Goal: Task Accomplishment & Management: Use online tool/utility

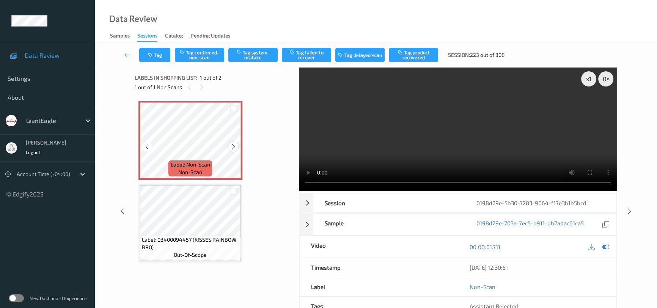
click at [235, 146] on icon at bounding box center [233, 146] width 6 height 7
click at [539, 137] on video at bounding box center [458, 129] width 318 height 123
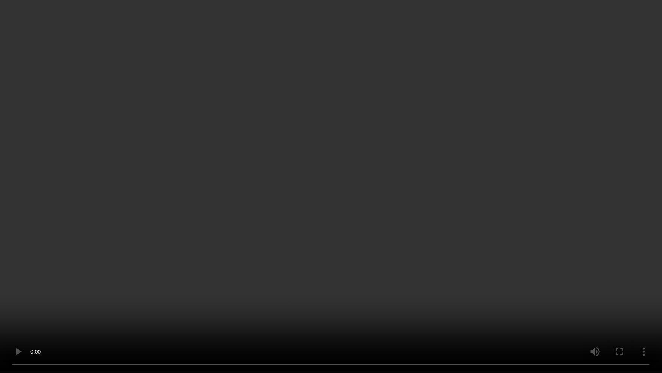
click at [346, 252] on video at bounding box center [331, 186] width 662 height 373
click at [373, 264] on video at bounding box center [331, 186] width 662 height 373
click at [415, 234] on video at bounding box center [331, 186] width 662 height 373
click at [365, 274] on video at bounding box center [331, 186] width 662 height 373
click at [363, 228] on video at bounding box center [331, 186] width 662 height 373
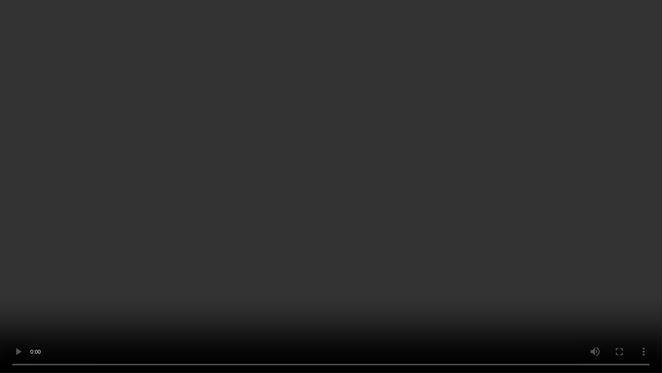
click at [313, 213] on video at bounding box center [331, 186] width 662 height 373
click at [340, 245] on video at bounding box center [331, 186] width 662 height 373
click at [344, 193] on video at bounding box center [331, 186] width 662 height 373
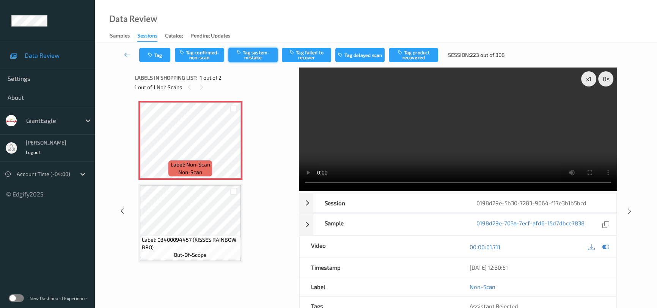
click at [260, 51] on button "Tag system-mistake" at bounding box center [252, 55] width 49 height 14
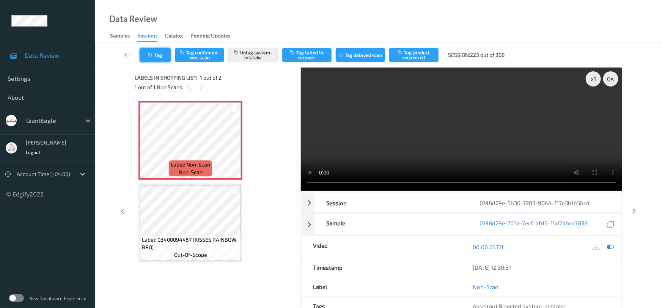
click at [156, 58] on button "Tag" at bounding box center [155, 55] width 31 height 14
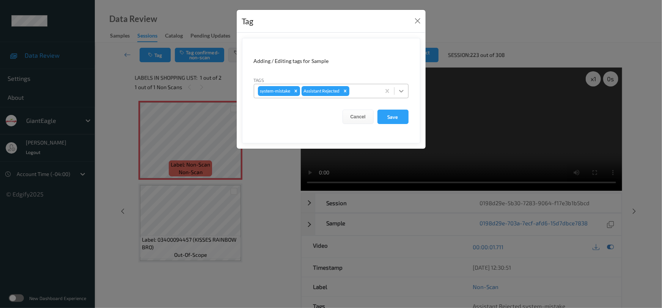
click at [398, 91] on icon at bounding box center [402, 91] width 8 height 8
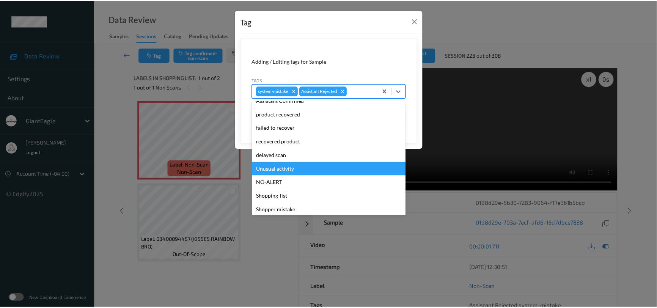
scroll to position [67, 0]
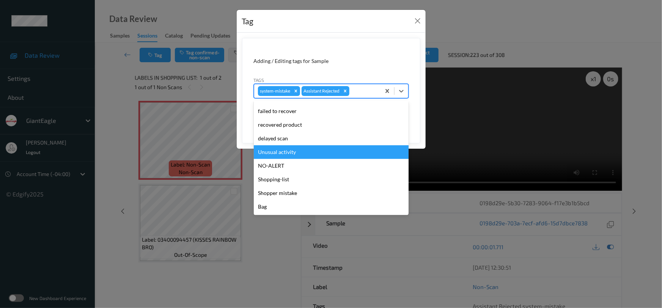
drag, startPoint x: 290, startPoint y: 154, endPoint x: 365, endPoint y: 133, distance: 78.1
click at [290, 154] on div "Unusual activity" at bounding box center [331, 152] width 155 height 14
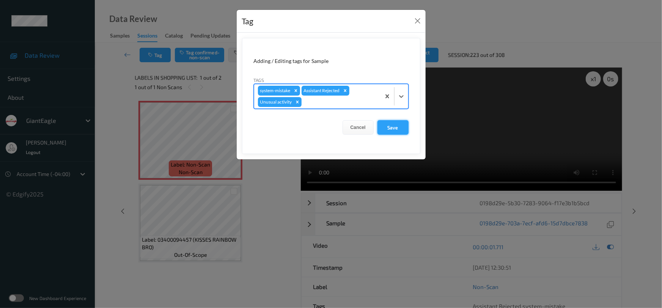
click at [387, 127] on button "Save" at bounding box center [392, 127] width 31 height 14
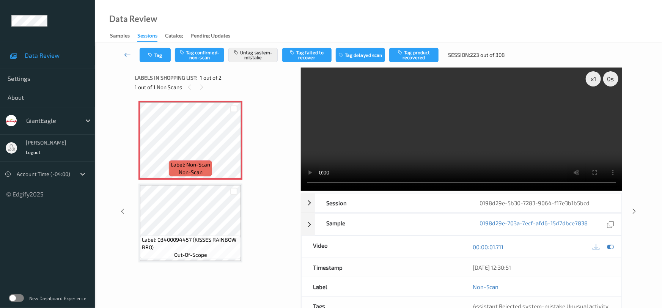
click at [126, 52] on icon at bounding box center [127, 55] width 7 height 8
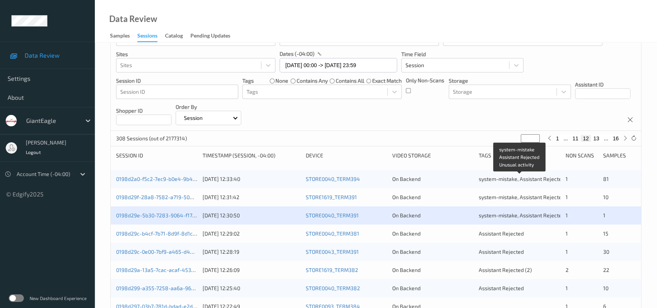
scroll to position [138, 0]
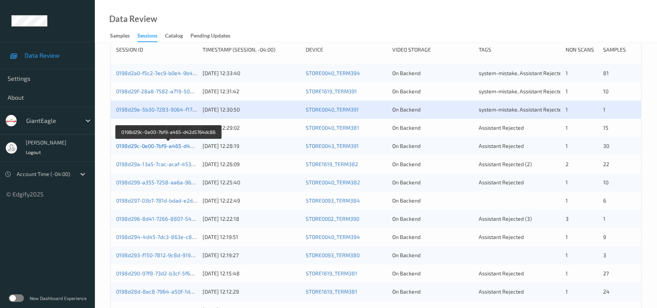
click at [142, 147] on link "0198d29c-0e00-7bf9-a465-d42d5764dc86" at bounding box center [168, 146] width 104 height 6
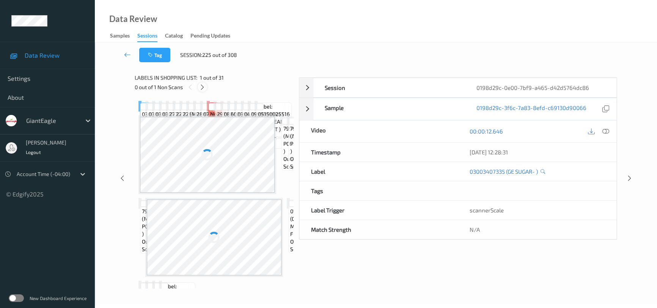
click at [201, 88] on icon at bounding box center [202, 87] width 6 height 7
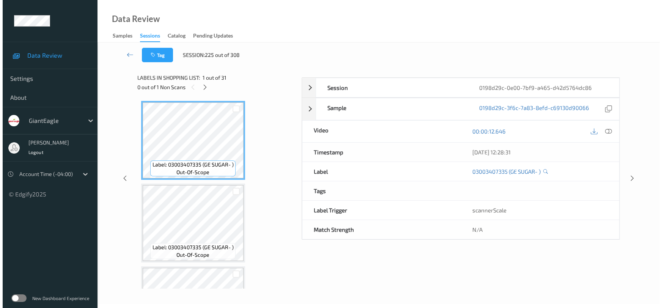
scroll to position [745, 0]
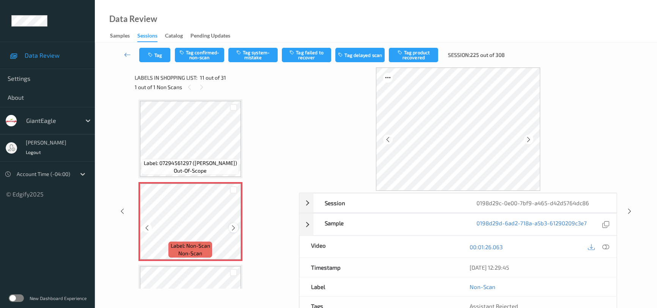
click at [233, 226] on icon at bounding box center [233, 228] width 6 height 7
click at [607, 245] on icon at bounding box center [605, 247] width 7 height 7
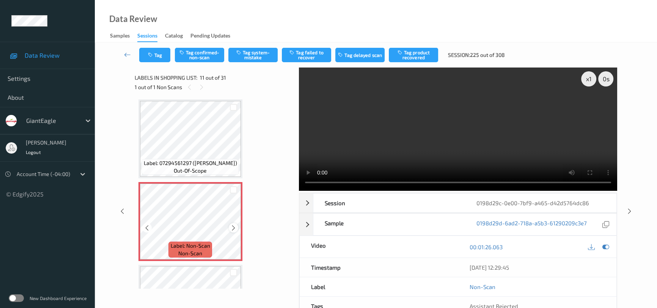
click at [231, 226] on icon at bounding box center [233, 228] width 6 height 7
click at [474, 141] on video at bounding box center [458, 129] width 318 height 123
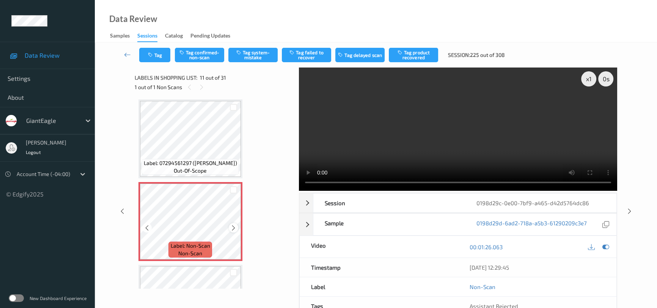
click at [236, 225] on icon at bounding box center [233, 228] width 6 height 7
click at [255, 56] on button "Tag system-mistake" at bounding box center [252, 55] width 49 height 14
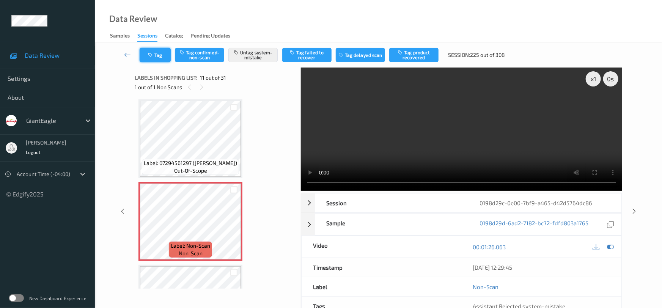
click at [150, 49] on button "Tag" at bounding box center [155, 55] width 31 height 14
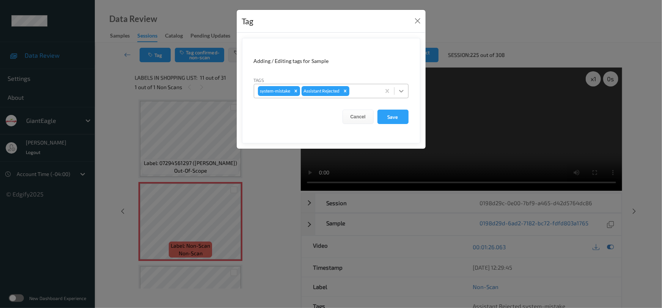
click at [404, 90] on icon at bounding box center [402, 91] width 8 height 8
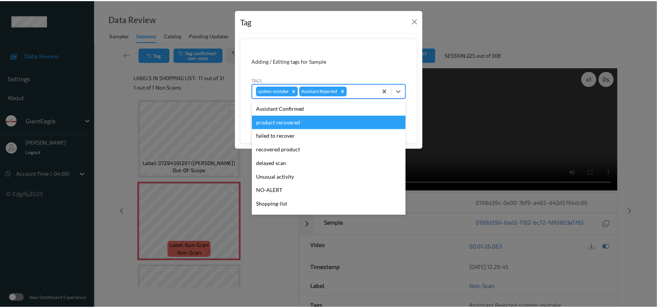
scroll to position [67, 0]
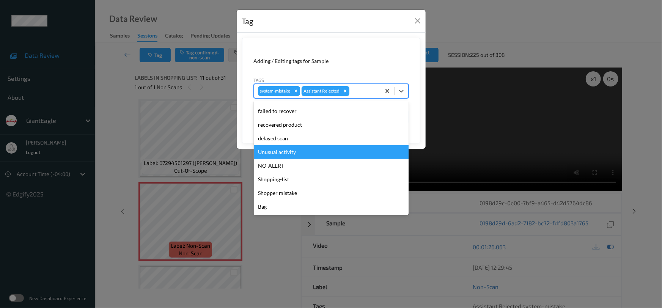
click at [306, 154] on div "Unusual activity" at bounding box center [331, 152] width 155 height 14
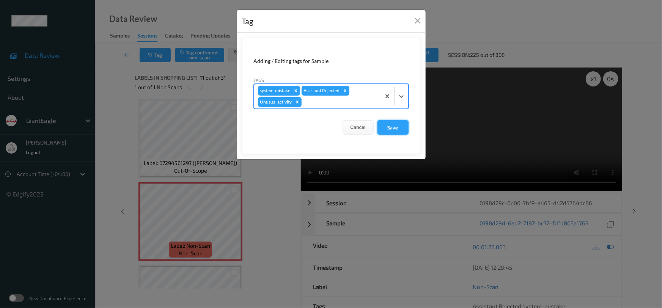
click at [396, 131] on button "Save" at bounding box center [392, 127] width 31 height 14
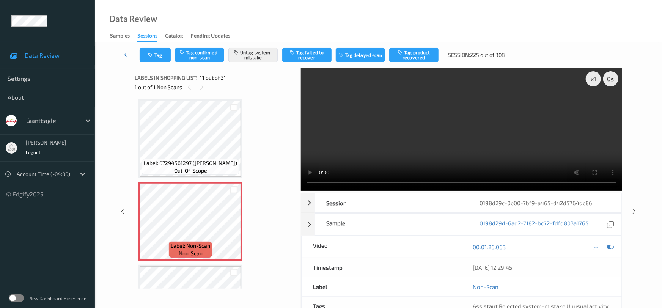
click at [123, 52] on link at bounding box center [128, 55] width 24 height 14
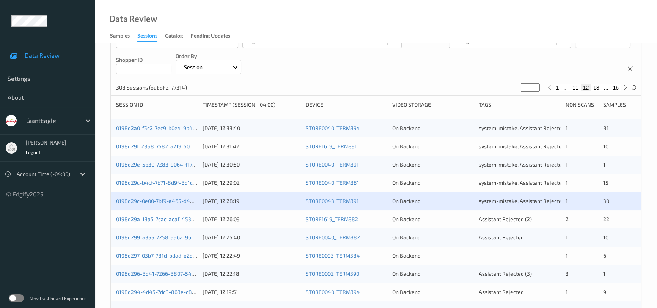
scroll to position [172, 0]
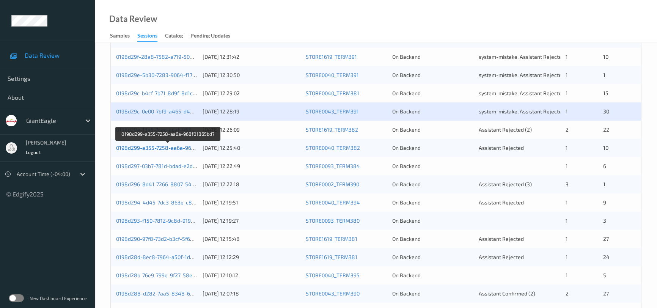
click at [147, 150] on link "0198d299-a355-7258-aa6a-968f01865bd7" at bounding box center [168, 148] width 104 height 6
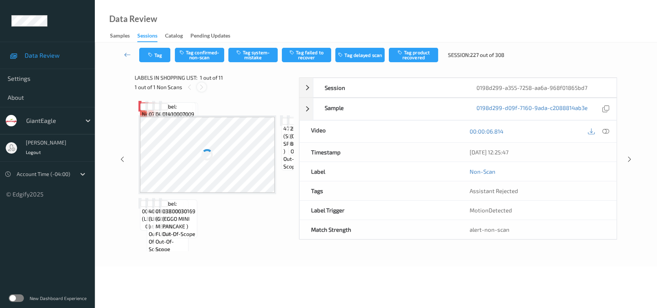
click at [200, 87] on icon at bounding box center [201, 87] width 6 height 7
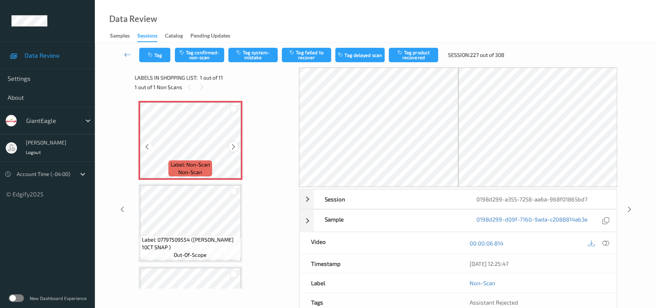
click at [231, 148] on icon at bounding box center [233, 146] width 6 height 7
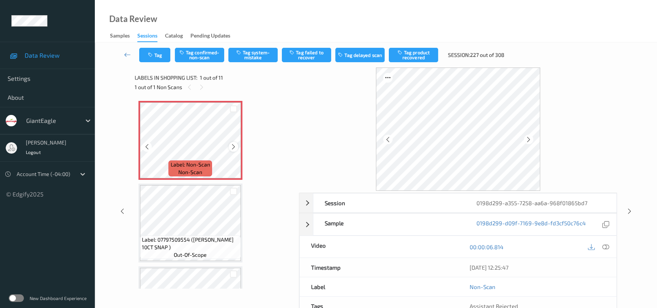
click at [231, 148] on icon at bounding box center [233, 146] width 6 height 7
click at [603, 244] on icon at bounding box center [605, 247] width 7 height 7
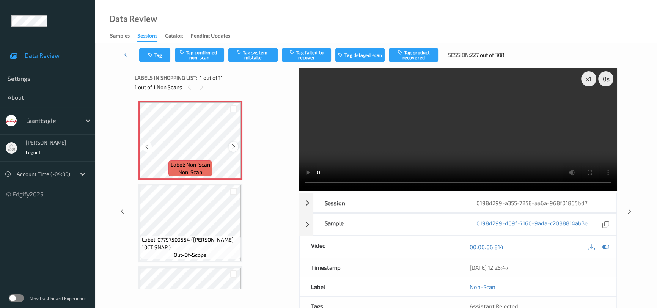
click at [233, 148] on icon at bounding box center [233, 146] width 6 height 7
click at [401, 137] on video at bounding box center [458, 129] width 318 height 123
click at [253, 54] on button "Tag system-mistake" at bounding box center [252, 55] width 49 height 14
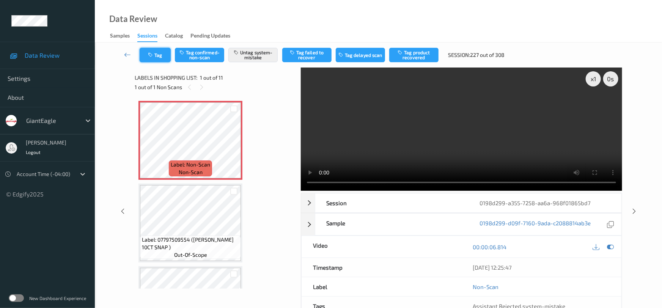
click at [155, 54] on button "Tag" at bounding box center [155, 55] width 31 height 14
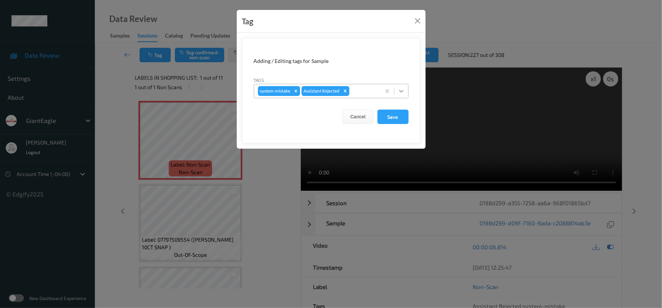
click at [406, 91] on div at bounding box center [402, 91] width 14 height 14
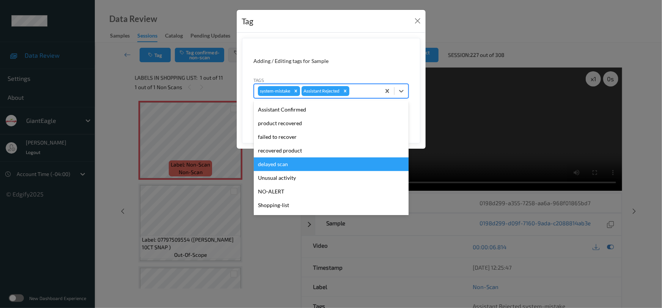
scroll to position [67, 0]
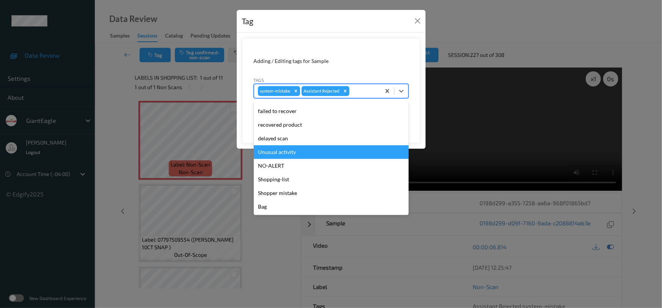
click at [288, 156] on div "Unusual activity" at bounding box center [331, 152] width 155 height 14
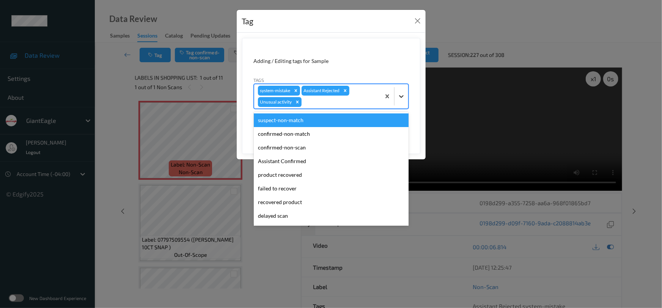
click at [404, 101] on div at bounding box center [402, 97] width 14 height 14
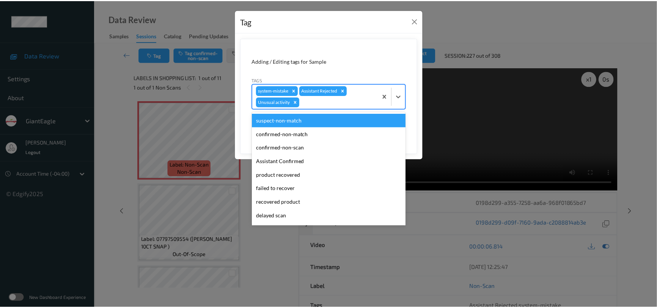
scroll to position [53, 0]
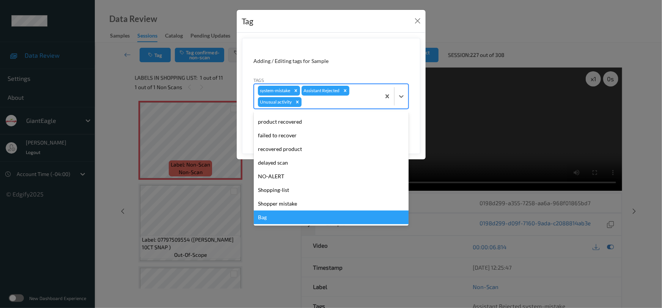
click at [278, 218] on div "Bag" at bounding box center [331, 218] width 155 height 14
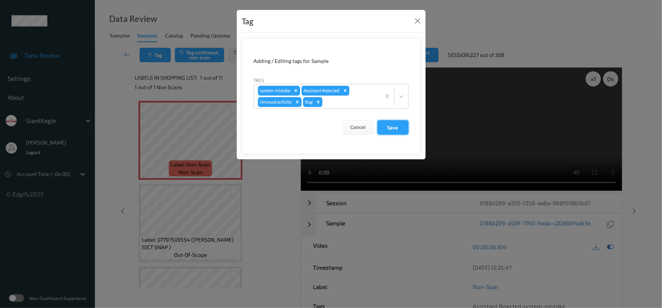
click at [398, 129] on button "Save" at bounding box center [392, 127] width 31 height 14
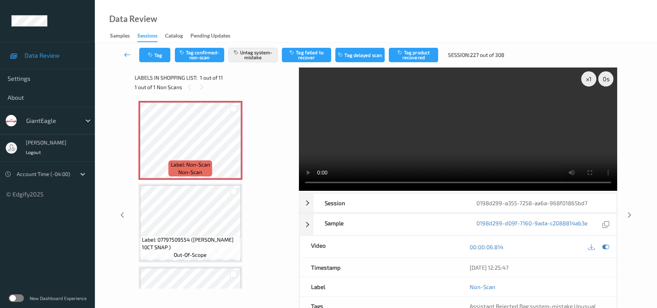
click at [125, 48] on link at bounding box center [128, 55] width 24 height 14
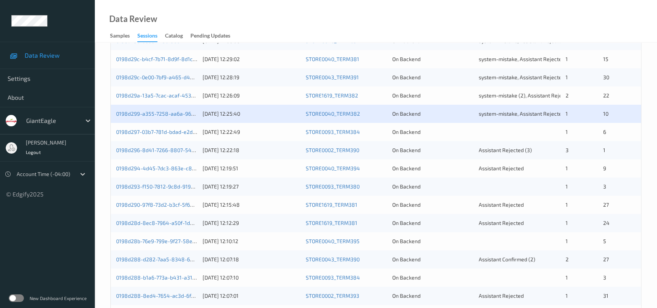
scroll to position [207, 0]
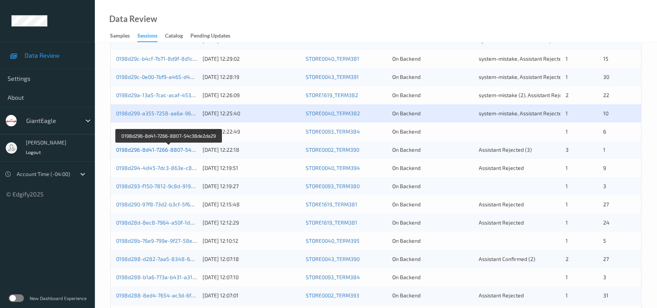
click at [148, 150] on link "0198d296-8d41-7266-8807-54c38de2da29" at bounding box center [169, 149] width 106 height 6
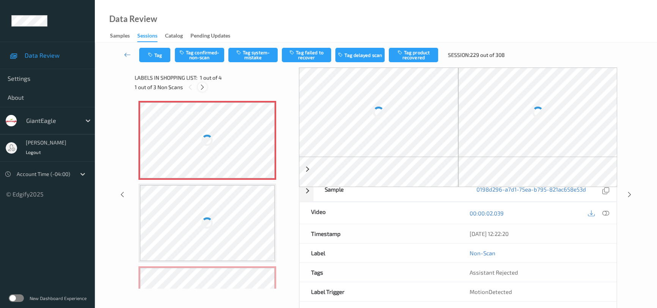
click at [204, 87] on icon at bounding box center [202, 87] width 6 height 7
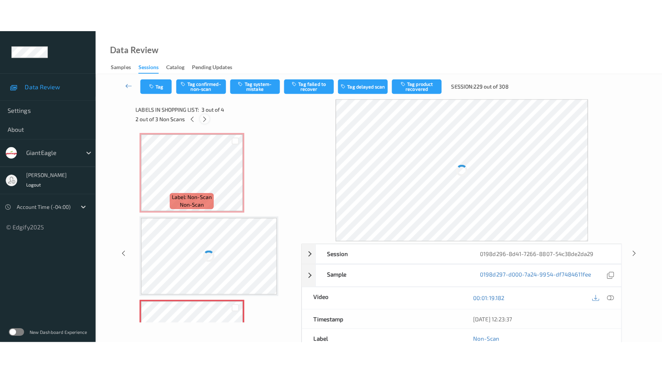
scroll to position [86, 0]
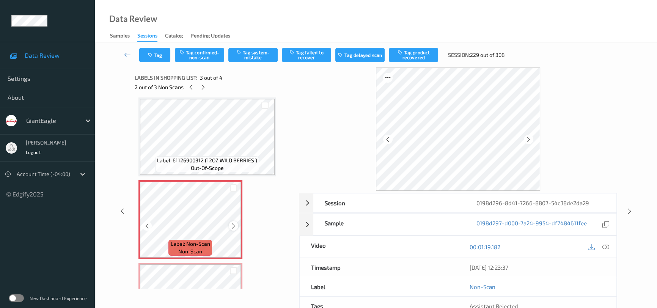
drag, startPoint x: 244, startPoint y: 224, endPoint x: 235, endPoint y: 224, distance: 8.3
click at [235, 224] on icon at bounding box center [233, 226] width 6 height 7
click at [608, 245] on icon at bounding box center [605, 247] width 7 height 7
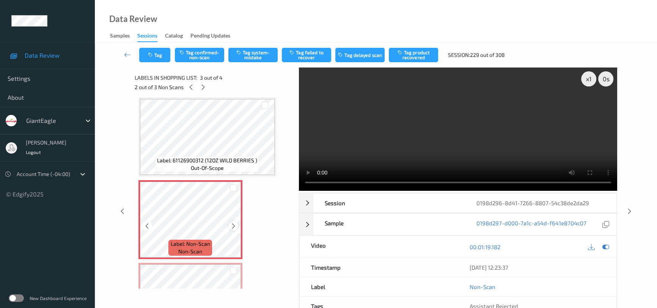
click at [236, 225] on icon at bounding box center [233, 226] width 6 height 7
click at [449, 146] on video at bounding box center [458, 129] width 318 height 123
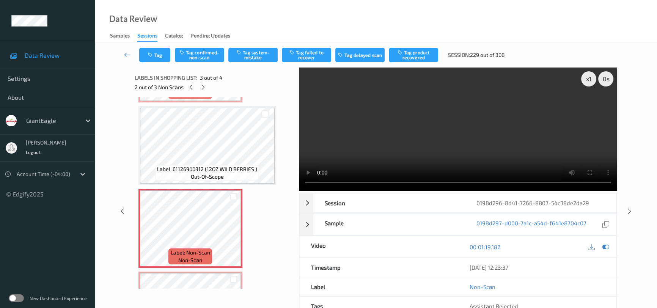
click at [490, 145] on video at bounding box center [458, 129] width 318 height 123
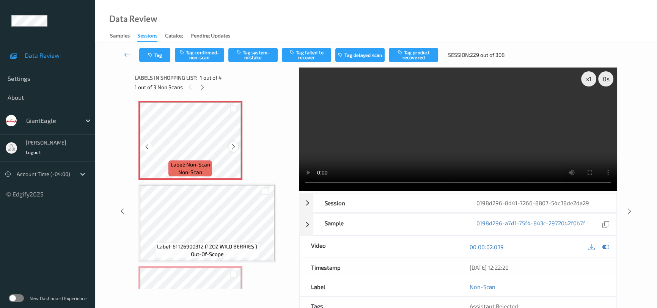
click at [235, 146] on icon at bounding box center [233, 146] width 6 height 7
click at [415, 136] on video at bounding box center [458, 129] width 318 height 123
click at [445, 137] on video at bounding box center [458, 129] width 318 height 123
click at [439, 142] on video at bounding box center [458, 129] width 318 height 123
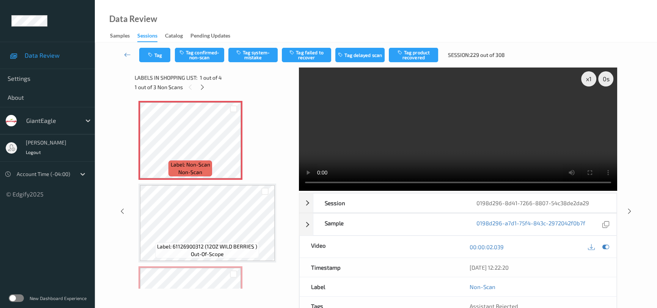
scroll to position [69, 0]
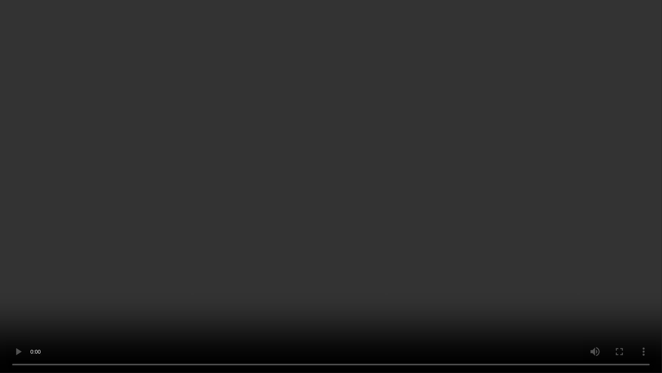
click at [371, 250] on video at bounding box center [331, 186] width 662 height 373
click at [322, 223] on video at bounding box center [331, 186] width 662 height 373
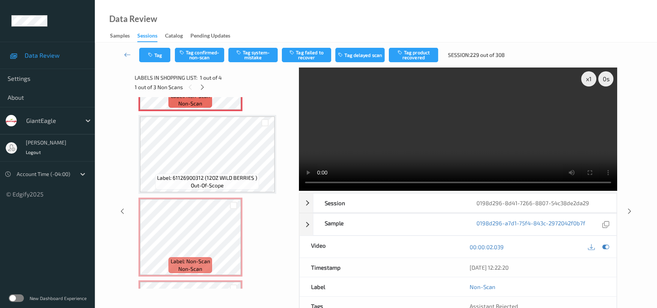
click at [489, 127] on video at bounding box center [458, 129] width 318 height 123
click at [232, 242] on icon at bounding box center [233, 243] width 6 height 7
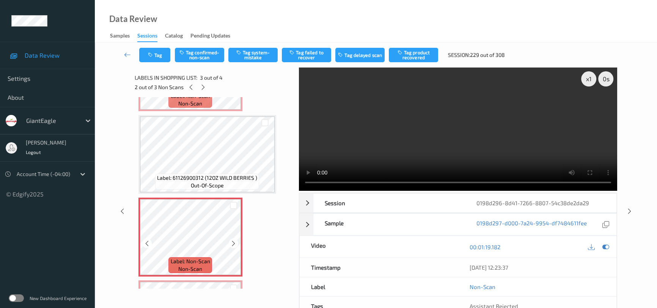
click at [232, 242] on icon at bounding box center [233, 243] width 6 height 7
click at [436, 159] on video at bounding box center [458, 129] width 318 height 123
click at [234, 241] on icon at bounding box center [233, 243] width 6 height 7
click at [235, 241] on icon at bounding box center [233, 243] width 6 height 7
click at [431, 161] on video at bounding box center [458, 129] width 318 height 123
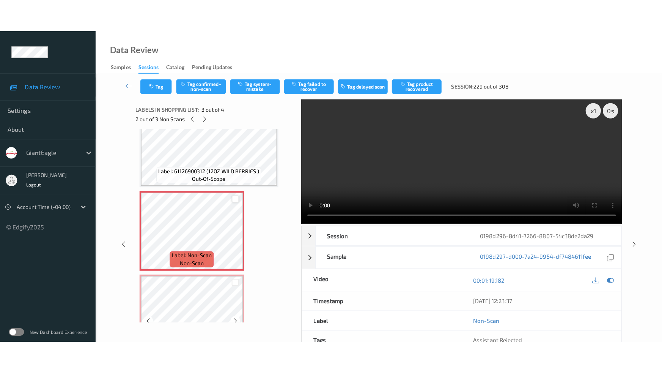
scroll to position [138, 0]
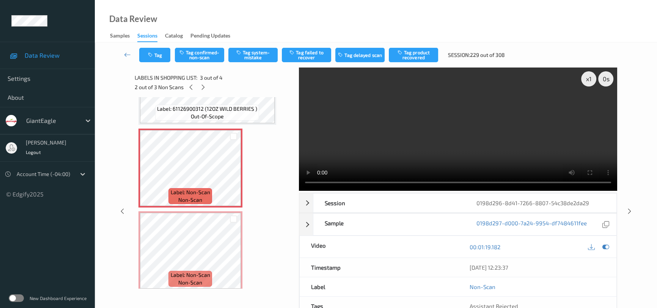
click at [493, 136] on video at bounding box center [458, 129] width 318 height 123
click at [483, 132] on video at bounding box center [458, 129] width 318 height 123
click at [481, 137] on video at bounding box center [458, 129] width 318 height 123
click at [232, 171] on icon at bounding box center [233, 174] width 6 height 7
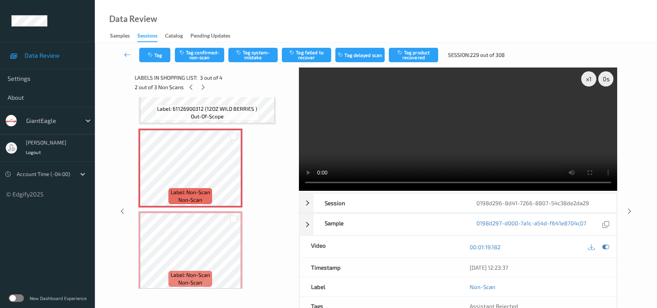
click at [393, 157] on video at bounding box center [458, 129] width 318 height 123
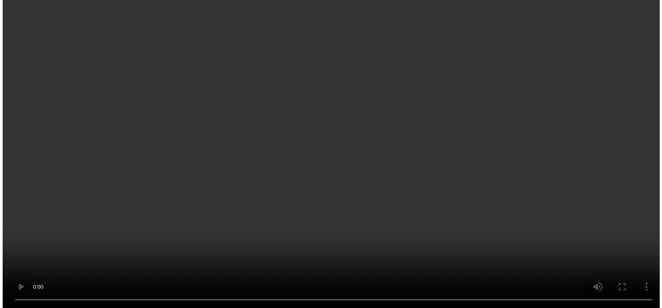
scroll to position [0, 0]
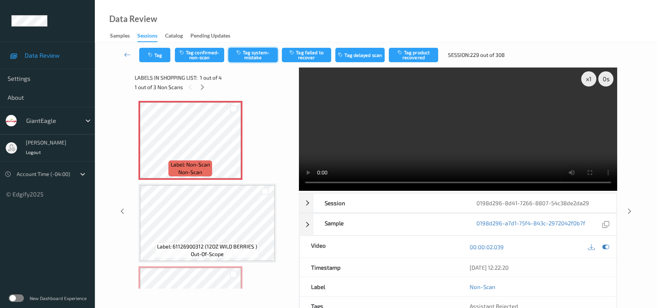
click at [269, 52] on button "Tag system-mistake" at bounding box center [252, 55] width 49 height 14
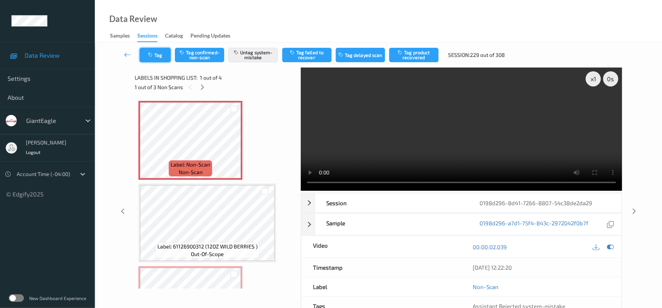
click at [159, 55] on button "Tag" at bounding box center [155, 55] width 31 height 14
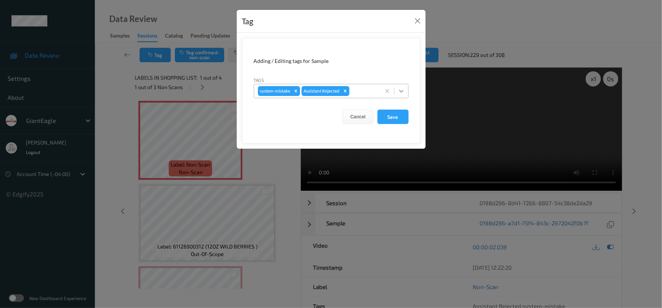
click at [408, 88] on div at bounding box center [402, 91] width 14 height 14
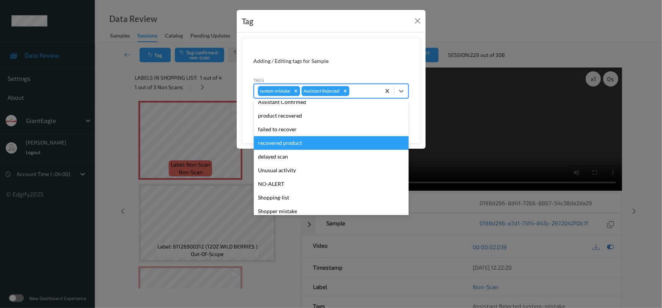
scroll to position [67, 0]
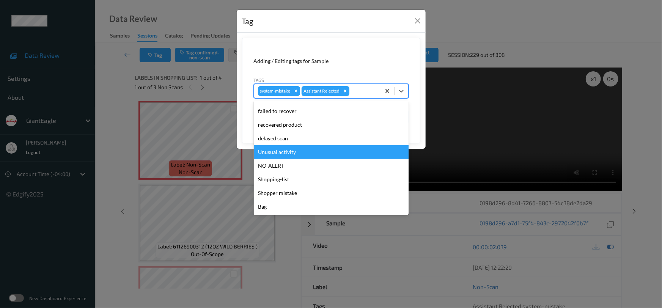
click at [282, 149] on div "Unusual activity" at bounding box center [331, 152] width 155 height 14
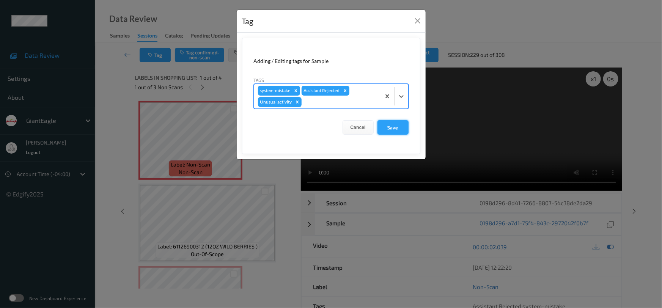
click at [388, 127] on button "Save" at bounding box center [392, 127] width 31 height 14
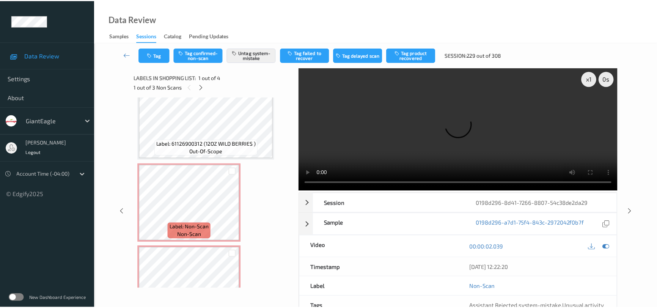
scroll to position [103, 0]
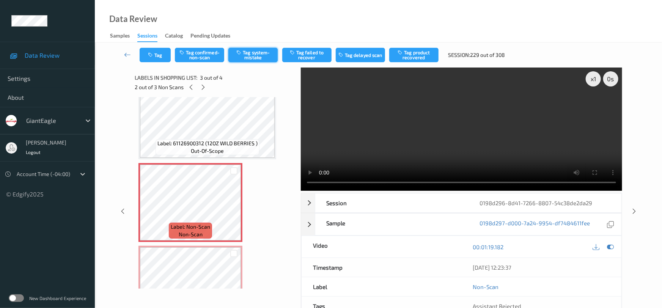
click at [264, 57] on button "Tag system-mistake" at bounding box center [252, 55] width 49 height 14
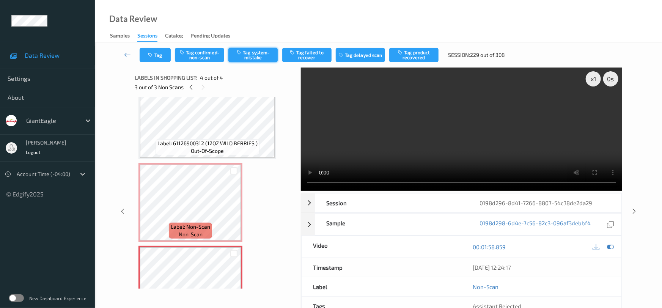
click at [265, 52] on button "Tag system-mistake" at bounding box center [252, 55] width 49 height 14
click at [129, 51] on icon at bounding box center [127, 55] width 7 height 8
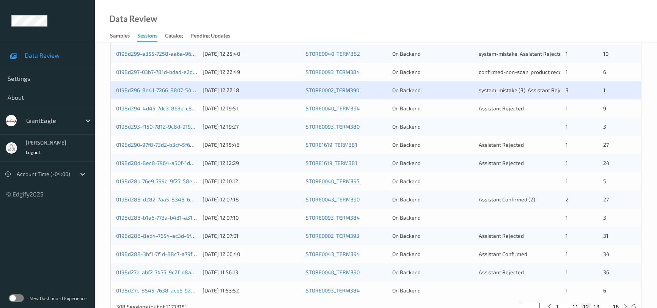
scroll to position [254, 0]
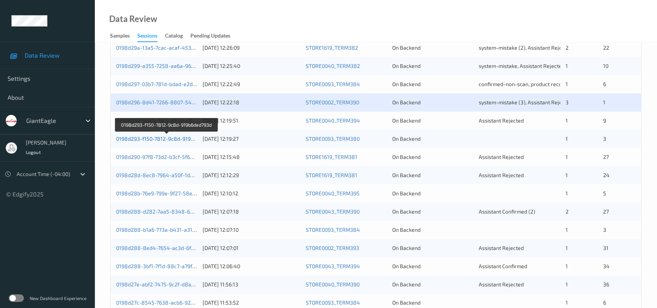
click at [149, 137] on link "0198d293-f150-7812-9c8d-919b6ded793d" at bounding box center [167, 138] width 102 height 6
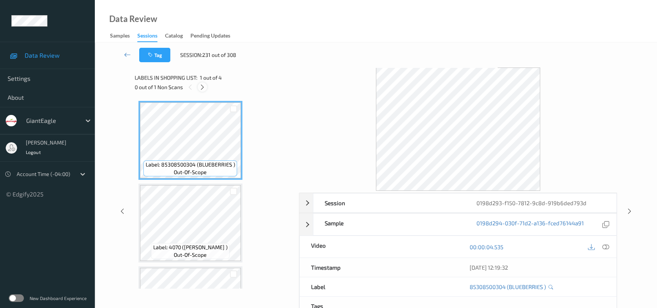
click at [202, 84] on icon at bounding box center [202, 87] width 6 height 7
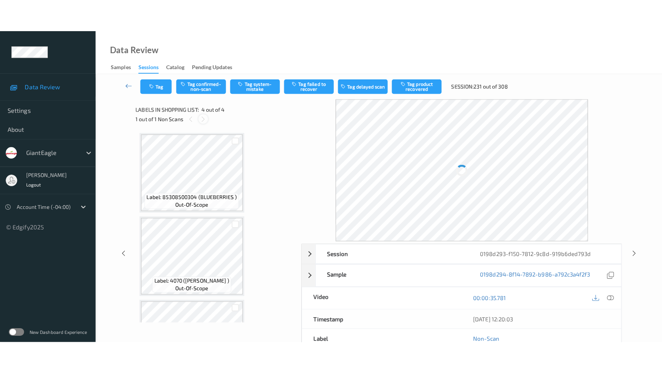
scroll to position [142, 0]
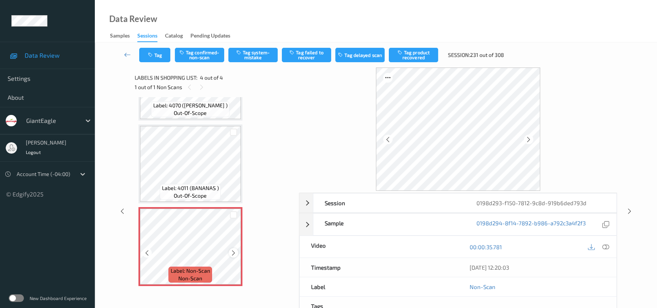
click at [235, 250] on icon at bounding box center [233, 253] width 6 height 7
drag, startPoint x: 603, startPoint y: 242, endPoint x: 604, endPoint y: 239, distance: 3.9
click at [603, 242] on div at bounding box center [606, 247] width 10 height 10
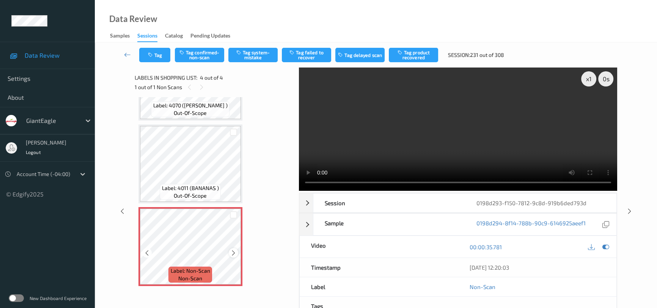
click at [231, 254] on icon at bounding box center [233, 253] width 6 height 7
click at [233, 254] on icon at bounding box center [233, 253] width 6 height 7
click at [417, 139] on video at bounding box center [458, 129] width 318 height 123
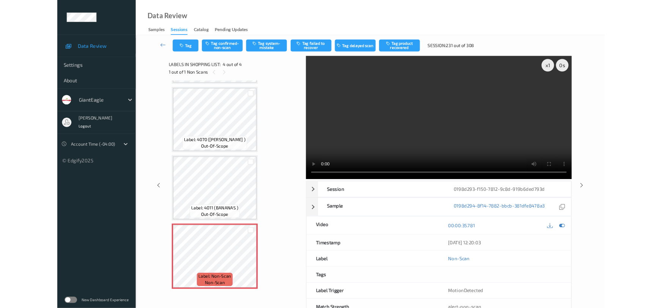
scroll to position [77, 0]
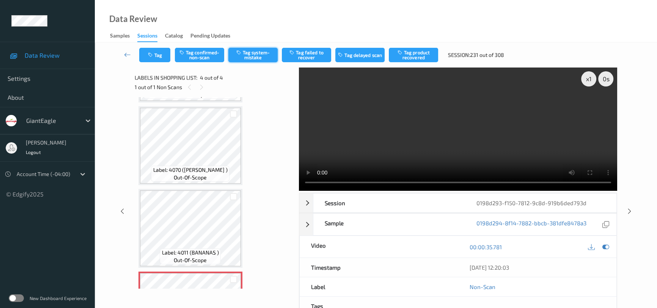
click at [248, 52] on button "Tag system-mistake" at bounding box center [252, 55] width 49 height 14
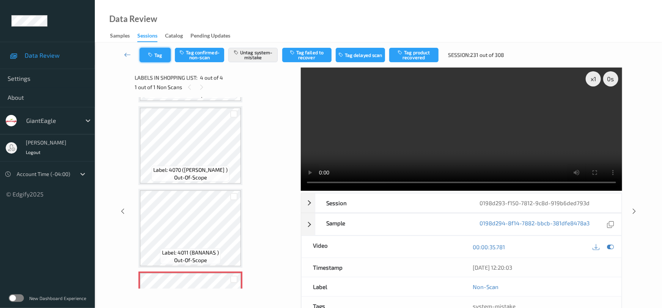
click at [161, 55] on button "Tag" at bounding box center [155, 55] width 31 height 14
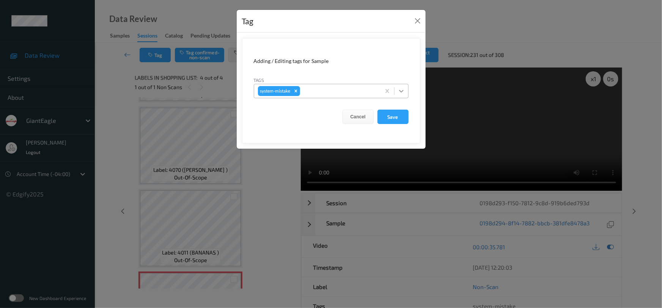
click at [402, 93] on icon at bounding box center [402, 91] width 8 height 8
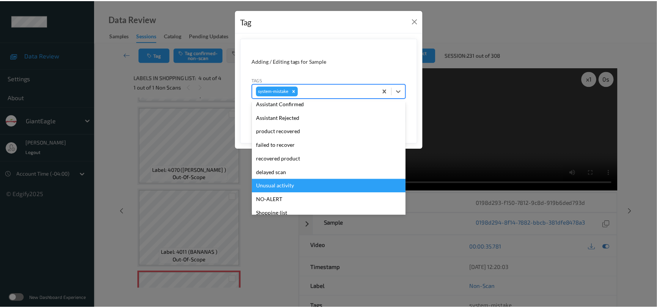
scroll to position [69, 0]
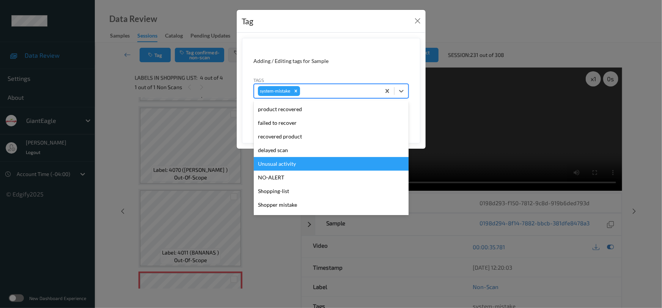
click at [297, 160] on div "Unusual activity" at bounding box center [331, 164] width 155 height 14
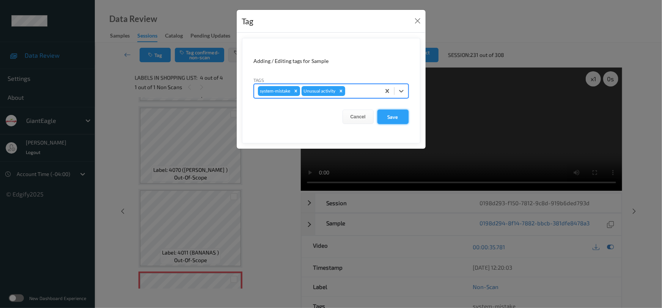
click at [396, 121] on button "Save" at bounding box center [392, 117] width 31 height 14
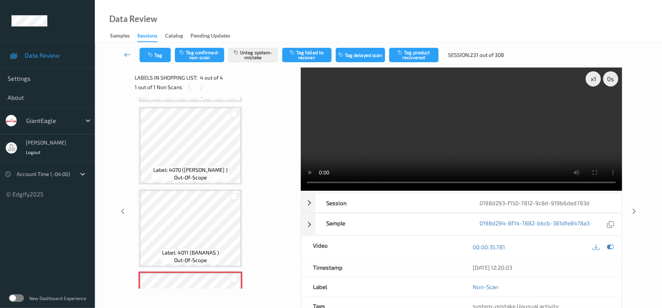
click at [125, 52] on icon at bounding box center [127, 55] width 7 height 8
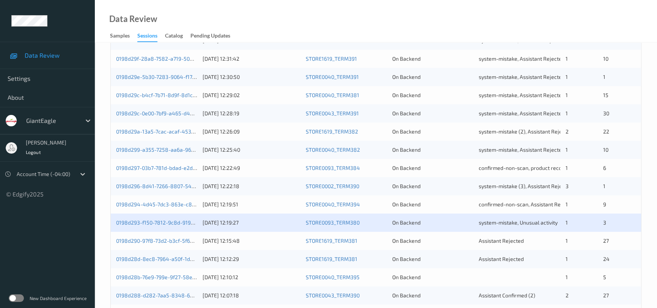
scroll to position [241, 0]
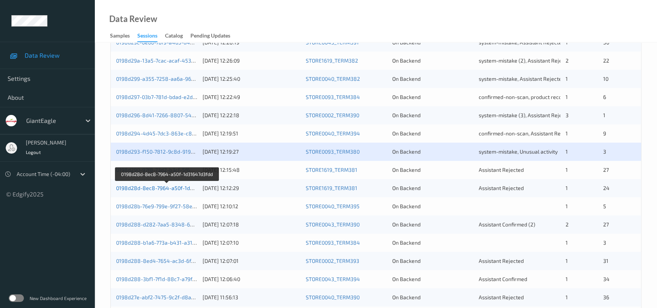
click at [146, 187] on link "0198d28d-8ec8-7964-a50f-1d31647d3fdd" at bounding box center [167, 188] width 102 height 6
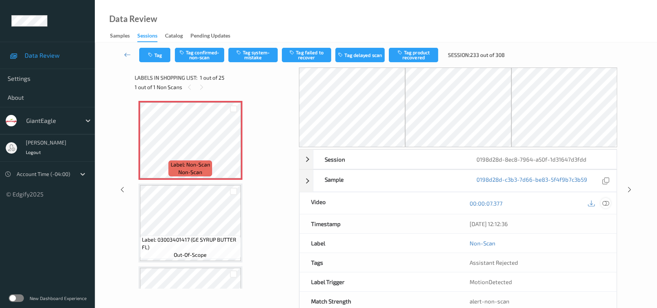
click at [605, 201] on icon at bounding box center [605, 203] width 7 height 7
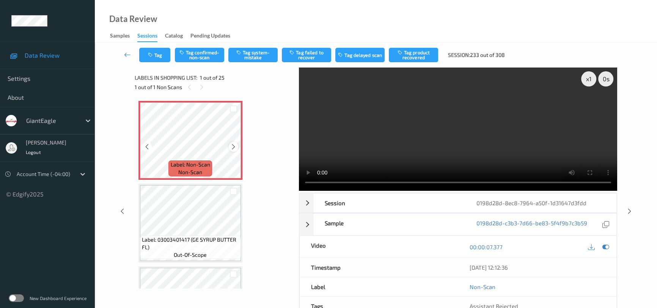
click at [232, 147] on icon at bounding box center [233, 146] width 6 height 7
click at [361, 145] on video at bounding box center [458, 129] width 318 height 123
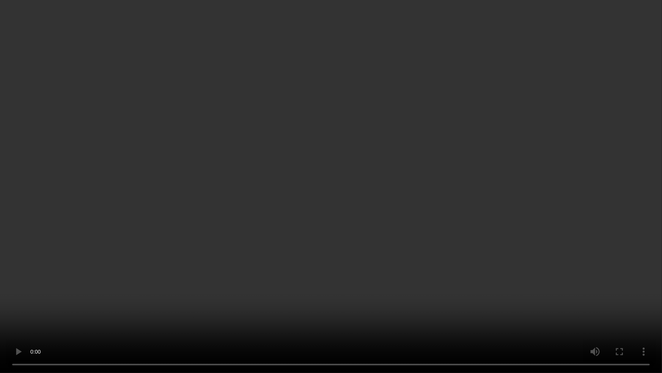
click at [206, 308] on video at bounding box center [331, 186] width 662 height 373
click at [189, 308] on video at bounding box center [331, 186] width 662 height 373
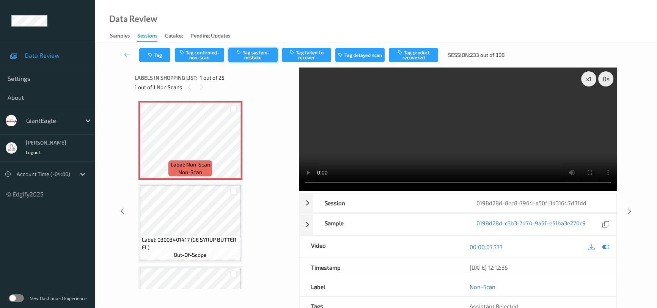
click at [251, 56] on button "Tag system-mistake" at bounding box center [252, 55] width 49 height 14
click at [159, 51] on button "Tag" at bounding box center [154, 55] width 31 height 14
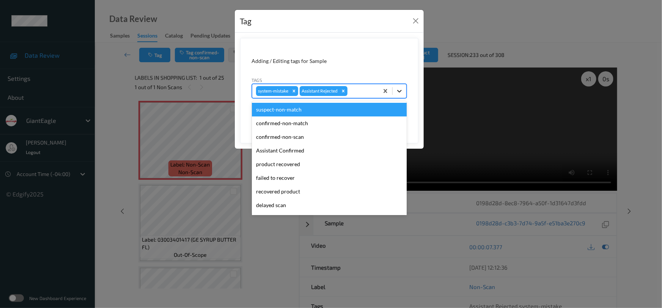
click at [396, 92] on icon at bounding box center [400, 91] width 8 height 8
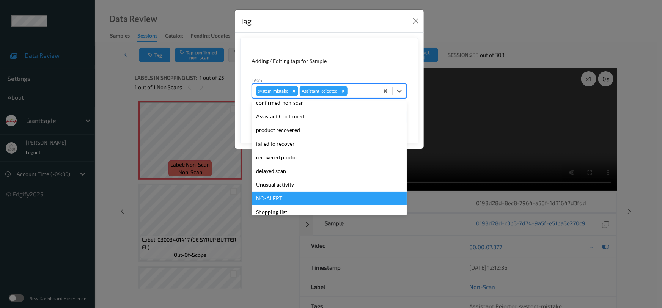
scroll to position [67, 0]
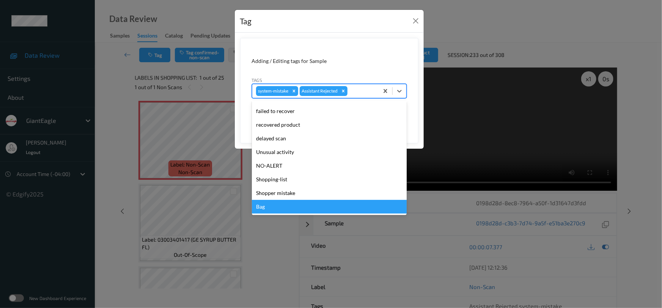
click at [294, 206] on div "Bag" at bounding box center [329, 207] width 155 height 14
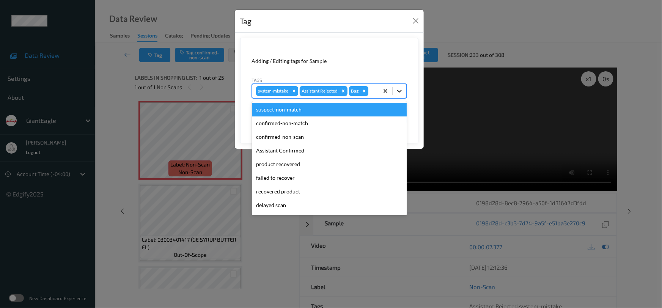
click at [404, 91] on div at bounding box center [400, 91] width 14 height 14
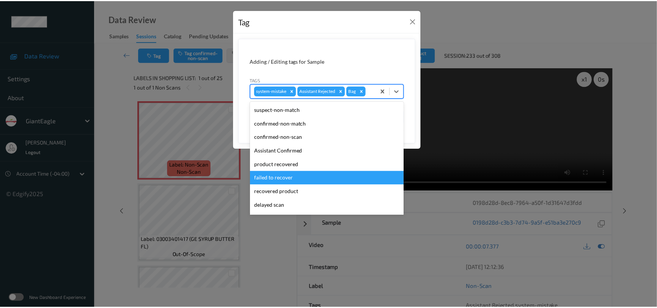
scroll to position [34, 0]
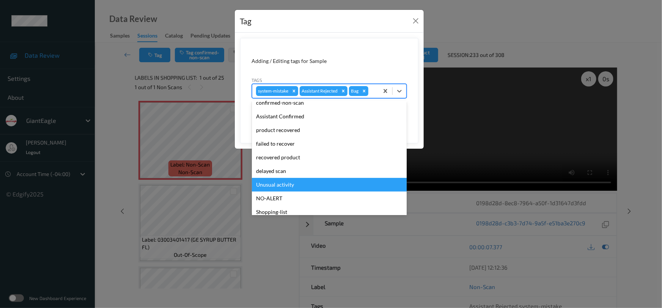
click at [283, 187] on div "Unusual activity" at bounding box center [329, 185] width 155 height 14
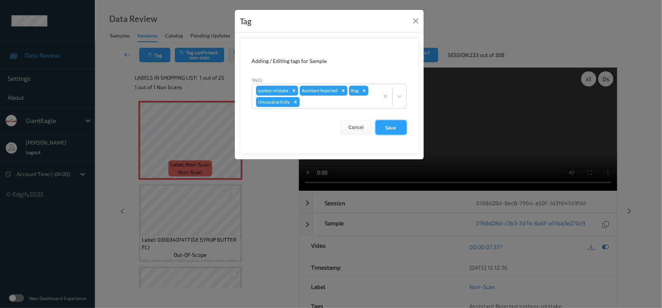
click at [395, 129] on button "Save" at bounding box center [391, 127] width 31 height 14
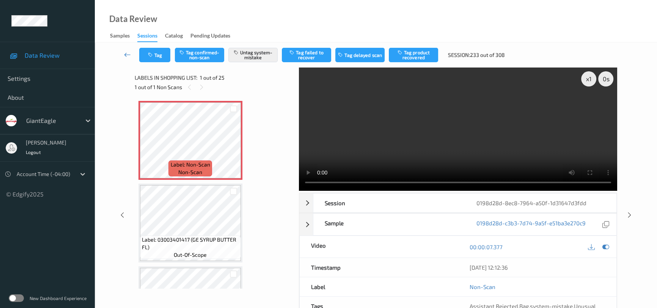
click at [126, 52] on icon at bounding box center [127, 55] width 7 height 8
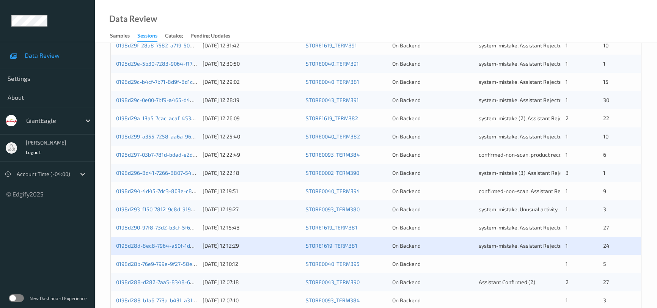
scroll to position [241, 0]
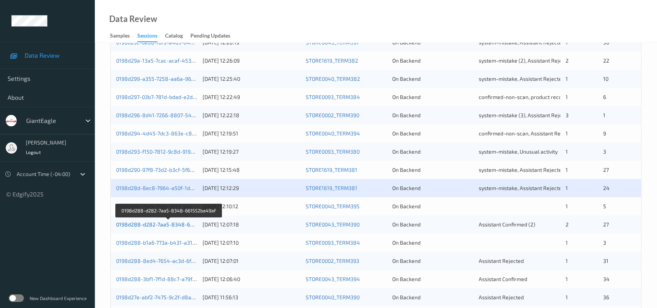
click at [152, 223] on link "0198d288-d282-7aa5-8348-661552ba49af" at bounding box center [169, 224] width 106 height 6
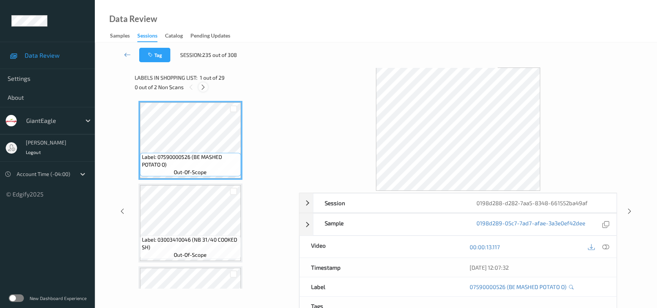
click at [203, 84] on icon at bounding box center [203, 87] width 6 height 7
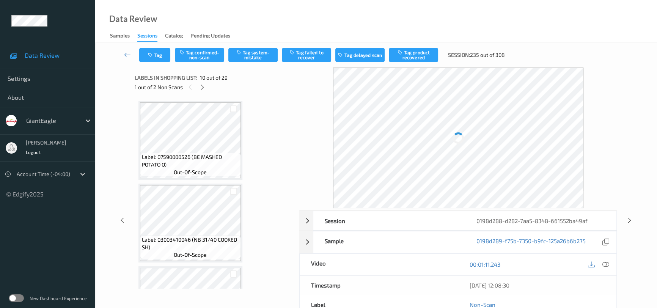
scroll to position [663, 0]
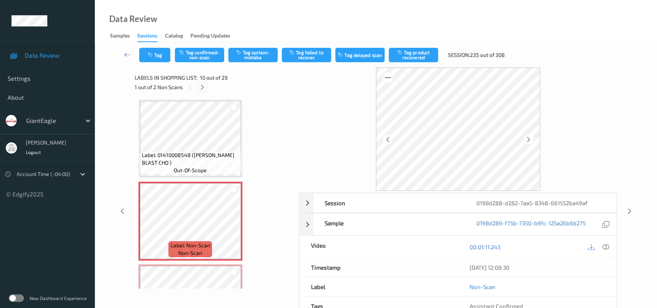
click at [201, 85] on icon at bounding box center [202, 87] width 6 height 7
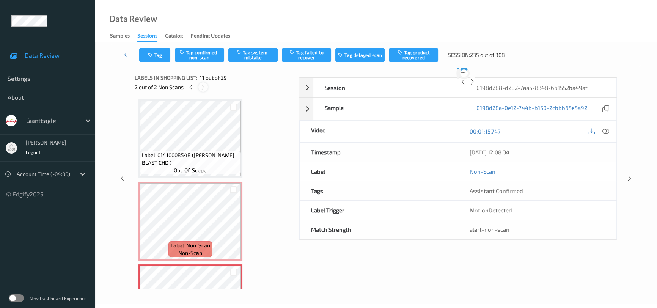
scroll to position [745, 0]
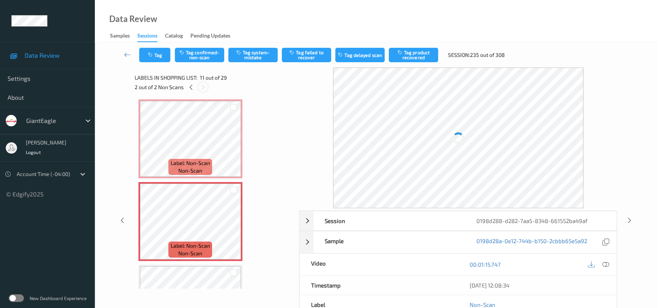
click at [201, 85] on icon at bounding box center [203, 87] width 6 height 7
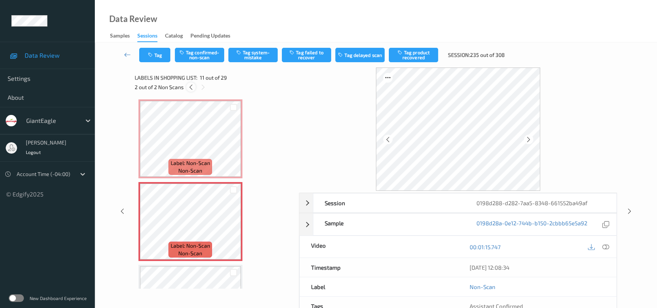
click at [192, 86] on icon at bounding box center [191, 87] width 6 height 7
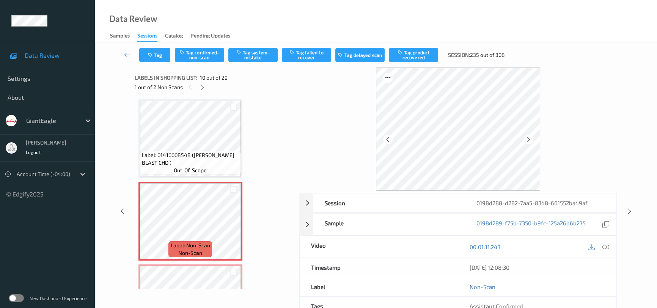
click at [601, 243] on div at bounding box center [598, 247] width 25 height 10
drag, startPoint x: 604, startPoint y: 244, endPoint x: 593, endPoint y: 235, distance: 14.0
click at [605, 244] on icon at bounding box center [605, 247] width 7 height 7
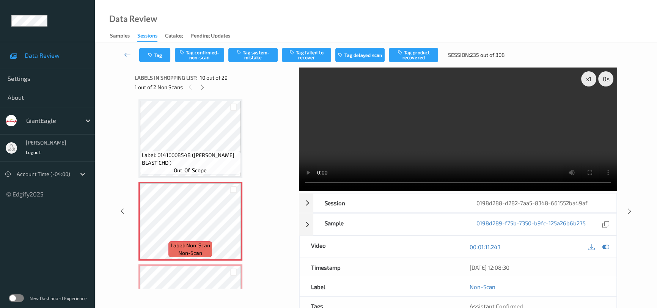
click at [201, 10] on div "Data Review Samples Sessions Catalog Pending Updates" at bounding box center [376, 21] width 562 height 42
click at [234, 224] on icon at bounding box center [233, 227] width 6 height 7
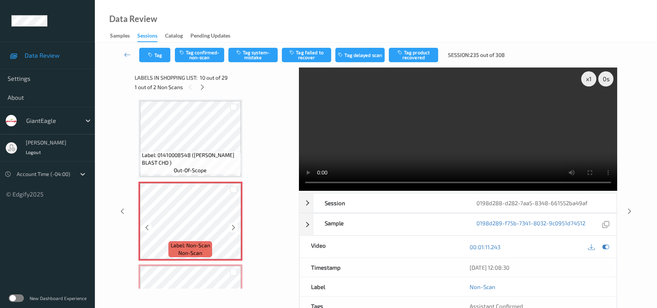
click at [234, 224] on icon at bounding box center [233, 227] width 6 height 7
click at [429, 137] on video at bounding box center [458, 129] width 318 height 123
click at [233, 227] on icon at bounding box center [233, 227] width 6 height 7
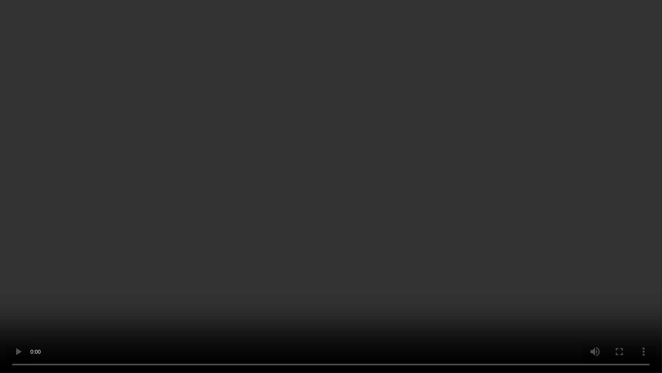
drag, startPoint x: 512, startPoint y: 214, endPoint x: 520, endPoint y: 216, distance: 8.4
click at [512, 214] on video at bounding box center [331, 186] width 662 height 373
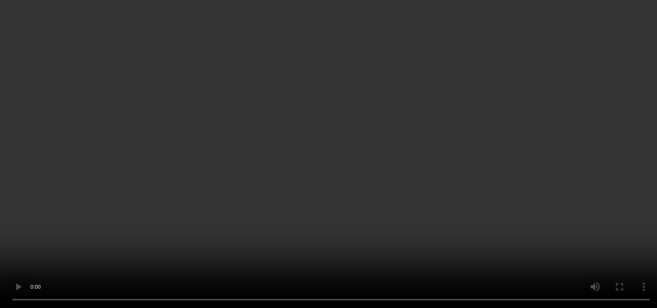
scroll to position [732, 0]
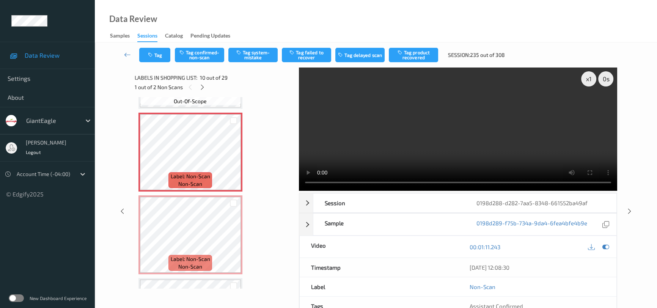
click at [451, 159] on video at bounding box center [458, 129] width 318 height 123
click at [474, 132] on video at bounding box center [458, 129] width 318 height 123
click at [235, 240] on icon at bounding box center [233, 241] width 6 height 7
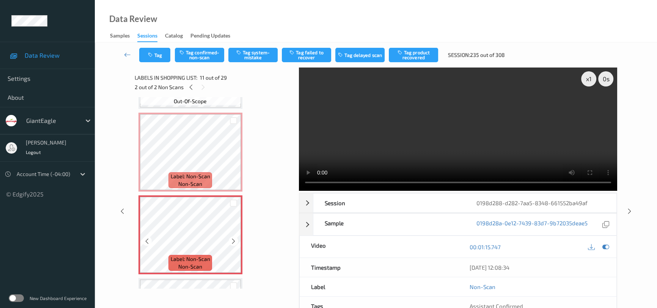
click at [235, 240] on icon at bounding box center [233, 241] width 6 height 7
click at [235, 239] on icon at bounding box center [233, 241] width 6 height 7
click at [475, 152] on video at bounding box center [458, 129] width 318 height 123
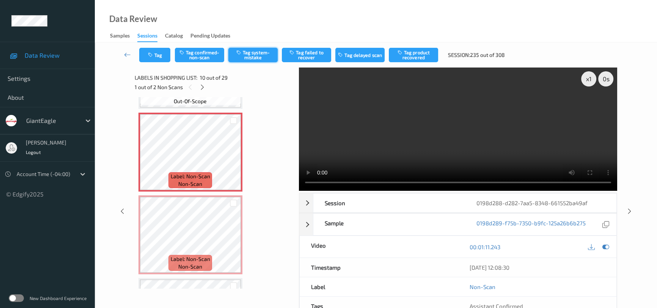
click at [262, 52] on button "Tag system-mistake" at bounding box center [252, 55] width 49 height 14
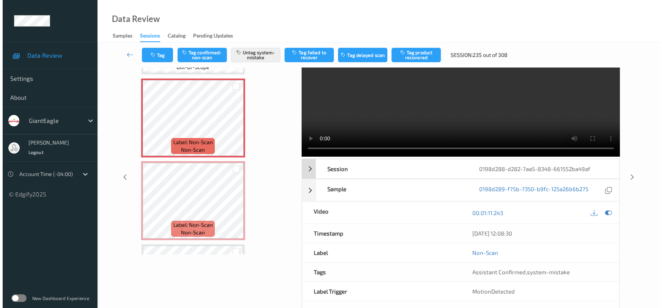
scroll to position [0, 0]
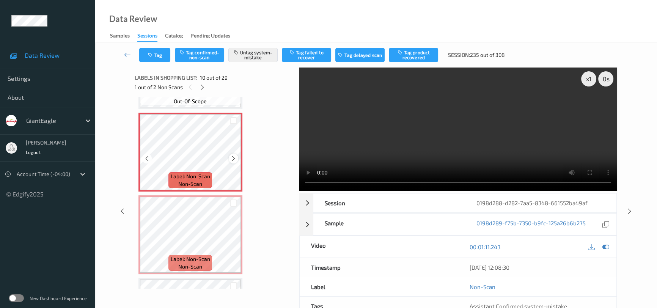
click at [233, 156] on icon at bounding box center [233, 158] width 6 height 7
drag, startPoint x: 163, startPoint y: 46, endPoint x: 198, endPoint y: 60, distance: 37.0
click at [163, 47] on div "Tag Tag confirmed-non-scan Untag system-mistake Tag failed to recover Tag delay…" at bounding box center [375, 54] width 531 height 25
click at [161, 57] on button "Tag" at bounding box center [154, 55] width 31 height 14
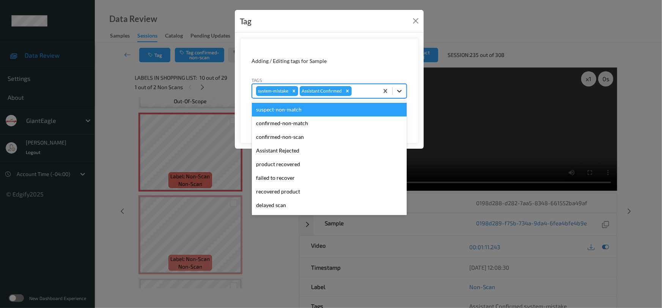
click at [396, 91] on icon at bounding box center [400, 91] width 8 height 8
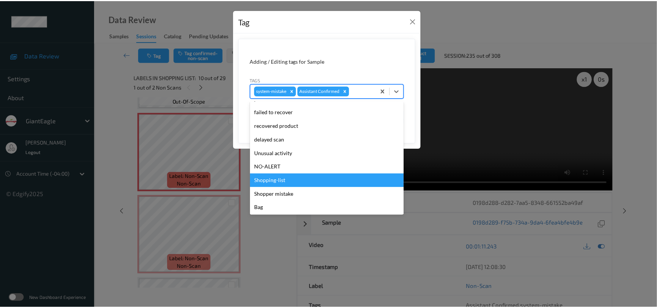
scroll to position [67, 0]
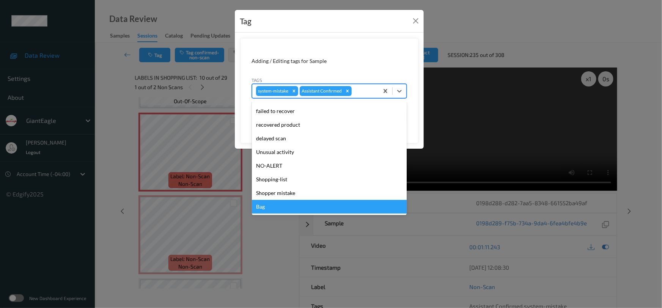
click at [272, 205] on div "Bag" at bounding box center [329, 207] width 155 height 14
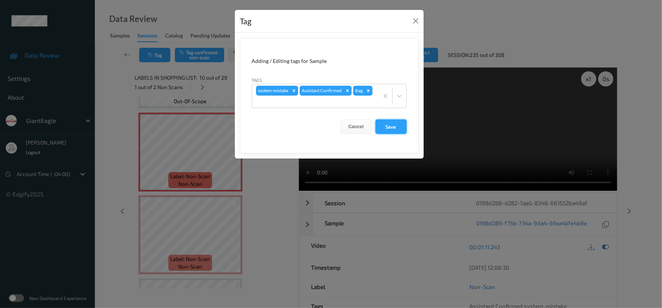
click at [387, 126] on button "Save" at bounding box center [391, 127] width 31 height 14
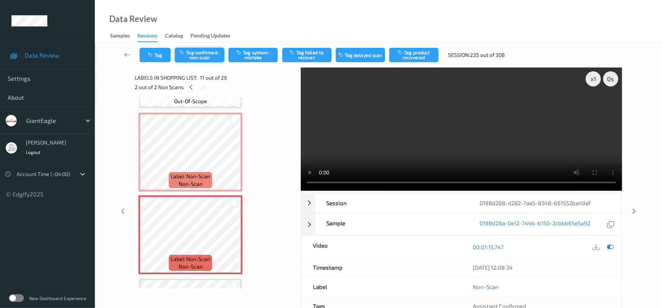
click at [197, 48] on button "Tag confirmed-non-scan" at bounding box center [199, 55] width 49 height 14
click at [419, 58] on button "Tag product recovered" at bounding box center [413, 55] width 49 height 14
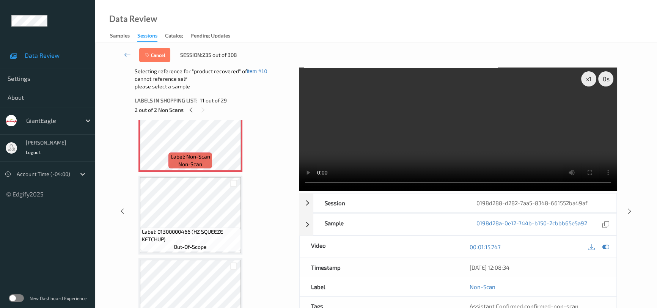
scroll to position [870, 0]
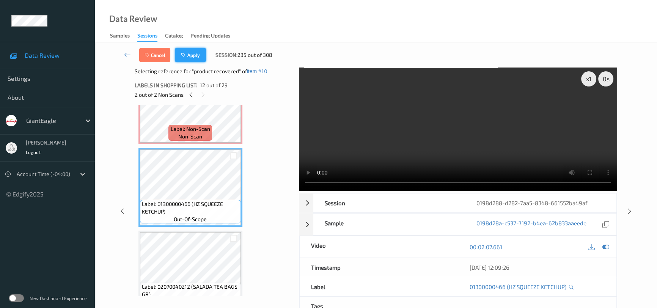
click at [200, 57] on button "Apply" at bounding box center [190, 55] width 31 height 14
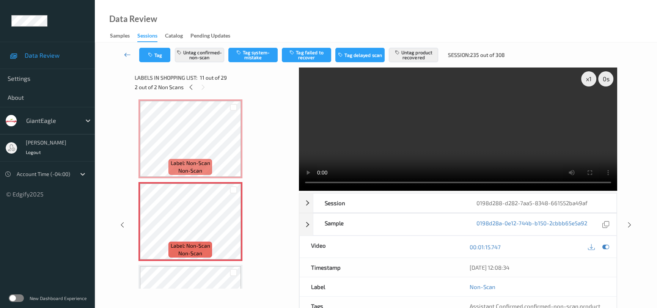
click at [127, 52] on icon at bounding box center [127, 55] width 7 height 8
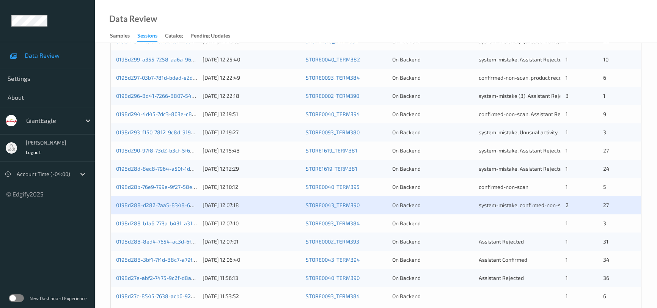
scroll to position [276, 0]
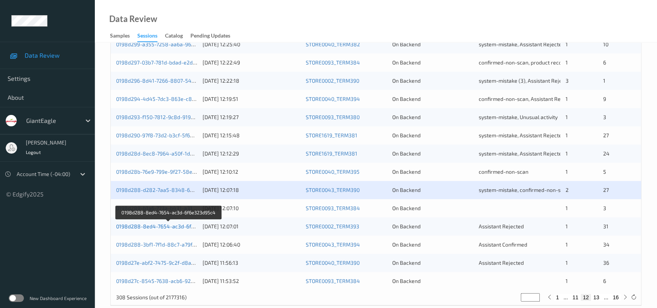
click at [150, 224] on link "0198d288-8ed4-7654-ac3d-6f6e323d95c4" at bounding box center [168, 226] width 105 height 6
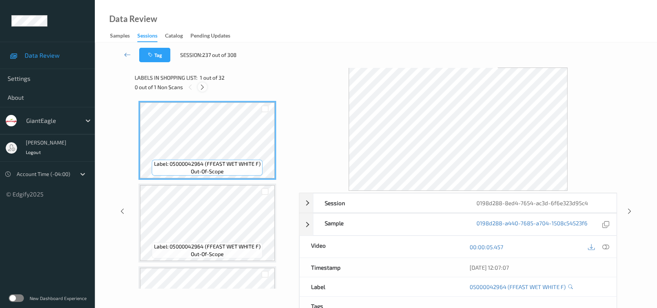
click at [202, 84] on icon at bounding box center [202, 87] width 6 height 7
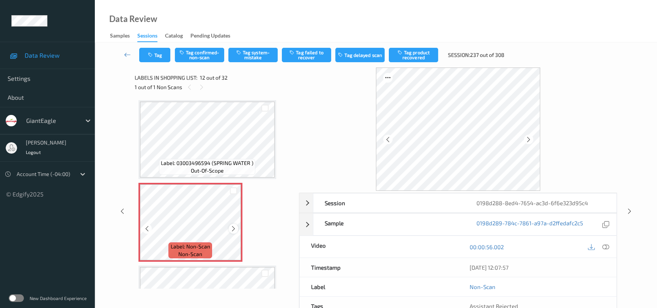
click at [235, 226] on icon at bounding box center [233, 228] width 6 height 7
click at [605, 245] on icon at bounding box center [605, 247] width 7 height 7
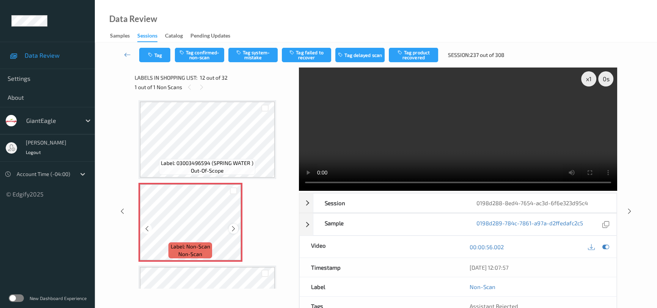
click at [231, 225] on icon at bounding box center [233, 228] width 6 height 7
click at [407, 121] on video at bounding box center [458, 129] width 318 height 123
click at [459, 132] on video at bounding box center [458, 129] width 318 height 123
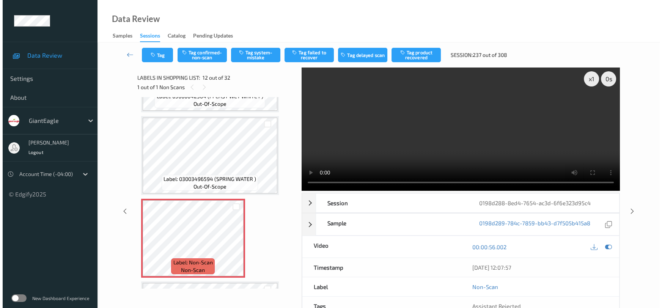
scroll to position [862, 0]
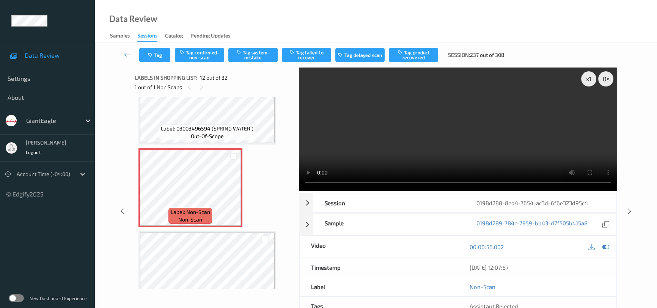
click at [454, 161] on video at bounding box center [458, 129] width 318 height 123
click at [257, 56] on button "Tag system-mistake" at bounding box center [252, 55] width 49 height 14
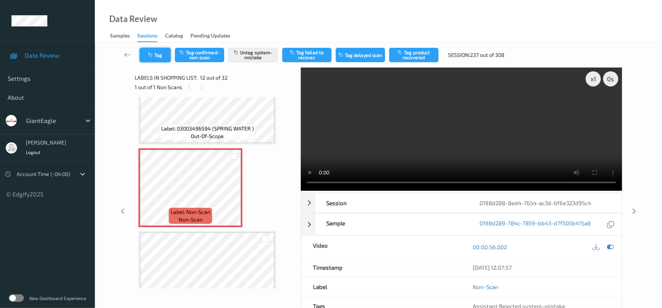
click at [158, 49] on button "Tag" at bounding box center [155, 55] width 31 height 14
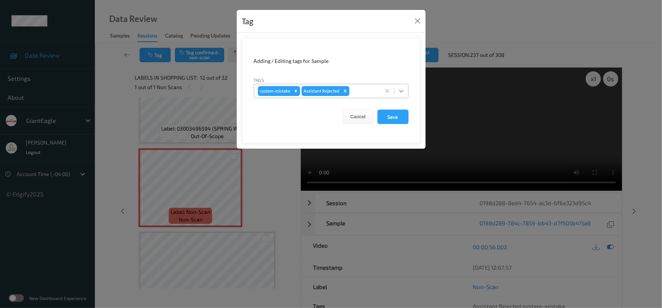
click at [402, 94] on icon at bounding box center [402, 91] width 8 height 8
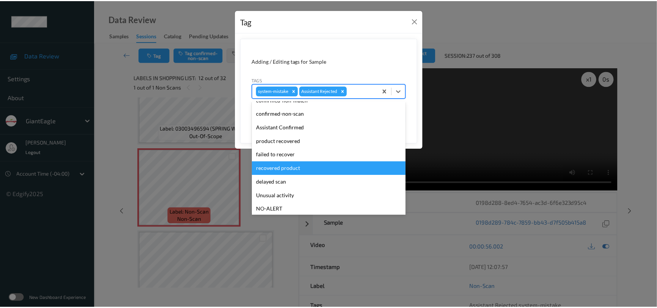
scroll to position [34, 0]
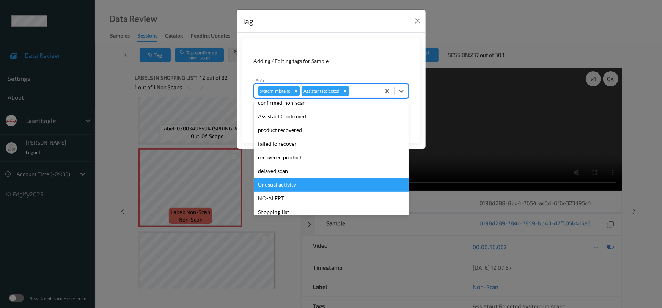
click at [283, 183] on div "Unusual activity" at bounding box center [331, 185] width 155 height 14
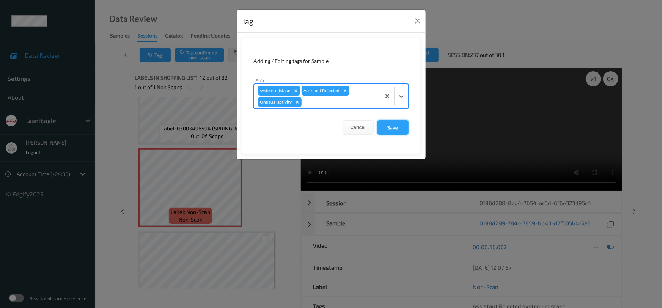
click at [392, 132] on button "Save" at bounding box center [392, 127] width 31 height 14
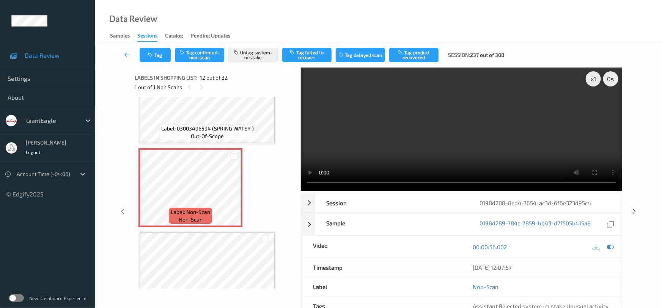
click at [127, 50] on link at bounding box center [128, 55] width 24 height 14
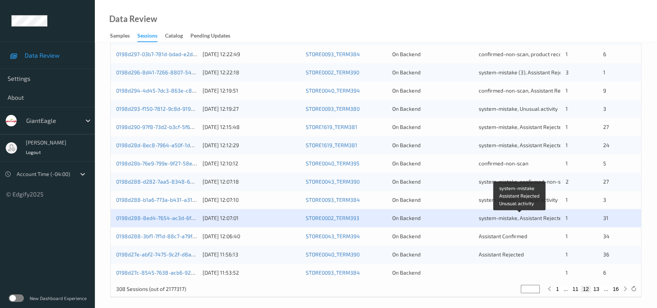
scroll to position [288, 0]
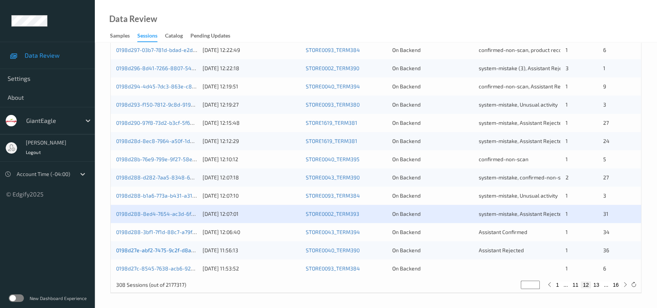
click at [153, 250] on link "0198d27e-abf2-7475-9c2f-d8aa384303e8" at bounding box center [168, 250] width 104 height 6
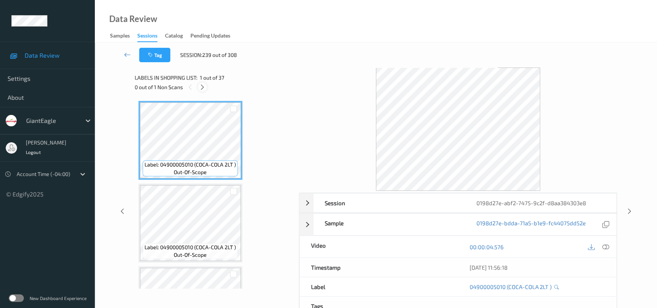
click at [203, 87] on icon at bounding box center [202, 87] width 6 height 7
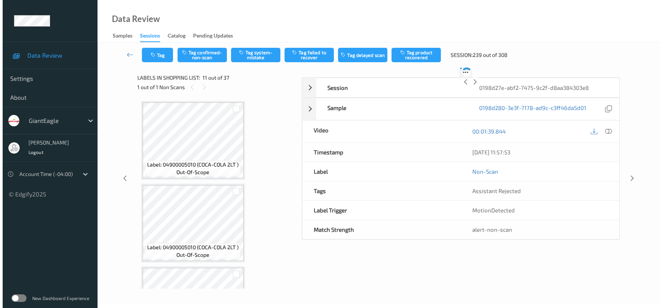
scroll to position [745, 0]
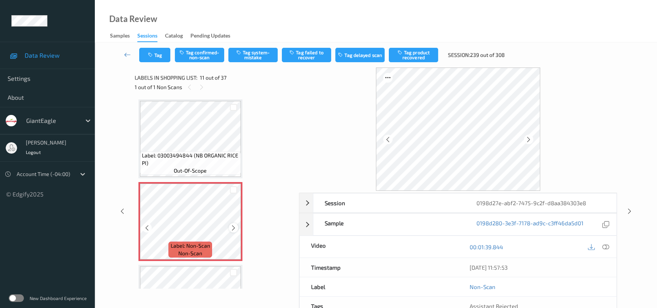
click at [234, 226] on icon at bounding box center [233, 228] width 6 height 7
click at [605, 245] on icon at bounding box center [605, 247] width 7 height 7
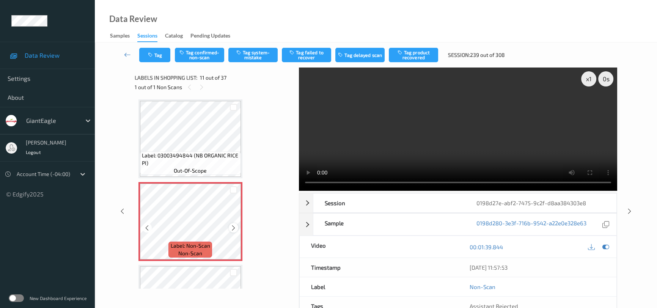
click at [235, 225] on icon at bounding box center [233, 228] width 6 height 7
click at [452, 146] on video at bounding box center [458, 129] width 318 height 123
click at [456, 146] on video at bounding box center [458, 129] width 318 height 123
click at [233, 225] on icon at bounding box center [233, 228] width 6 height 7
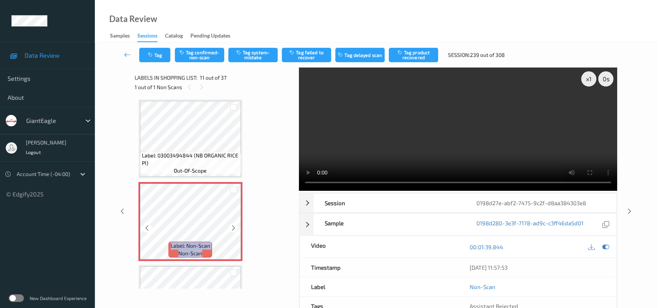
click at [233, 225] on icon at bounding box center [233, 228] width 6 height 7
click at [269, 52] on button "Tag system-mistake" at bounding box center [252, 55] width 49 height 14
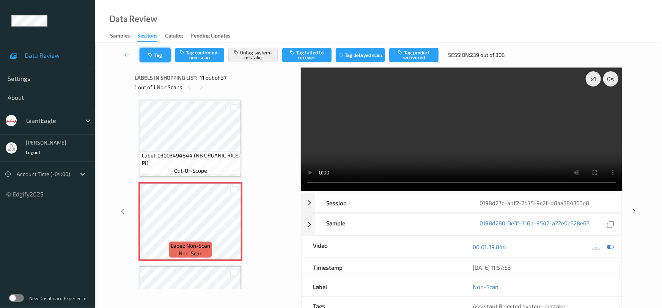
click at [157, 52] on button "Tag" at bounding box center [155, 55] width 31 height 14
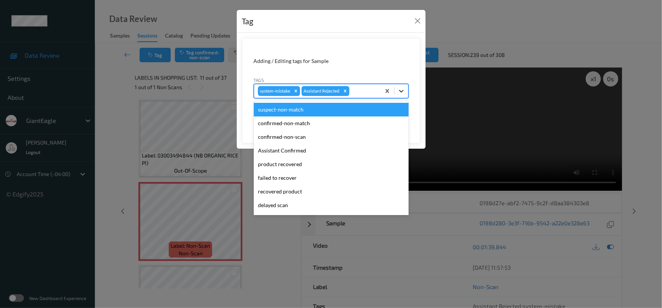
click at [399, 93] on icon at bounding box center [402, 91] width 8 height 8
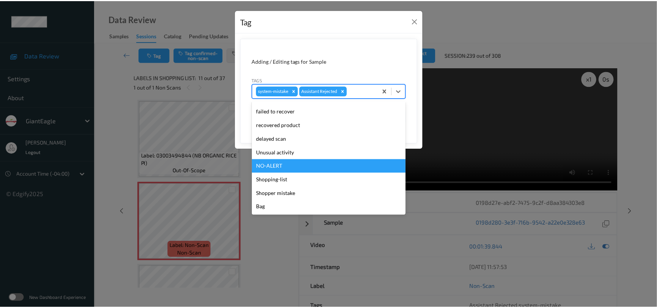
scroll to position [67, 0]
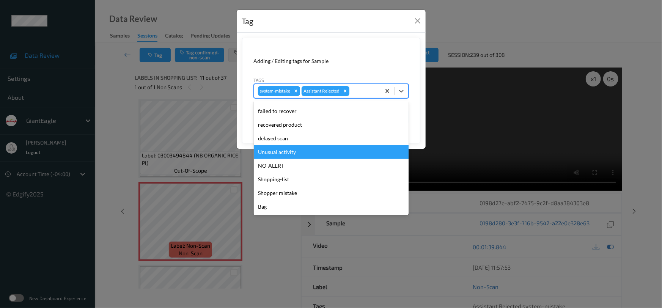
drag, startPoint x: 301, startPoint y: 156, endPoint x: 326, endPoint y: 149, distance: 26.1
click at [303, 156] on div "Unusual activity" at bounding box center [331, 152] width 155 height 14
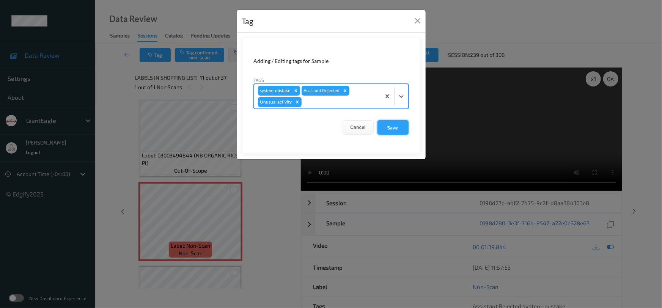
click at [401, 127] on button "Save" at bounding box center [392, 127] width 31 height 14
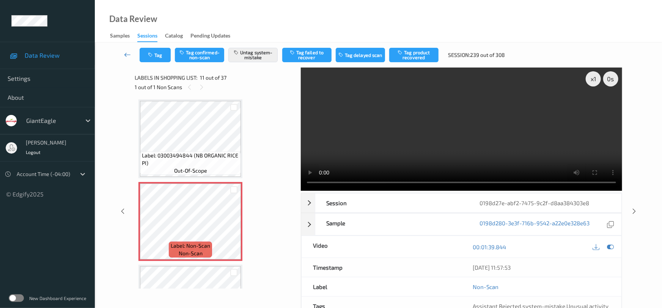
click at [123, 50] on link at bounding box center [128, 55] width 24 height 14
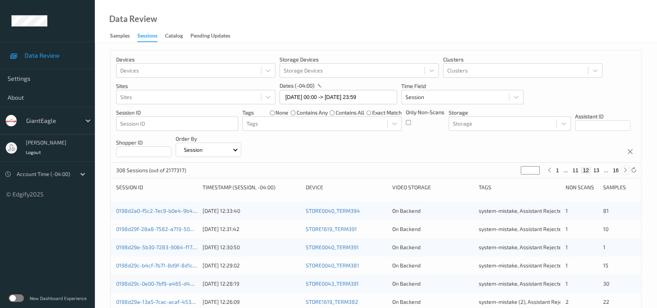
click at [626, 170] on icon at bounding box center [626, 170] width 6 height 6
type input "**"
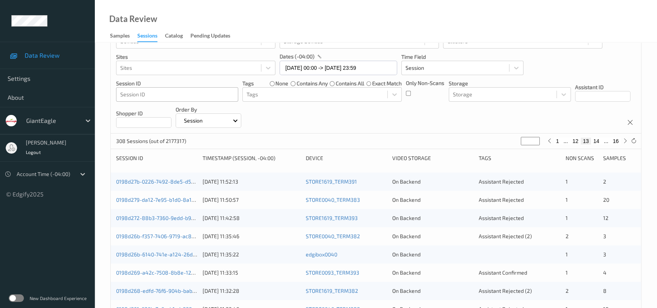
scroll to position [47, 0]
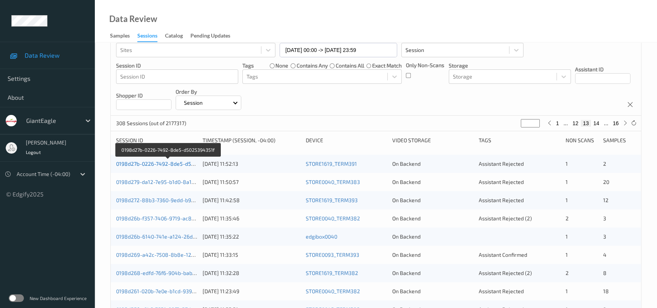
click at [172, 162] on link "0198d27b-0226-7492-8de5-d5025394351f" at bounding box center [168, 163] width 104 height 6
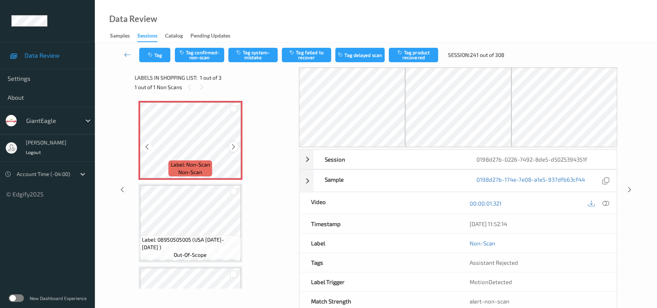
click at [233, 148] on icon at bounding box center [233, 146] width 6 height 7
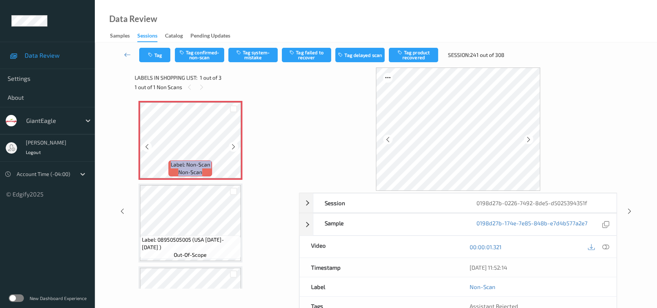
click at [233, 148] on icon at bounding box center [233, 146] width 6 height 7
click at [605, 247] on icon at bounding box center [605, 247] width 7 height 7
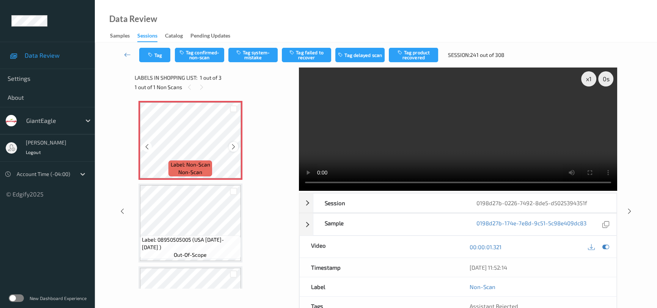
click at [235, 146] on icon at bounding box center [233, 146] width 6 height 7
click at [398, 147] on video at bounding box center [458, 129] width 318 height 123
click at [211, 55] on button "Tag confirmed-non-scan" at bounding box center [199, 55] width 49 height 14
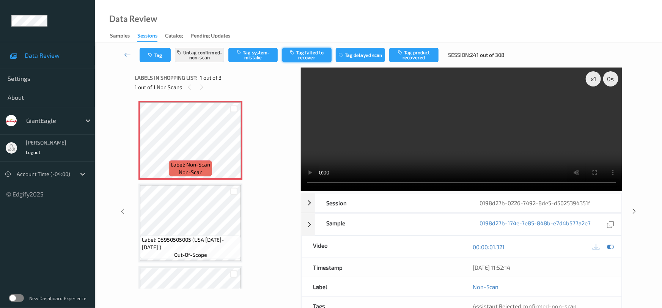
click at [307, 56] on button "Tag failed to recover" at bounding box center [306, 55] width 49 height 14
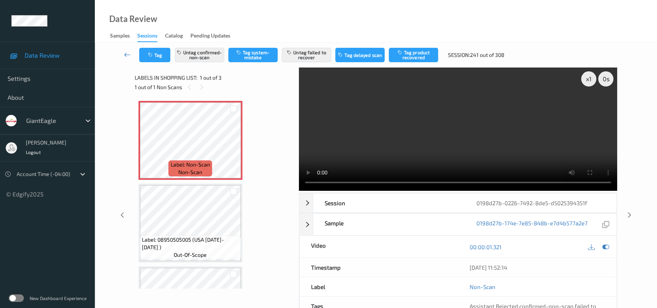
click at [127, 49] on link at bounding box center [128, 55] width 24 height 14
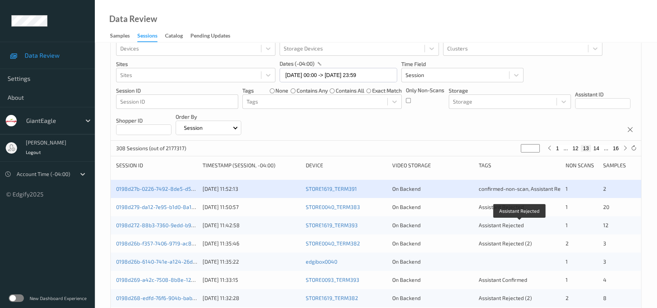
scroll to position [34, 0]
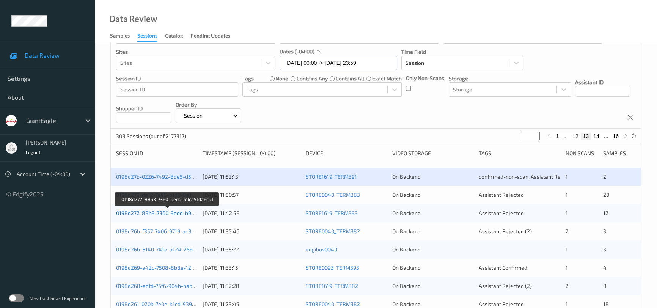
click at [162, 211] on link "0198d272-88b3-7360-9edd-b9ca51da6c91" at bounding box center [167, 213] width 103 height 6
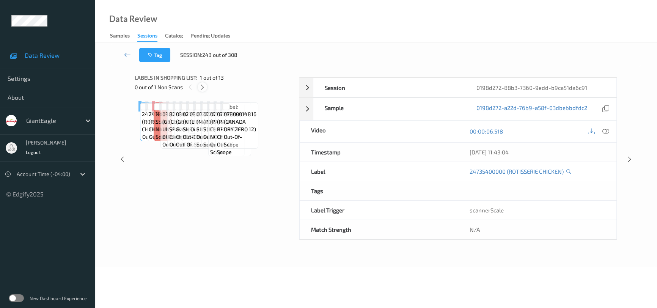
click at [201, 86] on icon at bounding box center [202, 87] width 6 height 7
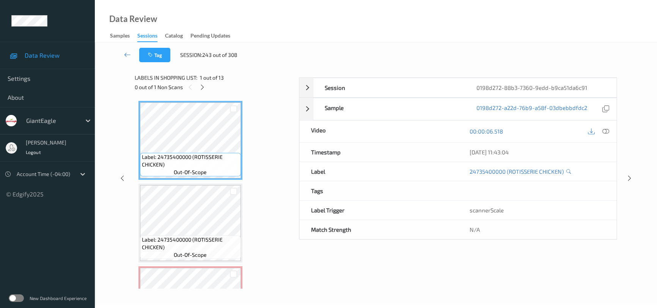
scroll to position [86, 0]
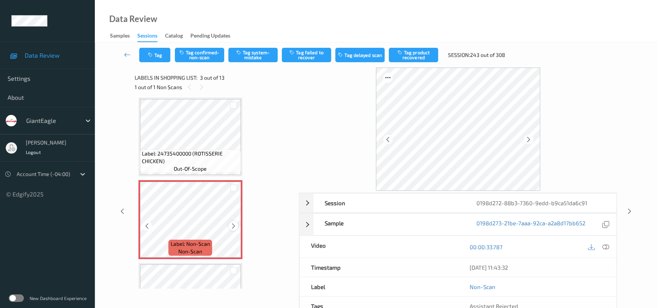
click at [235, 223] on icon at bounding box center [233, 226] width 6 height 7
click at [235, 224] on icon at bounding box center [233, 226] width 6 height 7
click at [604, 247] on icon at bounding box center [605, 247] width 7 height 7
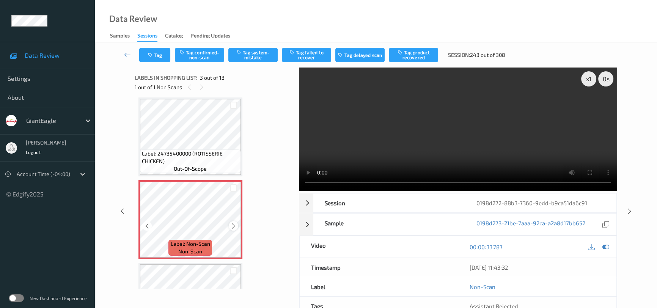
click at [233, 224] on icon at bounding box center [233, 226] width 6 height 7
click at [414, 137] on video at bounding box center [458, 129] width 318 height 123
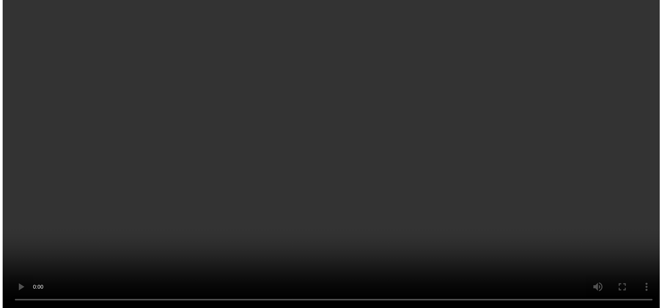
scroll to position [69, 0]
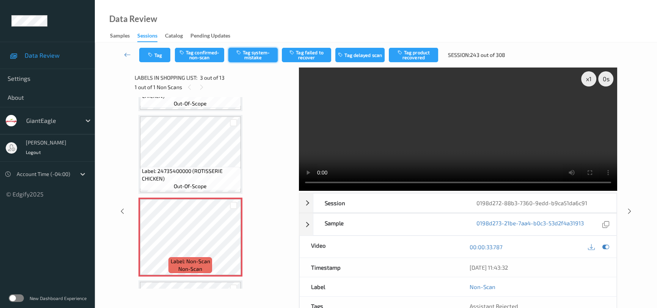
click at [252, 55] on button "Tag system-mistake" at bounding box center [252, 55] width 49 height 14
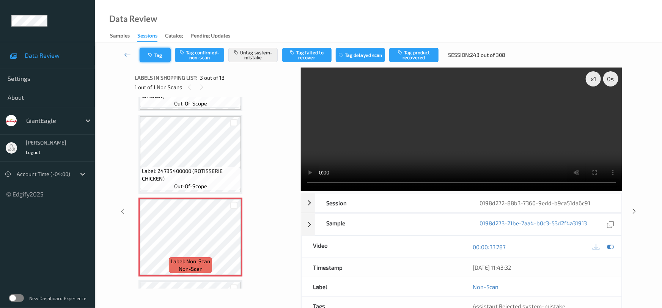
click at [162, 49] on button "Tag" at bounding box center [155, 55] width 31 height 14
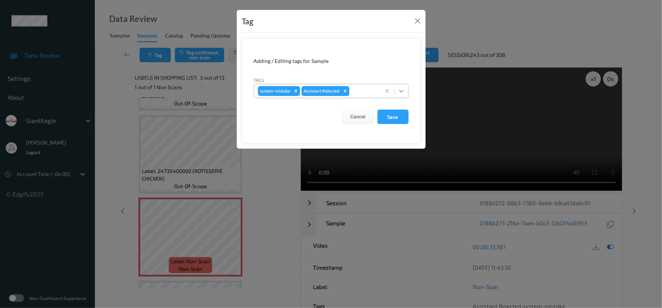
click at [398, 91] on icon at bounding box center [402, 91] width 8 height 8
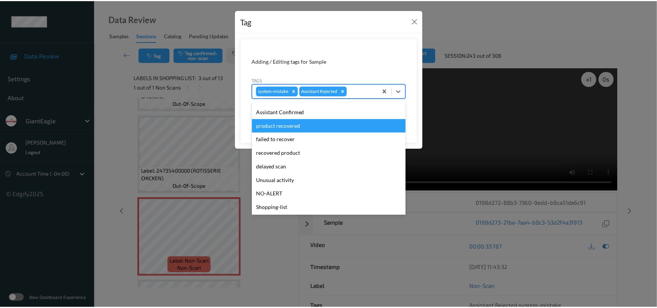
scroll to position [67, 0]
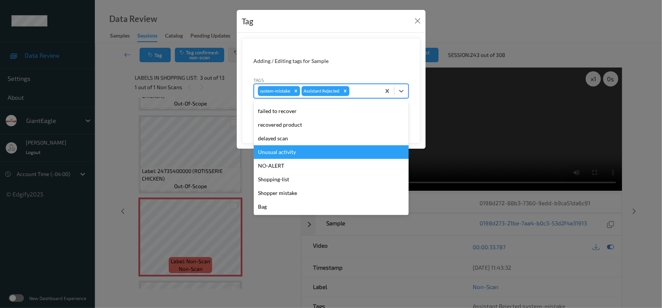
drag, startPoint x: 272, startPoint y: 151, endPoint x: 280, endPoint y: 149, distance: 7.9
click at [273, 151] on div "Unusual activity" at bounding box center [331, 152] width 155 height 14
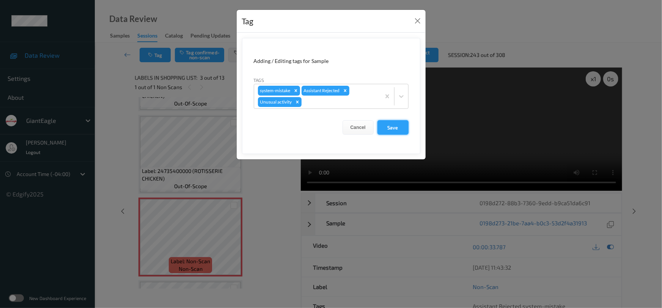
click at [391, 126] on button "Save" at bounding box center [392, 127] width 31 height 14
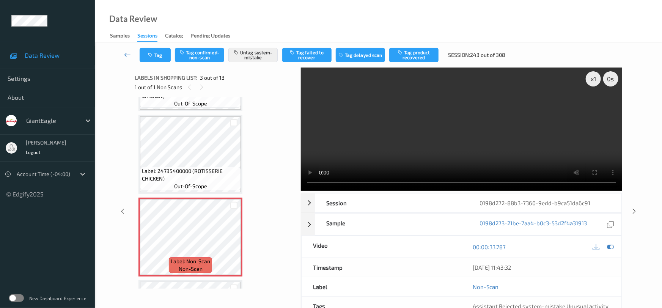
click at [127, 51] on icon at bounding box center [127, 55] width 7 height 8
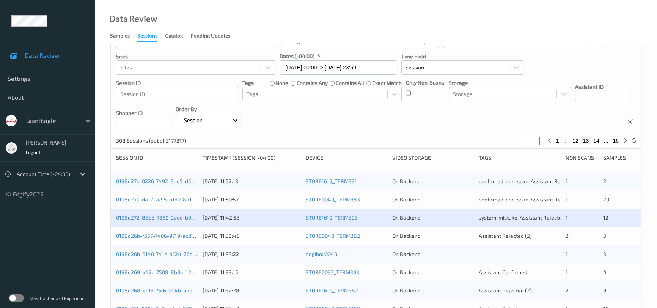
scroll to position [69, 0]
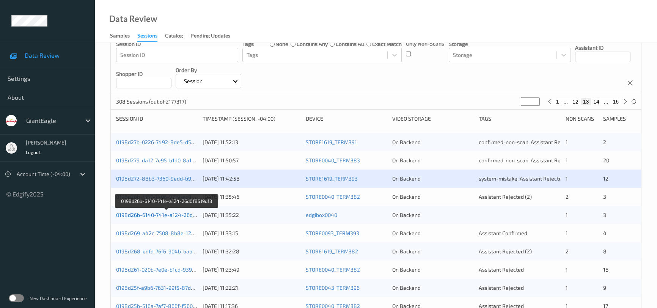
click at [132, 213] on link "0198d26b-6140-741e-a124-26d0f8519df3" at bounding box center [166, 215] width 101 height 6
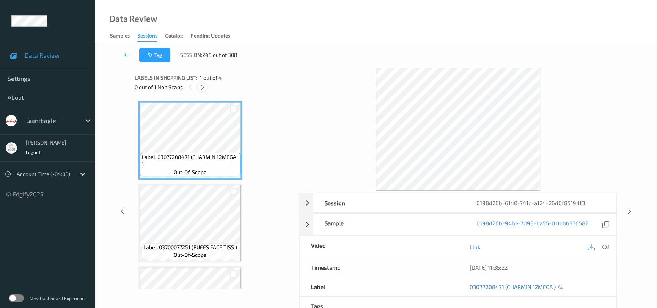
click at [204, 84] on icon at bounding box center [202, 87] width 6 height 7
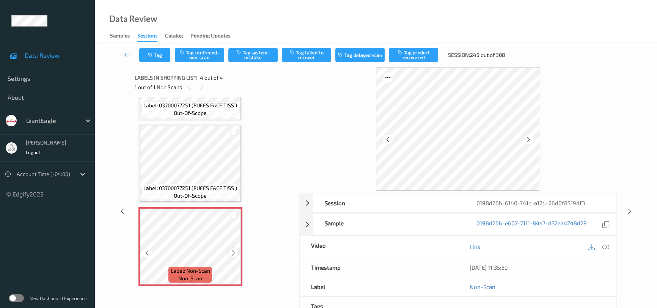
click at [234, 253] on icon at bounding box center [233, 253] width 6 height 7
click at [235, 253] on icon at bounding box center [233, 253] width 6 height 7
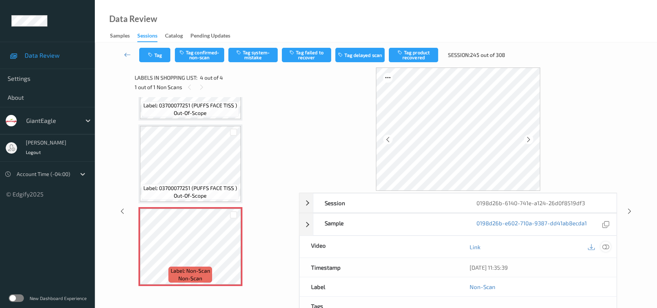
click at [607, 246] on icon at bounding box center [605, 247] width 7 height 7
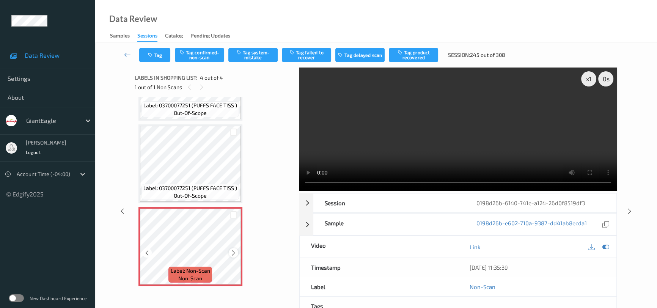
click at [232, 251] on icon at bounding box center [233, 253] width 6 height 7
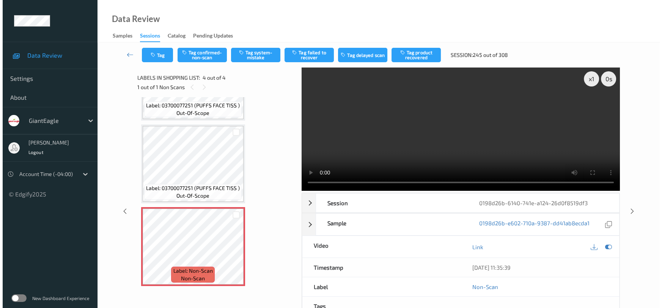
scroll to position [77, 0]
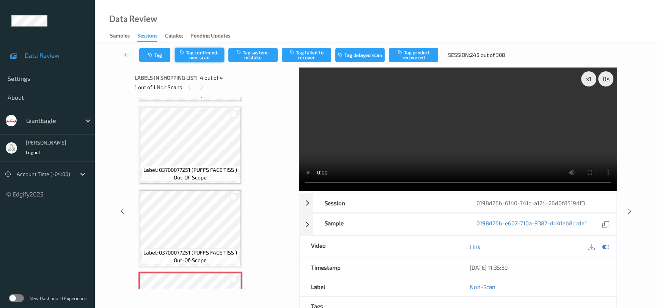
click at [206, 57] on button "Tag confirmed-non-scan" at bounding box center [199, 55] width 49 height 14
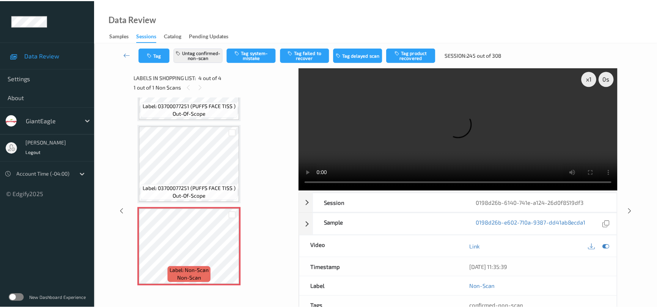
scroll to position [142, 0]
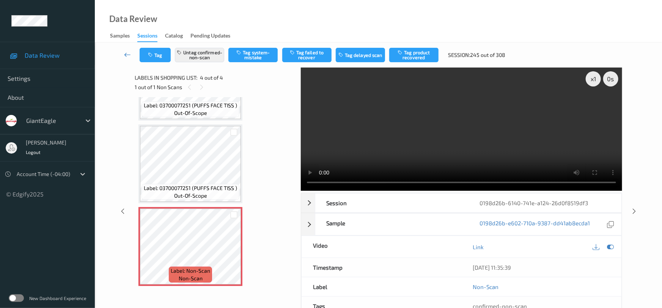
click at [126, 51] on icon at bounding box center [127, 55] width 7 height 8
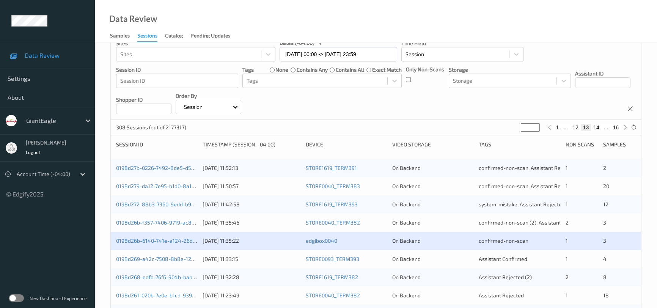
scroll to position [103, 0]
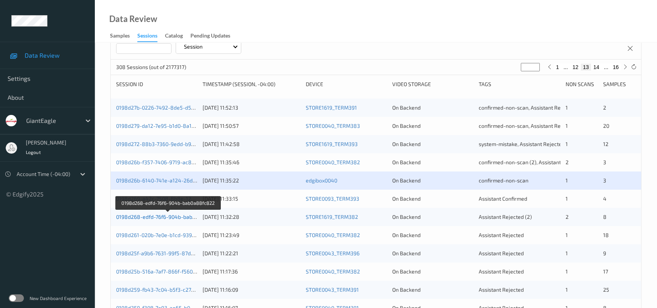
click at [164, 215] on link "0198d268-edfd-76f6-904b-bab0a88fc822" at bounding box center [167, 217] width 103 height 6
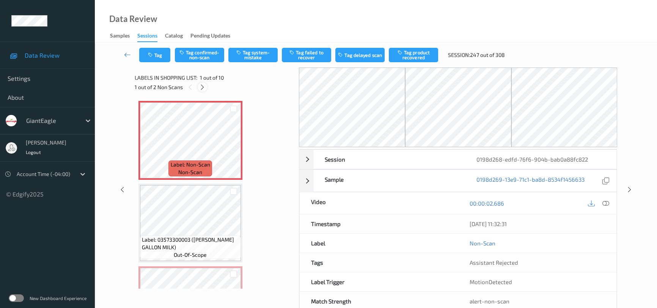
click at [202, 86] on icon at bounding box center [202, 87] width 6 height 7
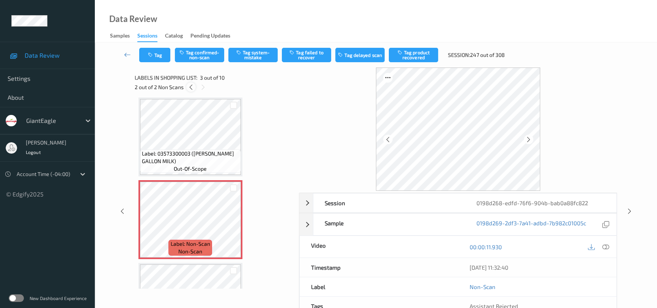
click at [189, 87] on icon at bounding box center [191, 87] width 6 height 7
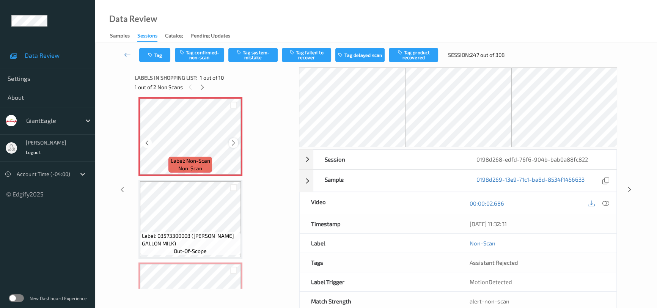
click at [232, 143] on icon at bounding box center [233, 143] width 6 height 7
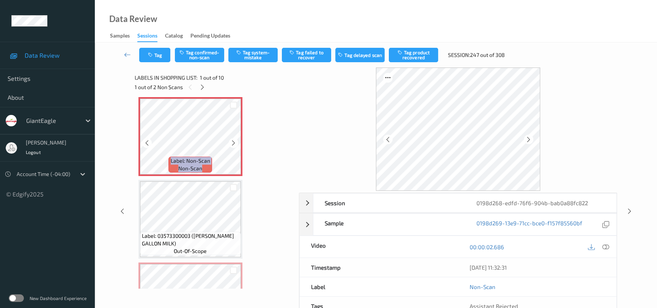
click at [232, 143] on icon at bounding box center [233, 143] width 6 height 7
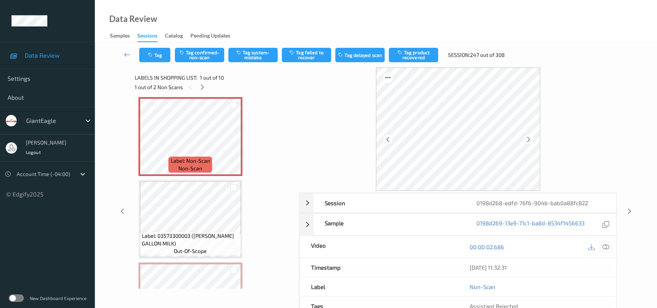
click at [608, 247] on icon at bounding box center [605, 247] width 7 height 7
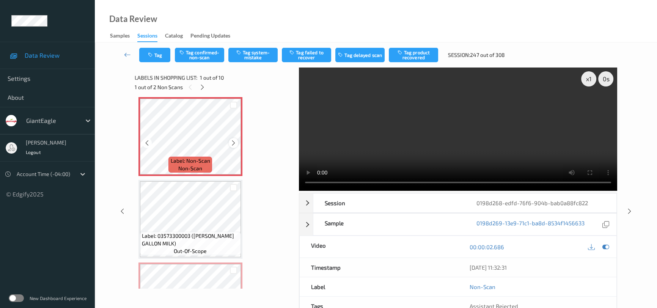
click at [233, 141] on icon at bounding box center [233, 143] width 6 height 7
click at [365, 128] on video at bounding box center [458, 129] width 318 height 123
click at [392, 146] on video at bounding box center [458, 129] width 318 height 123
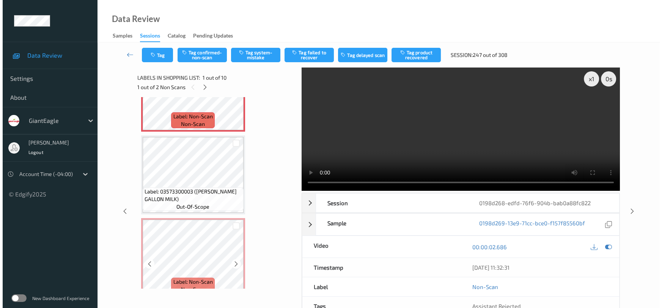
scroll to position [38, 0]
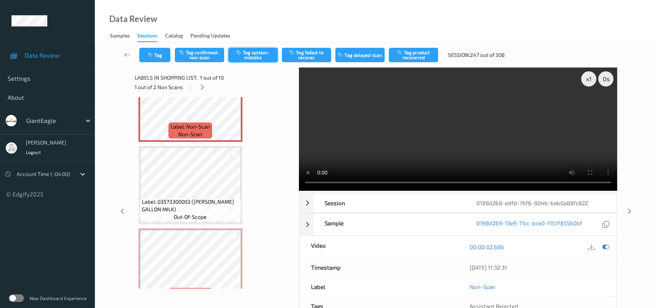
click at [269, 58] on button "Tag system-mistake" at bounding box center [252, 55] width 49 height 14
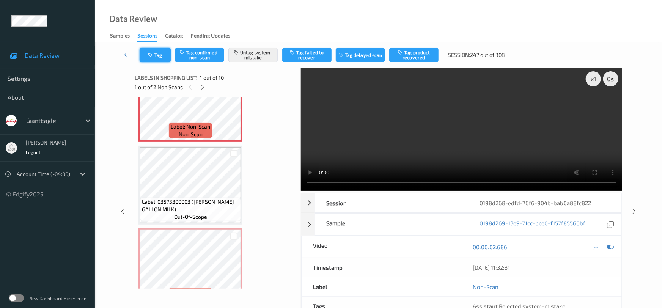
click at [156, 50] on button "Tag" at bounding box center [155, 55] width 31 height 14
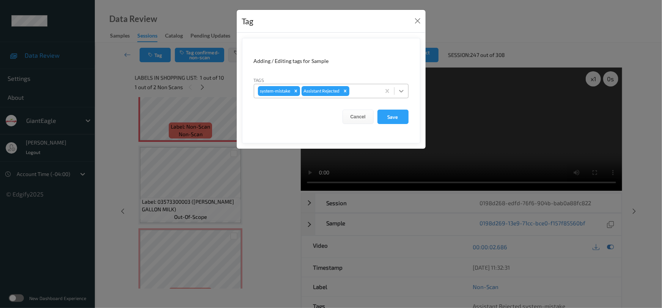
click at [401, 90] on icon at bounding box center [402, 91] width 8 height 8
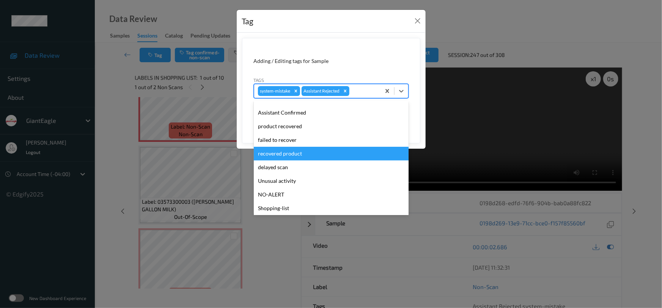
scroll to position [67, 0]
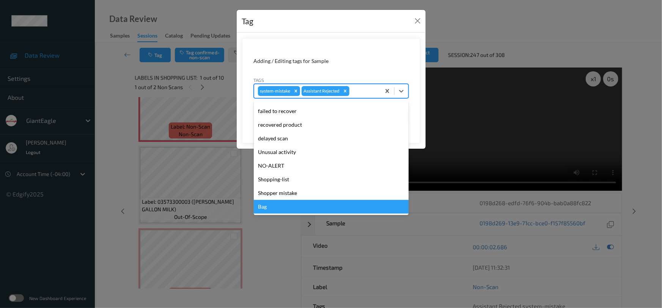
click at [262, 210] on div "Bag" at bounding box center [331, 207] width 155 height 14
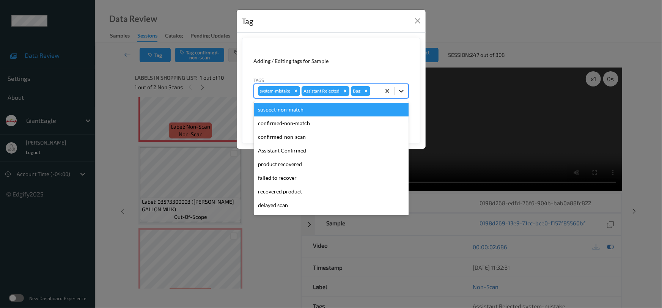
click at [399, 90] on icon at bounding box center [401, 91] width 5 height 3
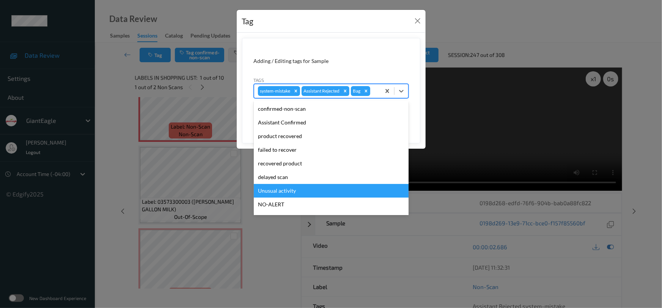
scroll to position [53, 0]
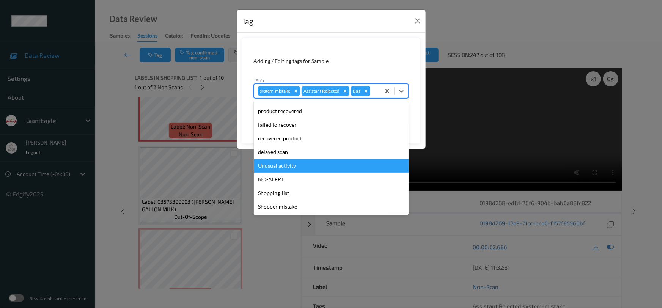
click at [301, 164] on div "Unusual activity" at bounding box center [331, 166] width 155 height 14
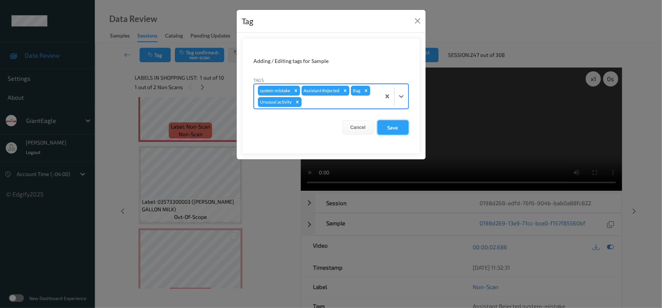
click at [393, 128] on button "Save" at bounding box center [392, 127] width 31 height 14
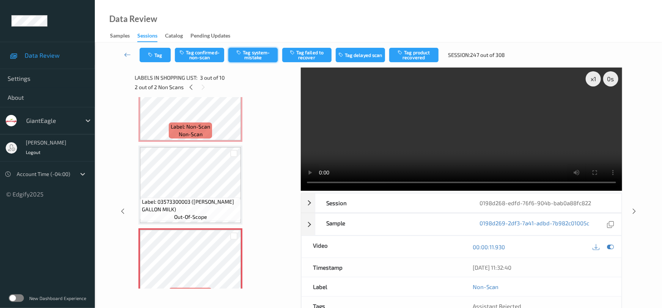
click at [263, 55] on button "Tag system-mistake" at bounding box center [252, 55] width 49 height 14
click at [164, 52] on button "Tag" at bounding box center [155, 55] width 31 height 14
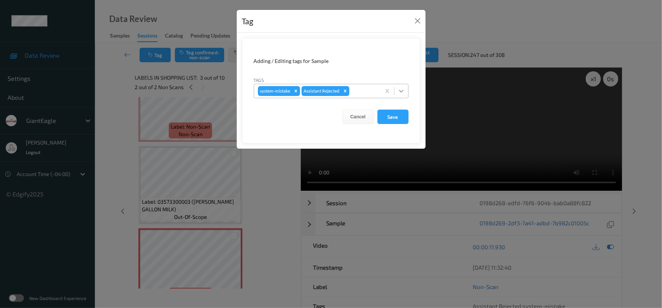
click at [402, 93] on icon at bounding box center [402, 91] width 8 height 8
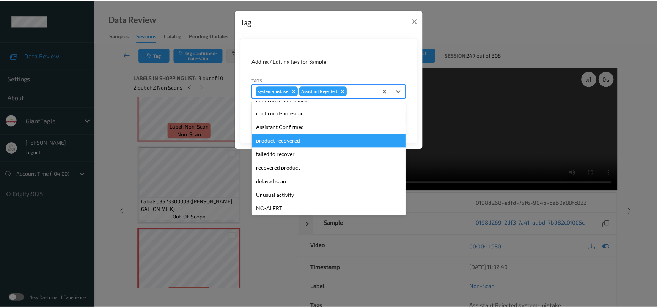
scroll to position [34, 0]
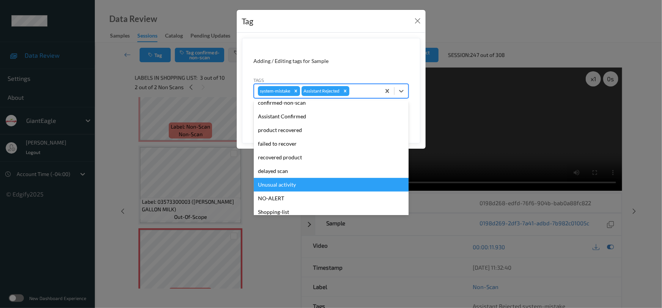
click at [291, 183] on div "Unusual activity" at bounding box center [331, 185] width 155 height 14
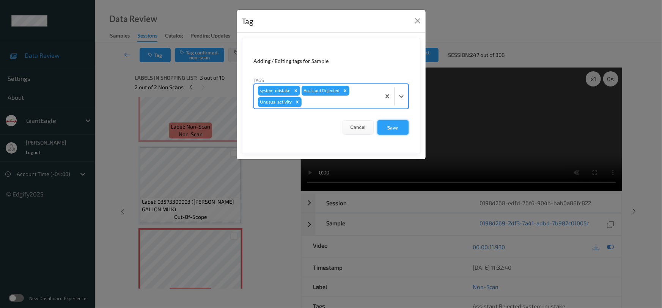
click at [395, 123] on button "Save" at bounding box center [392, 127] width 31 height 14
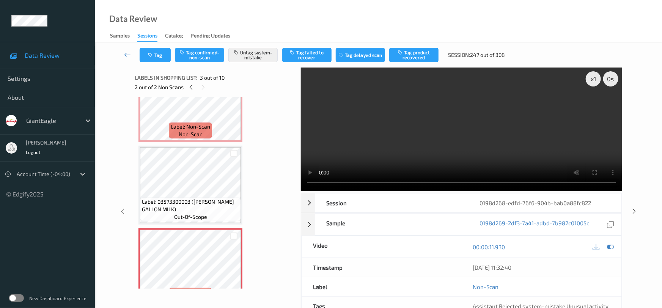
click at [124, 50] on link at bounding box center [128, 55] width 24 height 14
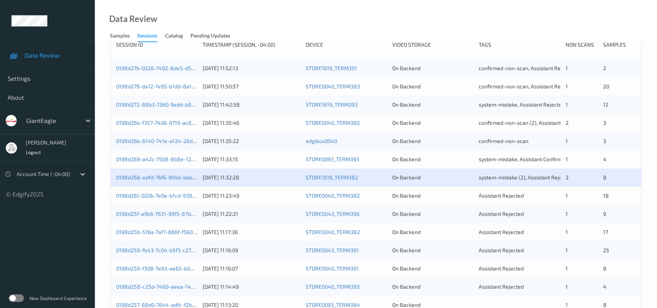
scroll to position [172, 0]
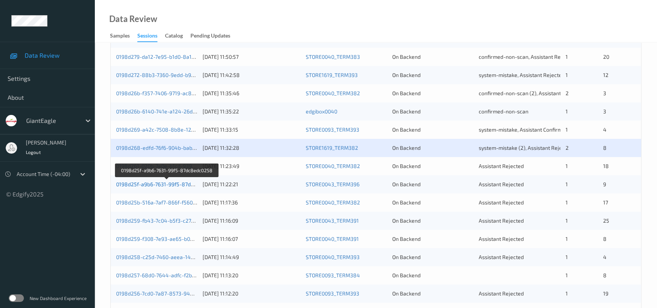
click at [140, 184] on link "0198d25f-a9b6-7631-99f5-87dc8edc0258" at bounding box center [167, 184] width 102 height 6
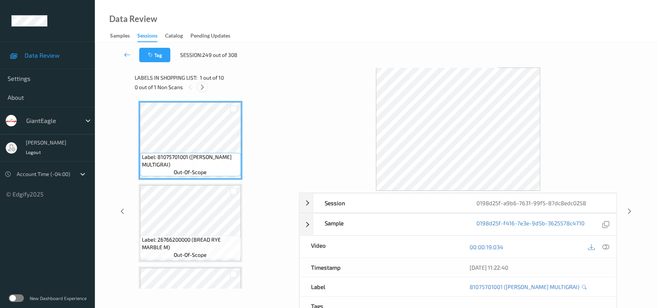
click at [203, 86] on icon at bounding box center [202, 87] width 6 height 7
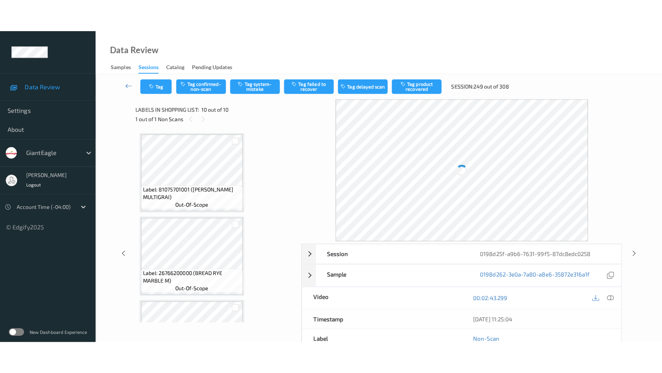
scroll to position [637, 0]
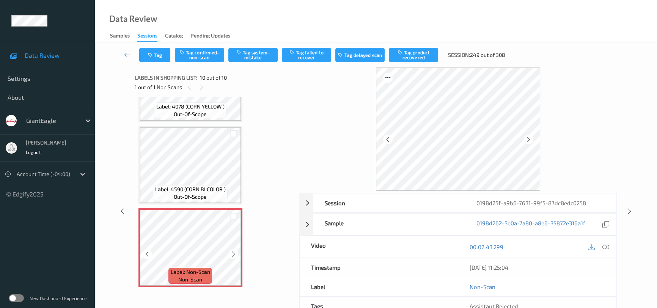
click at [235, 252] on icon at bounding box center [233, 254] width 6 height 7
click at [604, 244] on icon at bounding box center [605, 247] width 7 height 7
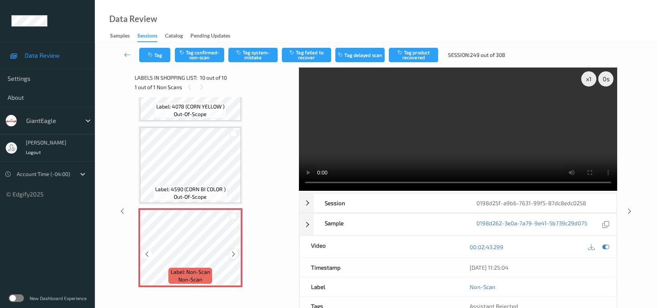
click at [232, 253] on icon at bounding box center [233, 254] width 6 height 7
click at [375, 148] on video at bounding box center [458, 129] width 318 height 123
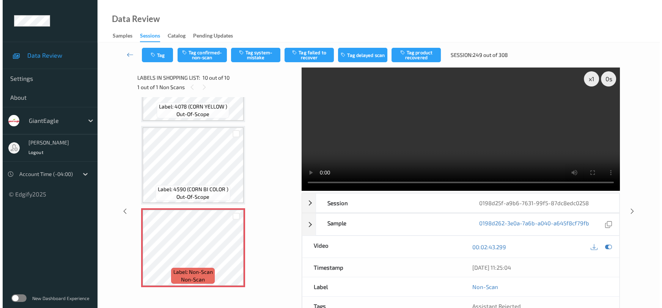
scroll to position [572, 0]
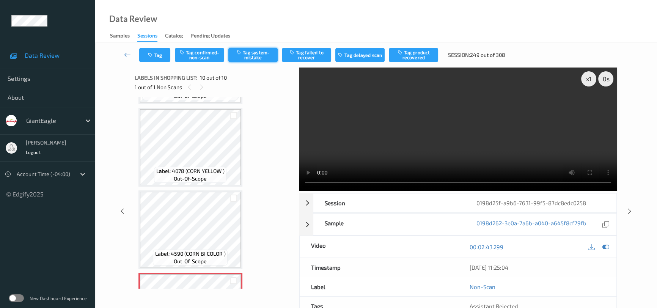
click at [257, 53] on button "Tag system-mistake" at bounding box center [252, 55] width 49 height 14
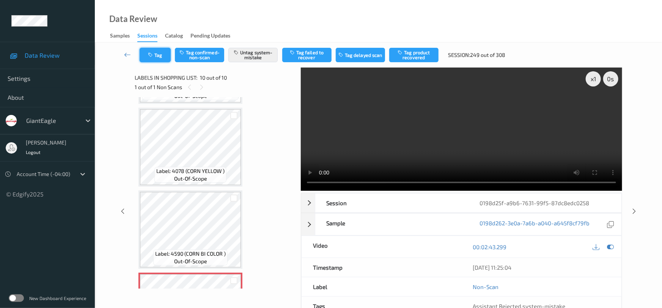
click at [159, 53] on button "Tag" at bounding box center [155, 55] width 31 height 14
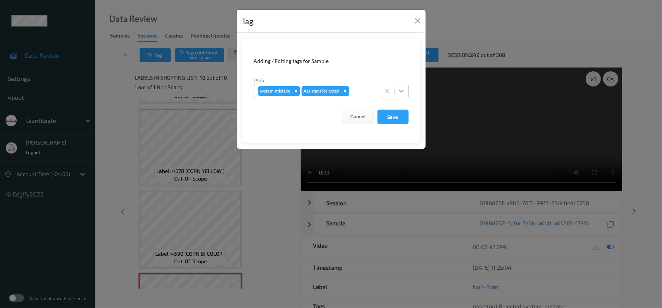
click at [401, 91] on icon at bounding box center [401, 91] width 5 height 3
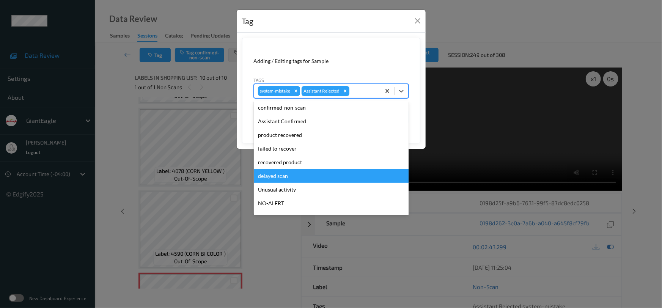
scroll to position [67, 0]
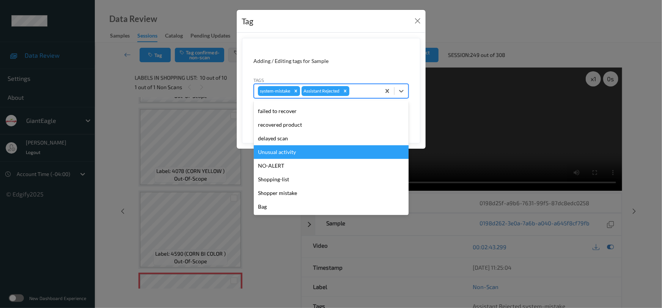
drag, startPoint x: 294, startPoint y: 152, endPoint x: 346, endPoint y: 137, distance: 53.9
click at [296, 152] on div "Unusual activity" at bounding box center [331, 152] width 155 height 14
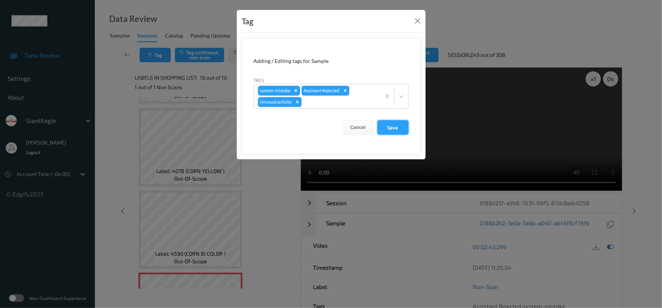
click at [399, 126] on button "Save" at bounding box center [392, 127] width 31 height 14
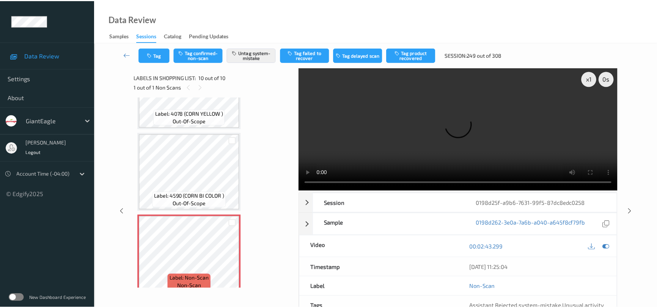
scroll to position [637, 0]
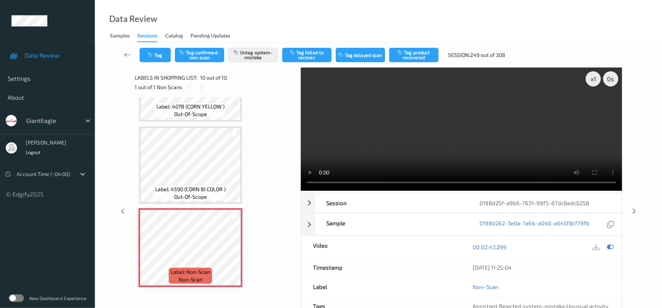
click at [126, 49] on link at bounding box center [128, 55] width 24 height 14
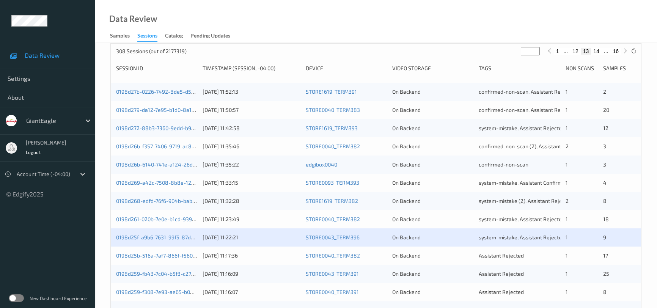
scroll to position [138, 0]
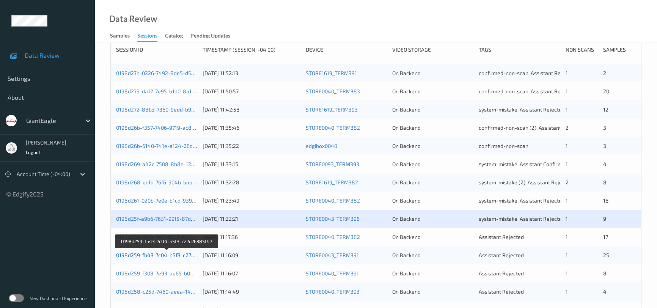
click at [147, 252] on link "0198d259-fb43-7c04-b5f3-c27d76385f47" at bounding box center [166, 255] width 101 height 6
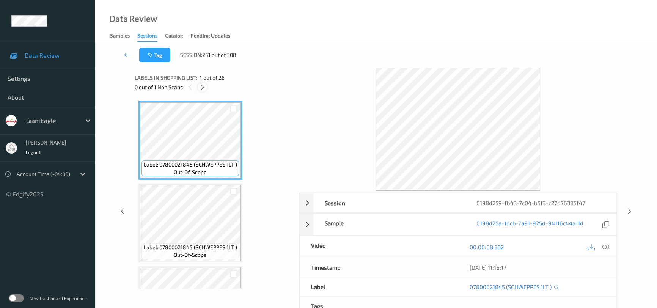
click at [205, 87] on icon at bounding box center [202, 87] width 6 height 7
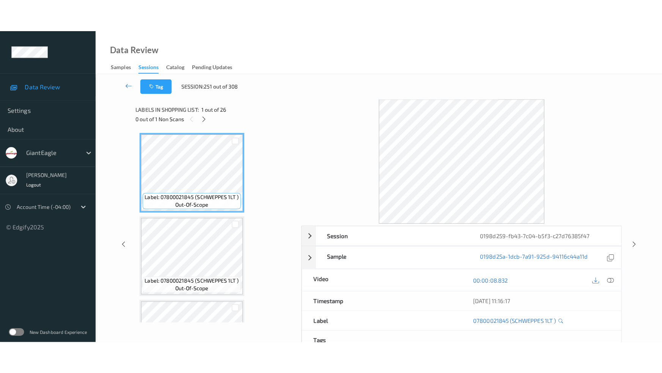
scroll to position [1955, 0]
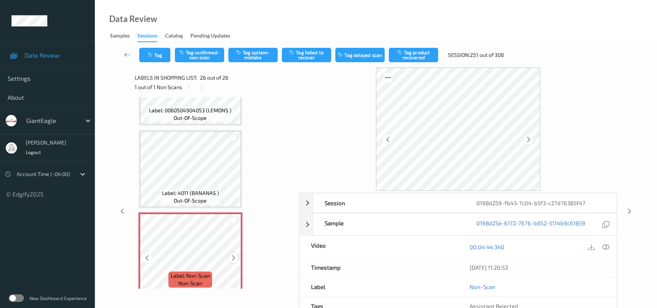
click at [234, 255] on icon at bounding box center [233, 258] width 6 height 7
click at [609, 247] on div at bounding box center [606, 247] width 10 height 10
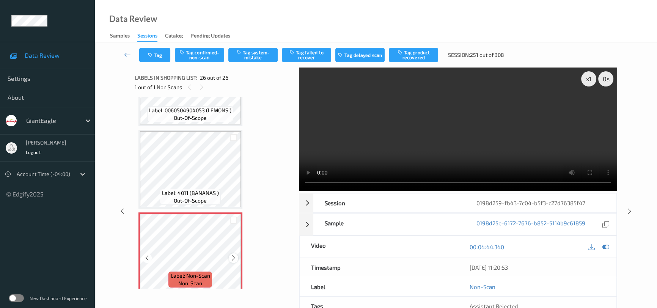
click at [235, 255] on icon at bounding box center [233, 258] width 6 height 7
click at [448, 142] on video at bounding box center [458, 129] width 318 height 123
click at [235, 255] on icon at bounding box center [233, 258] width 6 height 7
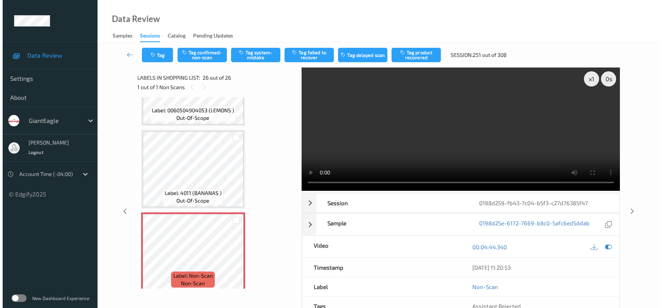
scroll to position [1891, 0]
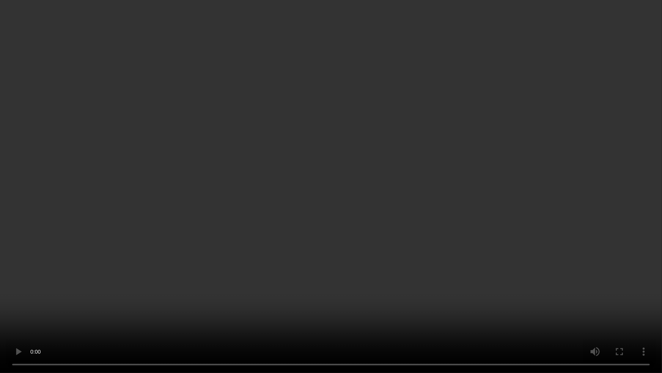
click at [525, 308] on video at bounding box center [331, 186] width 662 height 373
click at [492, 280] on video at bounding box center [331, 186] width 662 height 373
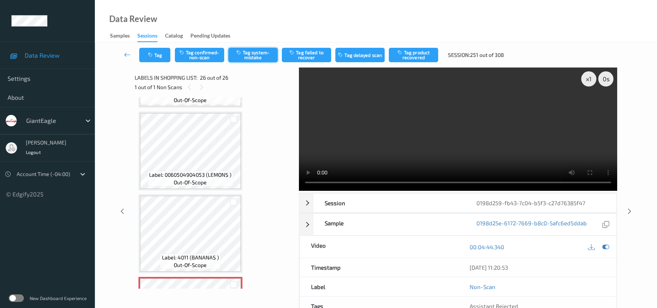
click at [262, 61] on button "Tag system-mistake" at bounding box center [252, 55] width 49 height 14
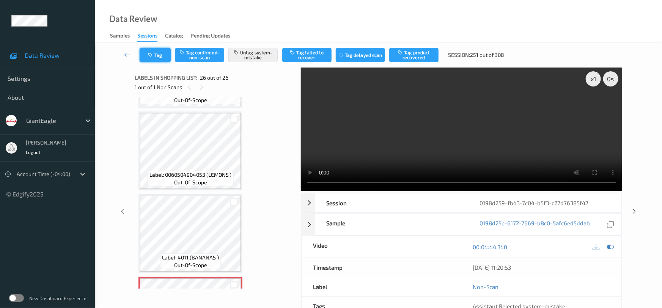
click at [159, 51] on button "Tag" at bounding box center [155, 55] width 31 height 14
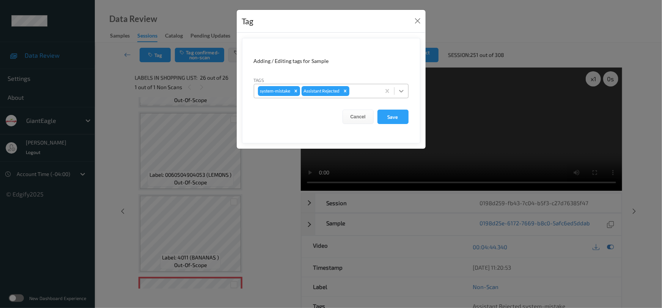
click at [403, 91] on icon at bounding box center [402, 91] width 8 height 8
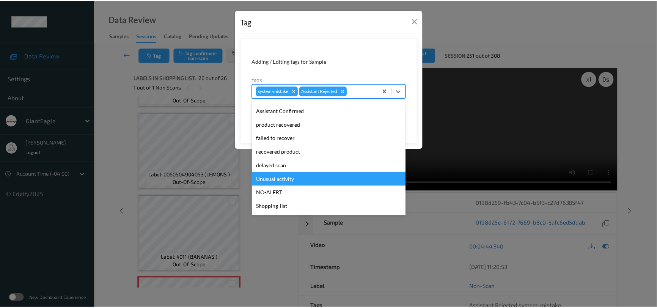
scroll to position [67, 0]
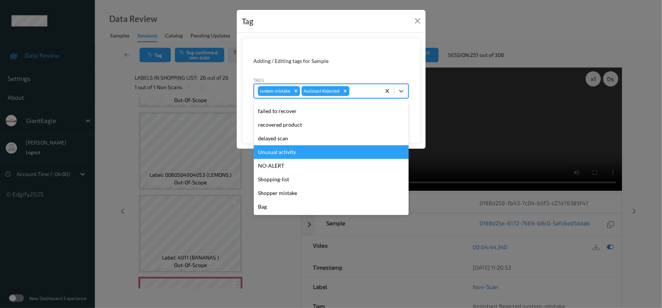
click at [299, 157] on div "Unusual activity" at bounding box center [331, 152] width 155 height 14
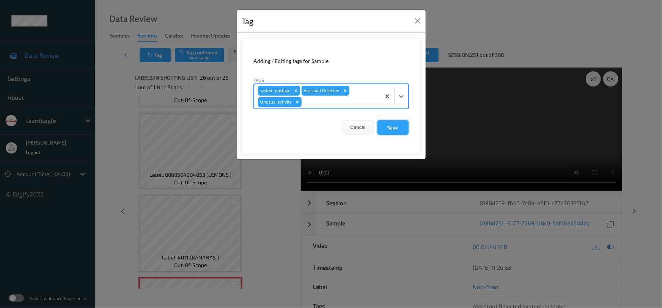
click at [393, 126] on button "Save" at bounding box center [392, 127] width 31 height 14
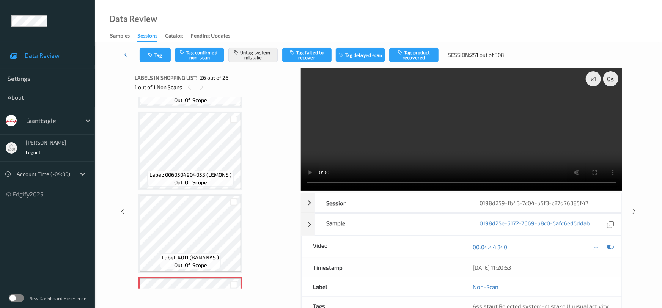
click at [124, 50] on link at bounding box center [128, 55] width 24 height 14
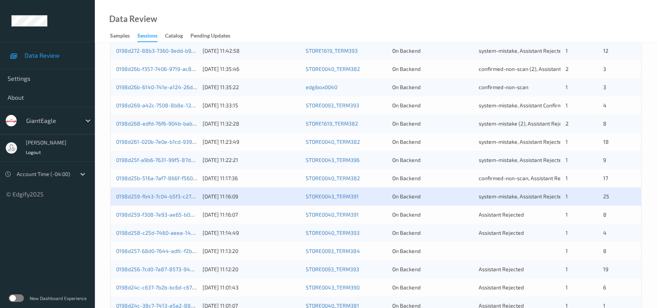
scroll to position [241, 0]
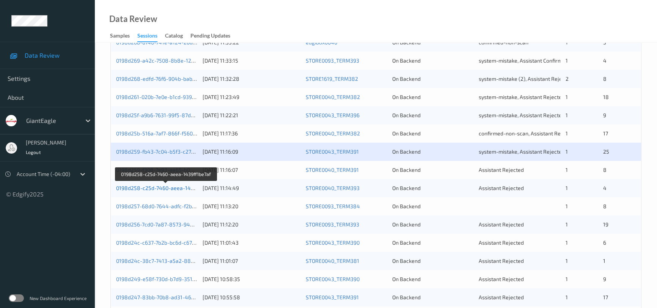
click at [140, 188] on link "0198d258-c25d-7460-aeea-1439ff1be7af" at bounding box center [166, 188] width 101 height 6
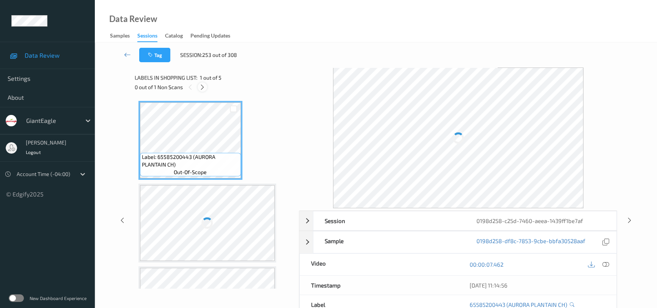
click at [201, 85] on icon at bounding box center [202, 87] width 6 height 7
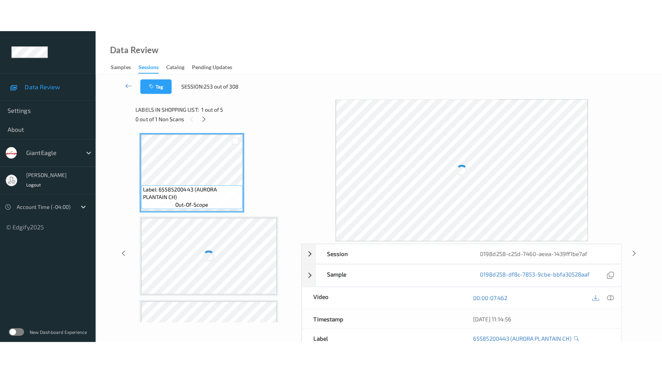
scroll to position [169, 0]
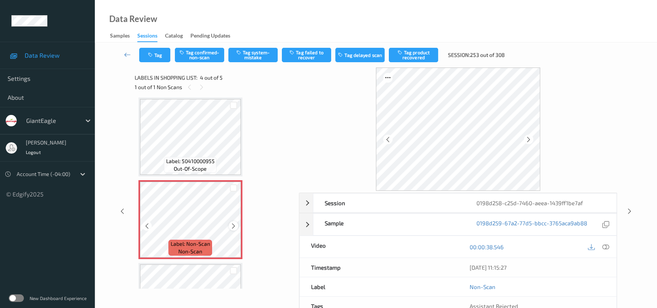
click at [230, 223] on icon at bounding box center [233, 226] width 6 height 7
click at [231, 223] on icon at bounding box center [233, 226] width 6 height 7
click at [603, 244] on icon at bounding box center [605, 247] width 7 height 7
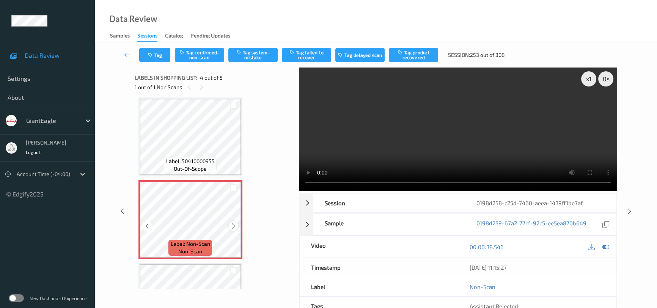
click at [234, 224] on icon at bounding box center [233, 226] width 6 height 7
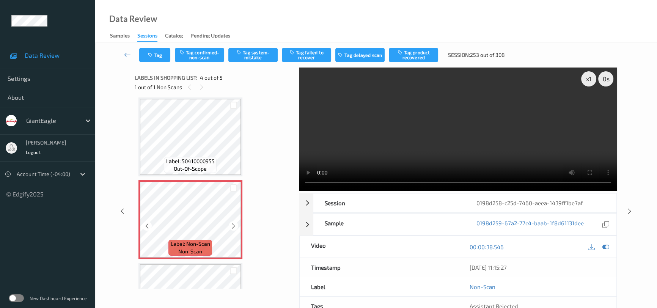
click at [234, 224] on icon at bounding box center [233, 226] width 6 height 7
click at [236, 223] on icon at bounding box center [233, 226] width 6 height 7
click at [430, 137] on video at bounding box center [458, 129] width 318 height 123
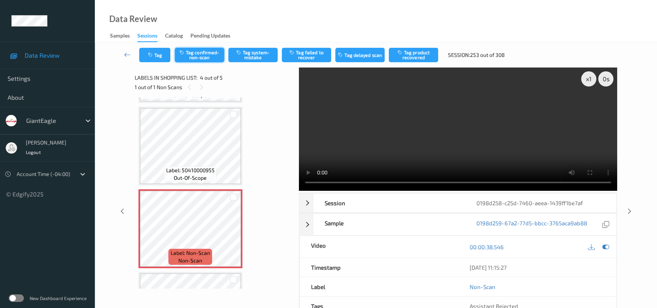
click at [208, 49] on button "Tag confirmed-non-scan" at bounding box center [199, 55] width 49 height 14
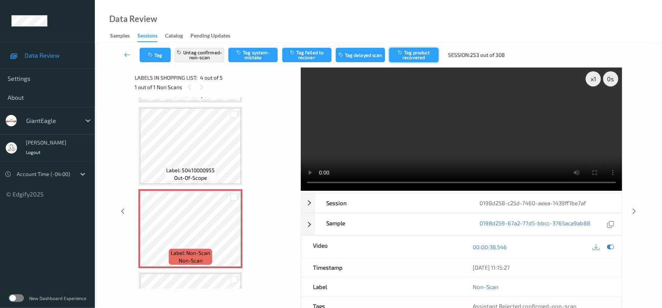
click at [421, 55] on button "Tag product recovered" at bounding box center [413, 55] width 49 height 14
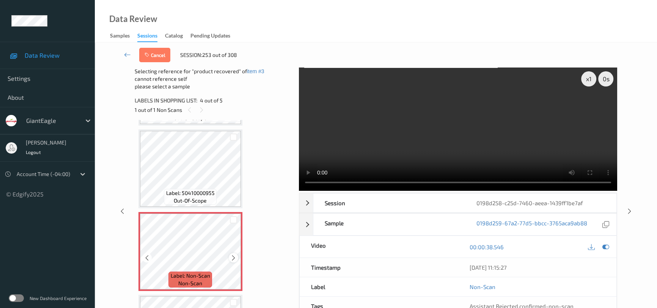
click at [230, 255] on icon at bounding box center [233, 258] width 6 height 7
click at [371, 141] on video at bounding box center [458, 129] width 318 height 123
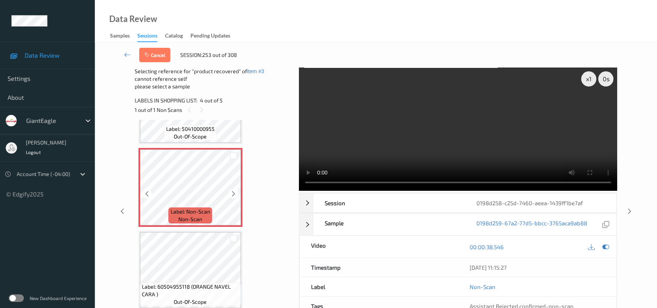
scroll to position [224, 0]
click at [397, 143] on video at bounding box center [458, 129] width 318 height 123
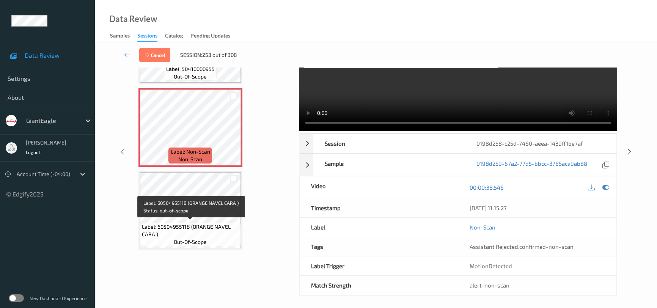
scroll to position [62, 0]
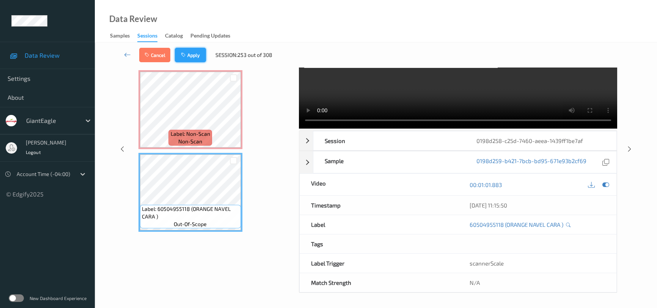
click at [197, 52] on button "Apply" at bounding box center [190, 55] width 31 height 14
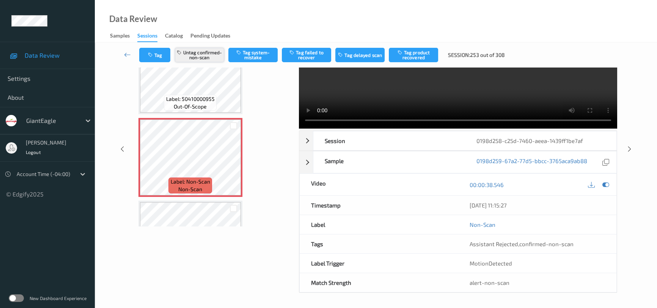
scroll to position [23, 0]
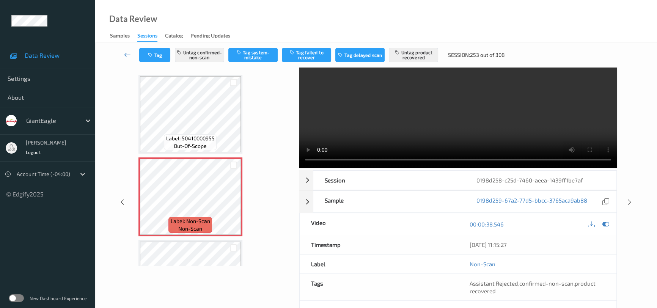
click at [124, 48] on link at bounding box center [128, 55] width 24 height 14
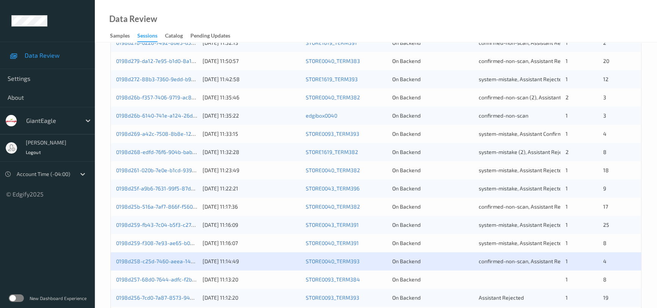
scroll to position [241, 0]
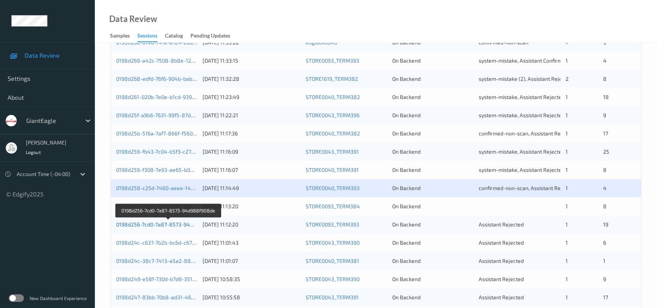
click at [156, 221] on link "0198d256-7cd0-7a87-8573-94d988f908de" at bounding box center [168, 224] width 104 height 6
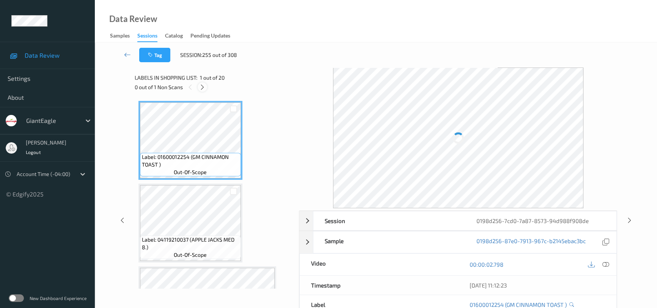
click at [199, 88] on icon at bounding box center [202, 87] width 6 height 7
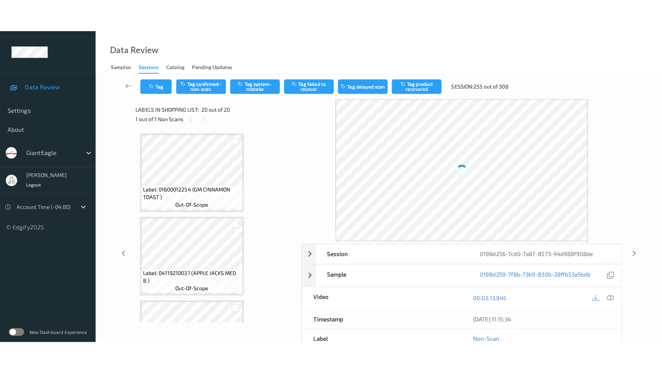
scroll to position [1461, 0]
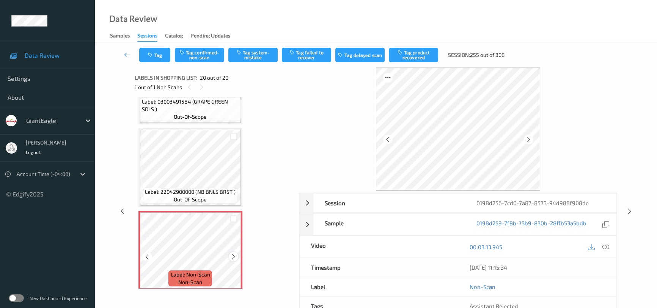
click at [235, 253] on icon at bounding box center [233, 256] width 6 height 7
click at [606, 245] on icon at bounding box center [605, 247] width 7 height 7
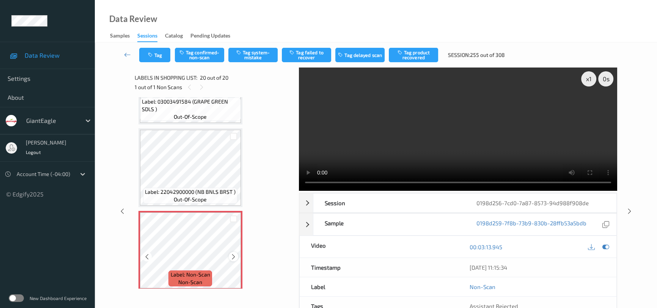
click at [231, 253] on icon at bounding box center [233, 256] width 6 height 7
click at [340, 152] on video at bounding box center [458, 129] width 318 height 123
click at [250, 52] on button "Tag system-mistake" at bounding box center [252, 55] width 49 height 14
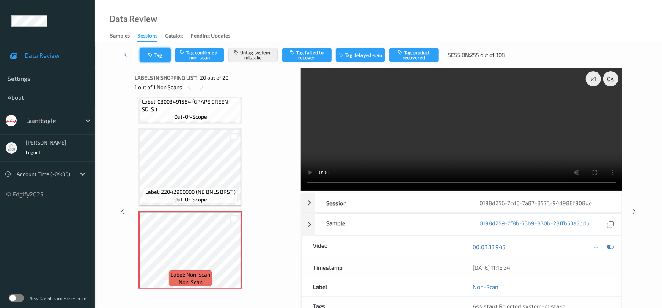
click at [160, 52] on button "Tag" at bounding box center [155, 55] width 31 height 14
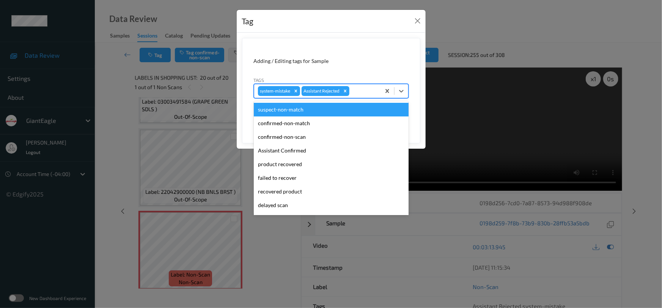
drag, startPoint x: 399, startPoint y: 90, endPoint x: 377, endPoint y: 119, distance: 36.3
click at [399, 90] on icon at bounding box center [402, 91] width 8 height 8
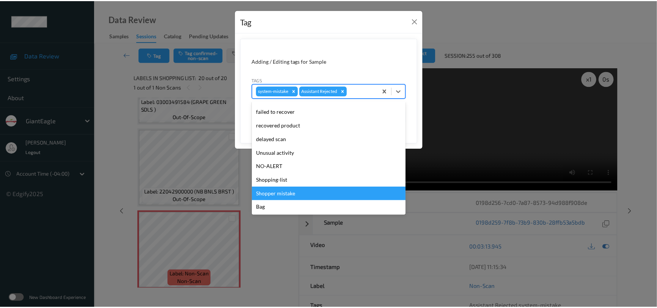
scroll to position [67, 0]
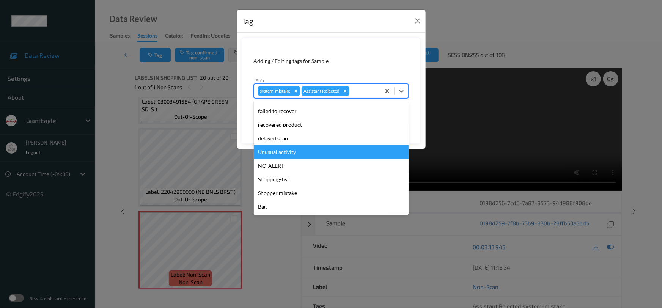
click at [308, 152] on div "Unusual activity" at bounding box center [331, 152] width 155 height 14
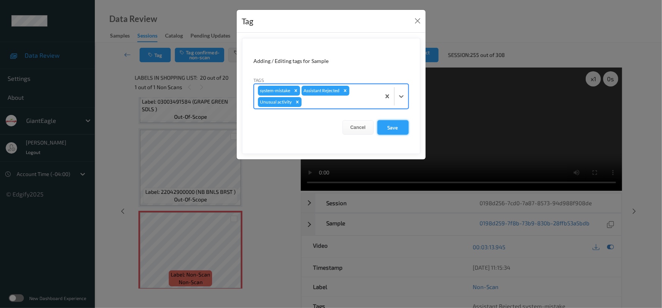
click at [392, 125] on button "Save" at bounding box center [392, 127] width 31 height 14
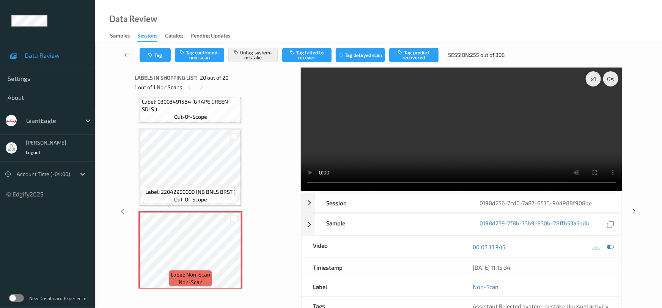
click at [126, 48] on link at bounding box center [128, 55] width 24 height 14
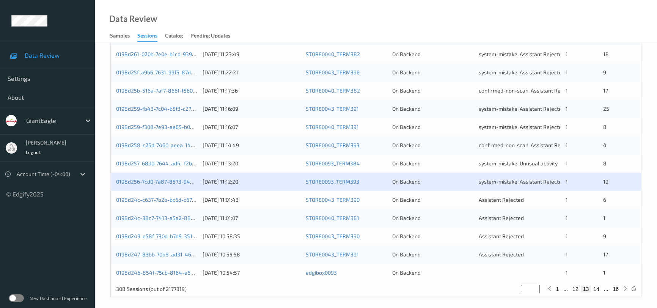
scroll to position [288, 0]
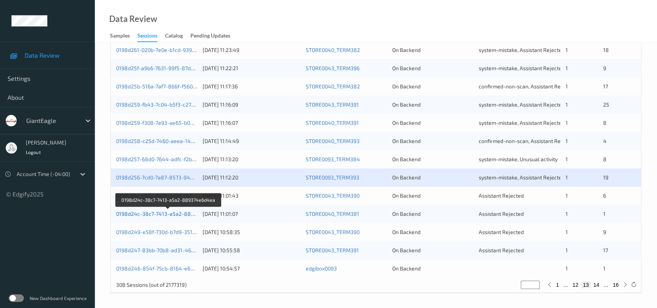
click at [140, 212] on link "0198d24c-38c7-7413-a5a2-889374e6d4ea" at bounding box center [168, 214] width 105 height 6
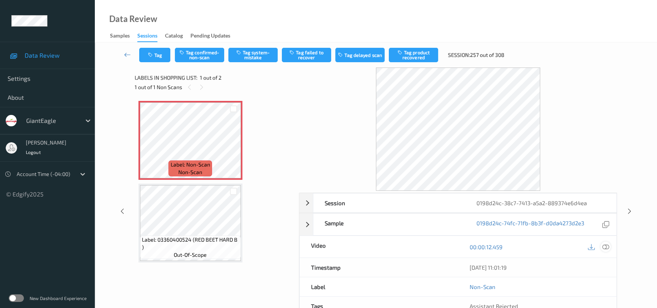
click at [604, 247] on icon at bounding box center [605, 247] width 7 height 7
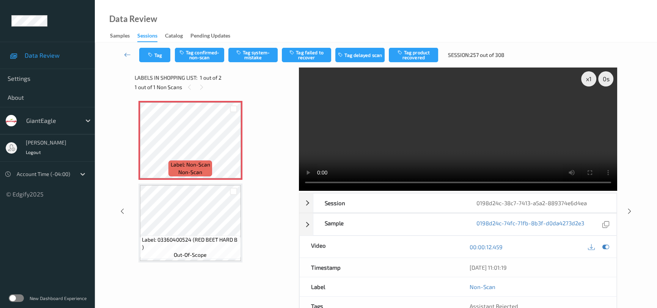
click at [354, 129] on video at bounding box center [458, 129] width 318 height 123
click at [256, 53] on button "Tag system-mistake" at bounding box center [252, 55] width 49 height 14
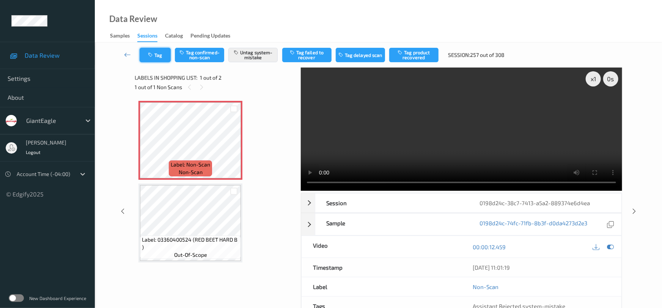
click at [160, 53] on button "Tag" at bounding box center [155, 55] width 31 height 14
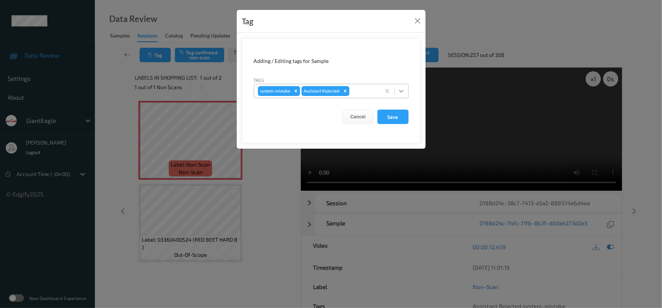
click at [402, 91] on icon at bounding box center [401, 91] width 5 height 3
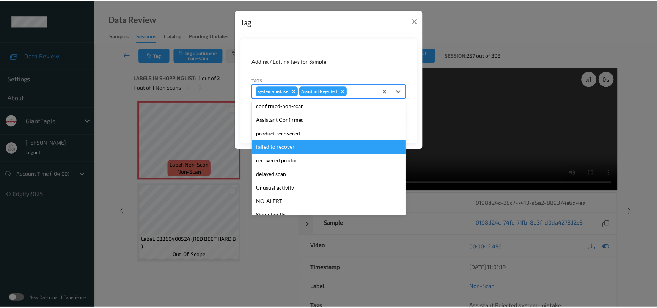
scroll to position [67, 0]
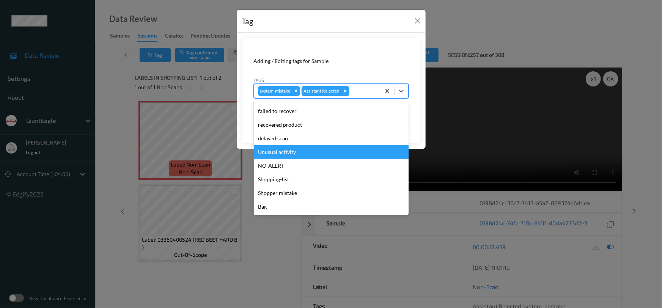
click at [285, 148] on div "Unusual activity" at bounding box center [331, 152] width 155 height 14
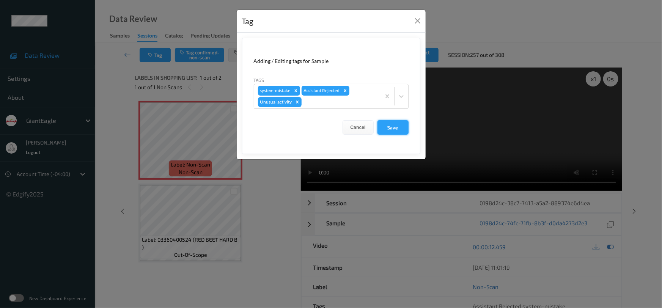
click at [400, 131] on button "Save" at bounding box center [392, 127] width 31 height 14
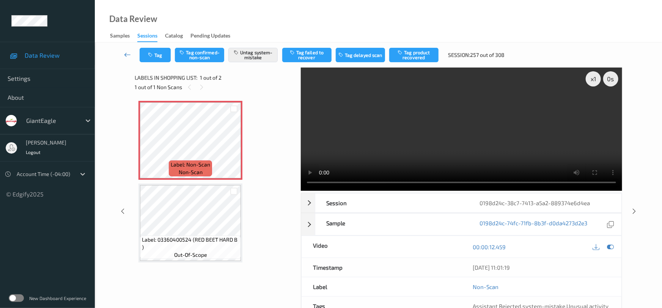
click at [127, 49] on link at bounding box center [128, 55] width 24 height 14
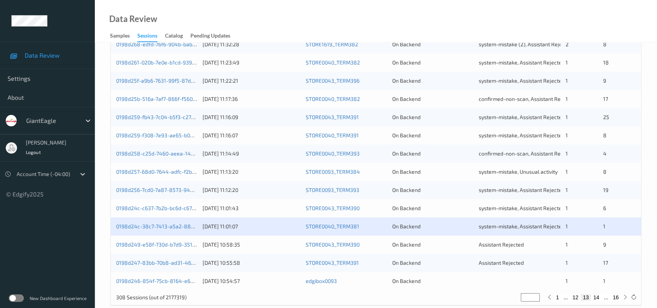
scroll to position [288, 0]
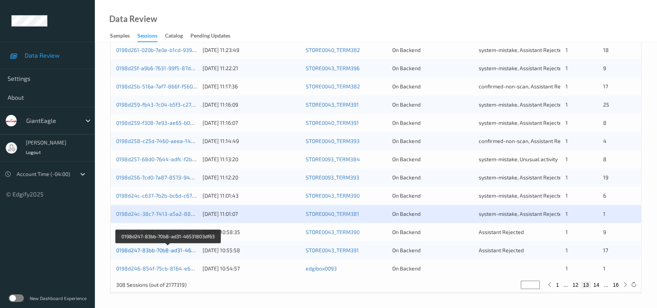
click at [147, 250] on link "0198d247-83bb-70b8-ad31-46531803df63" at bounding box center [168, 250] width 104 height 6
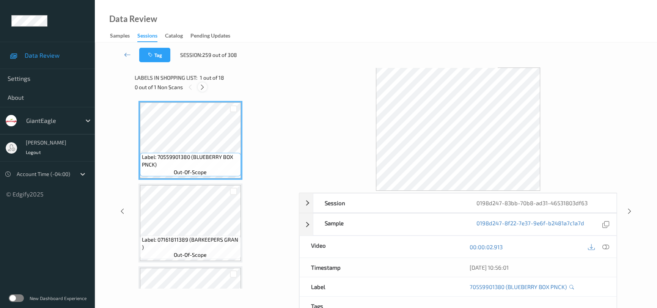
click at [203, 88] on icon at bounding box center [202, 87] width 6 height 7
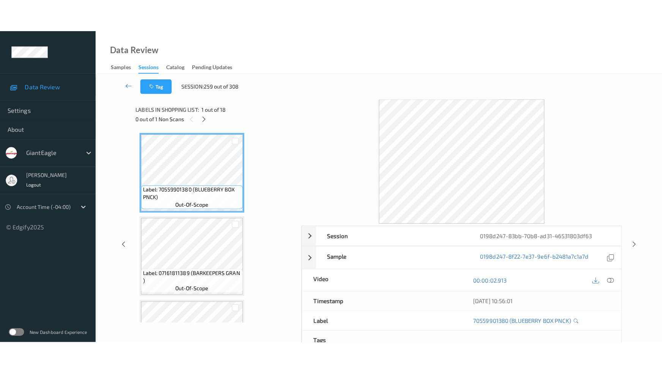
scroll to position [1296, 0]
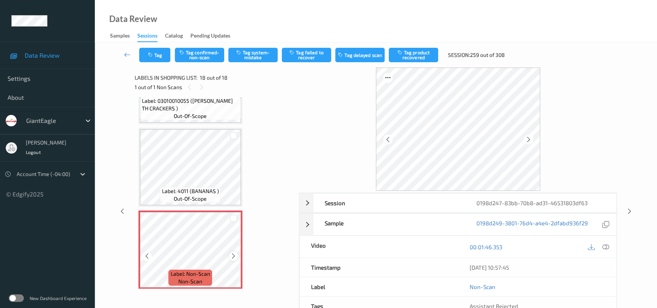
click at [231, 253] on icon at bounding box center [233, 256] width 6 height 7
click at [606, 245] on icon at bounding box center [605, 247] width 7 height 7
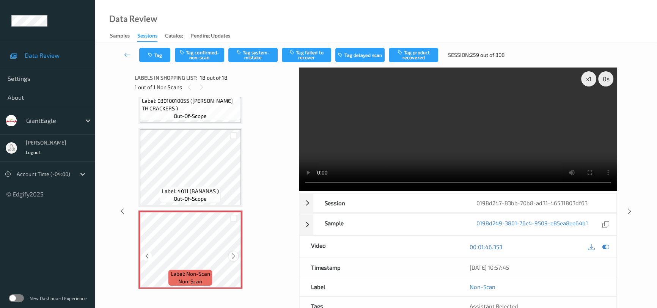
click at [231, 253] on icon at bounding box center [233, 256] width 6 height 7
click at [232, 253] on icon at bounding box center [233, 256] width 6 height 7
click at [403, 94] on video at bounding box center [458, 129] width 318 height 123
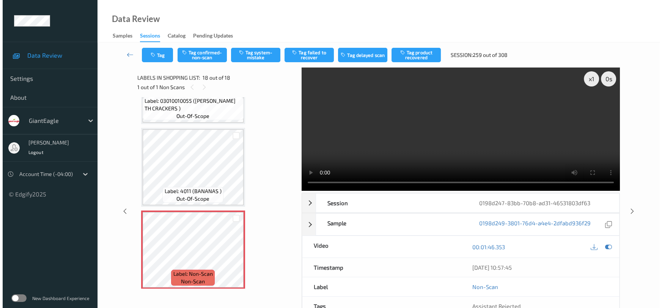
scroll to position [1231, 0]
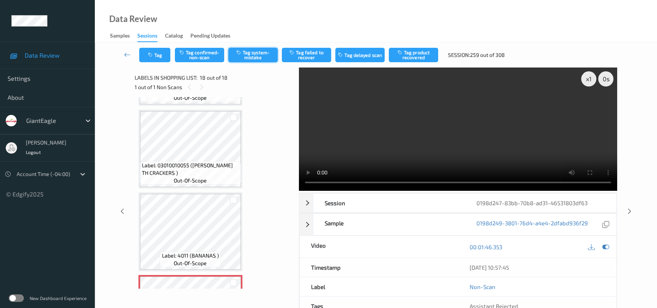
click at [253, 55] on button "Tag system-mistake" at bounding box center [252, 55] width 49 height 14
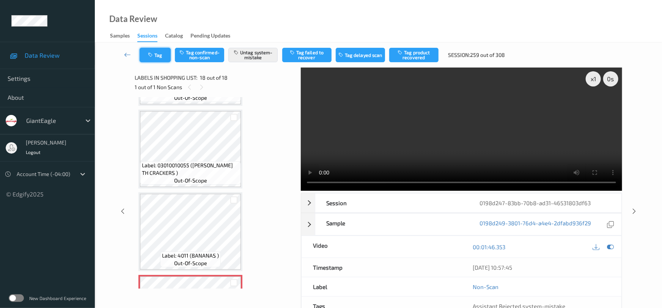
click at [155, 49] on button "Tag" at bounding box center [155, 55] width 31 height 14
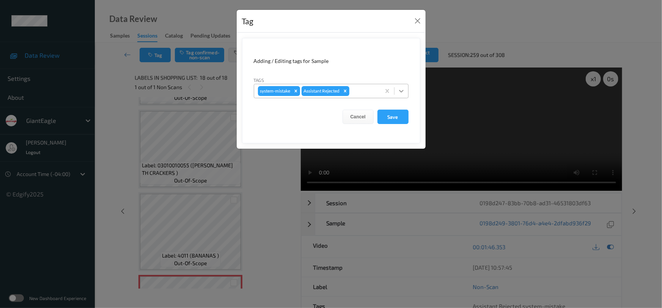
click at [406, 91] on div at bounding box center [402, 91] width 14 height 14
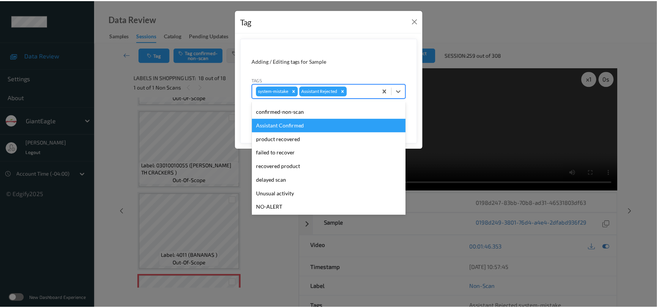
scroll to position [34, 0]
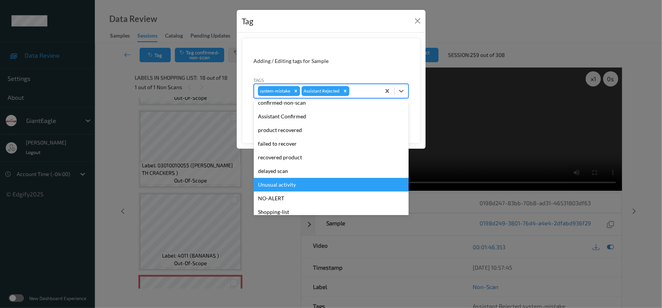
drag, startPoint x: 288, startPoint y: 186, endPoint x: 334, endPoint y: 167, distance: 50.4
click at [288, 186] on div "Unusual activity" at bounding box center [331, 185] width 155 height 14
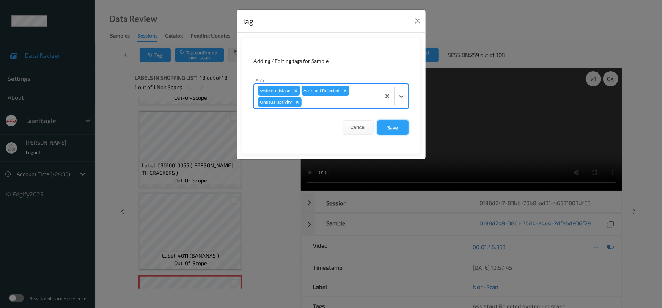
click at [398, 123] on button "Save" at bounding box center [392, 127] width 31 height 14
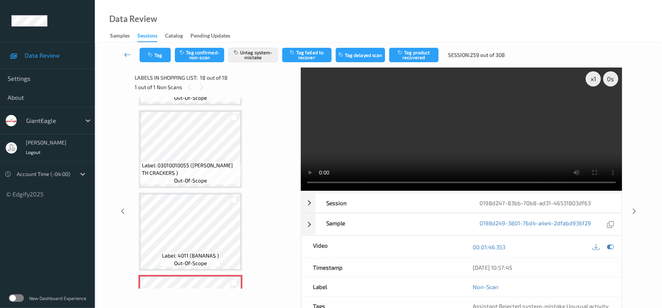
click at [126, 49] on link at bounding box center [128, 55] width 24 height 14
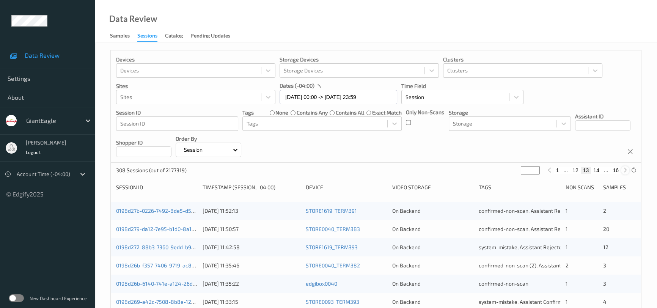
click at [625, 170] on icon at bounding box center [626, 170] width 6 height 6
type input "**"
click at [625, 170] on icon at bounding box center [626, 170] width 6 height 6
type input "**"
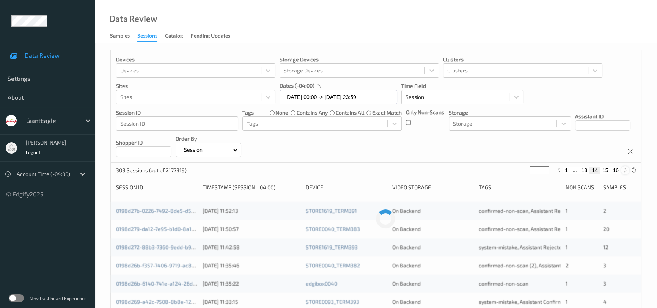
type input "**"
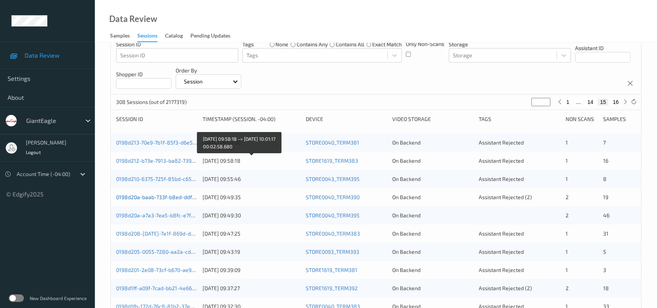
scroll to position [69, 0]
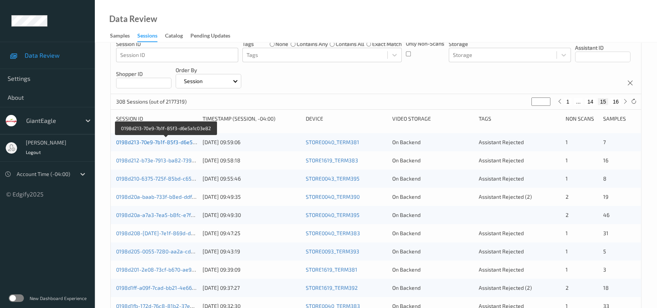
click at [162, 140] on link "0198d213-70e9-7b1f-85f3-d6e5a1c03e82" at bounding box center [166, 142] width 100 height 6
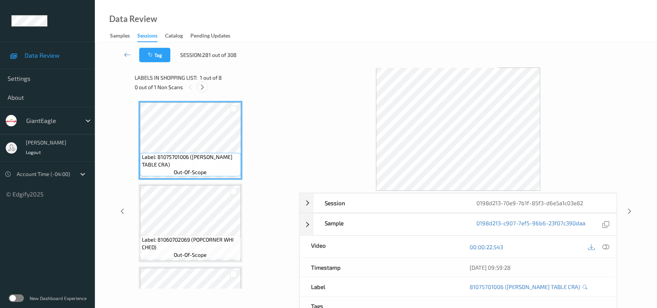
click at [203, 86] on icon at bounding box center [202, 87] width 6 height 7
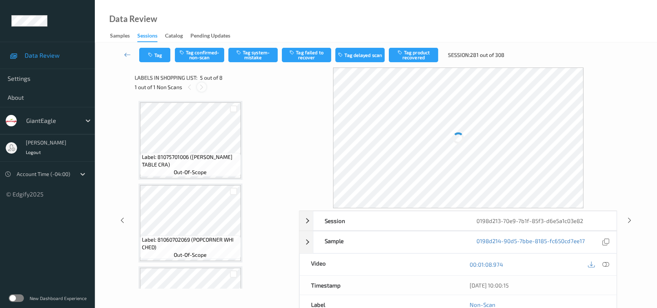
scroll to position [251, 0]
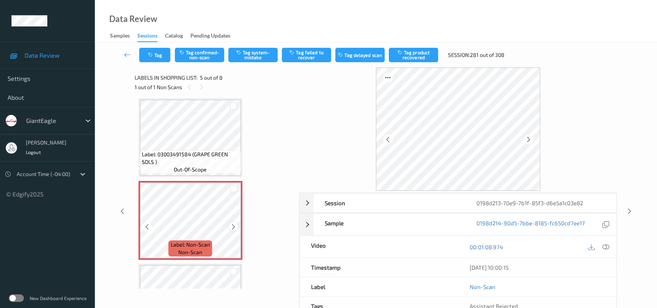
click at [234, 223] on icon at bounding box center [233, 226] width 6 height 7
click at [607, 245] on icon at bounding box center [605, 247] width 7 height 7
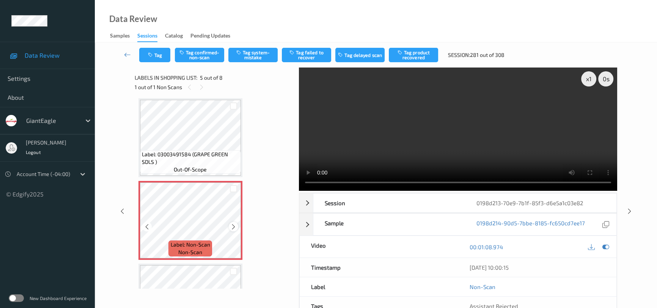
click at [234, 224] on icon at bounding box center [233, 226] width 6 height 7
click at [448, 137] on video at bounding box center [458, 129] width 318 height 123
click at [248, 55] on button "Tag system-mistake" at bounding box center [252, 55] width 49 height 14
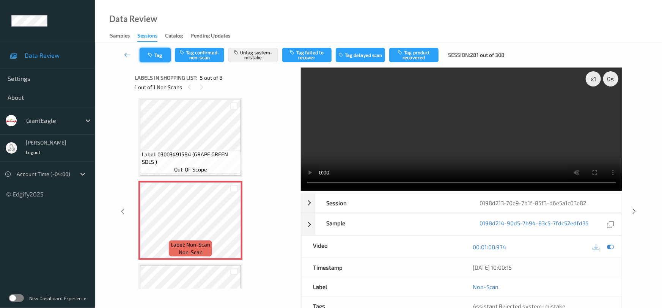
click at [154, 53] on button "Tag" at bounding box center [155, 55] width 31 height 14
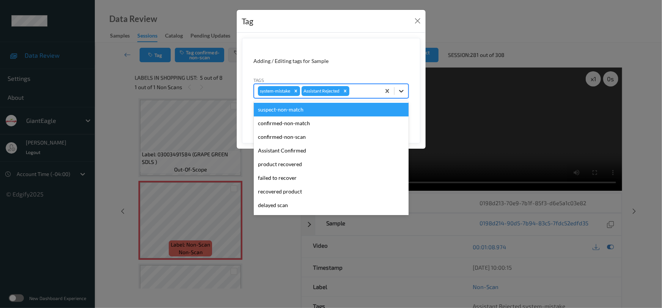
click at [402, 90] on icon at bounding box center [402, 91] width 8 height 8
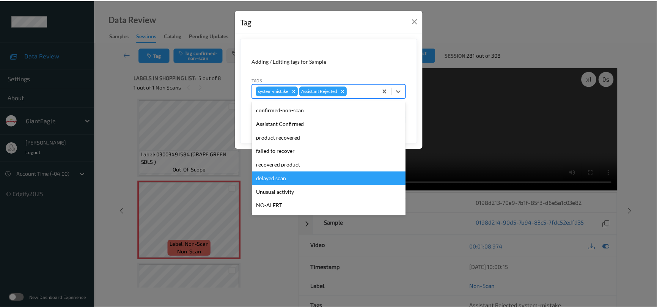
scroll to position [34, 0]
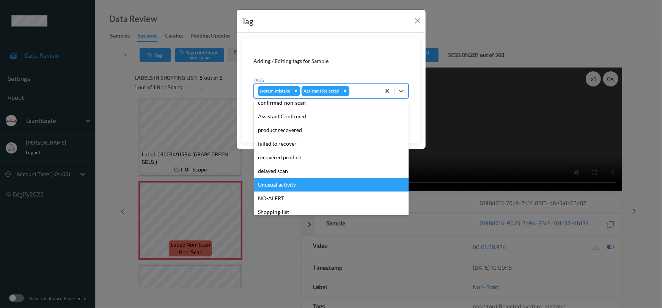
click at [299, 182] on div "Unusual activity" at bounding box center [331, 185] width 155 height 14
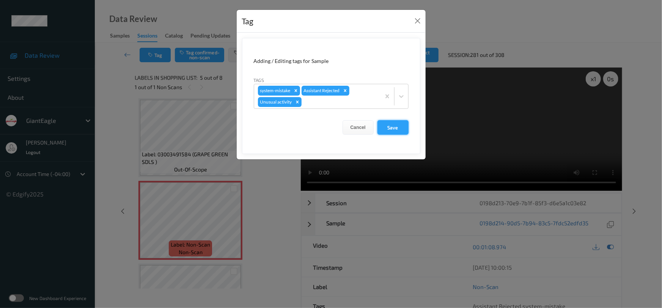
click at [390, 124] on button "Save" at bounding box center [392, 127] width 31 height 14
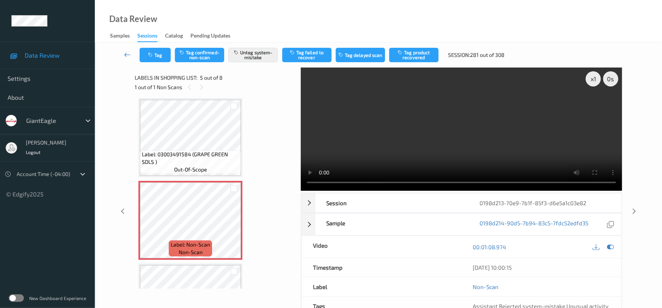
click at [121, 50] on link at bounding box center [128, 55] width 24 height 14
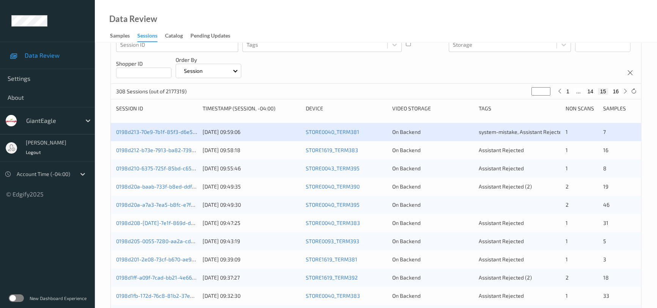
scroll to position [103, 0]
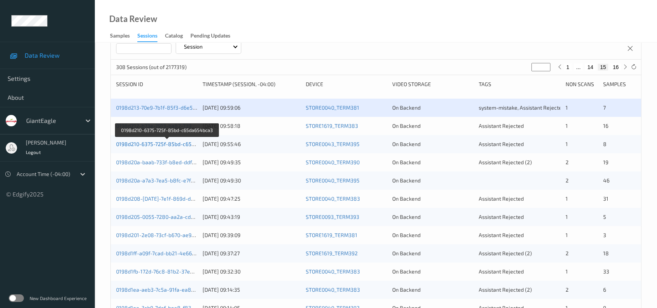
click at [151, 145] on link "0198d210-6375-725f-85bd-c65da654bca3" at bounding box center [167, 144] width 103 height 6
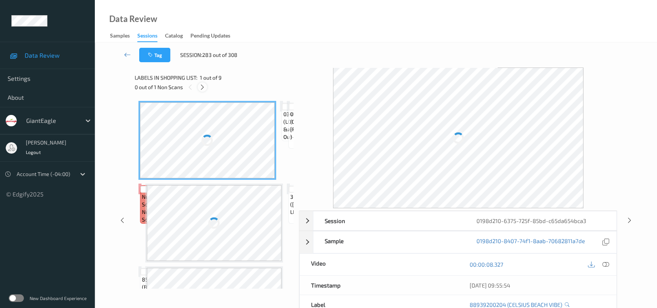
click at [205, 88] on icon at bounding box center [202, 87] width 6 height 7
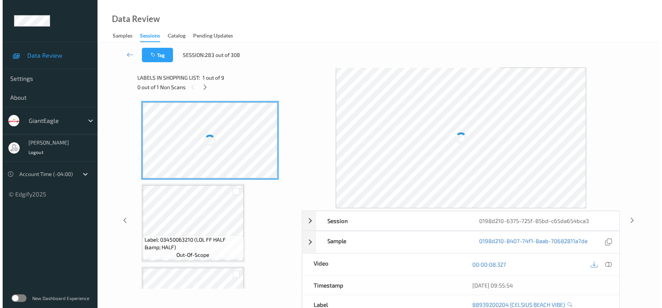
scroll to position [169, 0]
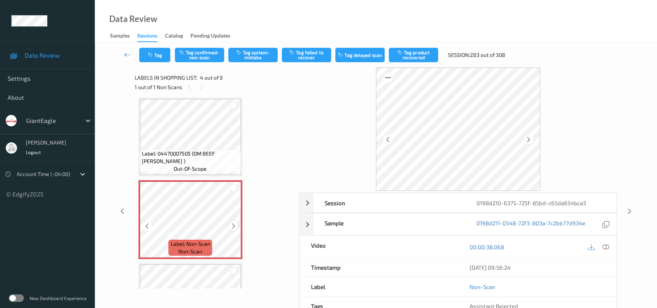
click at [231, 225] on icon at bounding box center [233, 226] width 6 height 7
click at [606, 247] on icon at bounding box center [605, 247] width 7 height 7
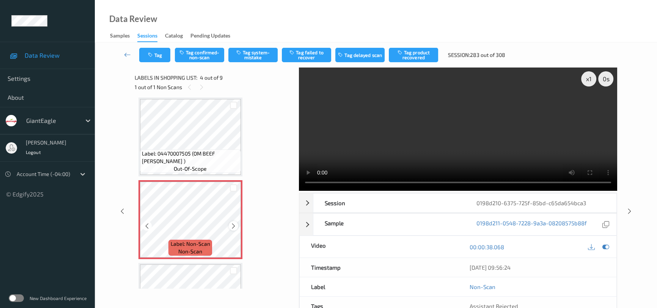
click at [231, 223] on icon at bounding box center [233, 226] width 6 height 7
click at [419, 148] on video at bounding box center [458, 129] width 318 height 123
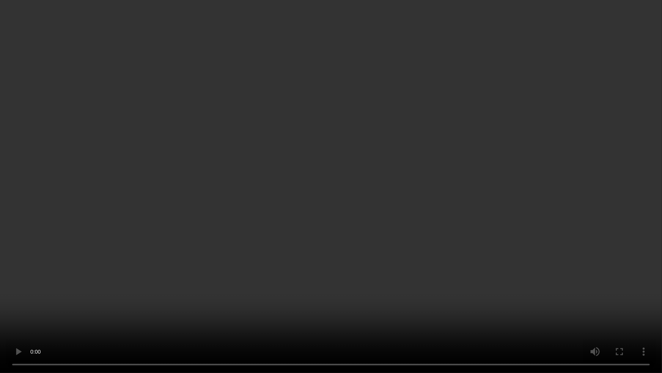
click at [624, 252] on video at bounding box center [331, 186] width 662 height 373
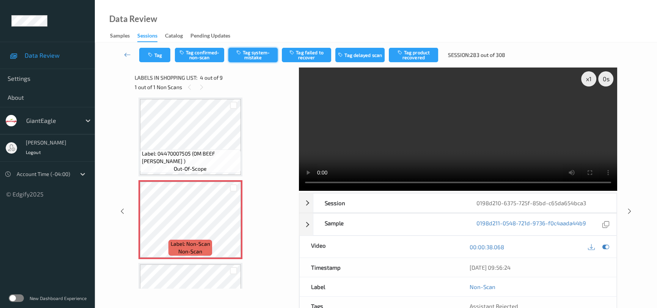
click at [254, 54] on button "Tag system-mistake" at bounding box center [252, 55] width 49 height 14
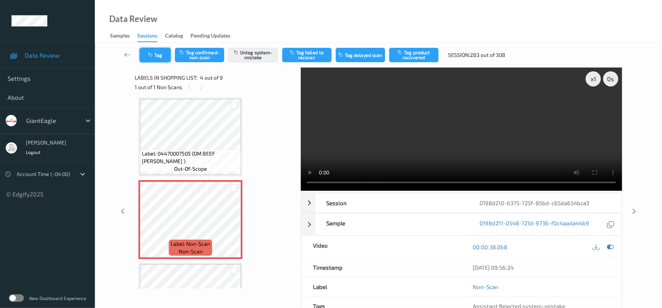
click at [146, 57] on button "Tag" at bounding box center [155, 55] width 31 height 14
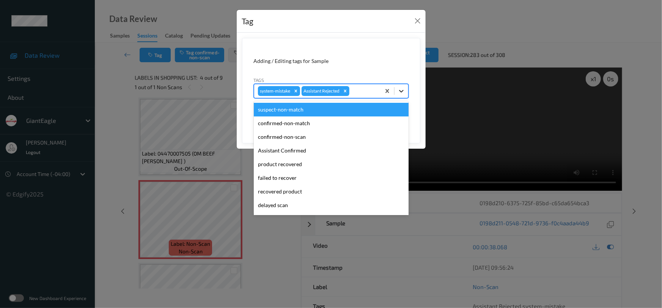
click at [400, 92] on icon at bounding box center [402, 91] width 8 height 8
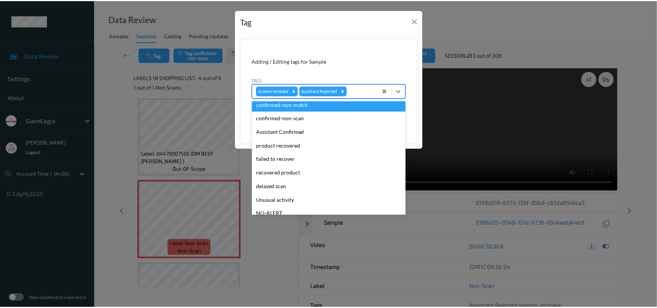
scroll to position [34, 0]
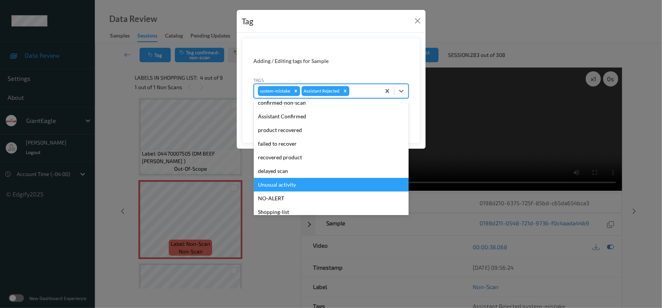
click at [275, 185] on div "Unusual activity" at bounding box center [331, 185] width 155 height 14
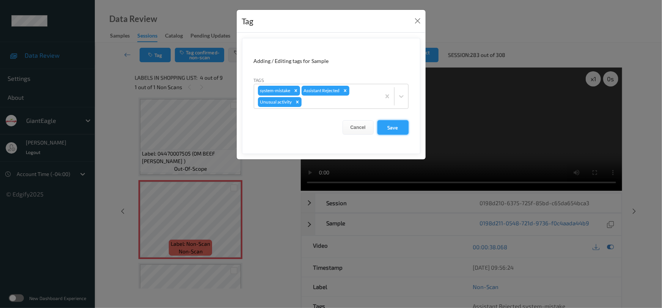
click at [391, 131] on button "Save" at bounding box center [392, 127] width 31 height 14
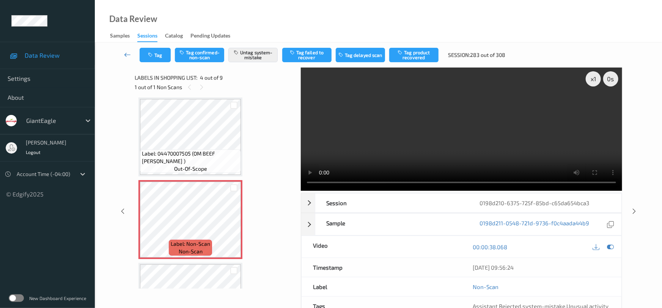
click at [127, 51] on icon at bounding box center [127, 55] width 7 height 8
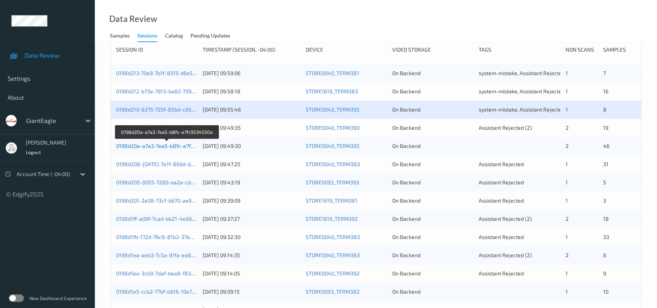
click at [149, 145] on link "0198d20a-a7a3-7ea5-b8fc-e7fc9534550a" at bounding box center [167, 146] width 102 height 6
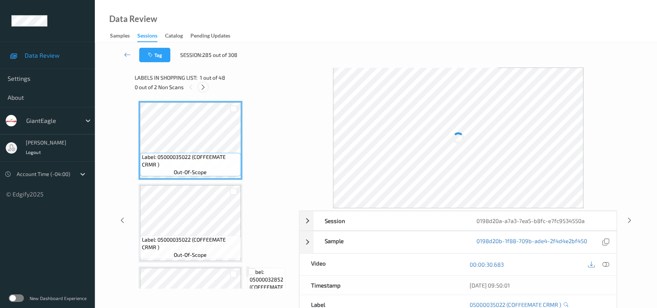
click at [201, 87] on icon at bounding box center [203, 87] width 6 height 7
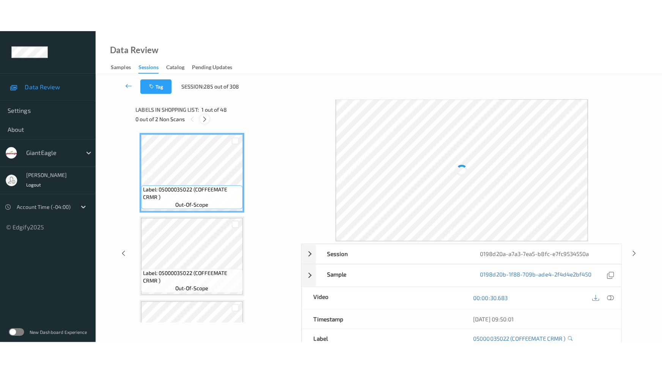
scroll to position [3713, 0]
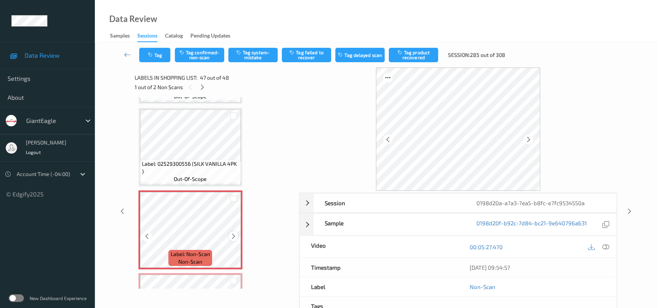
click at [234, 233] on icon at bounding box center [233, 236] width 6 height 7
click at [604, 246] on icon at bounding box center [605, 247] width 7 height 7
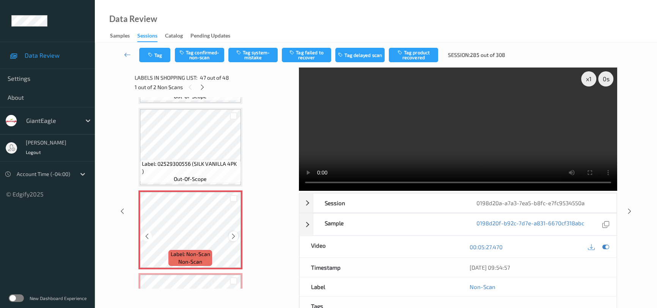
click at [234, 233] on icon at bounding box center [233, 236] width 6 height 7
click at [438, 112] on video at bounding box center [458, 129] width 318 height 123
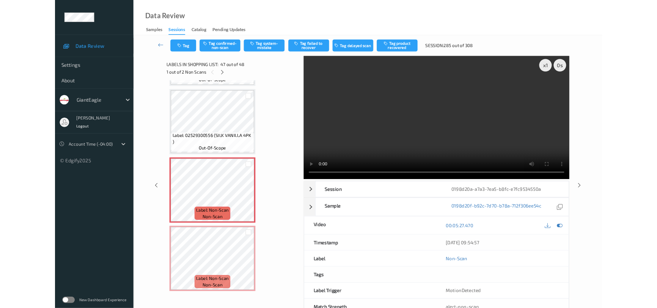
scroll to position [3704, 0]
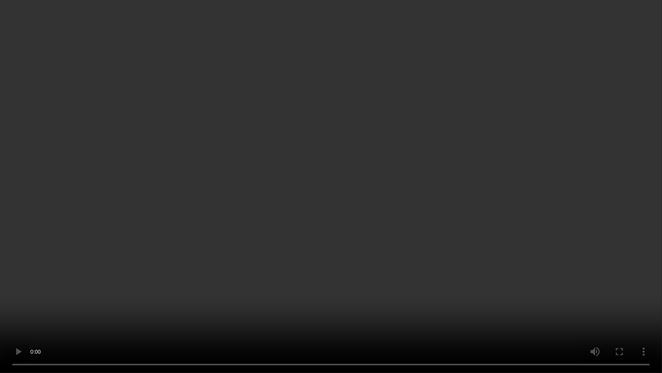
click at [439, 241] on video at bounding box center [331, 186] width 662 height 373
click at [290, 152] on video at bounding box center [331, 186] width 662 height 373
click at [381, 258] on video at bounding box center [331, 186] width 662 height 373
click at [348, 226] on video at bounding box center [331, 186] width 662 height 373
click at [370, 164] on video at bounding box center [331, 186] width 662 height 373
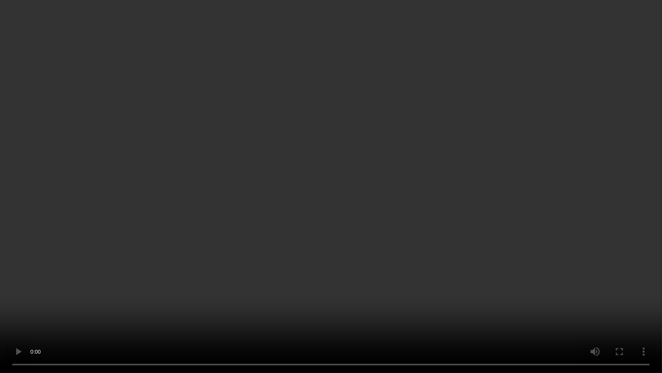
click at [332, 229] on video at bounding box center [331, 186] width 662 height 373
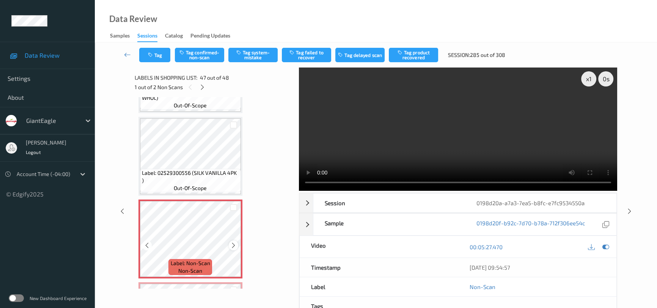
drag, startPoint x: 235, startPoint y: 233, endPoint x: 241, endPoint y: 230, distance: 6.6
click at [235, 242] on icon at bounding box center [233, 245] width 6 height 7
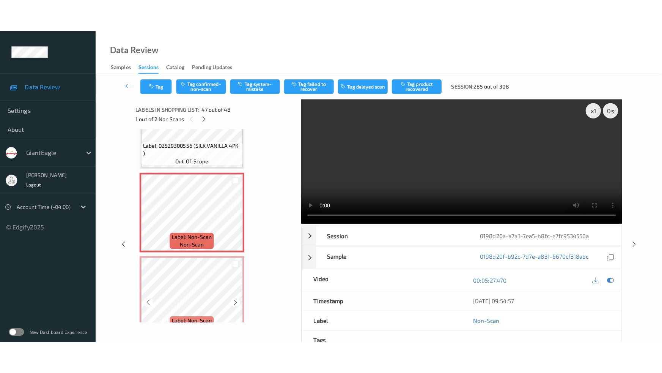
scroll to position [3768, 0]
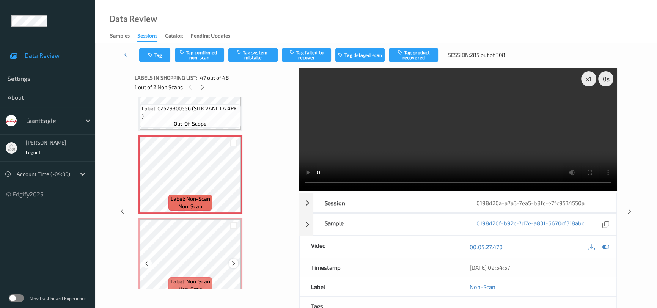
click at [234, 260] on icon at bounding box center [233, 263] width 6 height 7
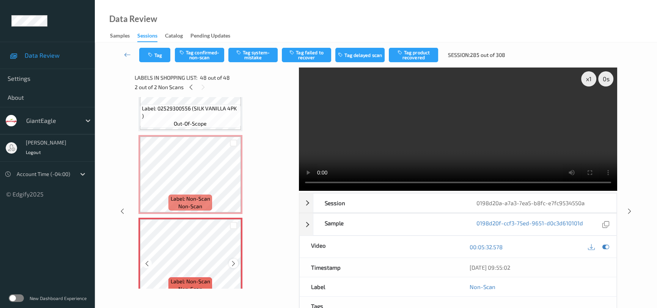
click at [234, 260] on icon at bounding box center [233, 263] width 6 height 7
click at [445, 134] on video at bounding box center [458, 129] width 318 height 123
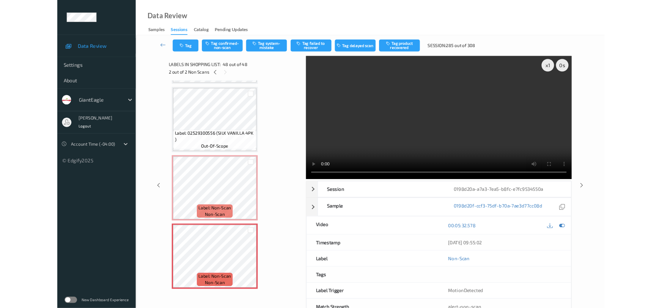
scroll to position [3704, 0]
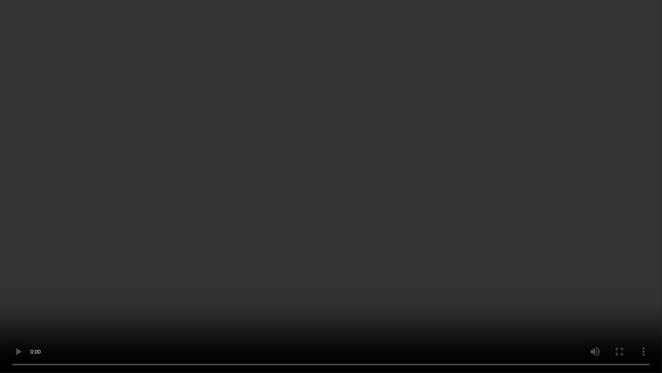
click at [475, 273] on video at bounding box center [331, 186] width 662 height 373
click at [454, 229] on video at bounding box center [331, 186] width 662 height 373
click at [402, 224] on video at bounding box center [331, 186] width 662 height 373
click at [379, 216] on video at bounding box center [331, 186] width 662 height 373
click at [386, 233] on video at bounding box center [331, 186] width 662 height 373
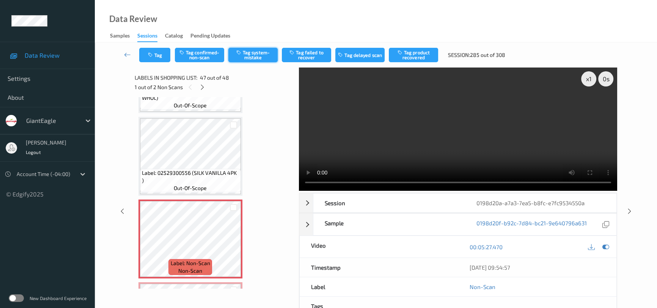
click at [255, 53] on button "Tag system-mistake" at bounding box center [252, 55] width 49 height 14
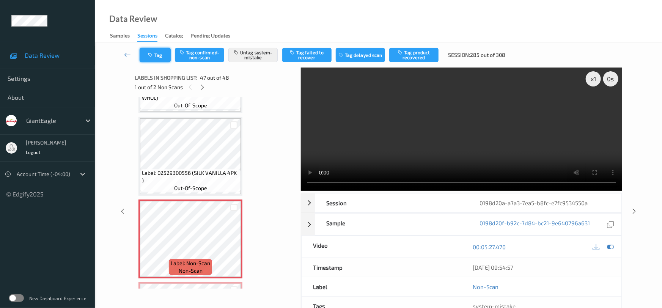
click at [156, 50] on button "Tag" at bounding box center [155, 55] width 31 height 14
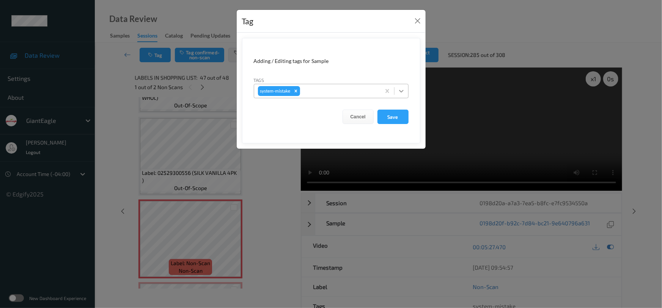
click at [402, 91] on icon at bounding box center [401, 91] width 5 height 3
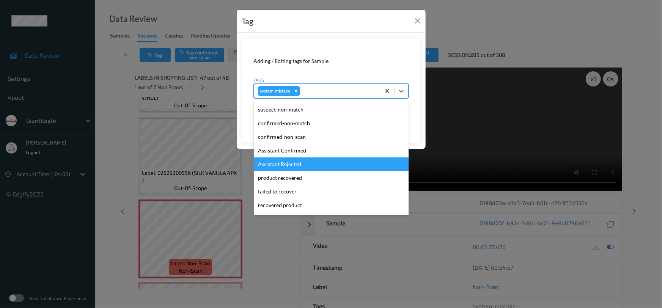
scroll to position [34, 0]
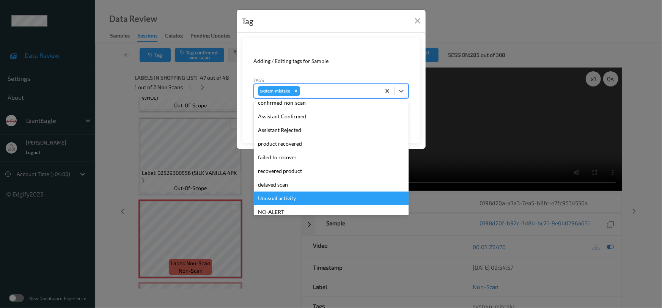
click at [289, 196] on div "Unusual activity" at bounding box center [331, 199] width 155 height 14
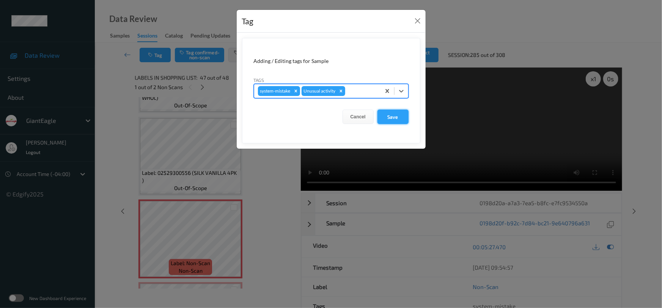
click at [397, 117] on button "Save" at bounding box center [392, 117] width 31 height 14
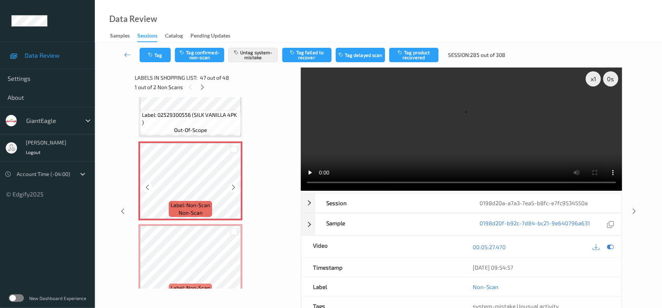
scroll to position [3768, 0]
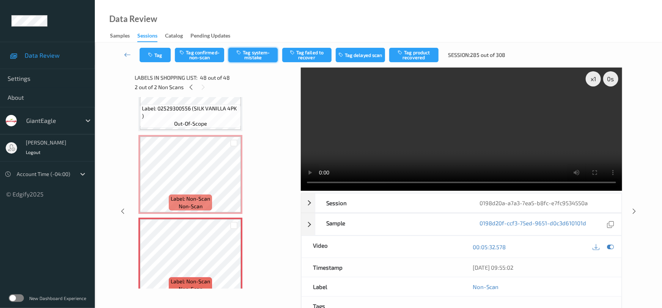
click at [253, 57] on button "Tag system-mistake" at bounding box center [252, 55] width 49 height 14
click at [156, 50] on button "Tag" at bounding box center [155, 55] width 31 height 14
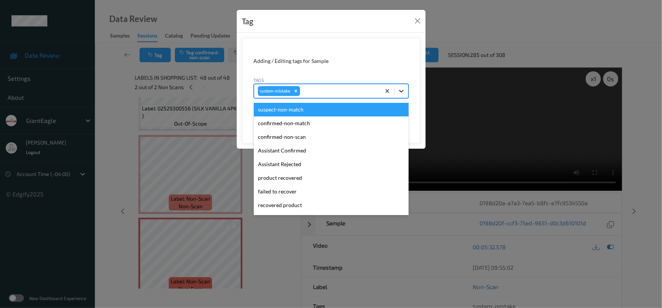
click at [402, 92] on icon at bounding box center [402, 91] width 8 height 8
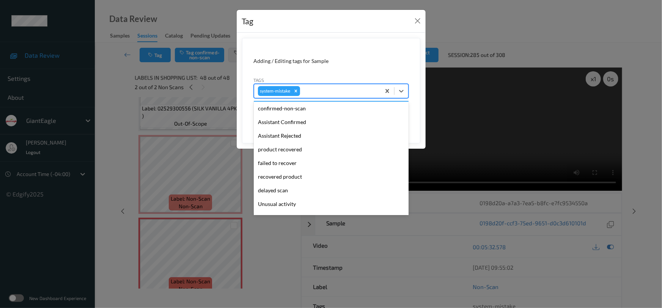
scroll to position [34, 0]
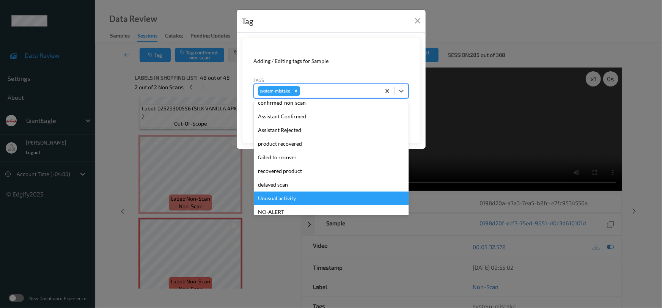
click at [284, 200] on div "Unusual activity" at bounding box center [331, 199] width 155 height 14
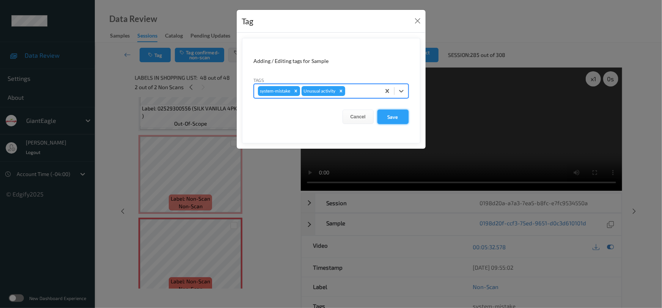
click at [398, 121] on button "Save" at bounding box center [392, 117] width 31 height 14
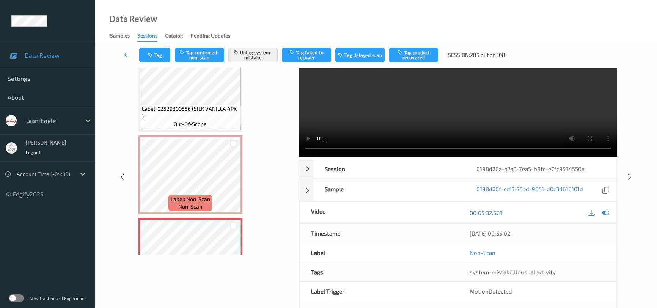
click at [125, 49] on link at bounding box center [128, 55] width 24 height 14
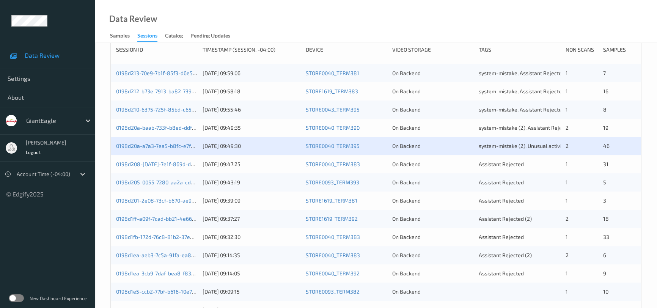
scroll to position [172, 0]
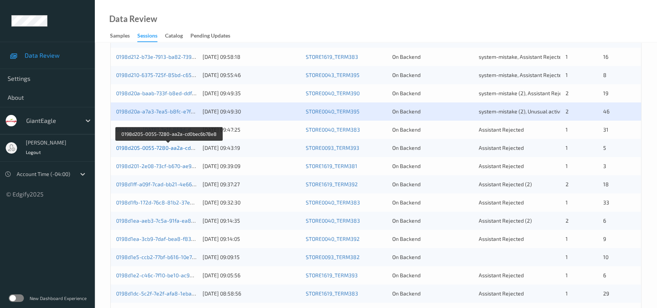
click at [151, 146] on link "0198d205-0055-7280-aa2a-cd0bec6b78e8" at bounding box center [168, 148] width 105 height 6
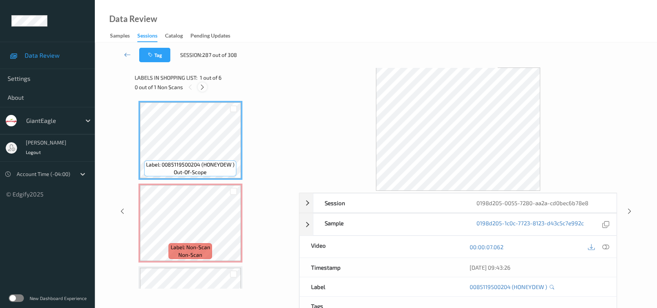
click at [203, 87] on icon at bounding box center [202, 87] width 6 height 7
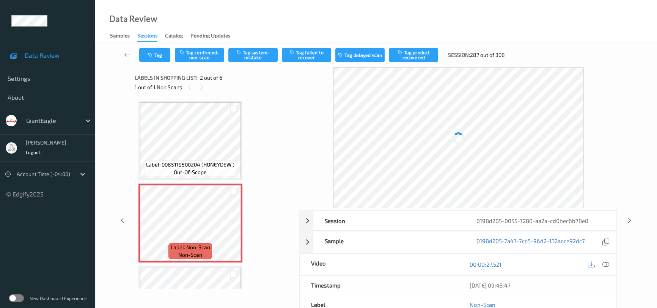
scroll to position [4, 0]
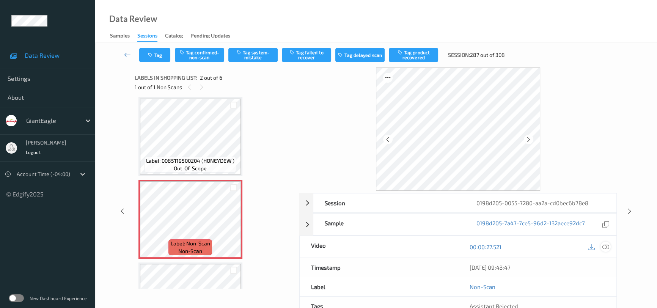
click at [605, 248] on icon at bounding box center [605, 247] width 7 height 7
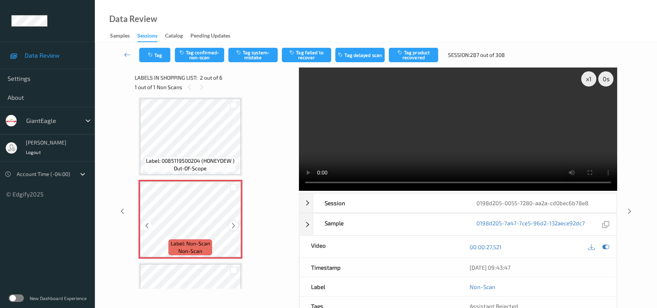
click at [231, 224] on icon at bounding box center [233, 225] width 6 height 7
click at [342, 148] on video at bounding box center [458, 129] width 318 height 123
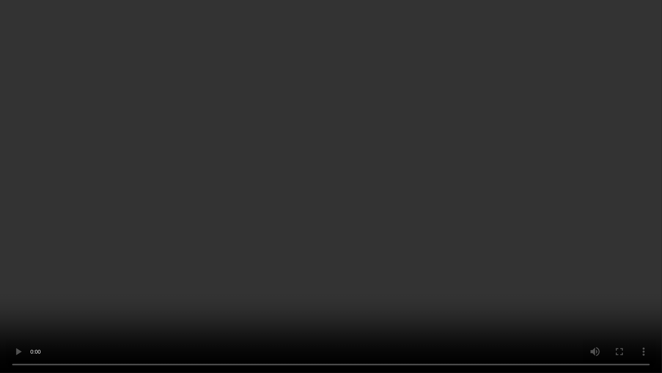
click at [135, 281] on video at bounding box center [331, 186] width 662 height 373
click at [299, 191] on video at bounding box center [331, 186] width 662 height 373
click at [211, 231] on video at bounding box center [331, 186] width 662 height 373
click at [535, 112] on video at bounding box center [331, 186] width 662 height 373
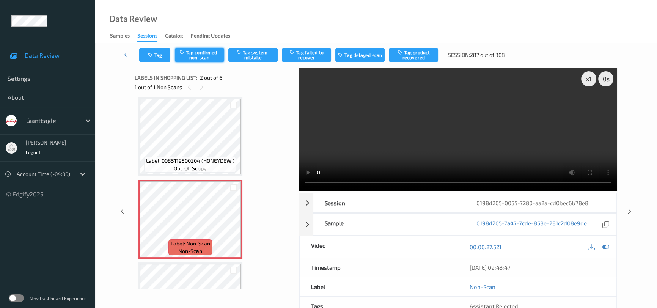
click at [212, 54] on button "Tag confirmed-non-scan" at bounding box center [199, 55] width 49 height 14
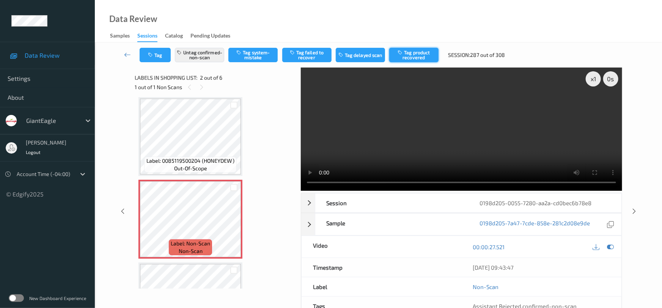
click at [418, 54] on button "Tag product recovered" at bounding box center [413, 55] width 49 height 14
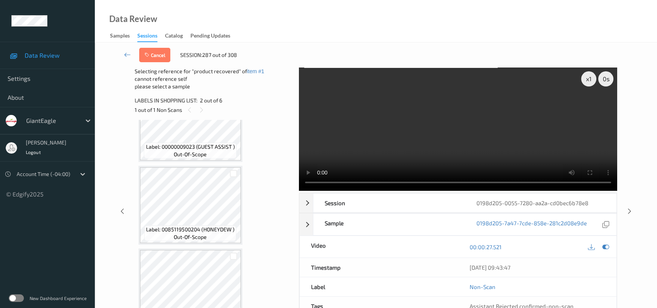
scroll to position [211, 0]
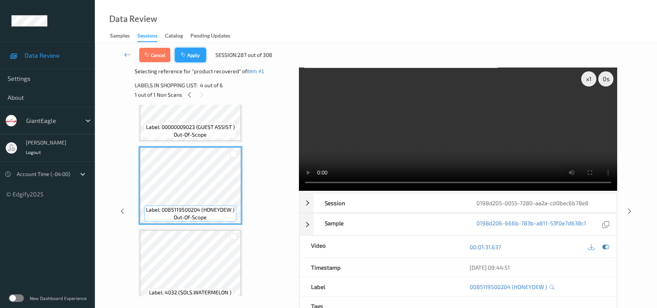
click at [193, 54] on button "Apply" at bounding box center [190, 55] width 31 height 14
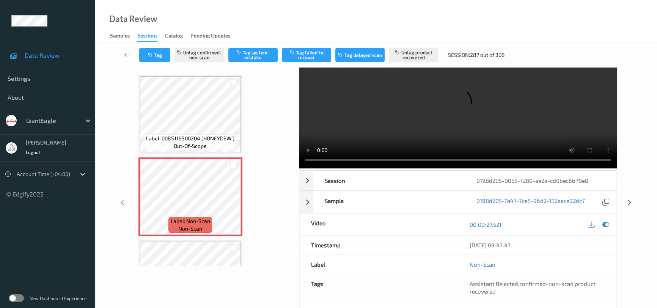
scroll to position [34, 0]
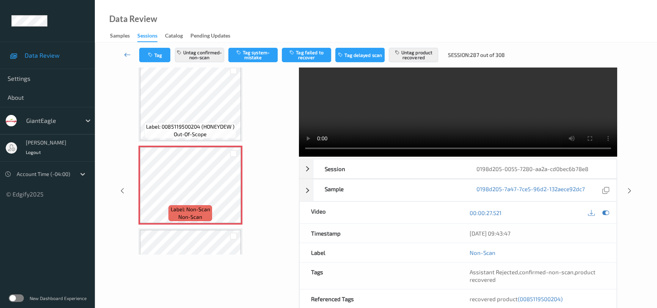
click at [124, 49] on link at bounding box center [128, 55] width 24 height 14
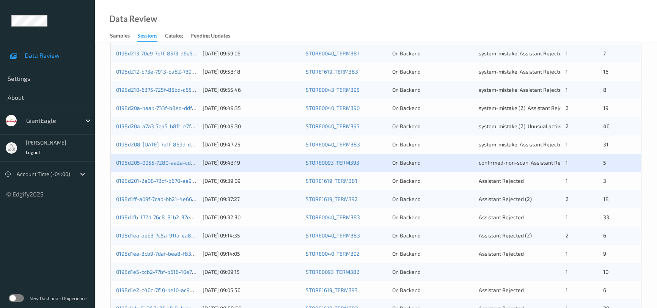
scroll to position [172, 0]
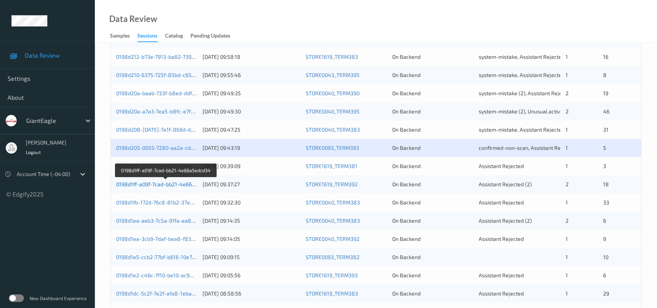
click at [154, 181] on link "0198d1ff-a09f-7cad-bb21-4e66a5edcd34" at bounding box center [166, 184] width 100 height 6
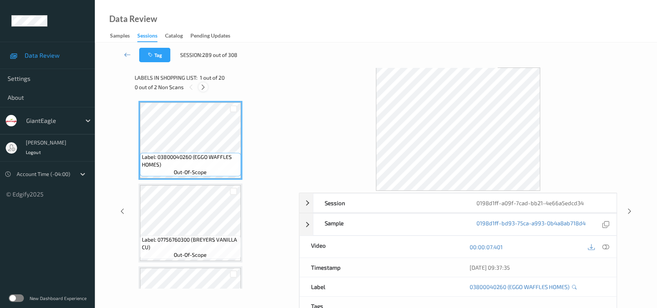
click at [200, 87] on icon at bounding box center [203, 87] width 6 height 7
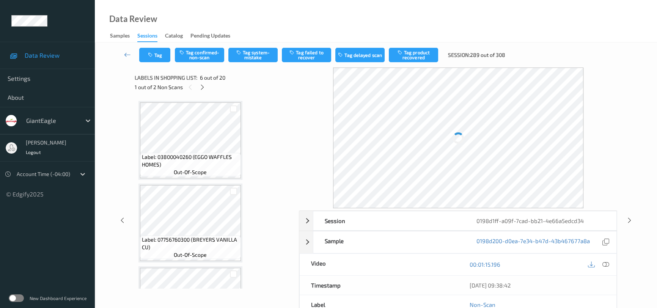
scroll to position [333, 0]
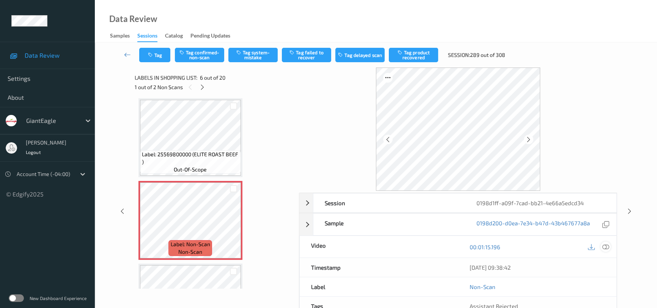
click at [603, 245] on icon at bounding box center [605, 247] width 7 height 7
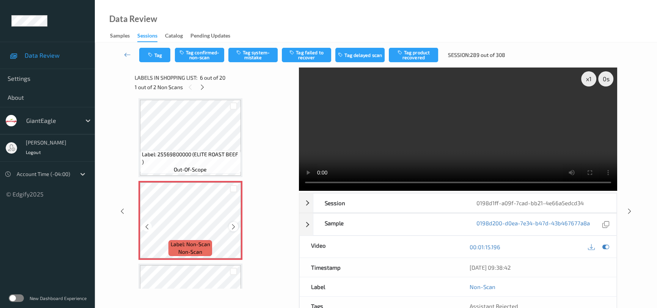
click at [236, 226] on icon at bounding box center [233, 226] width 6 height 7
click at [376, 161] on video at bounding box center [458, 129] width 318 height 123
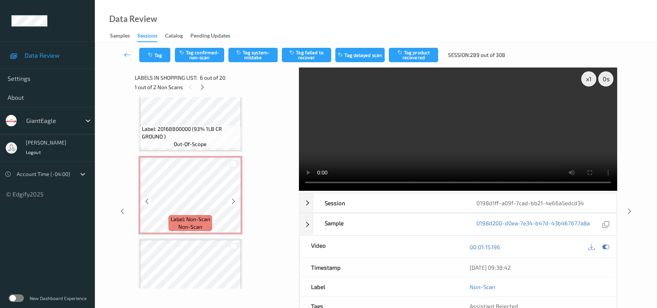
scroll to position [609, 0]
click at [464, 154] on video at bounding box center [458, 129] width 318 height 123
click at [236, 196] on icon at bounding box center [233, 198] width 6 height 7
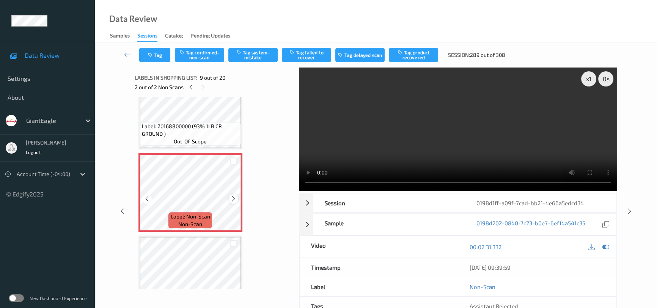
click at [236, 196] on icon at bounding box center [233, 198] width 6 height 7
click at [451, 134] on video at bounding box center [458, 129] width 318 height 123
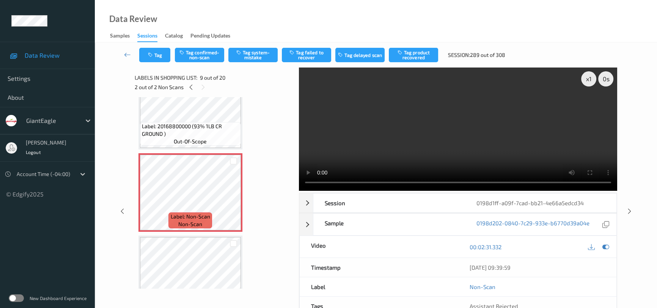
click at [483, 125] on video at bounding box center [458, 129] width 318 height 123
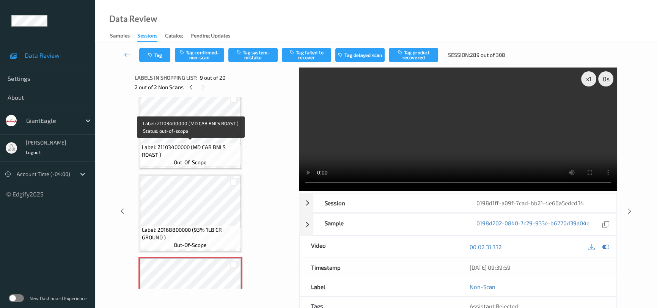
scroll to position [402, 0]
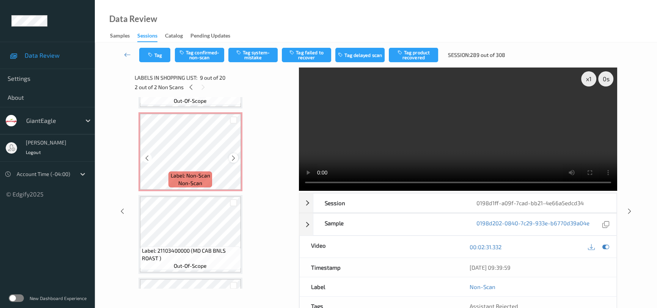
click at [234, 156] on icon at bounding box center [233, 157] width 6 height 7
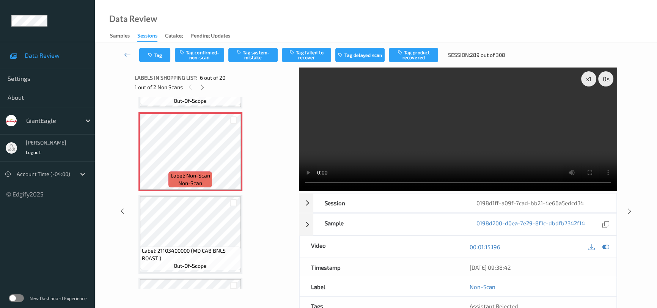
click at [391, 144] on video at bounding box center [458, 129] width 318 height 123
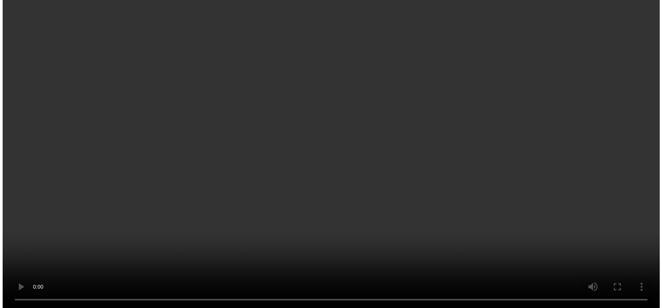
scroll to position [379, 0]
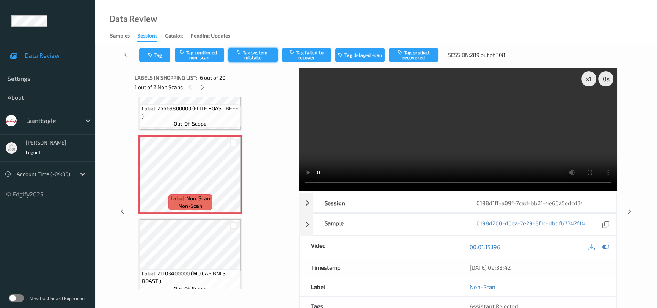
click at [259, 55] on button "Tag system-mistake" at bounding box center [252, 55] width 49 height 14
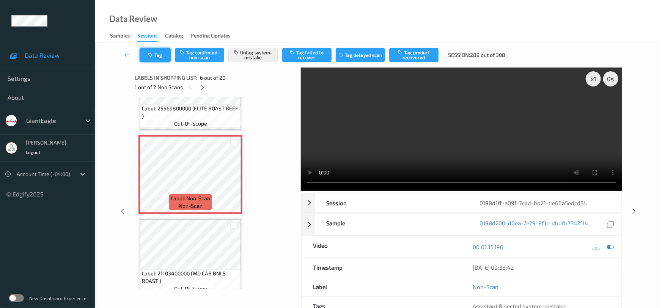
click at [159, 55] on button "Tag" at bounding box center [155, 55] width 31 height 14
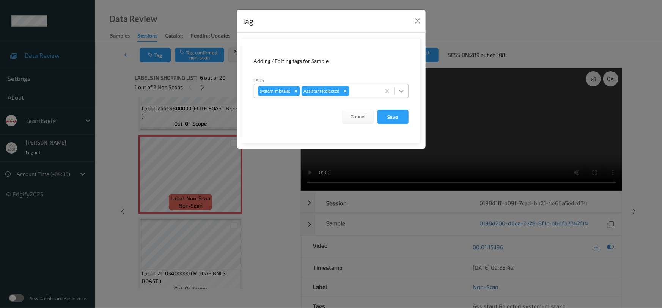
drag, startPoint x: 403, startPoint y: 91, endPoint x: 395, endPoint y: 99, distance: 11.3
click at [403, 91] on icon at bounding box center [402, 91] width 8 height 8
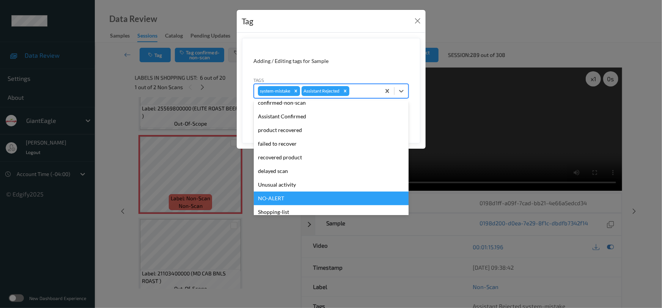
scroll to position [67, 0]
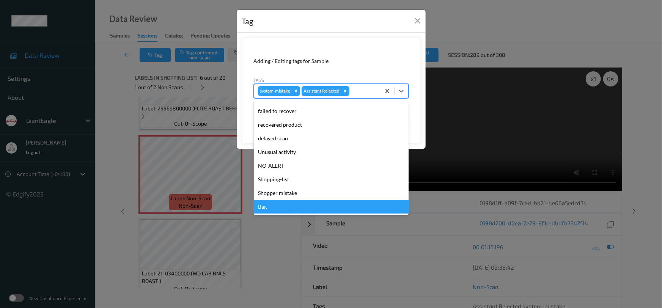
click at [269, 204] on div "Bag" at bounding box center [331, 207] width 155 height 14
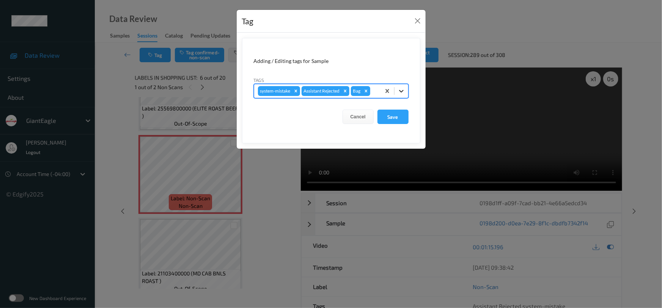
click at [406, 90] on div at bounding box center [402, 91] width 14 height 14
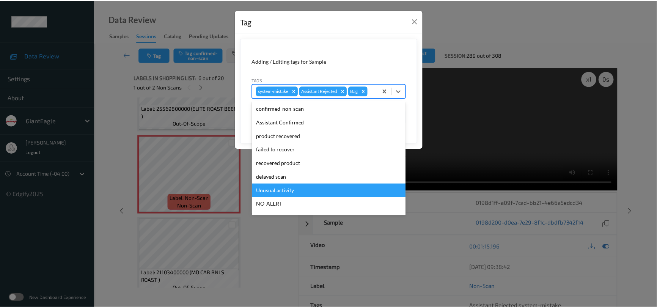
scroll to position [53, 0]
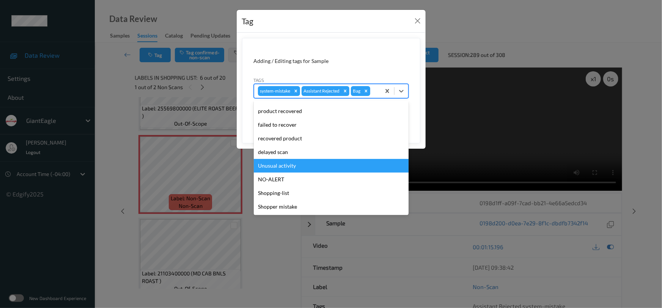
click at [266, 165] on div "Unusual activity" at bounding box center [331, 166] width 155 height 14
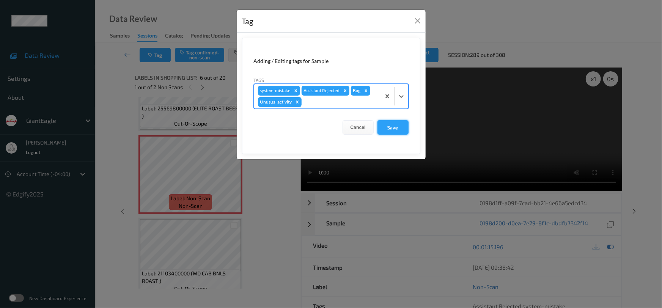
click at [391, 127] on button "Save" at bounding box center [392, 127] width 31 height 14
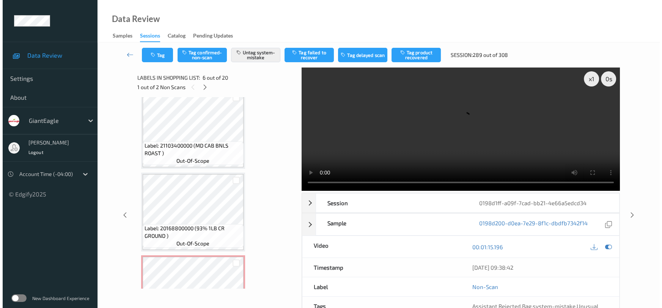
scroll to position [517, 0]
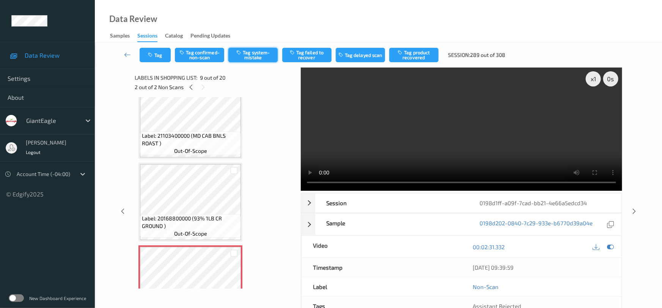
click at [263, 53] on button "Tag system-mistake" at bounding box center [252, 55] width 49 height 14
click at [159, 52] on button "Tag" at bounding box center [155, 55] width 31 height 14
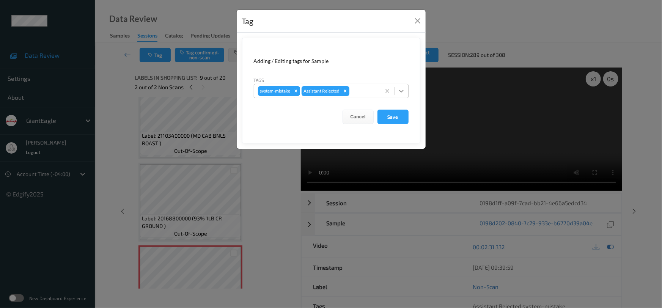
click at [403, 95] on div at bounding box center [402, 91] width 14 height 14
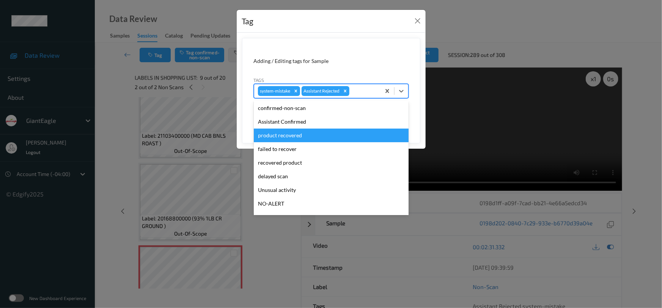
scroll to position [67, 0]
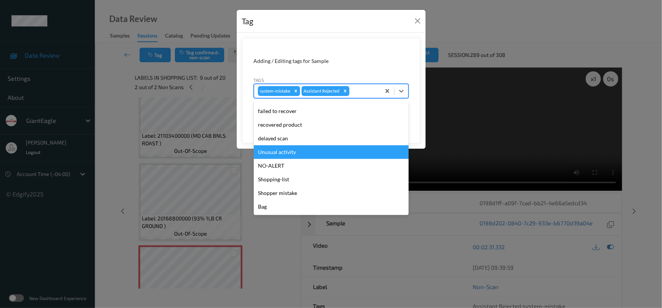
drag, startPoint x: 296, startPoint y: 153, endPoint x: 354, endPoint y: 142, distance: 59.0
click at [297, 152] on div "Unusual activity" at bounding box center [331, 152] width 155 height 14
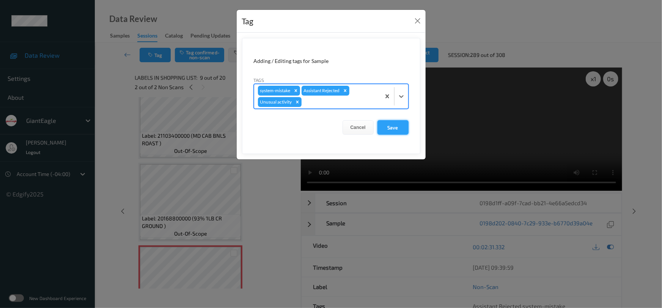
click at [394, 126] on button "Save" at bounding box center [392, 127] width 31 height 14
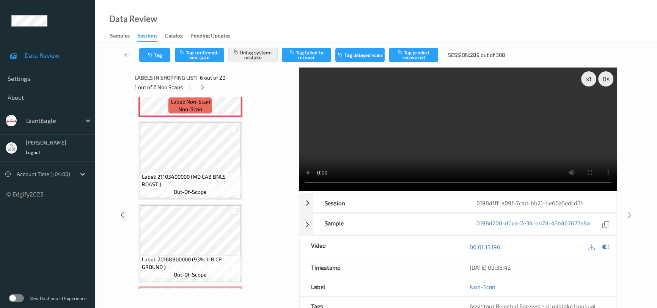
scroll to position [552, 0]
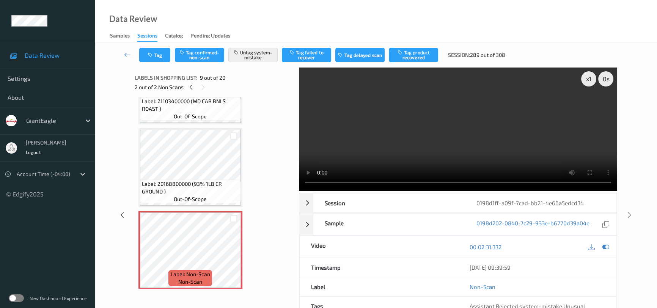
drag, startPoint x: 126, startPoint y: 49, endPoint x: 130, endPoint y: 49, distance: 4.2
click at [126, 49] on link at bounding box center [128, 55] width 24 height 14
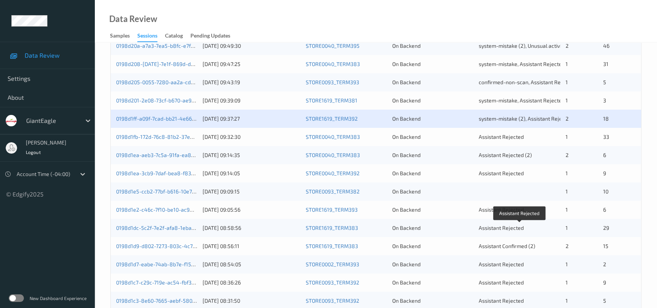
scroll to position [241, 0]
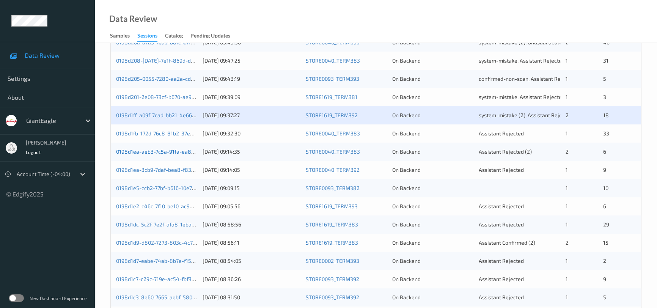
click at [144, 151] on link "0198d1ea-aeb3-7c5a-91fa-ea817bc8a33e" at bounding box center [166, 151] width 101 height 6
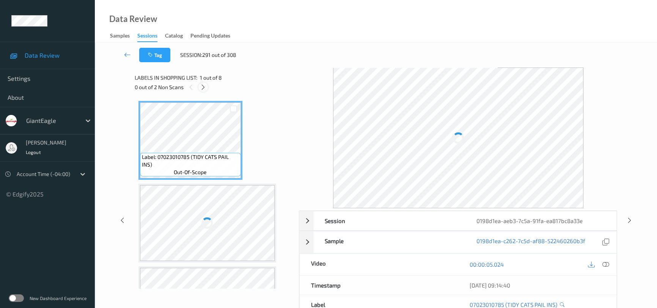
click at [200, 85] on div at bounding box center [202, 86] width 9 height 9
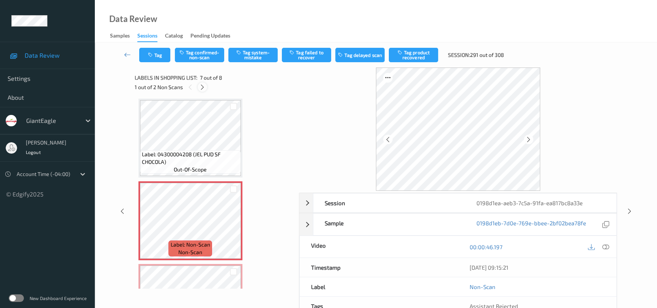
click at [202, 88] on icon at bounding box center [202, 87] width 6 height 7
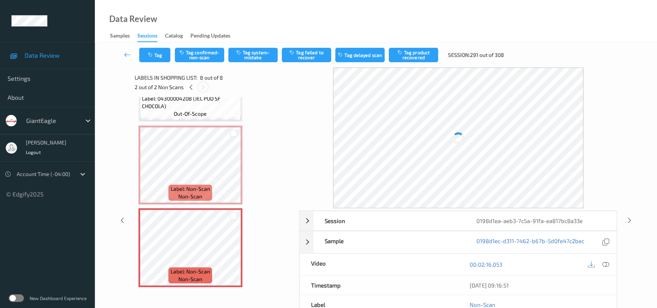
click at [202, 88] on icon at bounding box center [203, 87] width 6 height 7
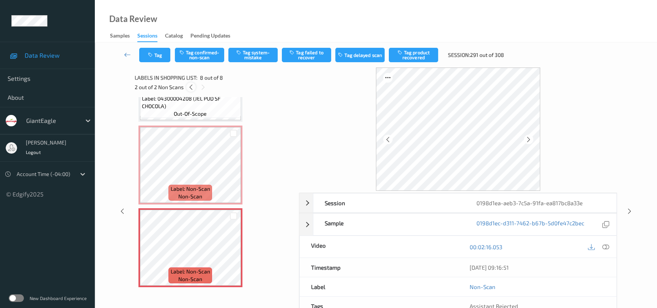
click at [192, 87] on icon at bounding box center [191, 87] width 6 height 7
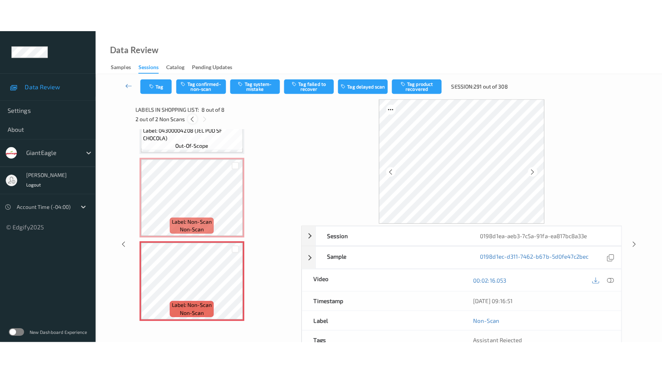
scroll to position [416, 0]
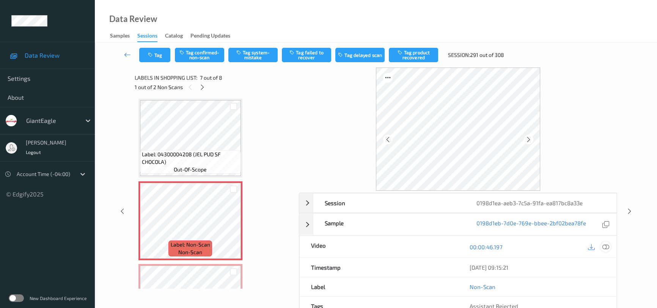
click at [607, 246] on icon at bounding box center [605, 247] width 7 height 7
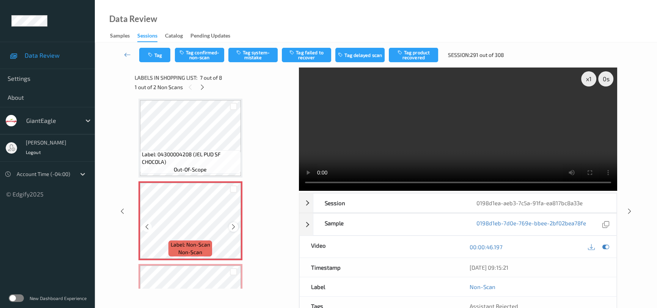
click at [232, 223] on icon at bounding box center [233, 226] width 6 height 7
click at [404, 161] on video at bounding box center [458, 129] width 318 height 123
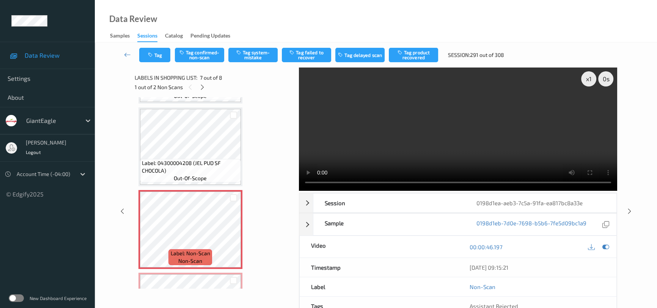
click at [421, 147] on video at bounding box center [458, 129] width 318 height 123
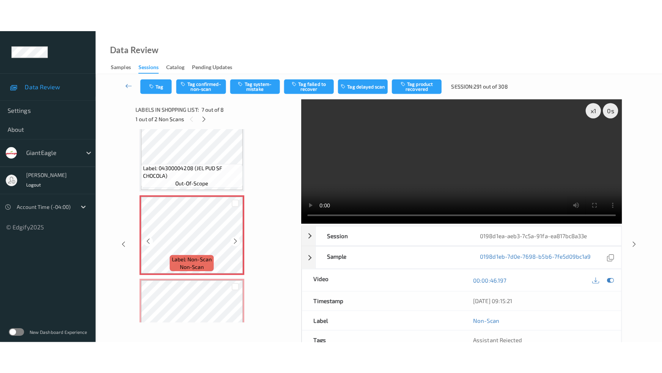
scroll to position [472, 0]
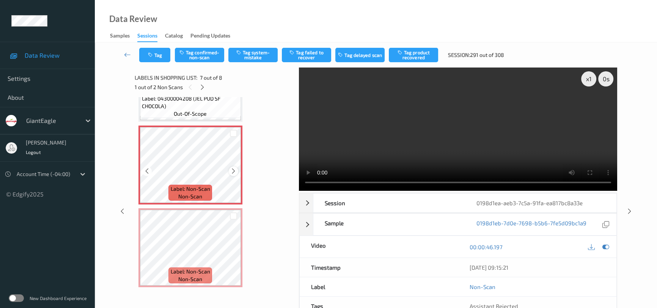
click at [235, 168] on icon at bounding box center [233, 171] width 6 height 7
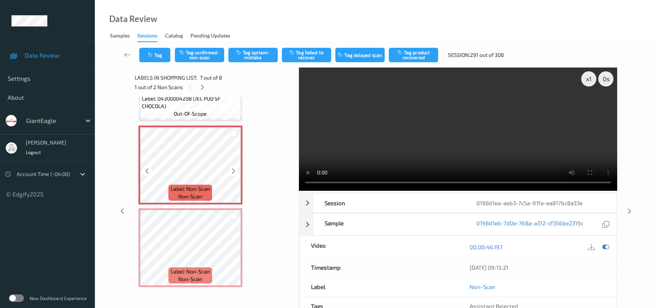
click at [235, 168] on icon at bounding box center [233, 171] width 6 height 7
click at [235, 251] on icon at bounding box center [233, 253] width 6 height 7
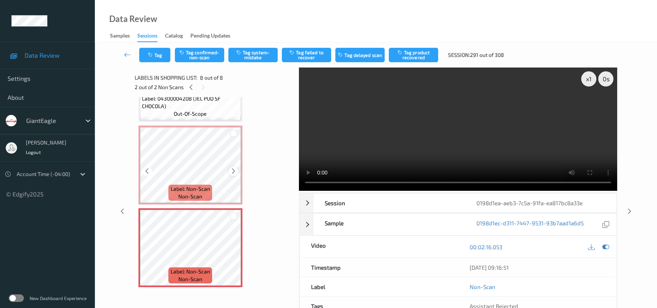
click at [233, 168] on icon at bounding box center [233, 171] width 6 height 7
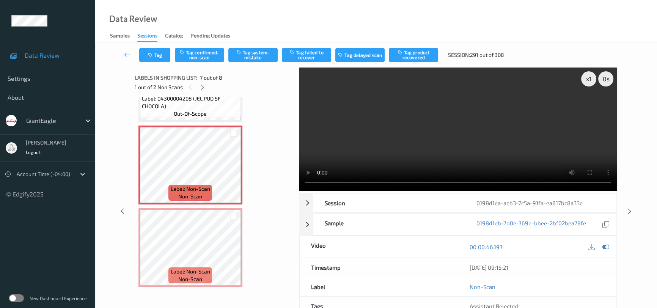
scroll to position [407, 0]
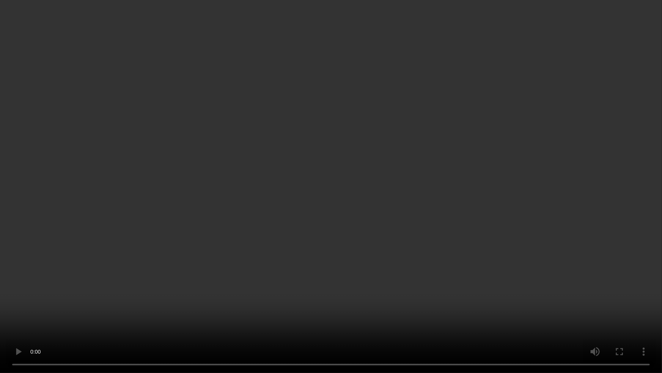
click at [204, 308] on video at bounding box center [331, 186] width 662 height 373
click at [253, 281] on video at bounding box center [331, 186] width 662 height 373
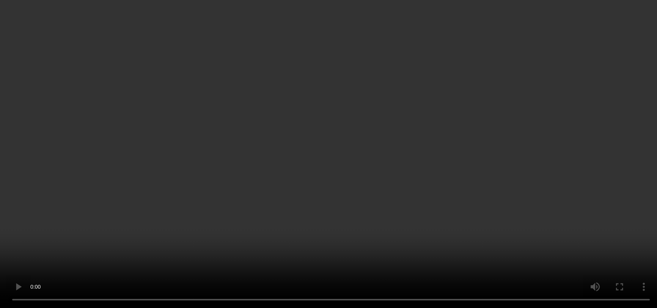
click at [234, 235] on icon at bounding box center [233, 235] width 6 height 7
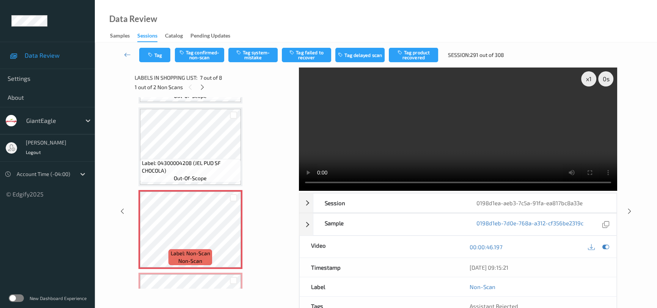
click at [427, 148] on video at bounding box center [458, 129] width 318 height 123
click at [234, 232] on icon at bounding box center [233, 235] width 6 height 7
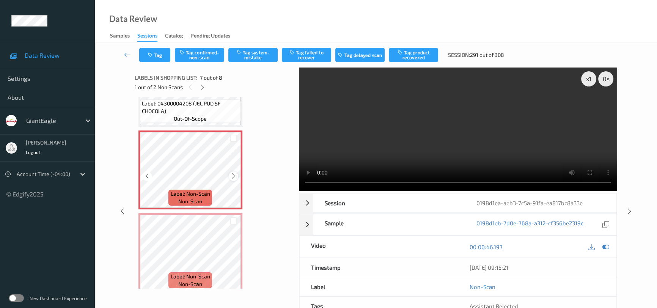
scroll to position [472, 0]
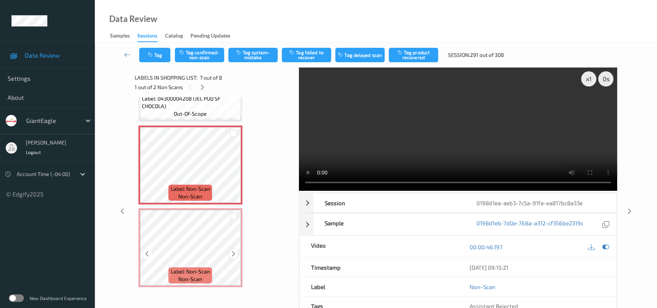
click at [233, 250] on icon at bounding box center [233, 253] width 6 height 7
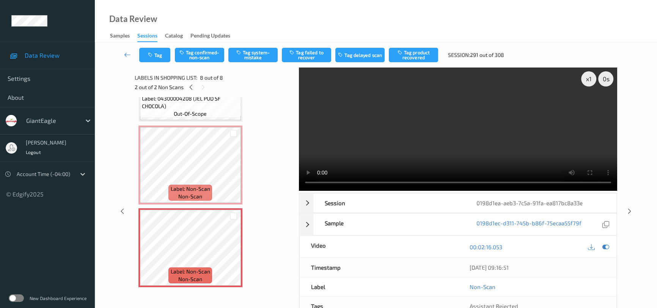
click at [379, 135] on video at bounding box center [458, 129] width 318 height 123
click at [233, 170] on icon at bounding box center [233, 171] width 6 height 7
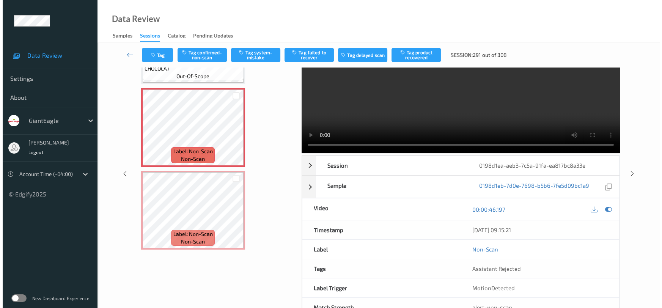
scroll to position [0, 0]
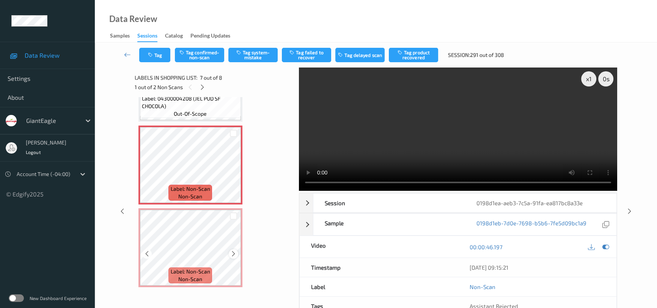
click at [231, 253] on icon at bounding box center [233, 253] width 6 height 7
click at [263, 58] on button "Tag system-mistake" at bounding box center [252, 55] width 49 height 14
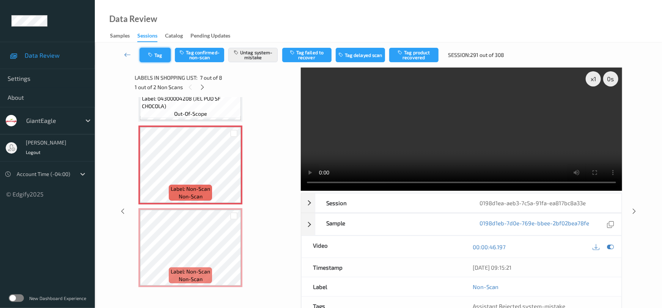
click at [158, 54] on button "Tag" at bounding box center [155, 55] width 31 height 14
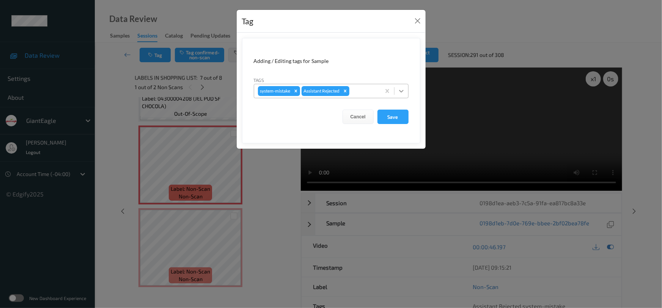
drag, startPoint x: 403, startPoint y: 87, endPoint x: 400, endPoint y: 94, distance: 7.8
click at [403, 87] on icon at bounding box center [402, 91] width 8 height 8
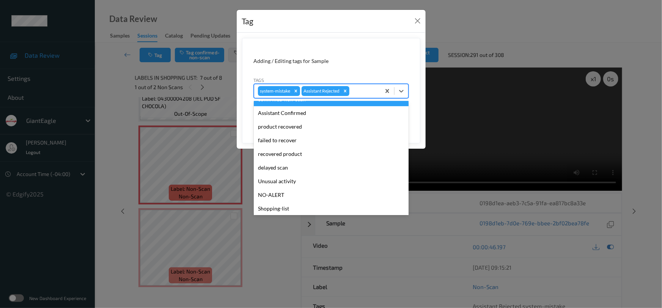
scroll to position [67, 0]
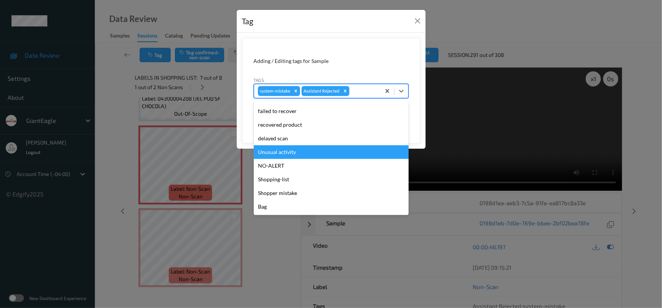
click at [282, 149] on div "Unusual activity" at bounding box center [331, 152] width 155 height 14
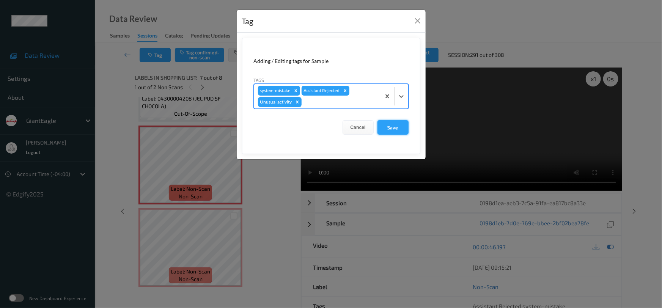
click at [393, 129] on button "Save" at bounding box center [392, 127] width 31 height 14
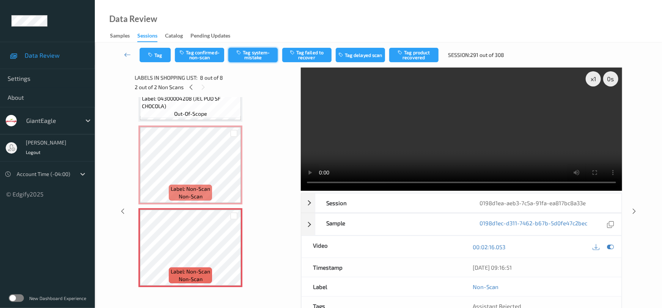
click at [260, 58] on button "Tag system-mistake" at bounding box center [252, 55] width 49 height 14
click at [154, 53] on button "Tag" at bounding box center [155, 55] width 31 height 14
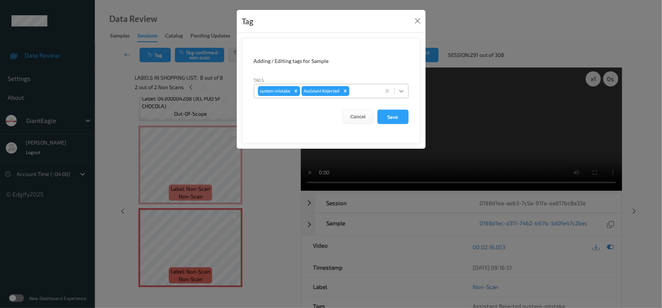
click at [400, 92] on icon at bounding box center [402, 91] width 8 height 8
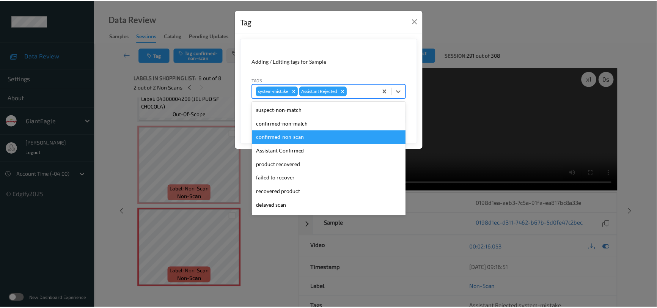
scroll to position [34, 0]
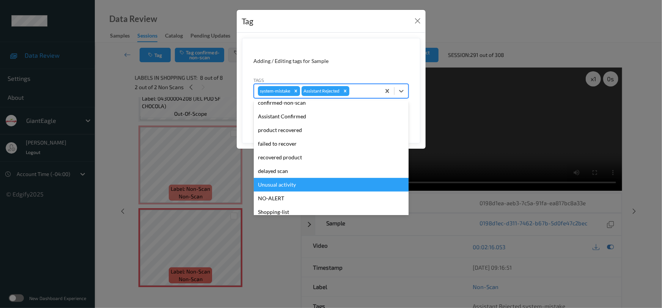
drag, startPoint x: 281, startPoint y: 186, endPoint x: 321, endPoint y: 164, distance: 45.8
click at [281, 185] on div "Unusual activity" at bounding box center [331, 185] width 155 height 14
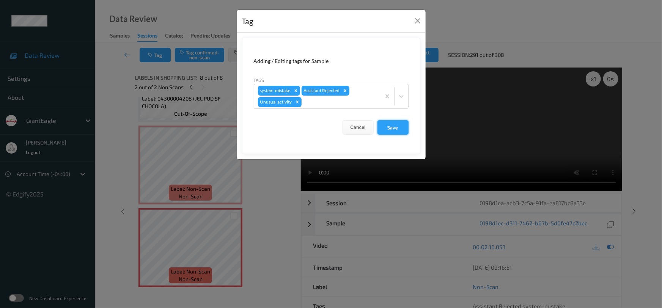
click at [396, 130] on button "Save" at bounding box center [392, 127] width 31 height 14
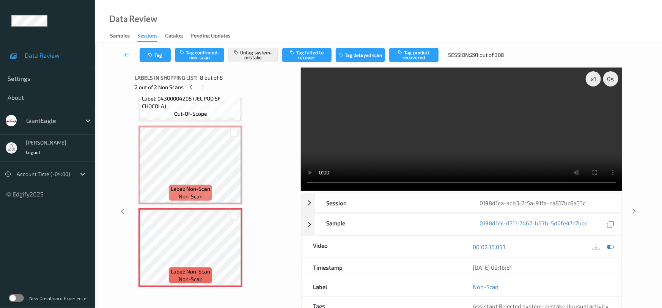
click at [124, 51] on icon at bounding box center [127, 55] width 7 height 8
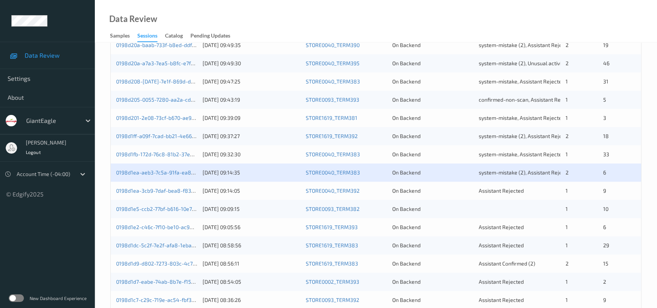
scroll to position [241, 0]
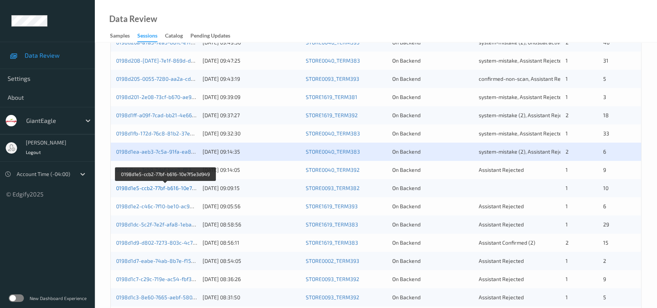
click at [145, 189] on link "0198d1e5-ccb2-77bf-b616-10e7f5e3d949" at bounding box center [165, 188] width 99 height 6
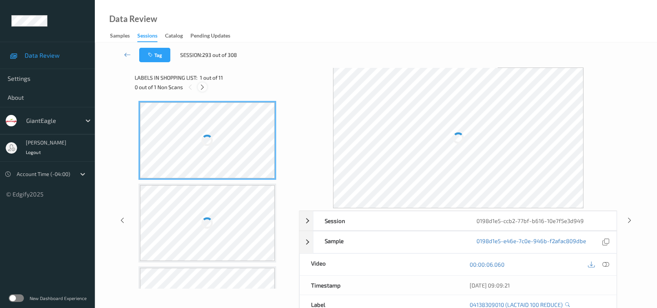
click at [202, 87] on icon at bounding box center [202, 87] width 6 height 7
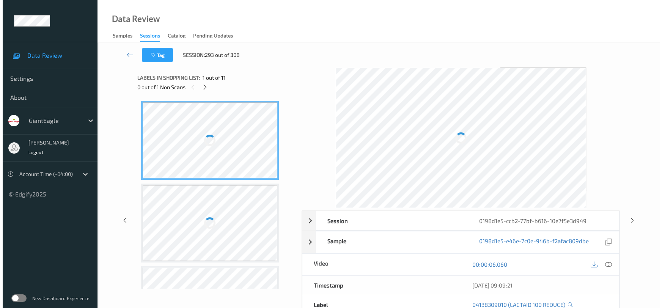
scroll to position [251, 0]
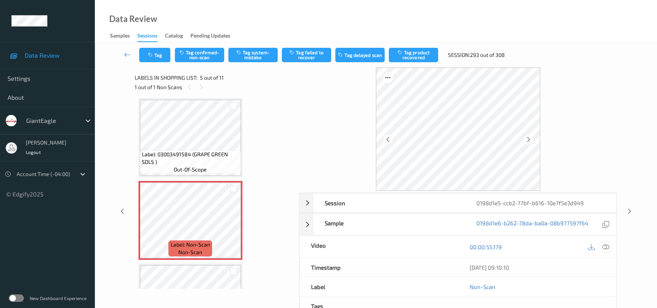
click at [607, 247] on icon at bounding box center [605, 247] width 7 height 7
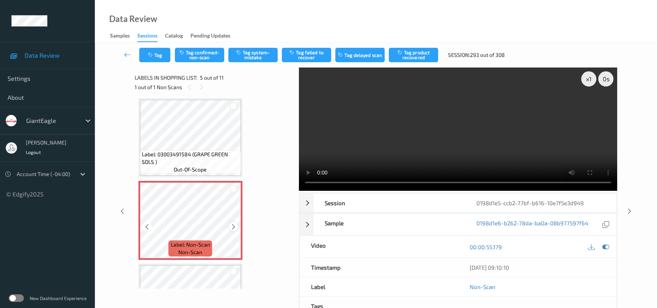
click at [234, 225] on icon at bounding box center [233, 226] width 6 height 7
click at [407, 143] on video at bounding box center [458, 129] width 318 height 123
click at [258, 56] on button "Tag system-mistake" at bounding box center [252, 55] width 49 height 14
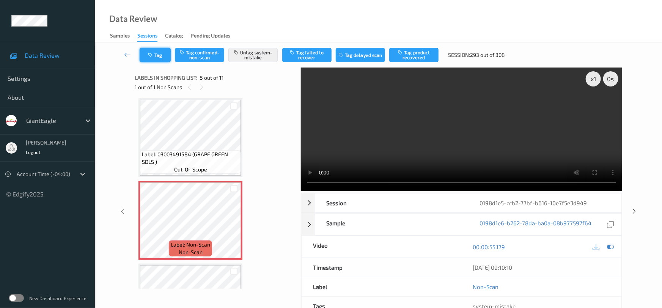
click at [154, 53] on button "Tag" at bounding box center [155, 55] width 31 height 14
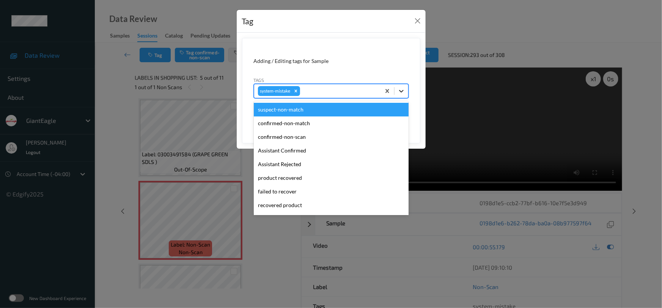
click at [404, 94] on icon at bounding box center [402, 91] width 8 height 8
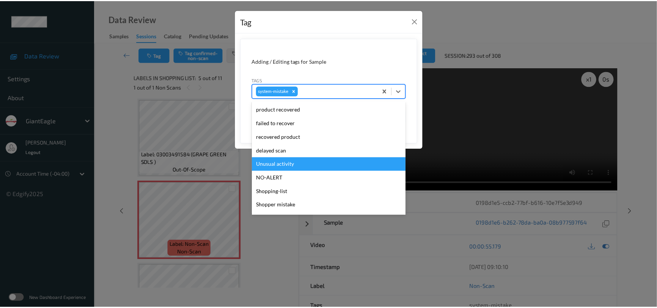
scroll to position [69, 0]
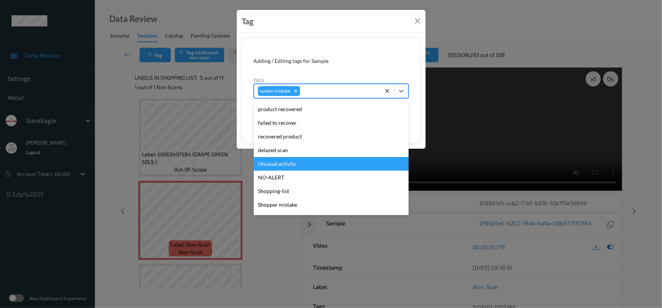
click at [303, 162] on div "Unusual activity" at bounding box center [331, 164] width 155 height 14
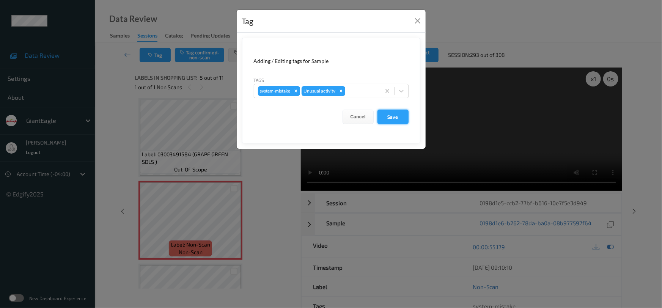
click at [398, 121] on button "Save" at bounding box center [392, 117] width 31 height 14
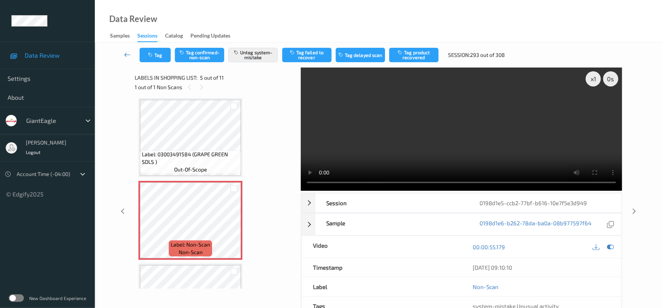
click at [126, 49] on link at bounding box center [128, 55] width 24 height 14
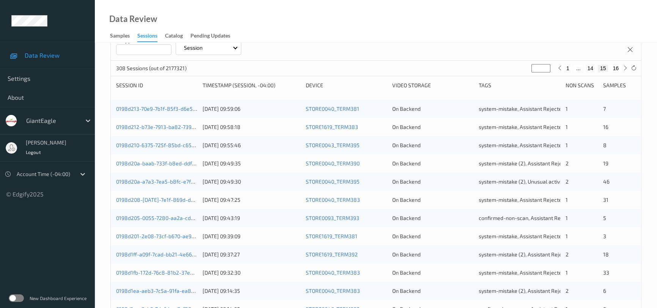
scroll to position [276, 0]
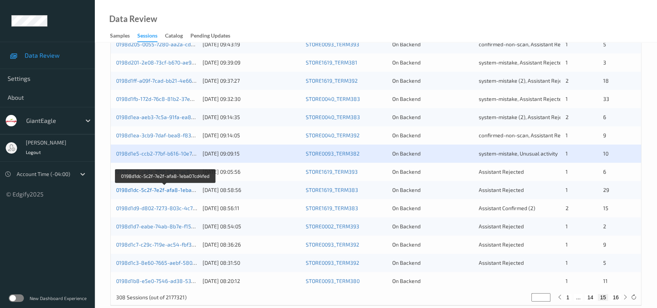
click at [147, 188] on link "0198d1dc-5c2f-7e2f-afa8-1eba07cd4fed" at bounding box center [165, 190] width 98 height 6
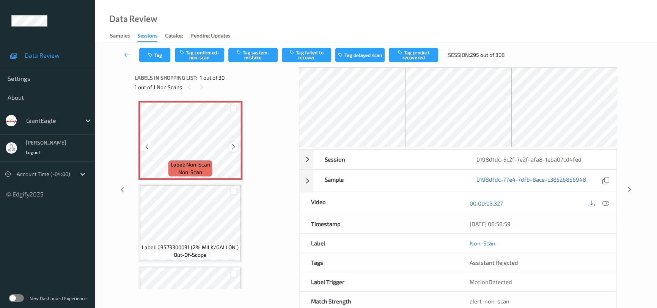
click at [234, 146] on icon at bounding box center [233, 146] width 6 height 7
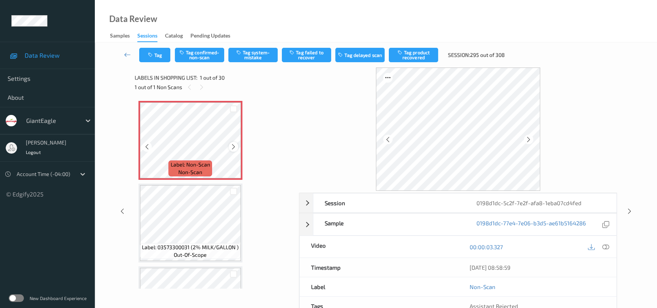
click at [234, 146] on icon at bounding box center [233, 146] width 6 height 7
click at [604, 247] on icon at bounding box center [605, 247] width 7 height 7
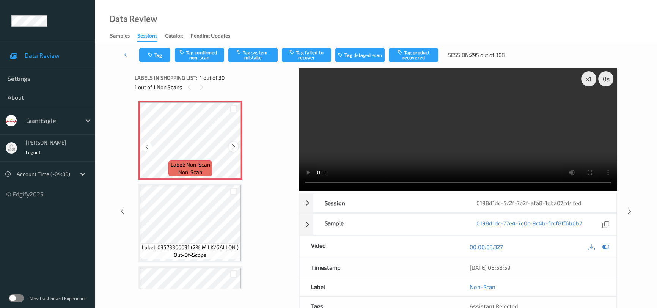
click at [233, 147] on icon at bounding box center [233, 146] width 6 height 7
click at [234, 147] on icon at bounding box center [233, 146] width 6 height 7
click at [392, 144] on video at bounding box center [458, 129] width 318 height 123
click at [258, 54] on button "Tag system-mistake" at bounding box center [252, 55] width 49 height 14
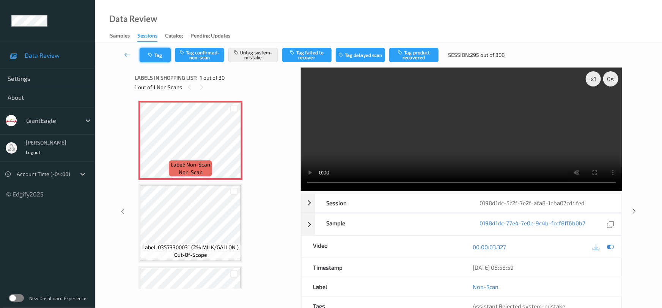
click at [153, 53] on icon "button" at bounding box center [151, 54] width 6 height 5
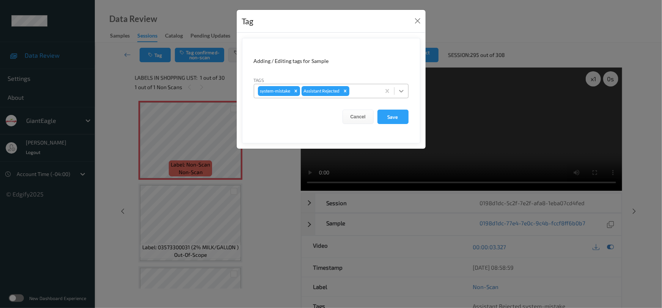
click at [407, 90] on div at bounding box center [402, 91] width 14 height 14
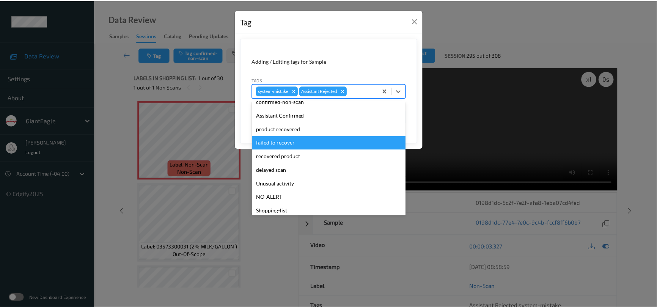
scroll to position [67, 0]
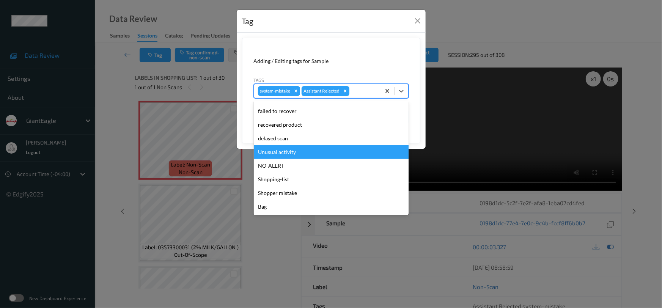
click at [291, 157] on div "Unusual activity" at bounding box center [331, 152] width 155 height 14
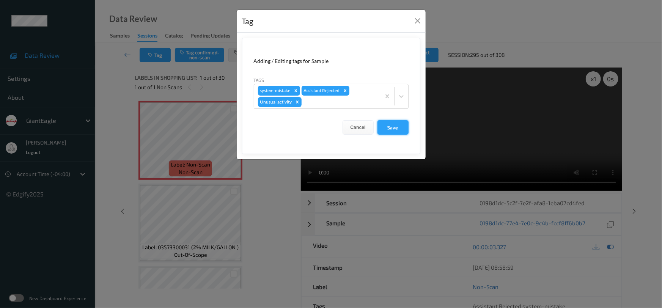
click at [397, 129] on button "Save" at bounding box center [392, 127] width 31 height 14
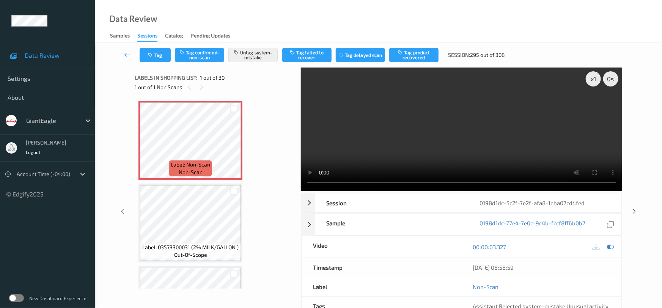
click at [129, 50] on link at bounding box center [128, 55] width 24 height 14
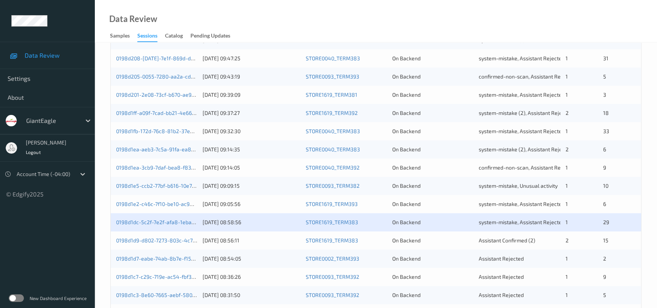
scroll to position [276, 0]
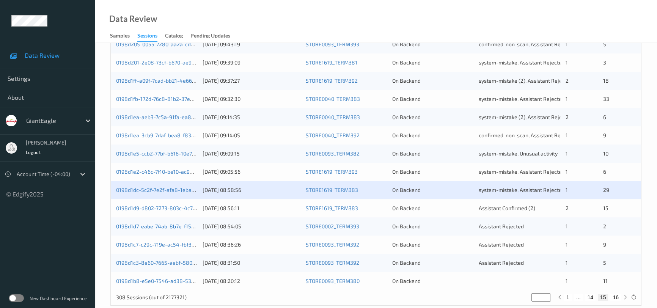
click at [138, 223] on link "0198d1d7-eabe-74ab-8b7e-f158f11c6958" at bounding box center [166, 226] width 100 height 6
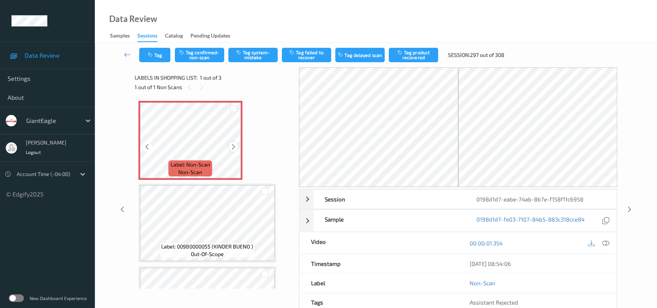
click at [235, 148] on icon at bounding box center [233, 146] width 6 height 7
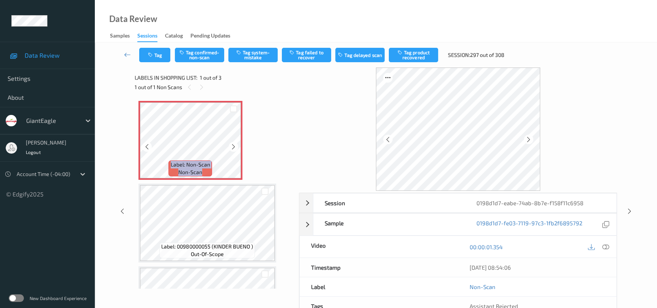
click at [235, 148] on icon at bounding box center [233, 146] width 6 height 7
click at [606, 244] on icon at bounding box center [605, 247] width 7 height 7
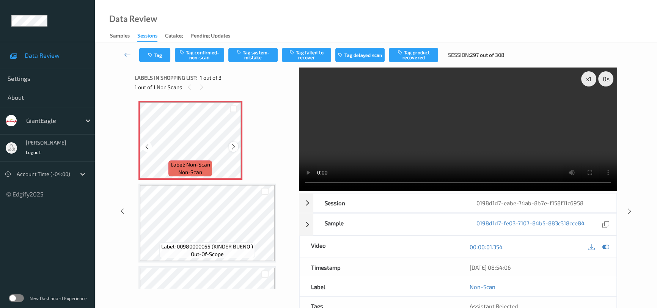
click at [232, 145] on icon at bounding box center [233, 146] width 6 height 7
click at [481, 150] on video at bounding box center [458, 129] width 318 height 123
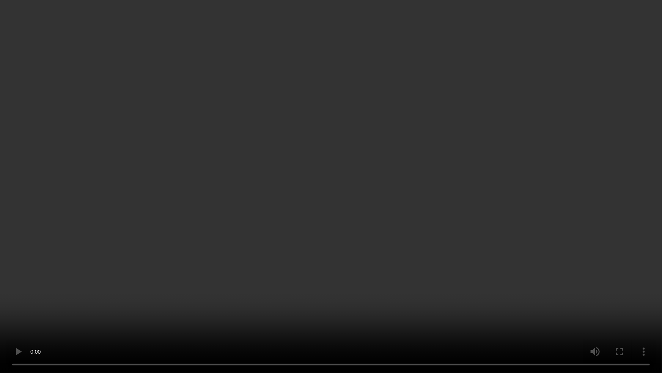
click at [274, 138] on video at bounding box center [331, 186] width 662 height 373
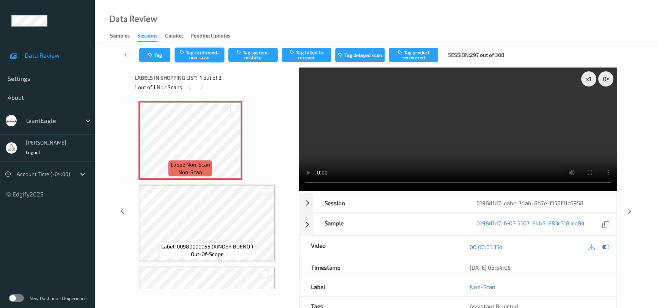
click at [206, 52] on button "Tag confirmed-non-scan" at bounding box center [199, 55] width 49 height 14
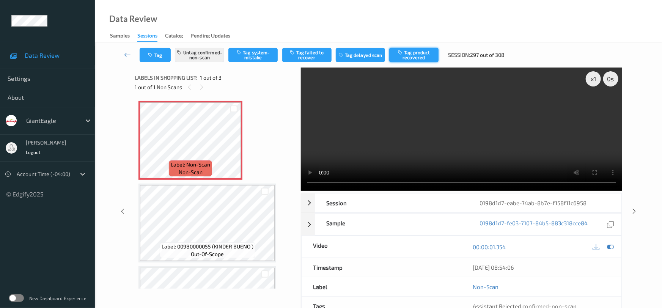
click at [421, 52] on button "Tag product recovered" at bounding box center [413, 55] width 49 height 14
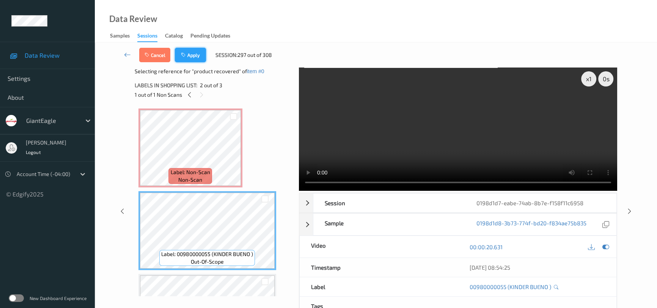
click at [194, 52] on button "Apply" at bounding box center [190, 55] width 31 height 14
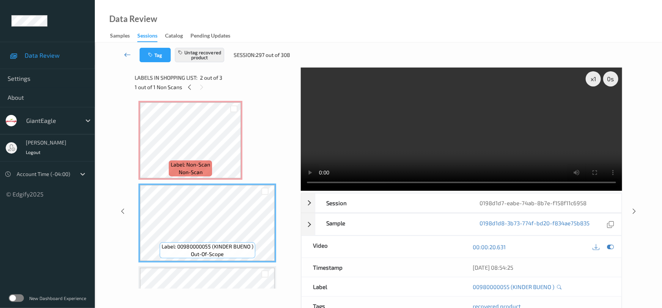
click at [124, 51] on icon at bounding box center [127, 55] width 7 height 8
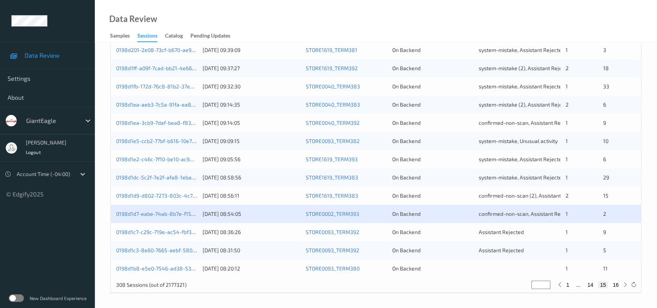
scroll to position [288, 0]
click at [167, 249] on link "0198d1c3-8e60-7665-aebf-580d49f6a9cc" at bounding box center [167, 250] width 102 height 6
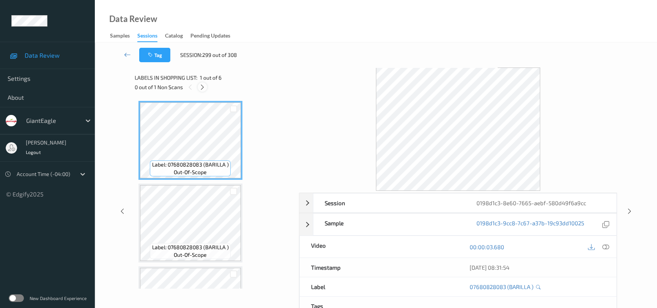
click at [206, 88] on div at bounding box center [202, 86] width 9 height 9
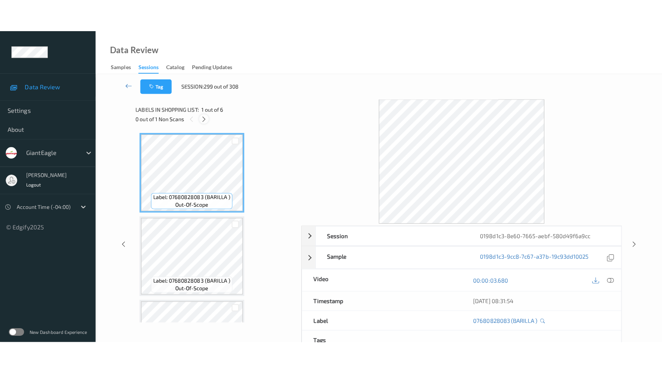
scroll to position [251, 0]
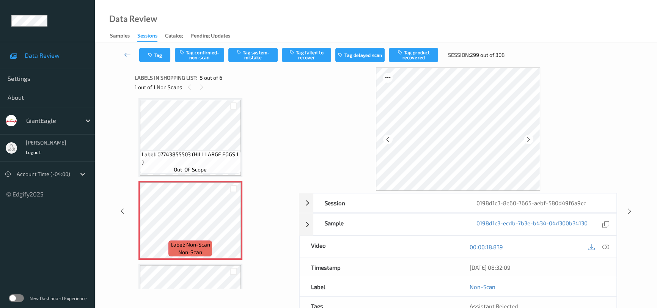
drag, startPoint x: 607, startPoint y: 245, endPoint x: 608, endPoint y: 241, distance: 5.1
click at [607, 245] on icon at bounding box center [605, 247] width 7 height 7
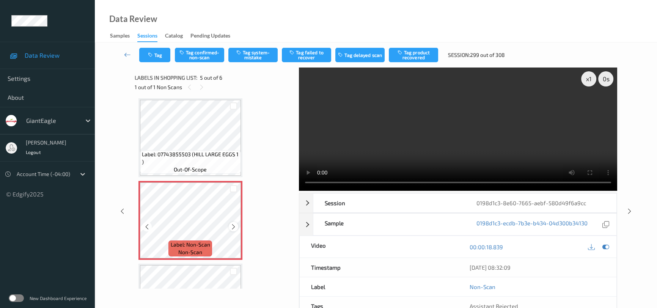
click at [235, 224] on icon at bounding box center [233, 226] width 6 height 7
click at [385, 159] on video at bounding box center [458, 129] width 318 height 123
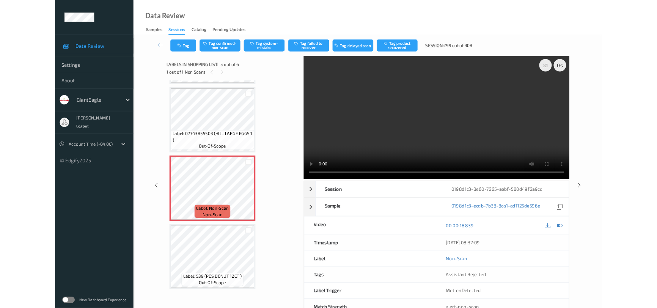
scroll to position [242, 0]
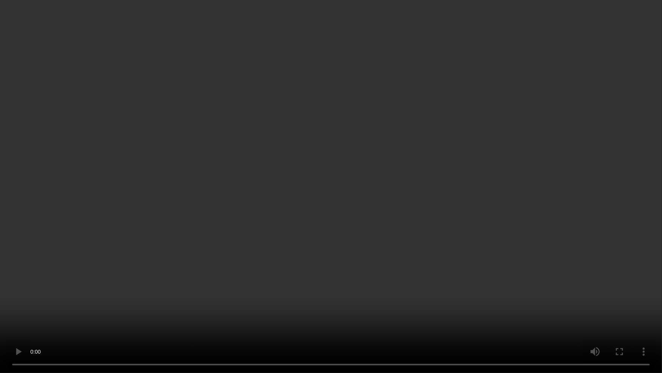
click at [173, 291] on video at bounding box center [331, 186] width 662 height 373
click at [184, 286] on video at bounding box center [331, 186] width 662 height 373
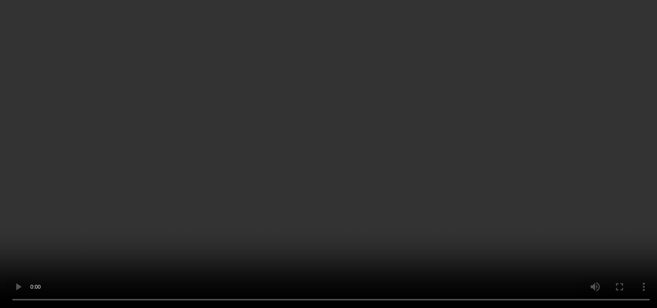
scroll to position [307, 0]
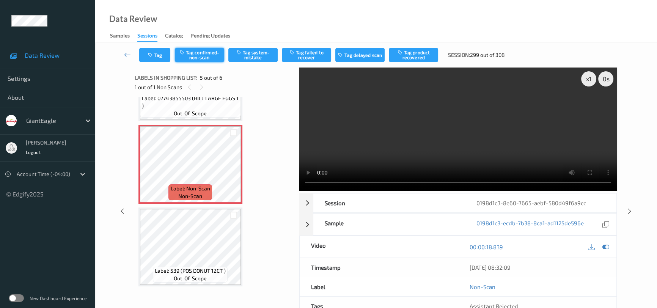
click at [208, 59] on button "Tag confirmed-non-scan" at bounding box center [199, 55] width 49 height 14
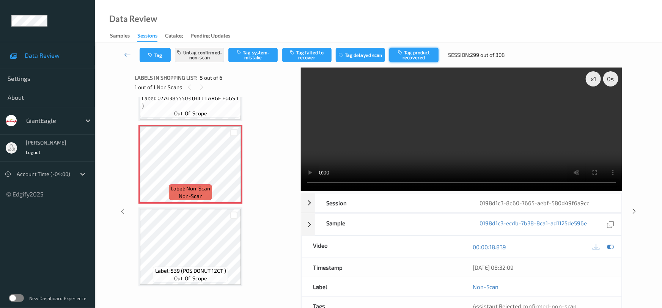
click at [406, 57] on button "Tag product recovered" at bounding box center [413, 55] width 49 height 14
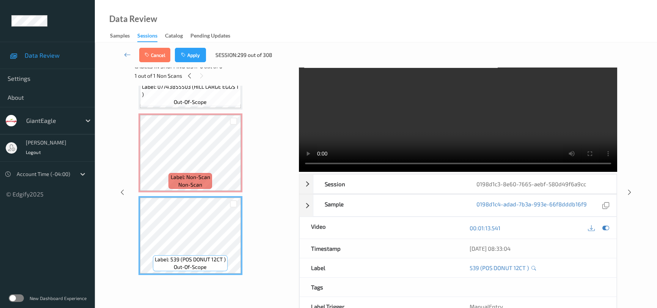
scroll to position [4, 0]
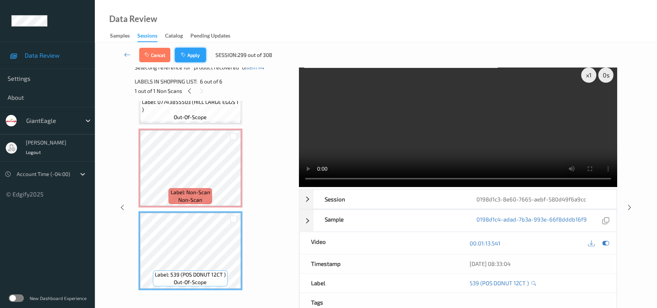
click at [192, 51] on button "Apply" at bounding box center [190, 55] width 31 height 14
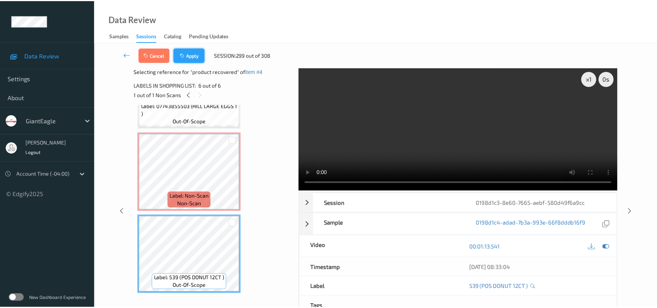
scroll to position [251, 0]
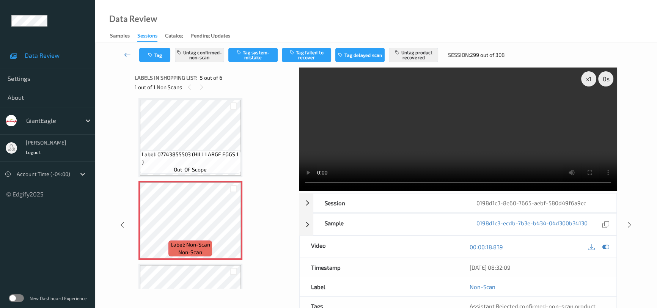
click at [127, 52] on icon at bounding box center [127, 55] width 7 height 8
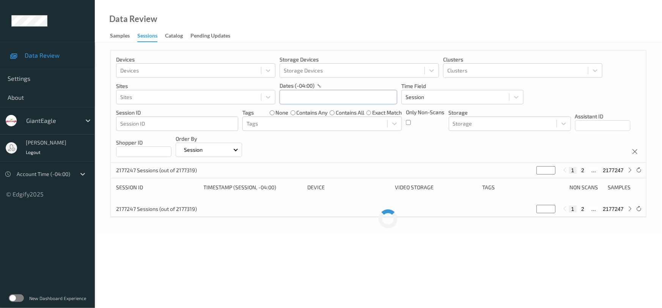
click at [342, 101] on input "text" at bounding box center [339, 97] width 118 height 14
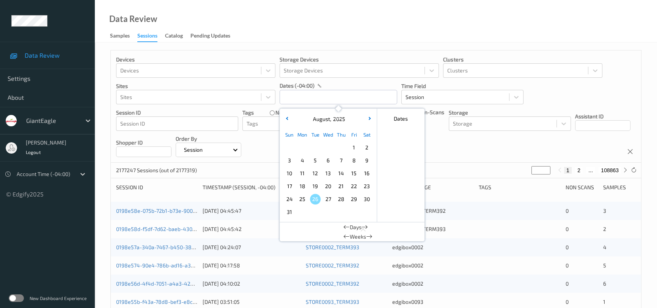
click at [350, 183] on span "22" at bounding box center [354, 186] width 11 height 11
type input "[DATE] 00:00 -> [DATE] 23:59"
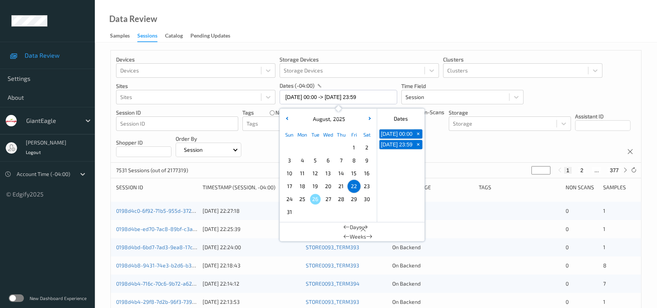
drag, startPoint x: 390, startPoint y: 20, endPoint x: 396, endPoint y: 47, distance: 28.4
click at [395, 25] on div "Data Review Samples Sessions Catalog Pending Updates" at bounding box center [376, 21] width 562 height 42
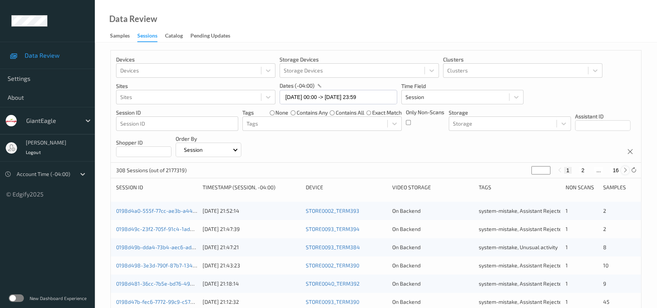
click at [624, 172] on icon at bounding box center [626, 170] width 6 height 6
type input "*"
click at [624, 172] on icon at bounding box center [626, 170] width 6 height 6
type input "*"
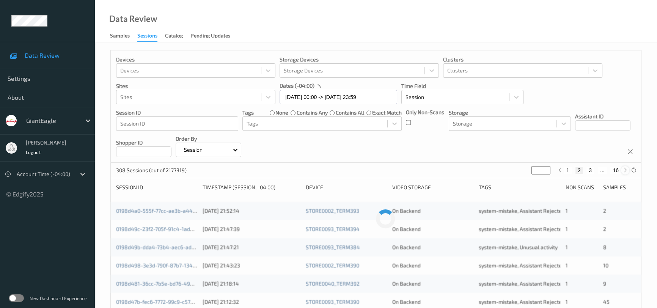
type input "*"
click at [624, 172] on icon at bounding box center [626, 170] width 6 height 6
type input "*"
click at [624, 172] on icon at bounding box center [626, 170] width 6 height 6
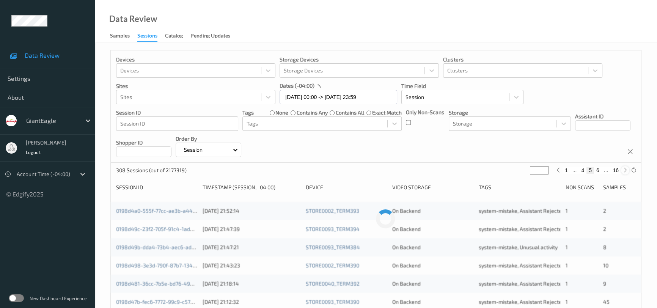
type input "*"
click at [624, 172] on icon at bounding box center [626, 170] width 6 height 6
type input "*"
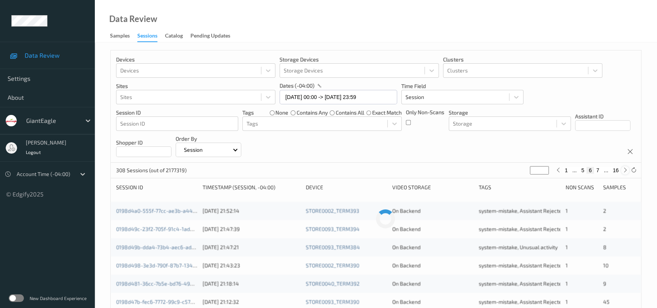
click at [624, 172] on icon at bounding box center [626, 170] width 6 height 6
type input "*"
click at [624, 171] on icon at bounding box center [626, 170] width 6 height 6
type input "*"
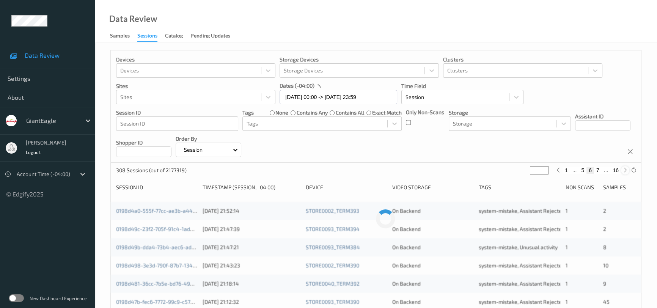
type input "*"
click at [624, 171] on icon at bounding box center [626, 170] width 6 height 6
type input "*"
click at [624, 171] on icon at bounding box center [626, 170] width 6 height 6
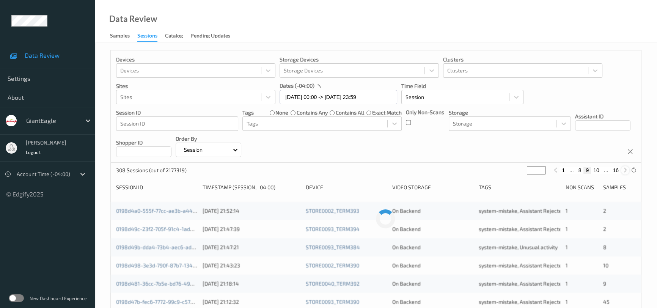
type input "**"
click at [624, 171] on icon at bounding box center [626, 170] width 6 height 6
type input "**"
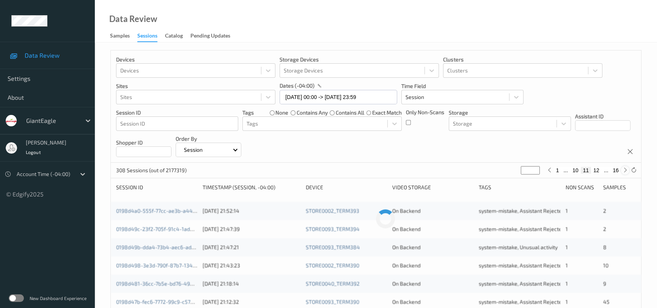
click at [624, 171] on icon at bounding box center [626, 170] width 6 height 6
type input "**"
click at [624, 171] on icon at bounding box center [626, 170] width 6 height 6
type input "**"
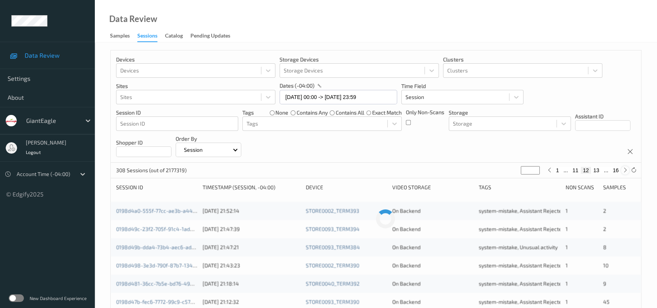
type input "**"
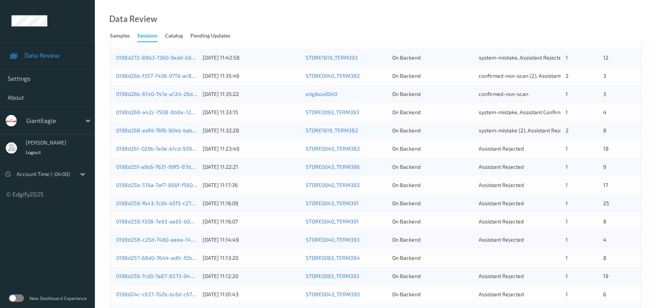
scroll to position [207, 0]
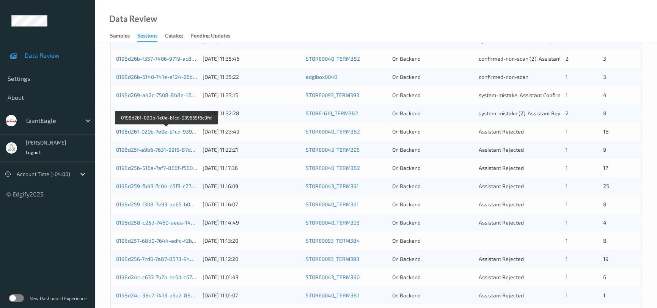
click at [157, 128] on link "0198d261-020b-7e0e-b1cd-939665f6c9fd" at bounding box center [166, 131] width 101 height 6
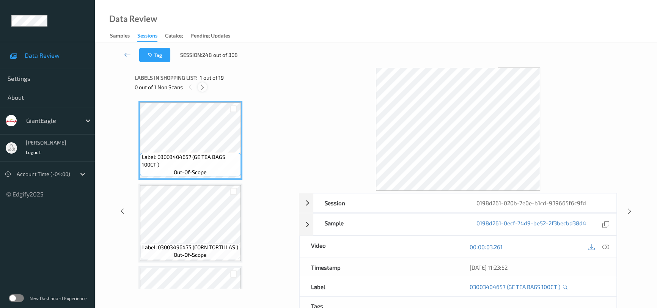
click at [201, 89] on icon at bounding box center [202, 87] width 6 height 7
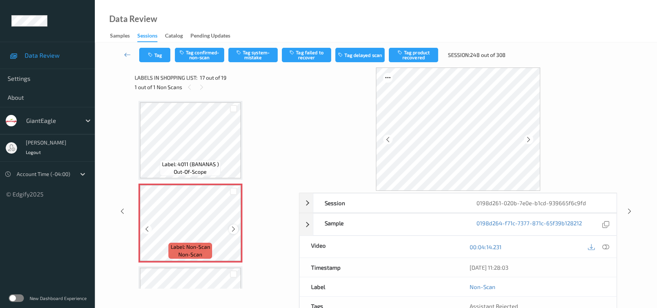
click at [234, 226] on icon at bounding box center [233, 229] width 6 height 7
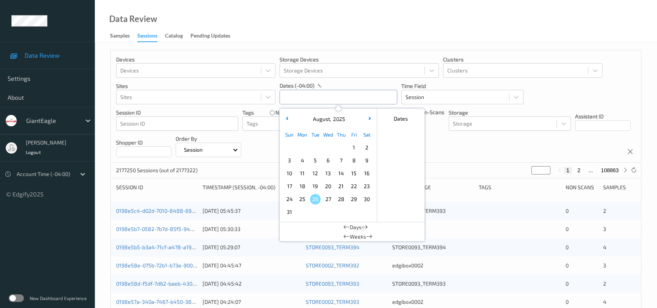
click at [315, 99] on input "text" at bounding box center [339, 97] width 118 height 14
click at [365, 186] on span "23" at bounding box center [367, 186] width 11 height 11
type input "23/08/2025 00:00 -> 23/08/2025 23:59"
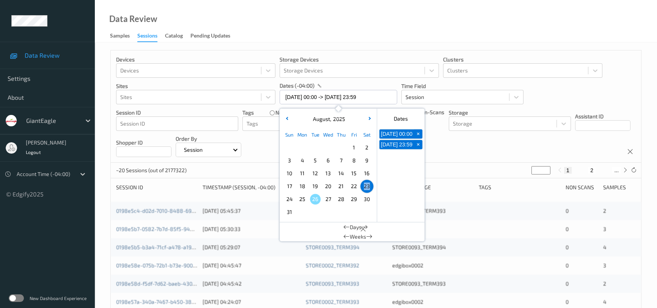
click at [375, 34] on div "Data Review Samples Sessions Catalog Pending Updates" at bounding box center [376, 21] width 562 height 42
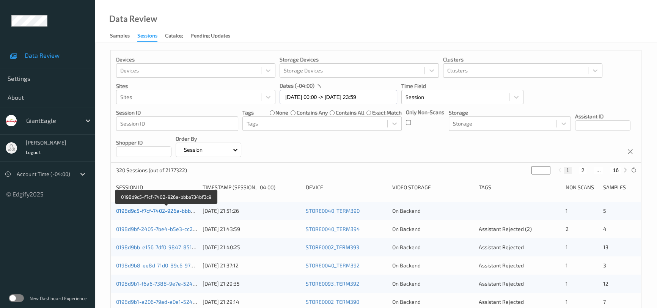
click at [163, 209] on link "0198d9c5-f7cf-7402-926a-bbbe734bf3c9" at bounding box center [166, 211] width 101 height 6
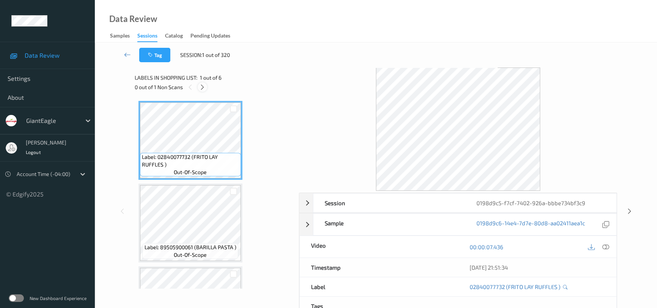
click at [203, 87] on icon at bounding box center [202, 87] width 6 height 7
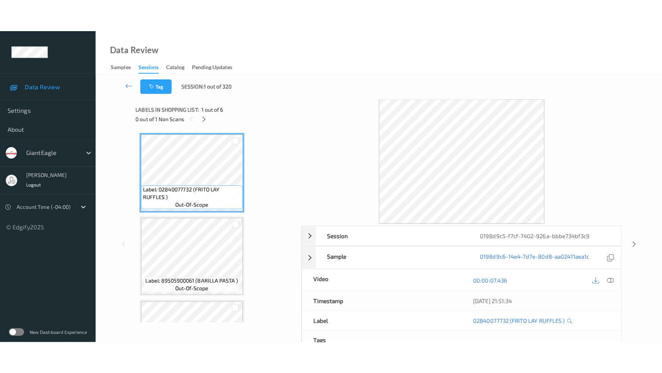
scroll to position [307, 0]
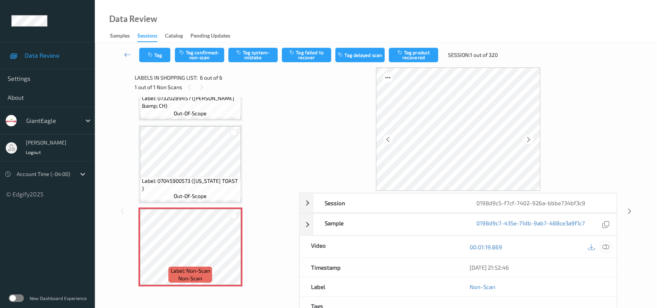
click at [605, 245] on icon at bounding box center [605, 247] width 7 height 7
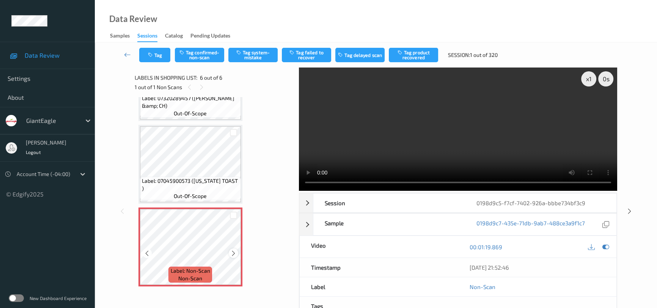
click at [234, 252] on icon at bounding box center [233, 253] width 6 height 7
click at [477, 140] on video at bounding box center [458, 129] width 318 height 123
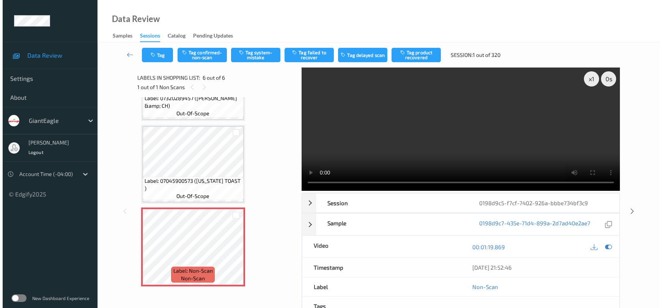
scroll to position [242, 0]
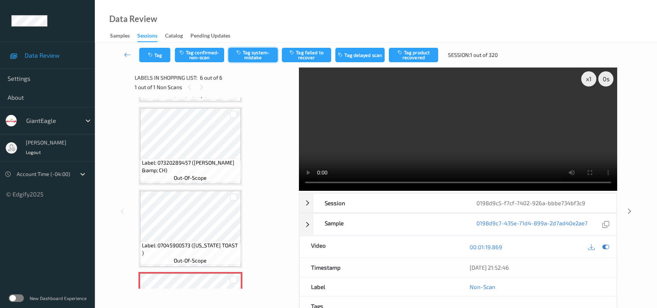
click at [249, 53] on button "Tag system-mistake" at bounding box center [252, 55] width 49 height 14
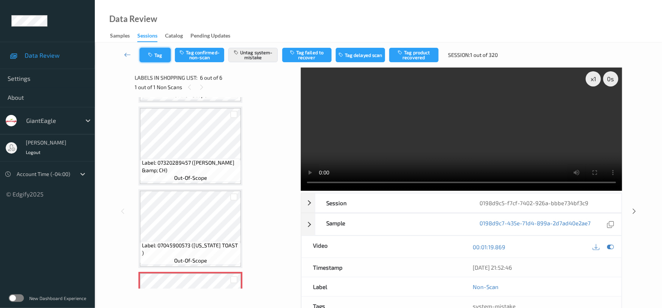
click at [158, 52] on button "Tag" at bounding box center [155, 55] width 31 height 14
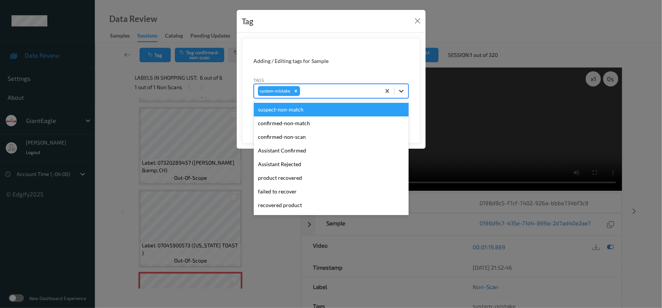
click at [407, 93] on div at bounding box center [402, 91] width 14 height 14
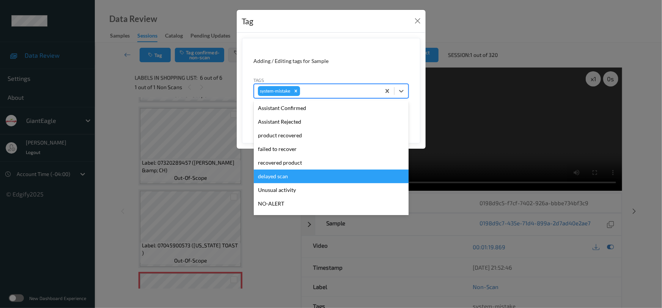
scroll to position [80, 0]
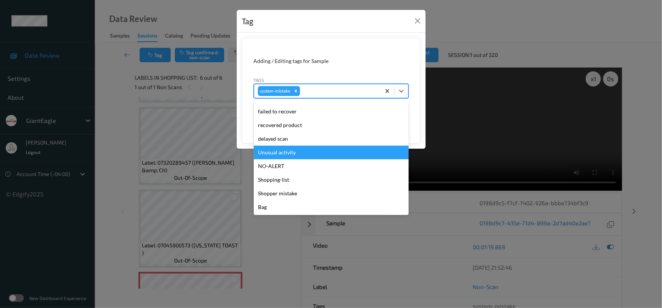
click at [285, 151] on div "Unusual activity" at bounding box center [331, 153] width 155 height 14
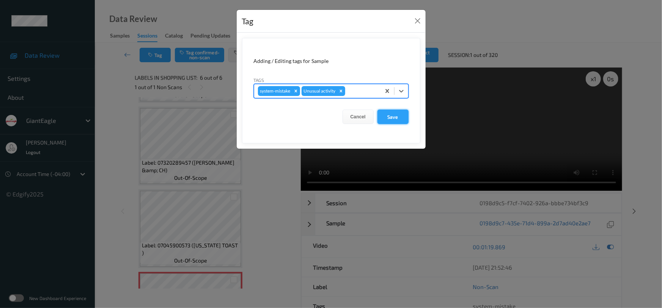
click at [392, 120] on button "Save" at bounding box center [392, 117] width 31 height 14
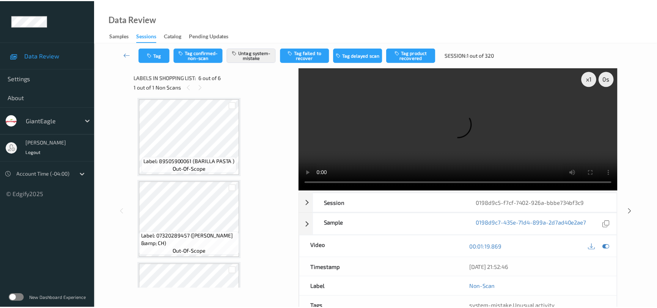
scroll to position [307, 0]
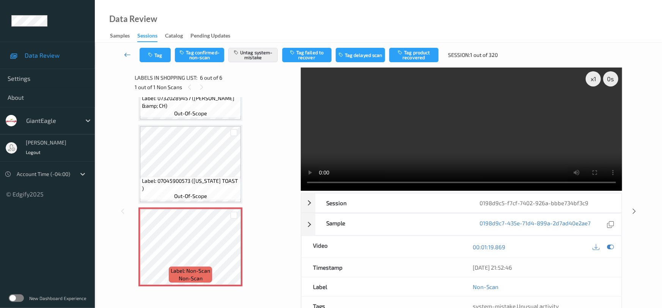
click at [128, 49] on link at bounding box center [128, 55] width 24 height 14
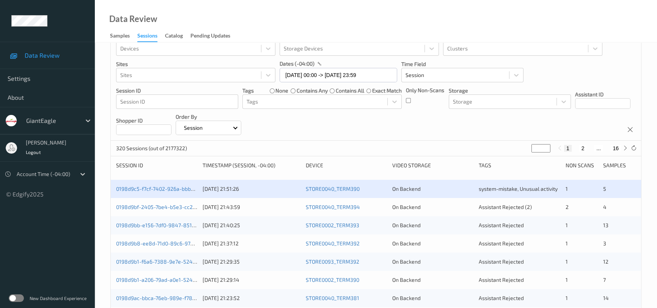
scroll to position [34, 0]
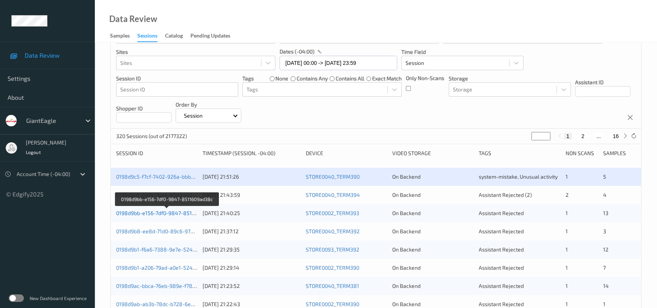
click at [146, 213] on link "0198d9bb-e156-7df0-9847-8511609ad38c" at bounding box center [167, 213] width 102 height 6
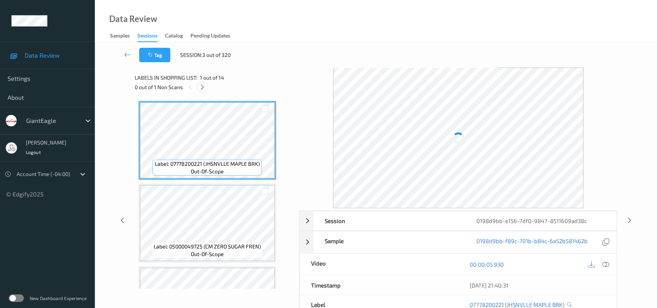
click at [203, 89] on icon at bounding box center [202, 87] width 6 height 7
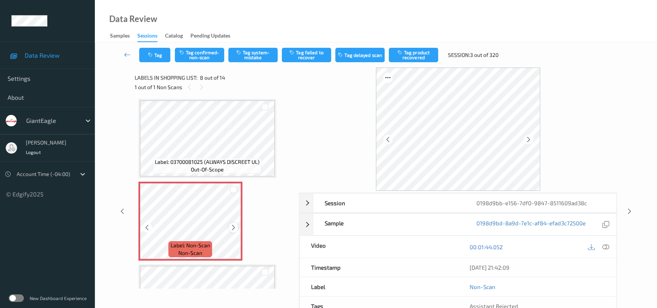
click at [234, 225] on icon at bounding box center [233, 227] width 6 height 7
click at [605, 245] on icon at bounding box center [605, 247] width 7 height 7
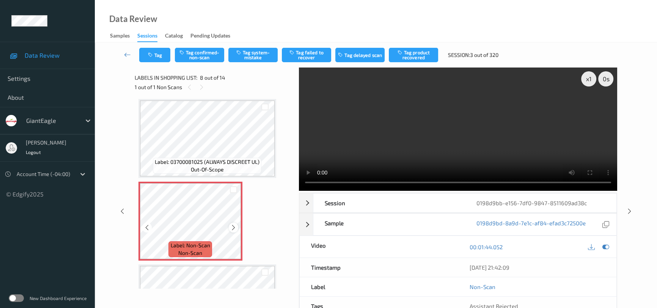
click at [231, 226] on icon at bounding box center [233, 227] width 6 height 7
click at [368, 153] on video at bounding box center [458, 129] width 318 height 123
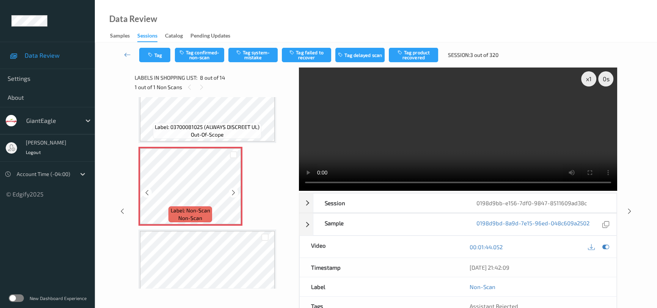
scroll to position [533, 0]
click at [534, 131] on video at bounding box center [458, 129] width 318 height 123
click at [492, 131] on video at bounding box center [458, 129] width 318 height 123
click at [454, 155] on video at bounding box center [458, 129] width 318 height 123
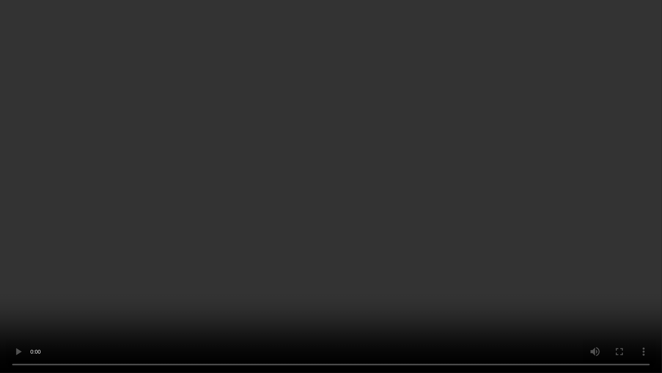
click at [322, 308] on video at bounding box center [331, 186] width 662 height 373
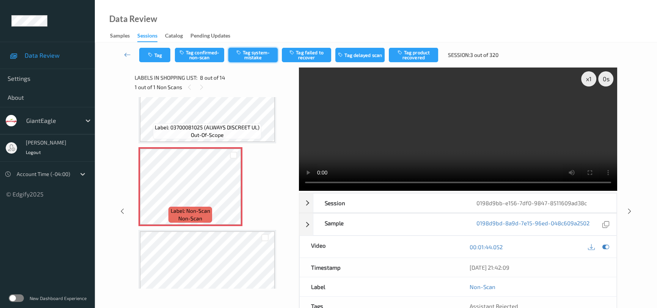
click at [247, 52] on button "Tag system-mistake" at bounding box center [252, 55] width 49 height 14
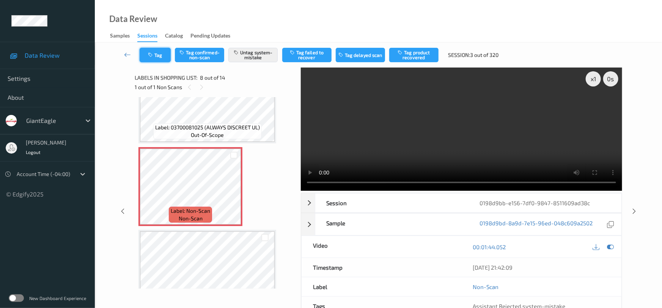
click at [157, 53] on button "Tag" at bounding box center [155, 55] width 31 height 14
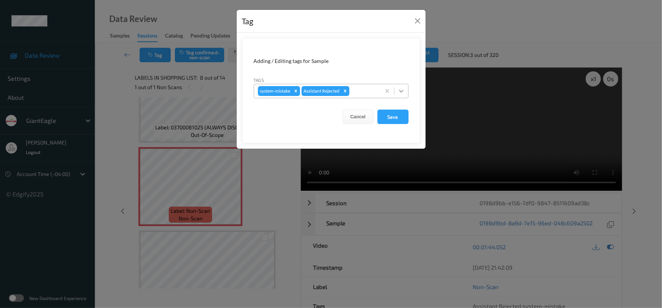
click at [406, 90] on div at bounding box center [402, 91] width 14 height 14
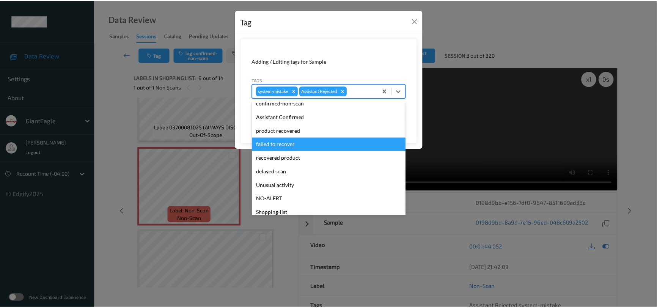
scroll to position [67, 0]
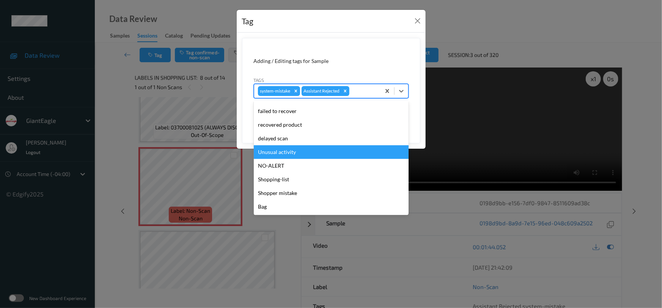
click at [302, 156] on div "Unusual activity" at bounding box center [331, 152] width 155 height 14
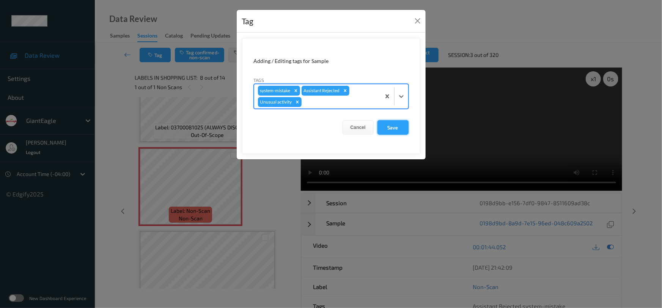
click at [395, 125] on button "Save" at bounding box center [392, 127] width 31 height 14
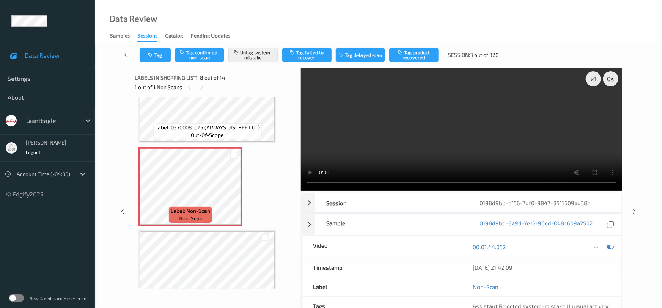
click at [123, 48] on link at bounding box center [128, 55] width 24 height 14
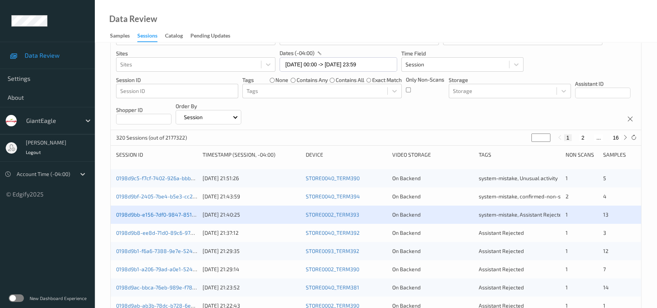
scroll to position [69, 0]
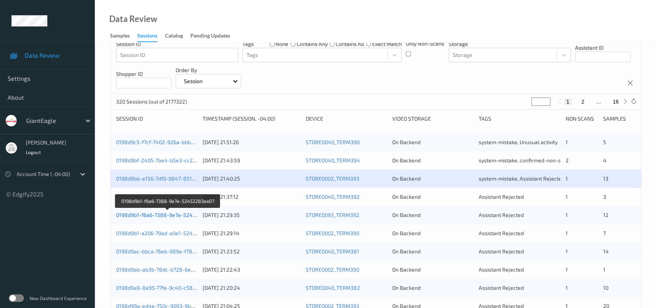
click at [146, 217] on link "0198d9b1-f6a6-7388-9e7e-52452283ea07" at bounding box center [168, 215] width 104 height 6
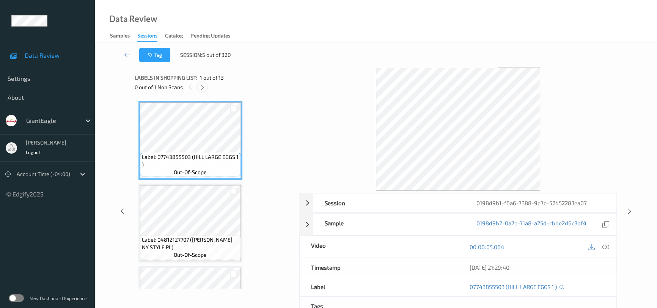
click at [201, 86] on icon at bounding box center [202, 87] width 6 height 7
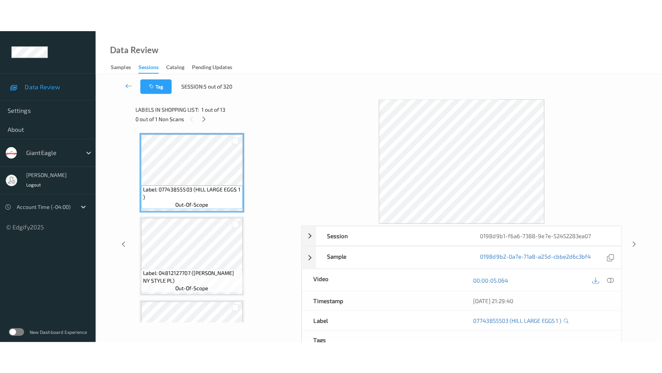
scroll to position [828, 0]
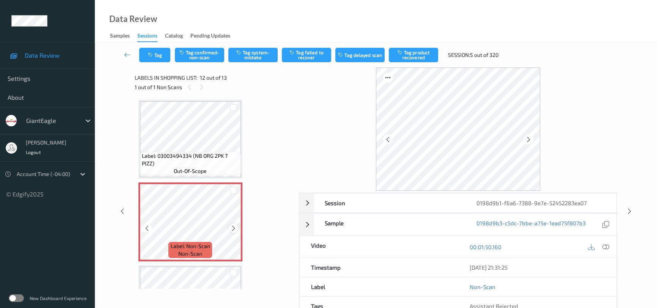
click at [236, 225] on icon at bounding box center [233, 228] width 6 height 7
click at [602, 247] on icon at bounding box center [605, 247] width 7 height 7
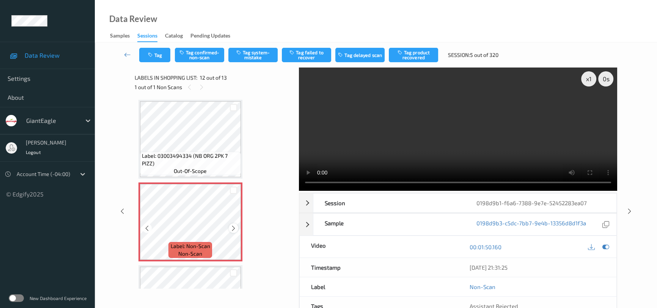
click at [235, 225] on icon at bounding box center [233, 228] width 6 height 7
click at [459, 142] on video at bounding box center [458, 129] width 318 height 123
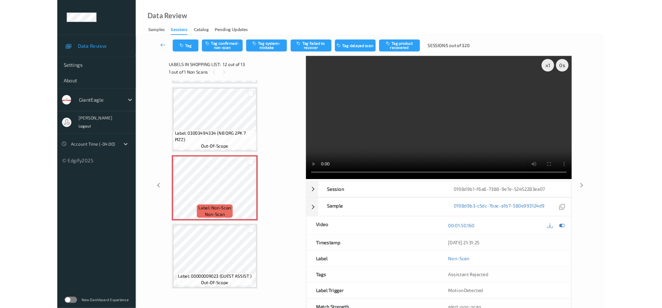
scroll to position [819, 0]
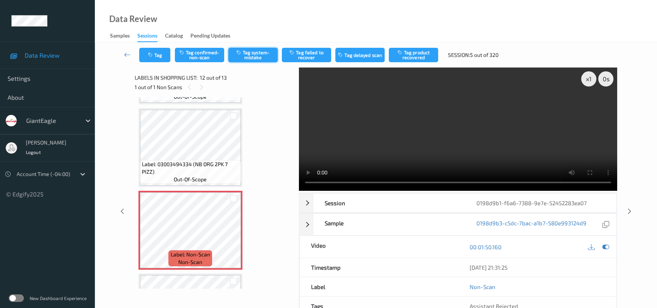
click at [264, 54] on button "Tag system-mistake" at bounding box center [252, 55] width 49 height 14
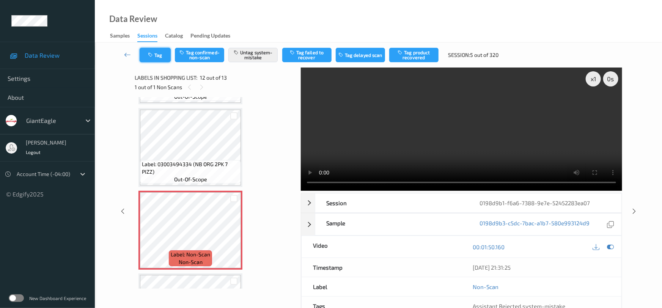
click at [162, 51] on button "Tag" at bounding box center [155, 55] width 31 height 14
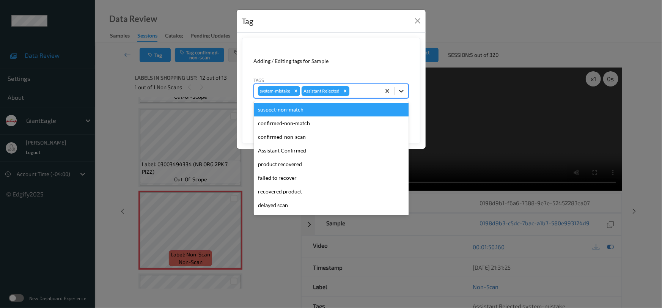
click at [401, 87] on div at bounding box center [402, 91] width 14 height 14
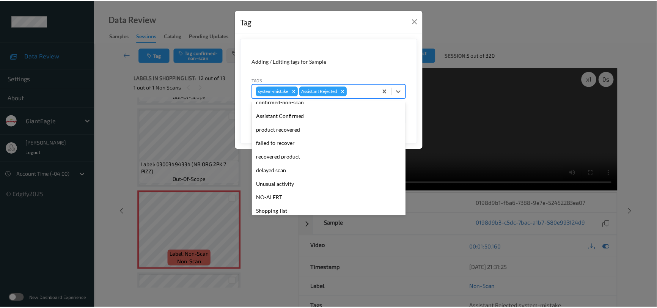
scroll to position [67, 0]
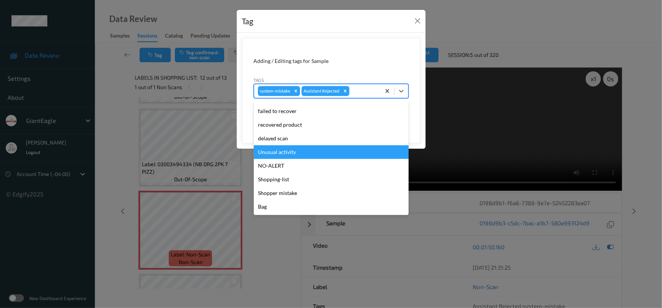
click at [276, 154] on div "Unusual activity" at bounding box center [331, 152] width 155 height 14
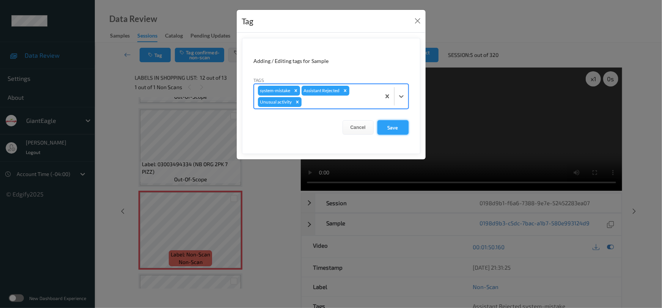
click at [394, 123] on button "Save" at bounding box center [392, 127] width 31 height 14
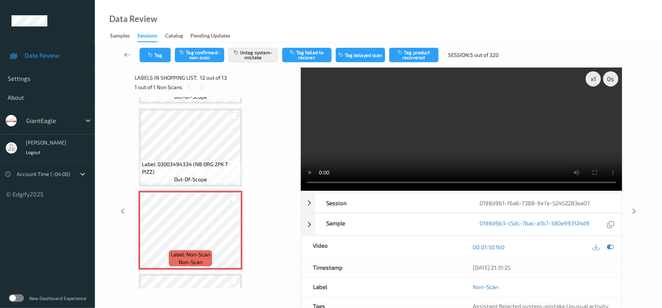
click at [127, 50] on link at bounding box center [128, 55] width 24 height 14
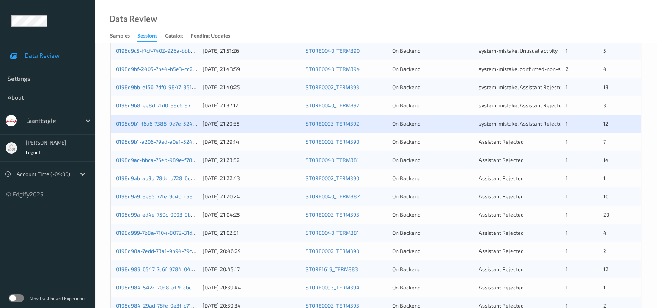
scroll to position [172, 0]
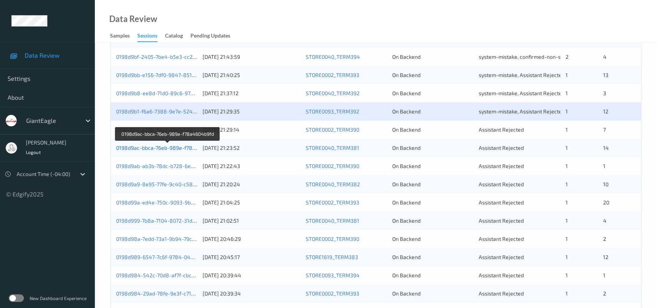
click at [140, 146] on link "0198d9ac-bbca-76eb-989e-f78a4604b9fd" at bounding box center [167, 148] width 103 height 6
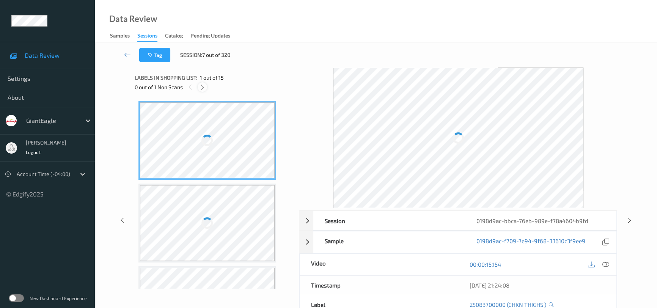
click at [203, 87] on icon at bounding box center [202, 87] width 6 height 7
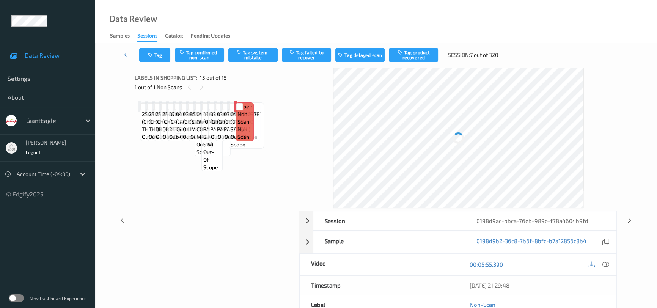
scroll to position [1042, 0]
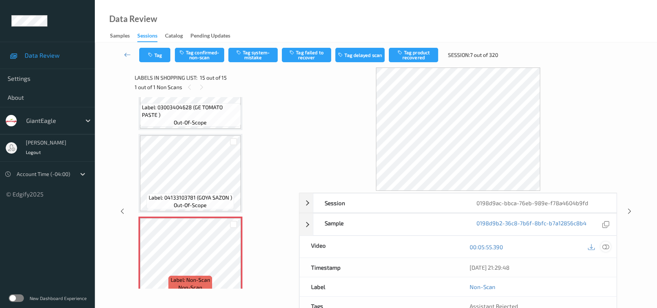
click at [605, 246] on icon at bounding box center [605, 247] width 7 height 7
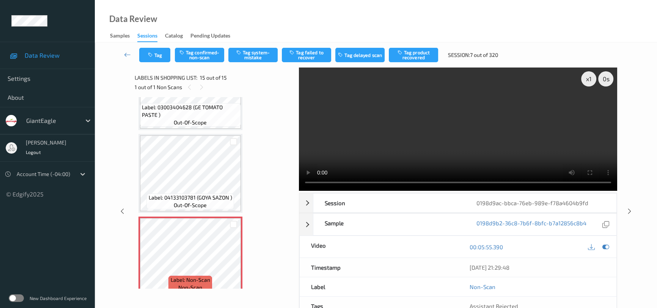
click at [453, 146] on video at bounding box center [458, 129] width 318 height 123
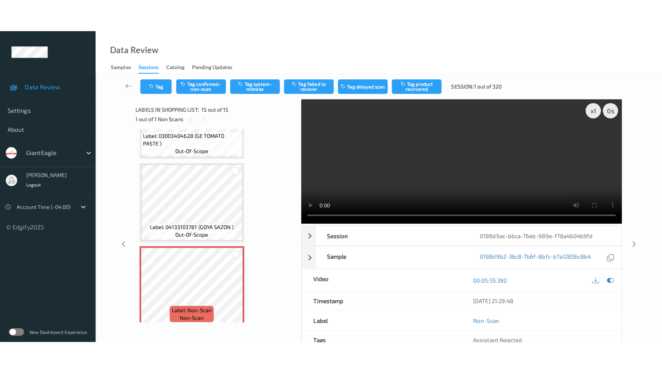
scroll to position [1049, 0]
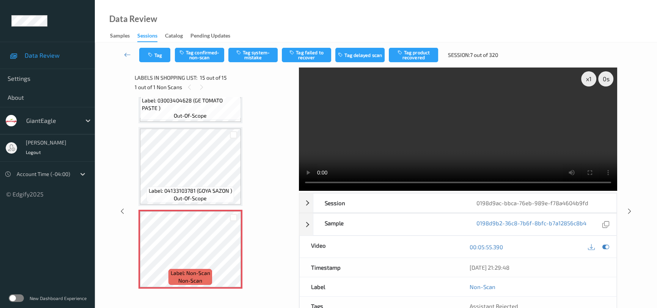
click at [451, 124] on video at bounding box center [458, 129] width 318 height 123
click at [488, 157] on video at bounding box center [458, 129] width 318 height 123
click at [246, 55] on button "Tag system-mistake" at bounding box center [252, 55] width 49 height 14
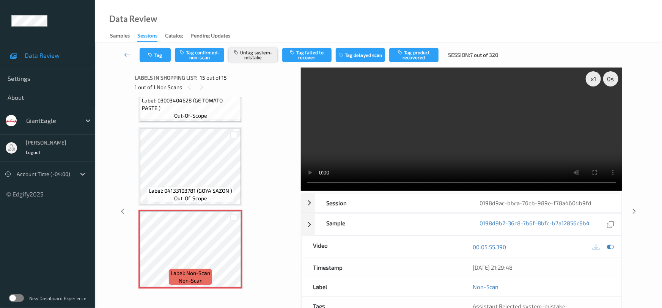
click at [255, 58] on button "Untag system-mistake" at bounding box center [252, 55] width 49 height 14
click at [201, 55] on button "Tag confirmed-non-scan" at bounding box center [199, 55] width 49 height 14
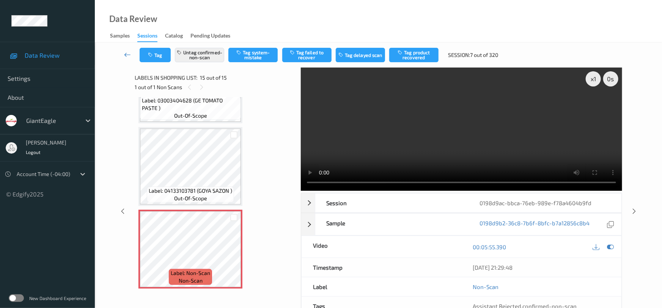
click at [127, 50] on link at bounding box center [128, 55] width 24 height 14
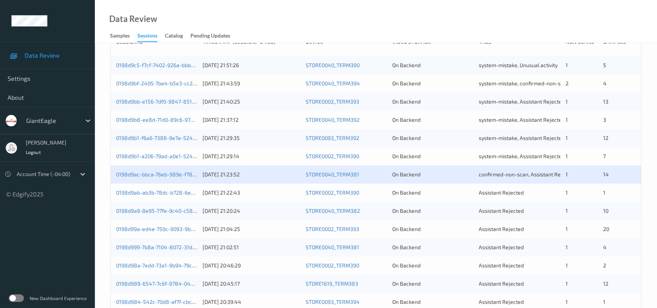
scroll to position [138, 0]
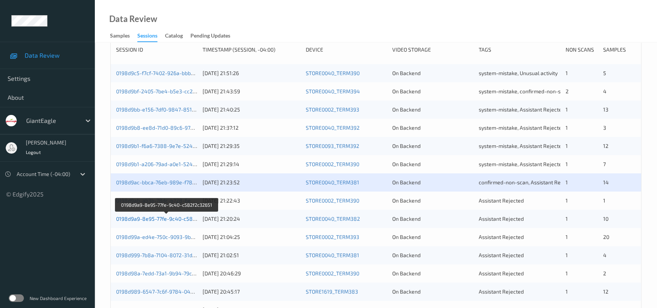
click at [151, 218] on link "0198d9a9-8e95-77fe-9c40-c582f2c32651" at bounding box center [167, 218] width 102 height 6
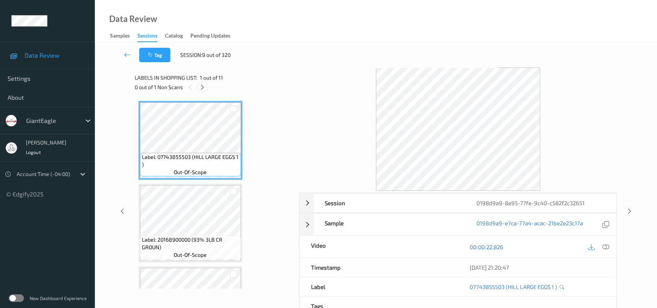
click at [200, 87] on icon at bounding box center [202, 87] width 6 height 7
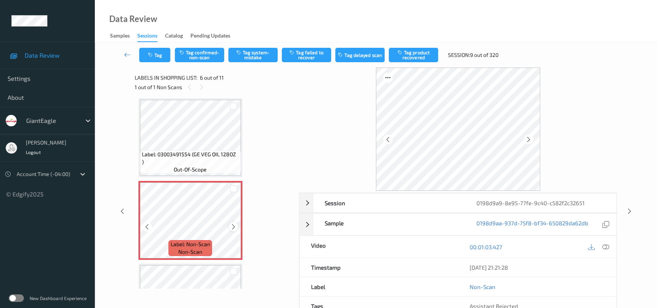
click at [234, 224] on icon at bounding box center [233, 226] width 6 height 7
click at [604, 244] on icon at bounding box center [605, 247] width 7 height 7
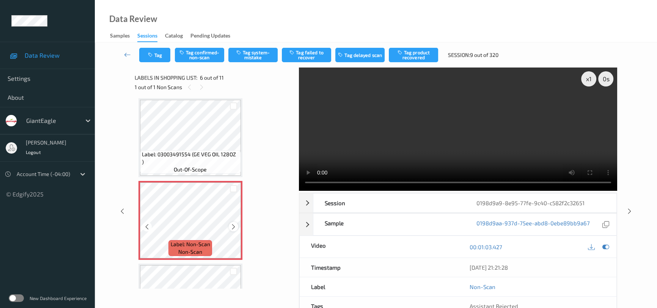
click at [234, 226] on icon at bounding box center [233, 226] width 6 height 7
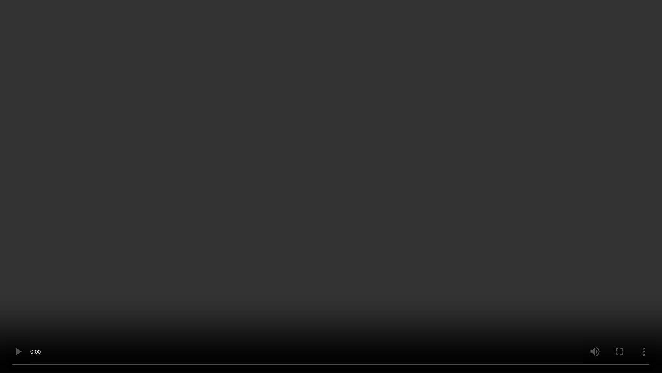
click at [481, 226] on video at bounding box center [331, 186] width 662 height 373
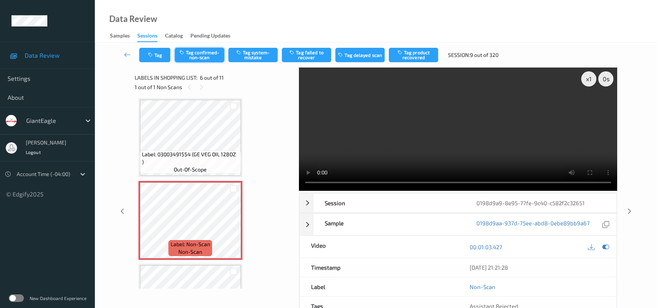
click at [204, 53] on button "Tag confirmed-non-scan" at bounding box center [199, 55] width 49 height 14
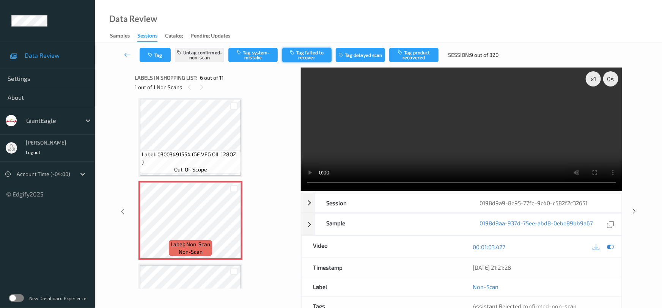
click at [324, 53] on button "Tag failed to recover" at bounding box center [306, 55] width 49 height 14
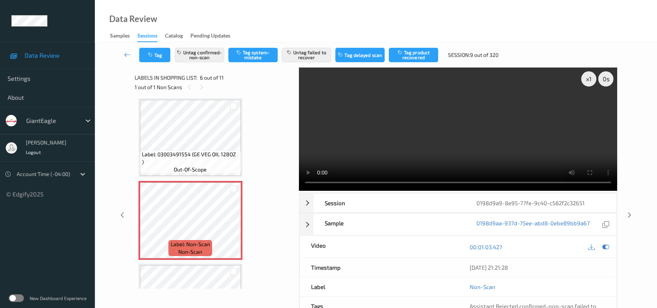
click at [124, 47] on div "Tag Untag confirmed-non-scan Tag system-mistake Untag failed to recover Tag del…" at bounding box center [375, 54] width 531 height 25
click at [125, 52] on icon at bounding box center [127, 55] width 7 height 8
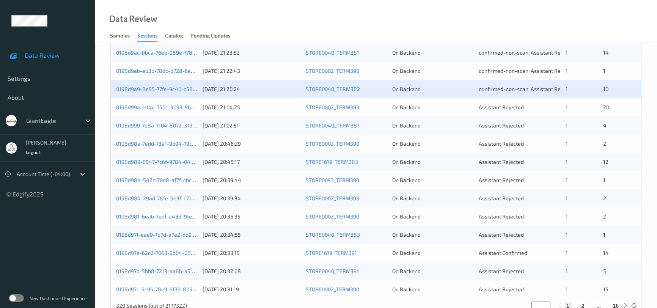
scroll to position [276, 0]
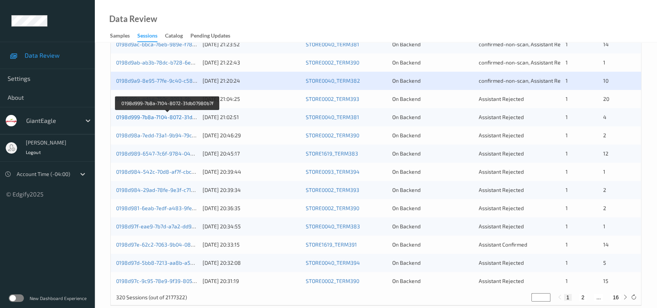
click at [150, 116] on link "0198d999-7b8a-7104-8072-31db07980b7f" at bounding box center [167, 117] width 102 height 6
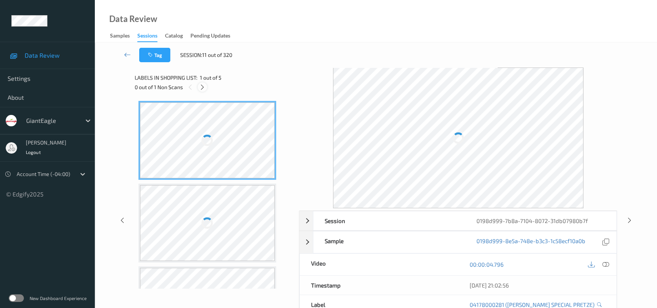
click at [201, 85] on icon at bounding box center [202, 87] width 6 height 7
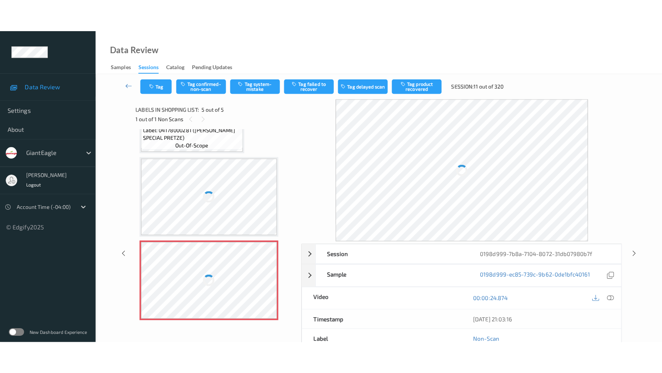
scroll to position [217, 0]
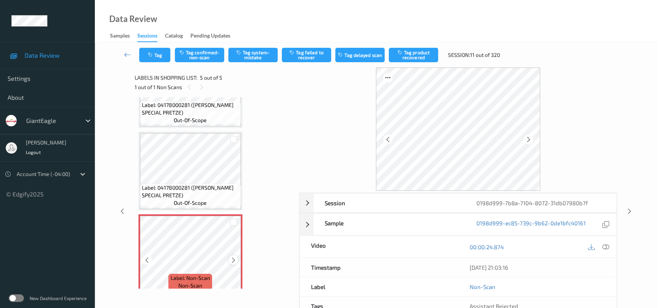
click at [235, 259] on icon at bounding box center [233, 260] width 6 height 7
click at [607, 244] on icon at bounding box center [605, 247] width 7 height 7
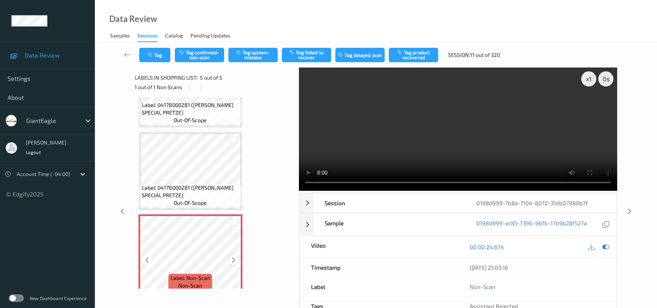
click at [236, 259] on icon at bounding box center [233, 260] width 6 height 7
click at [487, 155] on video at bounding box center [458, 129] width 318 height 123
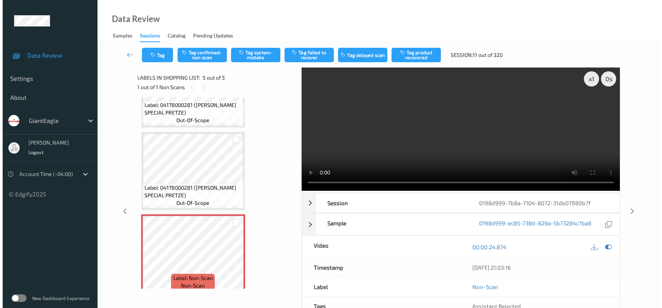
scroll to position [160, 0]
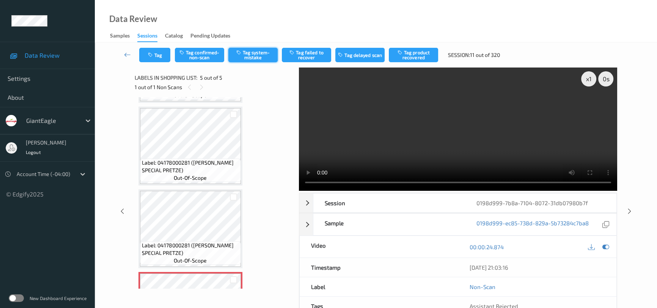
click at [243, 52] on button "Tag system-mistake" at bounding box center [252, 55] width 49 height 14
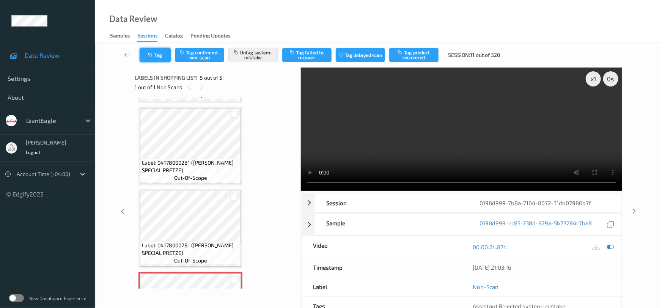
click at [165, 53] on button "Tag" at bounding box center [155, 55] width 31 height 14
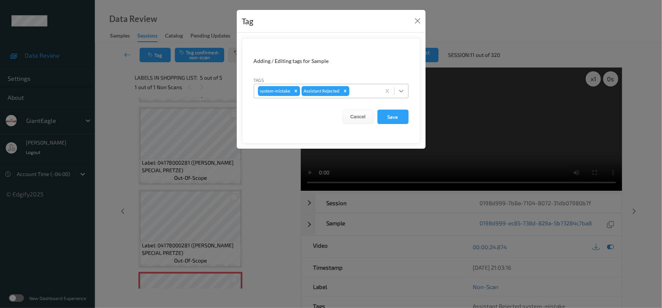
click at [398, 91] on icon at bounding box center [402, 91] width 8 height 8
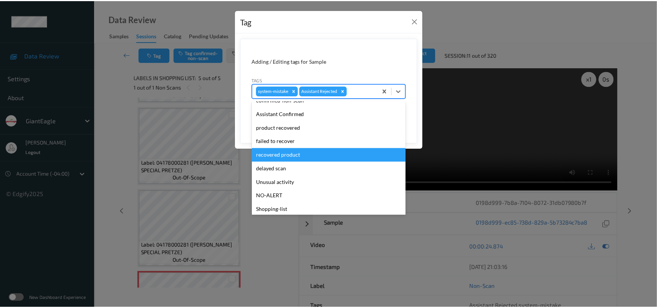
scroll to position [67, 0]
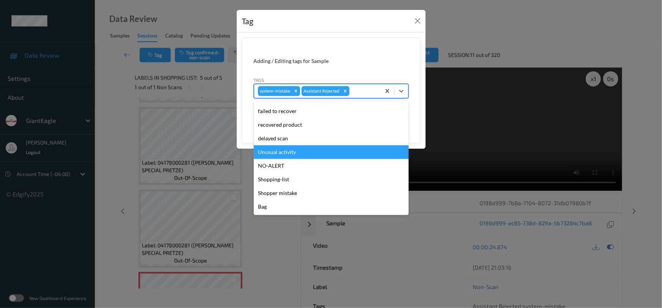
click at [282, 154] on div "Unusual activity" at bounding box center [331, 152] width 155 height 14
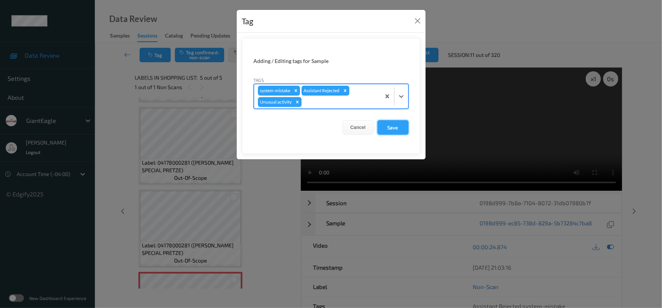
click at [390, 125] on button "Save" at bounding box center [392, 127] width 31 height 14
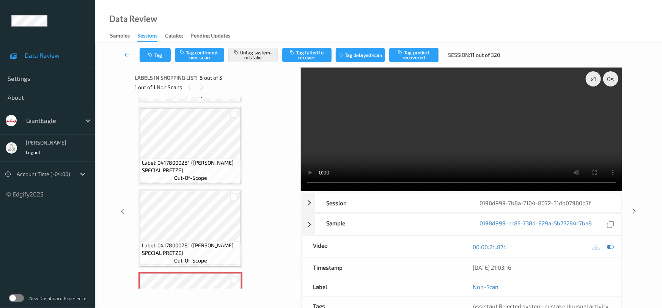
click at [125, 50] on link at bounding box center [128, 55] width 24 height 14
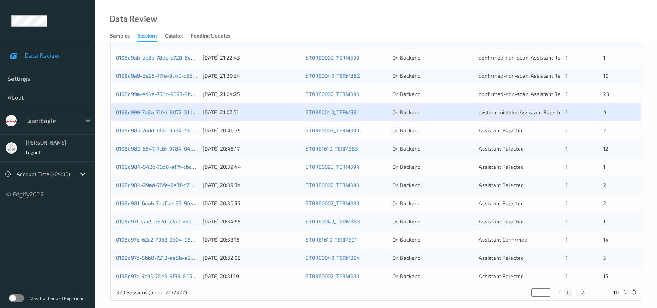
scroll to position [288, 0]
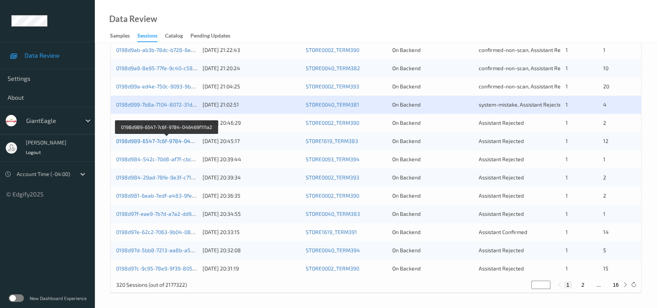
click at [136, 140] on link "0198d989-6547-7c6f-9784-046469f111a2" at bounding box center [167, 141] width 102 height 6
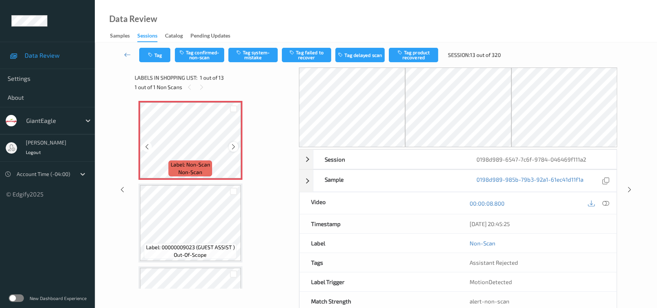
click at [234, 148] on icon at bounding box center [233, 146] width 6 height 7
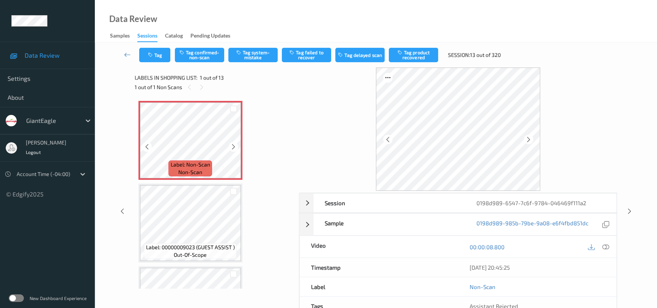
click at [234, 148] on icon at bounding box center [233, 146] width 6 height 7
click at [607, 244] on icon at bounding box center [605, 247] width 7 height 7
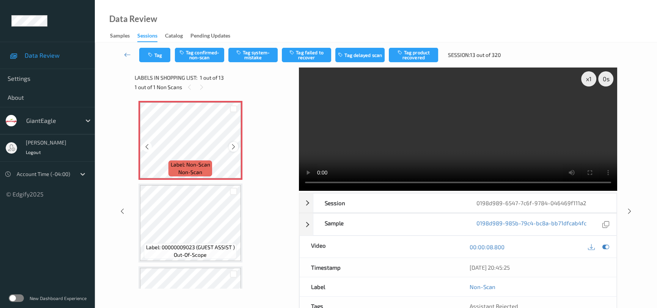
click at [235, 147] on icon at bounding box center [233, 146] width 6 height 7
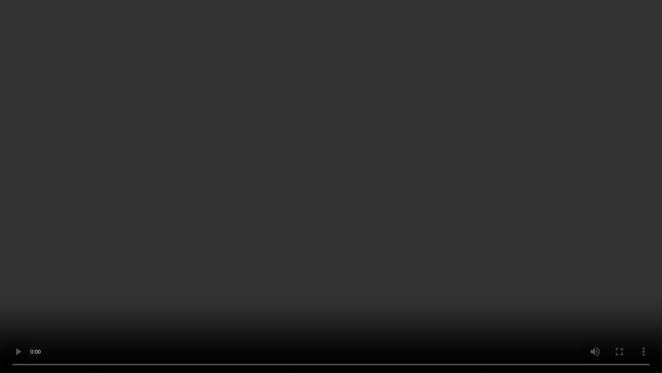
click at [522, 226] on video at bounding box center [331, 186] width 662 height 373
click at [443, 208] on video at bounding box center [331, 186] width 662 height 373
click at [394, 222] on video at bounding box center [331, 186] width 662 height 373
click at [380, 235] on video at bounding box center [331, 186] width 662 height 373
click at [376, 241] on video at bounding box center [331, 186] width 662 height 373
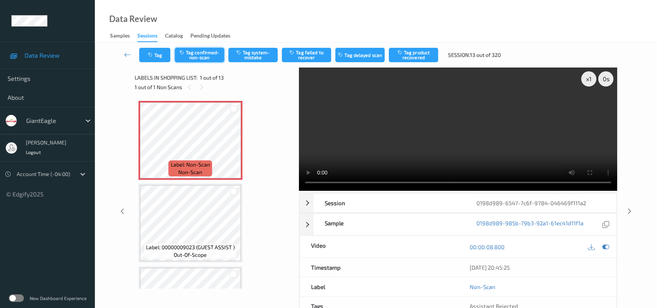
click at [204, 57] on button "Tag confirmed-non-scan" at bounding box center [199, 55] width 49 height 14
click at [423, 52] on button "Tag product recovered" at bounding box center [413, 55] width 49 height 14
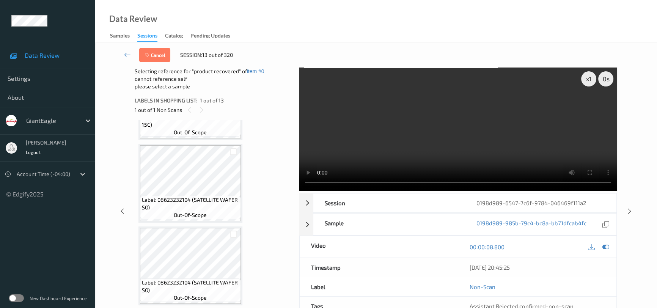
scroll to position [724, 0]
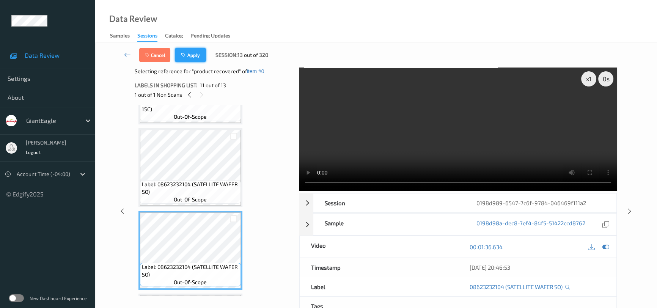
click at [196, 58] on button "Apply" at bounding box center [190, 55] width 31 height 14
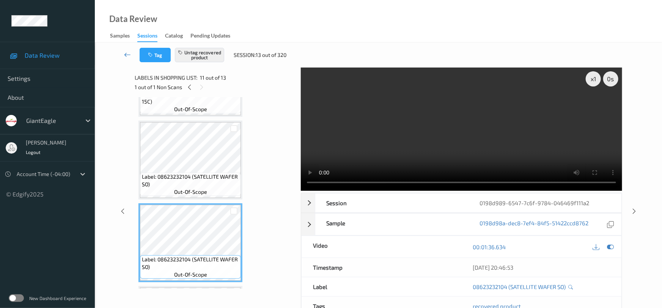
click at [126, 51] on icon at bounding box center [127, 55] width 7 height 8
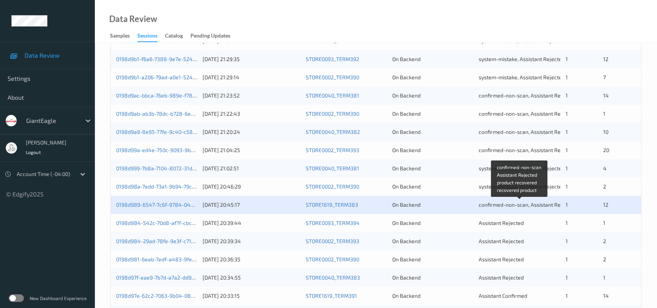
scroll to position [241, 0]
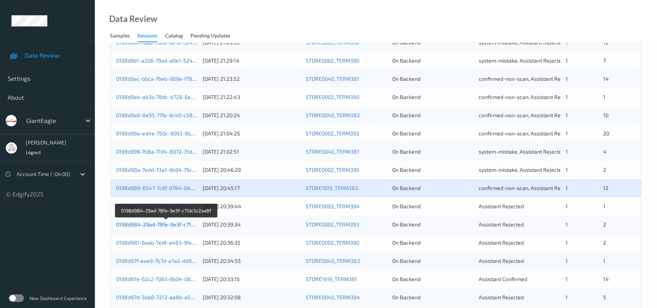
click at [151, 223] on link "0198d984-29ad-78fe-9e3f-c71dc5c2aa8f" at bounding box center [166, 224] width 101 height 6
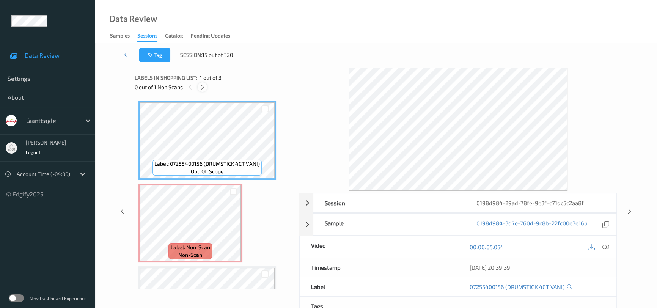
click at [199, 86] on div at bounding box center [202, 86] width 9 height 9
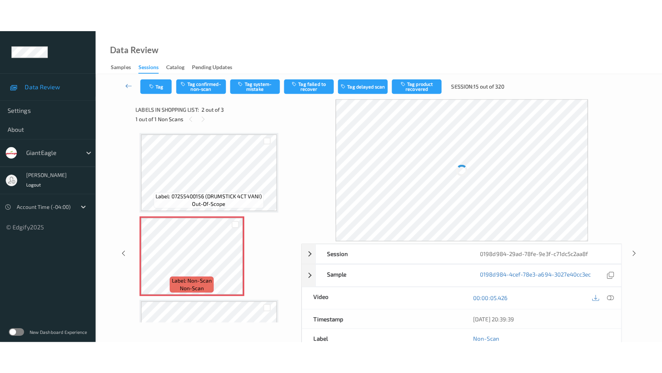
scroll to position [4, 0]
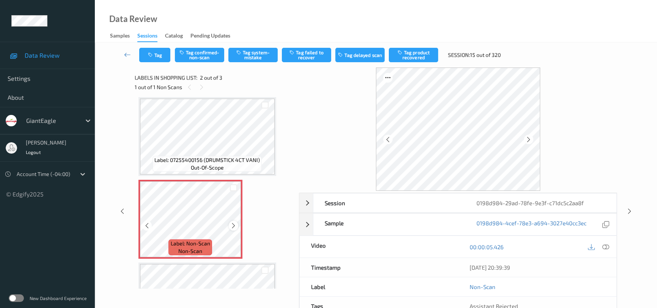
click at [230, 224] on div at bounding box center [233, 225] width 9 height 9
click at [233, 223] on icon at bounding box center [233, 225] width 6 height 7
click at [603, 245] on icon at bounding box center [605, 247] width 7 height 7
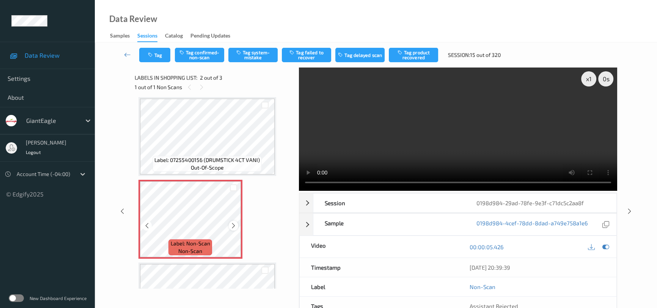
click at [234, 225] on icon at bounding box center [233, 225] width 6 height 7
click at [419, 148] on video at bounding box center [458, 129] width 318 height 123
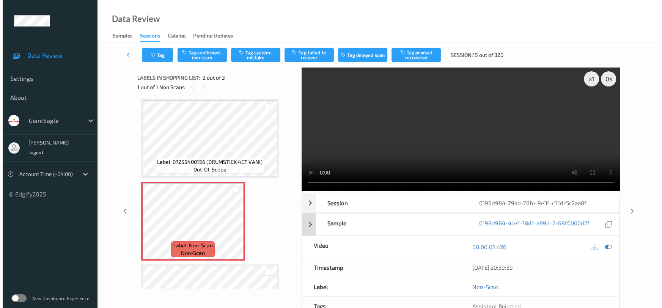
scroll to position [0, 0]
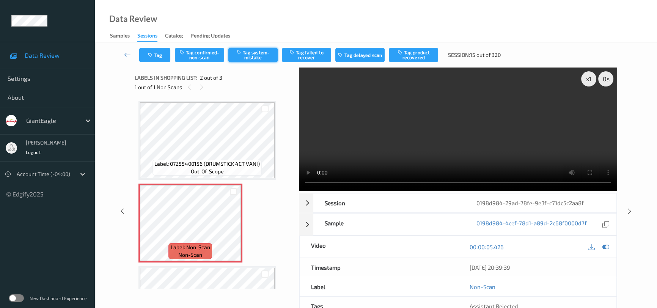
click at [253, 52] on button "Tag system-mistake" at bounding box center [252, 55] width 49 height 14
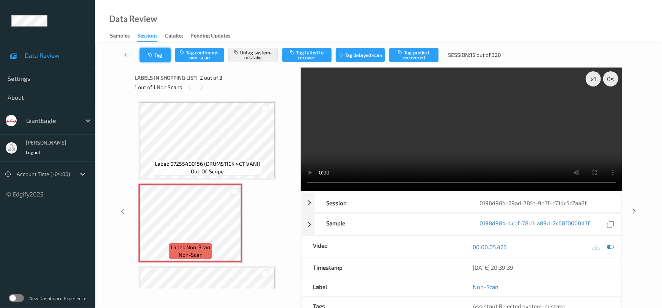
click at [156, 53] on button "Tag" at bounding box center [155, 55] width 31 height 14
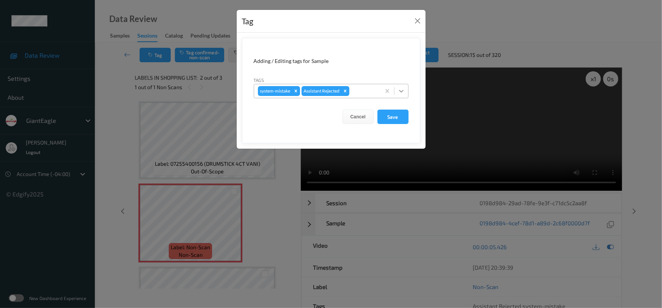
click at [401, 91] on icon at bounding box center [402, 91] width 8 height 8
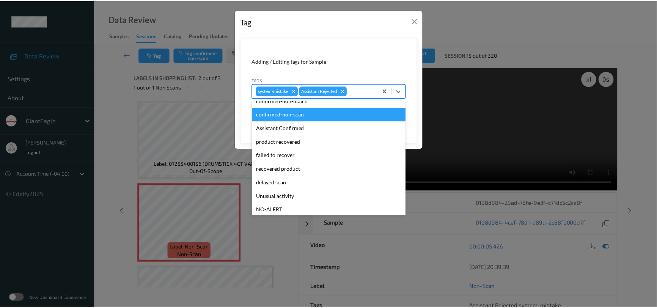
scroll to position [34, 0]
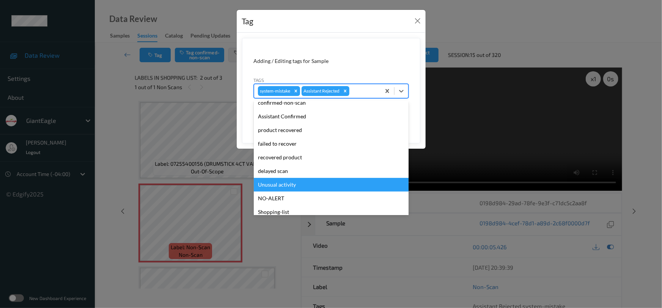
click at [271, 183] on div "Unusual activity" at bounding box center [331, 185] width 155 height 14
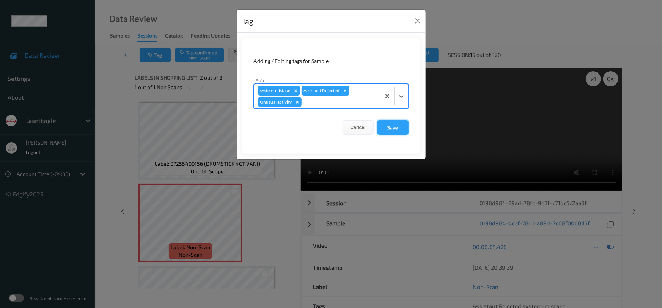
click at [390, 132] on button "Save" at bounding box center [392, 127] width 31 height 14
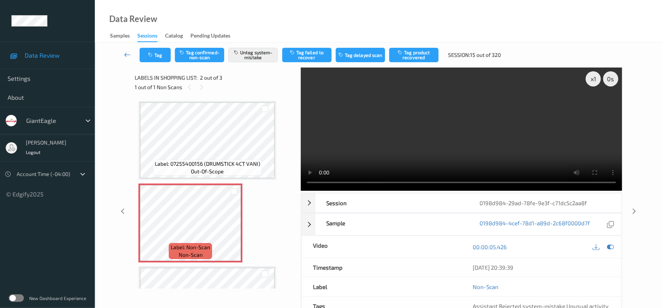
click at [125, 51] on icon at bounding box center [127, 55] width 7 height 8
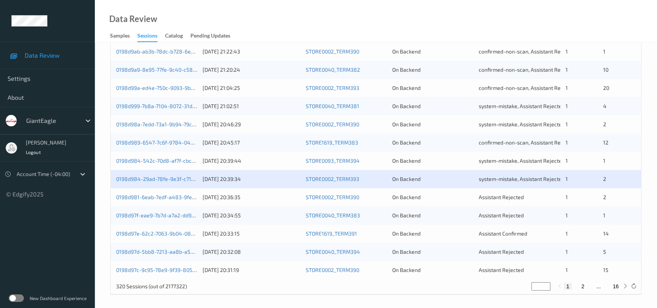
scroll to position [288, 0]
click at [140, 214] on link "0198d97f-eae9-7b7d-a7a2-dd9deffb01f4" at bounding box center [165, 214] width 99 height 6
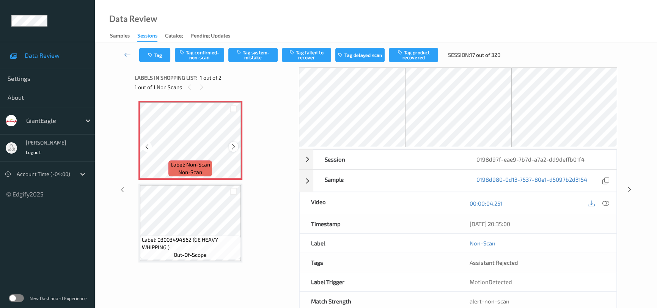
click at [233, 144] on icon at bounding box center [233, 146] width 6 height 7
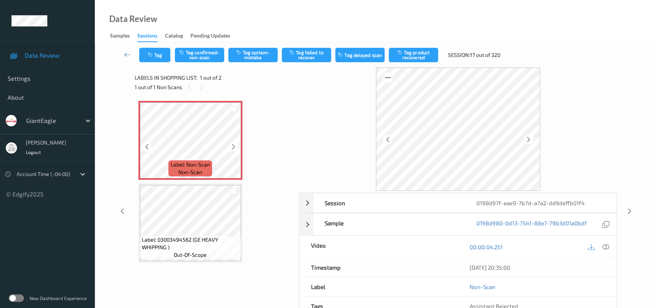
click at [233, 144] on icon at bounding box center [233, 146] width 6 height 7
click at [608, 245] on icon at bounding box center [605, 247] width 7 height 7
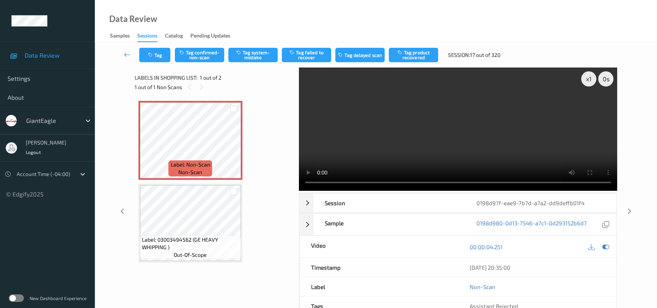
click at [326, 131] on video at bounding box center [458, 129] width 318 height 123
click at [247, 56] on button "Tag system-mistake" at bounding box center [252, 55] width 49 height 14
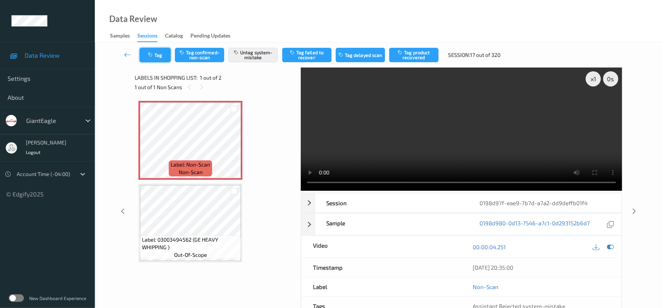
click at [160, 53] on button "Tag" at bounding box center [155, 55] width 31 height 14
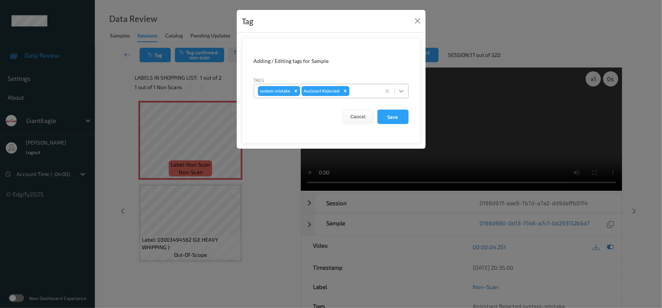
click at [404, 89] on icon at bounding box center [402, 91] width 8 height 8
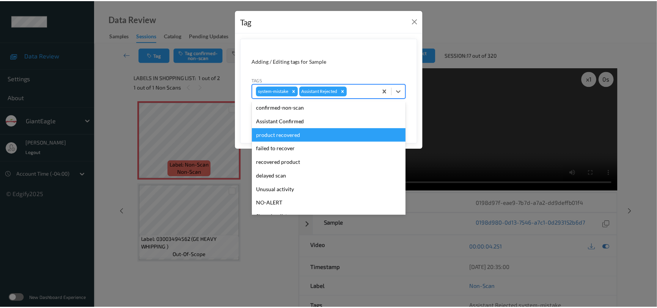
scroll to position [67, 0]
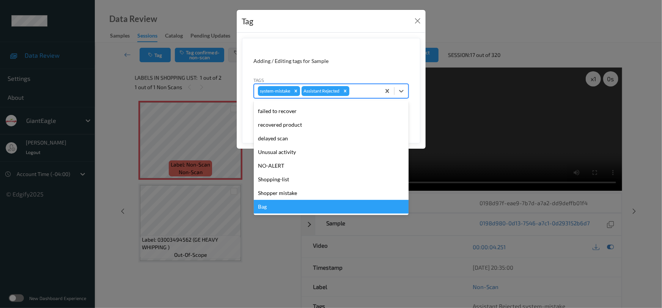
click at [272, 207] on div "Bag" at bounding box center [331, 207] width 155 height 14
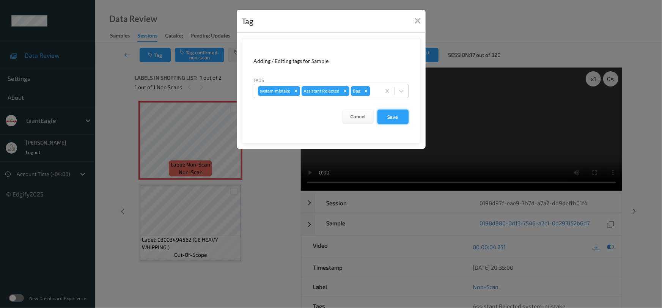
click at [401, 117] on button "Save" at bounding box center [392, 117] width 31 height 14
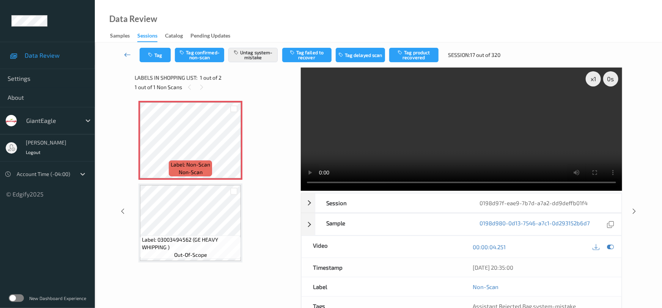
click at [129, 50] on link at bounding box center [128, 55] width 24 height 14
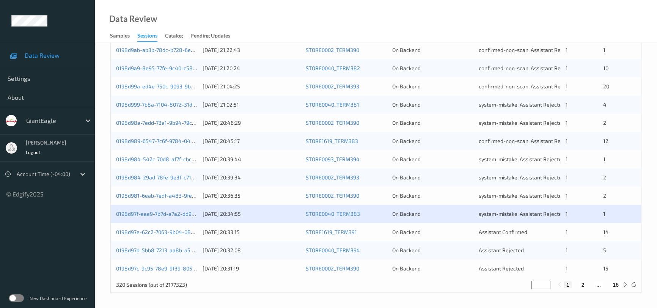
scroll to position [288, 0]
click at [153, 247] on link "0198d97d-5bb8-7213-aa8b-a5759f31d35f" at bounding box center [166, 250] width 101 height 6
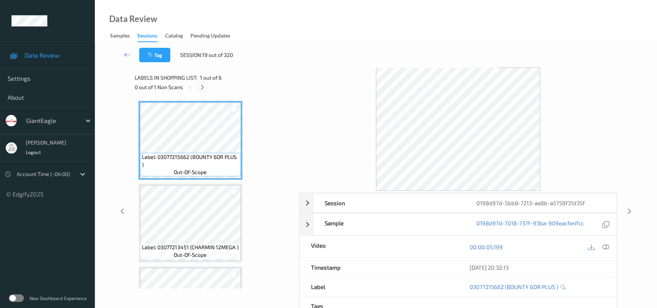
click at [201, 90] on icon at bounding box center [202, 87] width 6 height 7
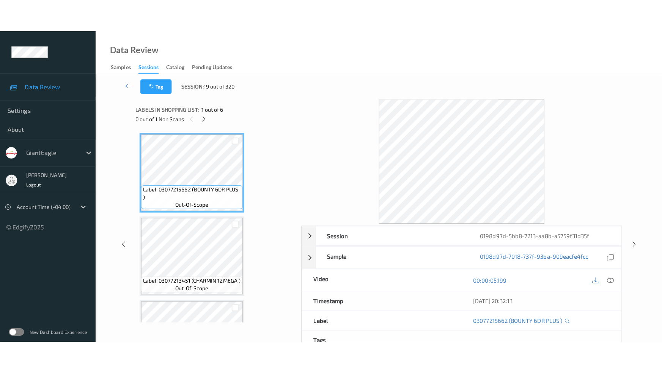
scroll to position [251, 0]
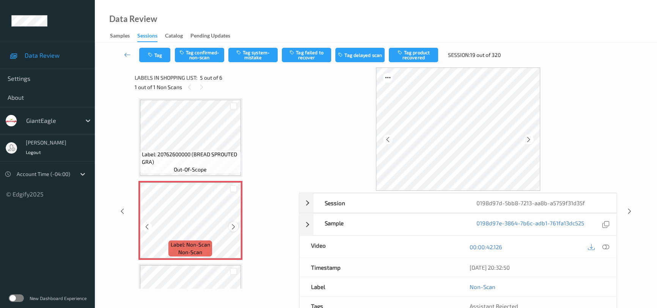
click at [232, 225] on icon at bounding box center [233, 226] width 6 height 7
click at [604, 244] on icon at bounding box center [605, 247] width 7 height 7
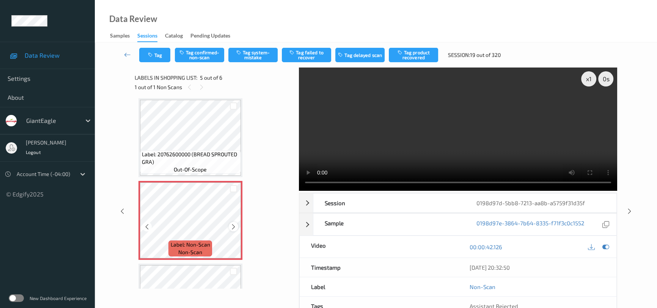
click at [231, 225] on icon at bounding box center [233, 226] width 6 height 7
click at [470, 134] on video at bounding box center [458, 129] width 318 height 123
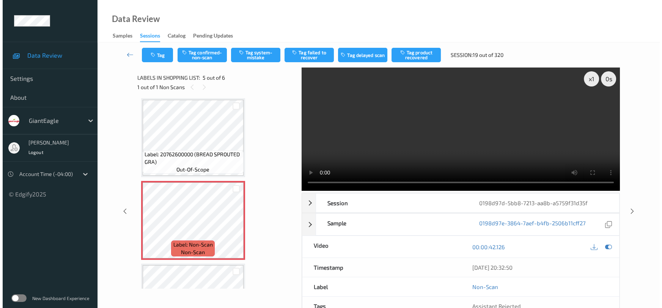
scroll to position [242, 0]
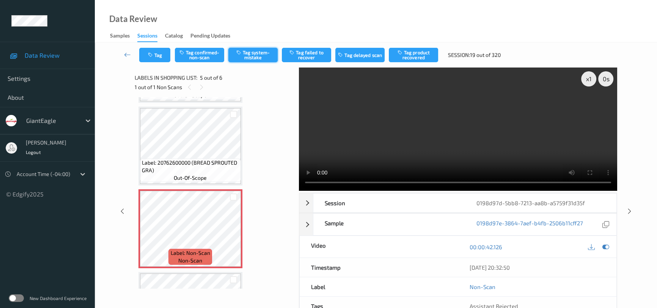
click at [258, 53] on button "Tag system-mistake" at bounding box center [252, 55] width 49 height 14
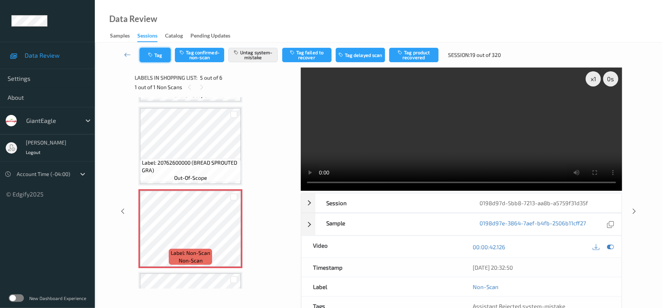
click at [154, 50] on button "Tag" at bounding box center [155, 55] width 31 height 14
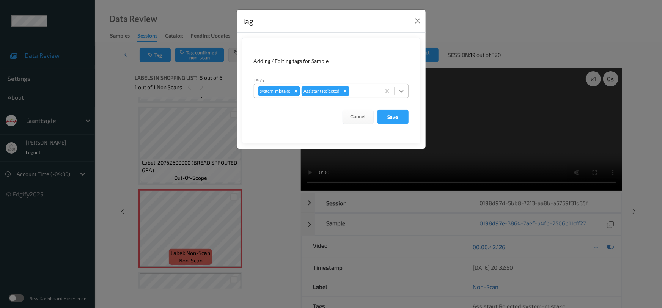
click at [405, 91] on div at bounding box center [402, 91] width 14 height 14
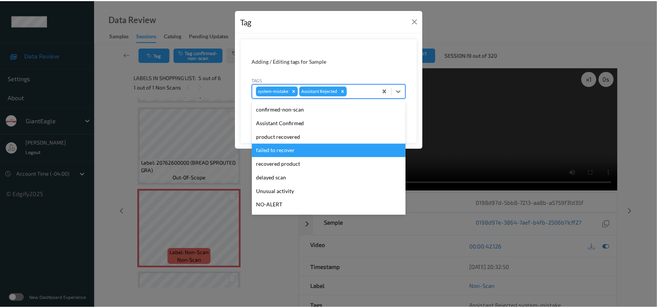
scroll to position [34, 0]
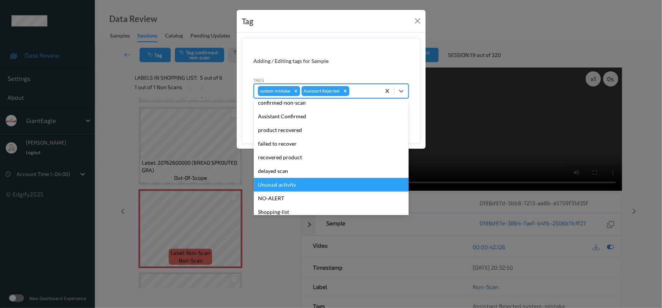
click at [289, 184] on div "Unusual activity" at bounding box center [331, 185] width 155 height 14
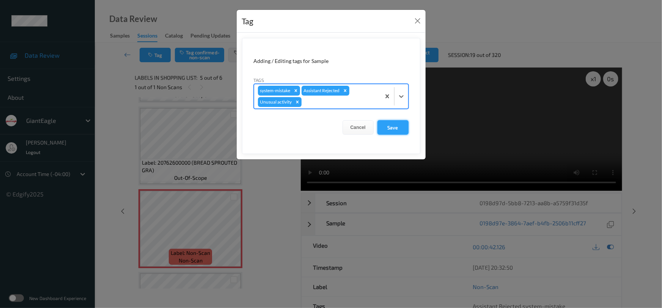
click at [398, 127] on button "Save" at bounding box center [392, 127] width 31 height 14
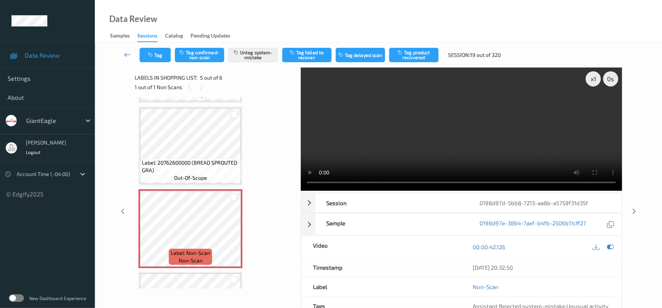
click at [125, 51] on icon at bounding box center [127, 55] width 7 height 8
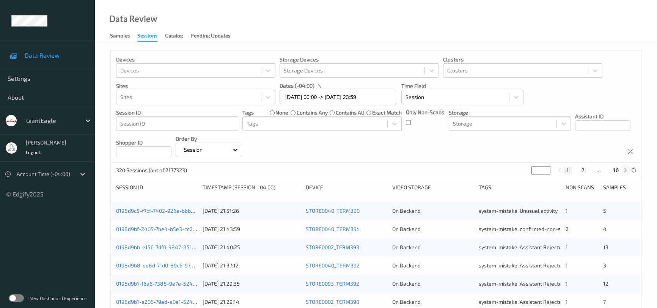
click at [624, 172] on icon at bounding box center [626, 170] width 6 height 6
type input "*"
click at [624, 172] on icon at bounding box center [626, 170] width 6 height 6
type input "*"
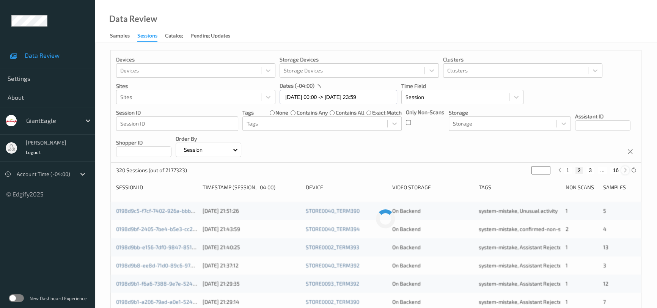
type input "*"
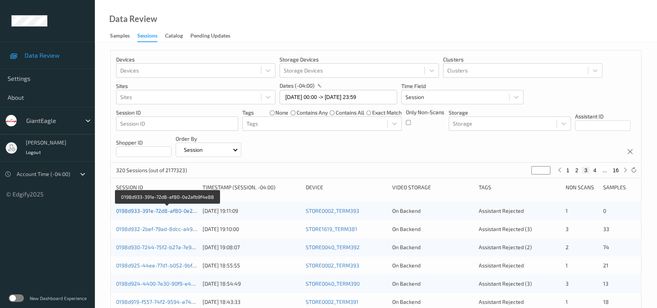
click at [156, 209] on link "0198d933-391e-72d8-af80-0e2afb9f4e88" at bounding box center [167, 211] width 103 height 6
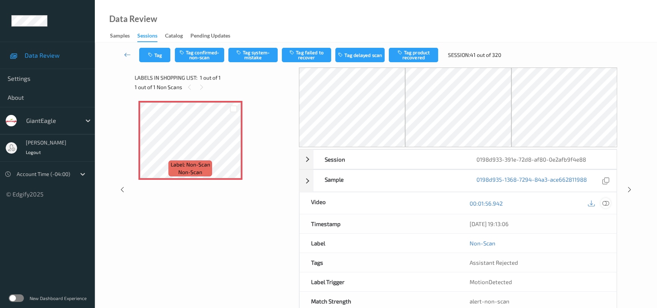
click at [608, 204] on icon at bounding box center [605, 203] width 7 height 7
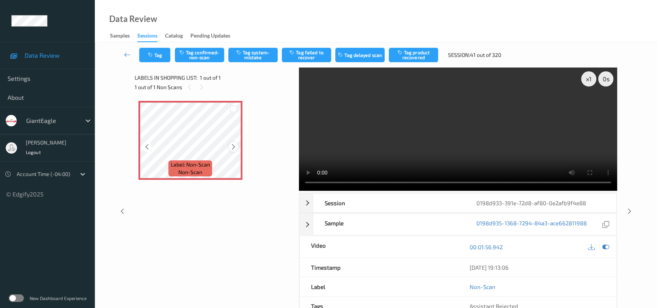
click at [233, 147] on icon at bounding box center [233, 146] width 6 height 7
click at [230, 146] on div at bounding box center [233, 146] width 9 height 9
click at [509, 159] on video at bounding box center [458, 129] width 318 height 123
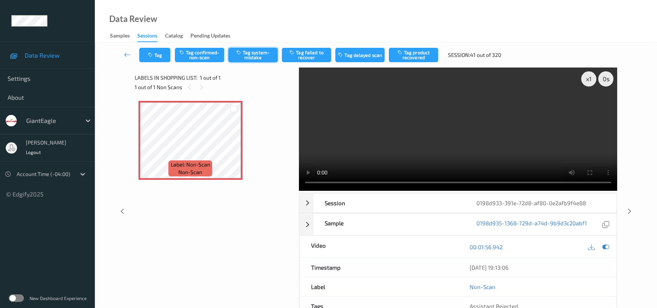
click at [255, 55] on button "Tag system-mistake" at bounding box center [252, 55] width 49 height 14
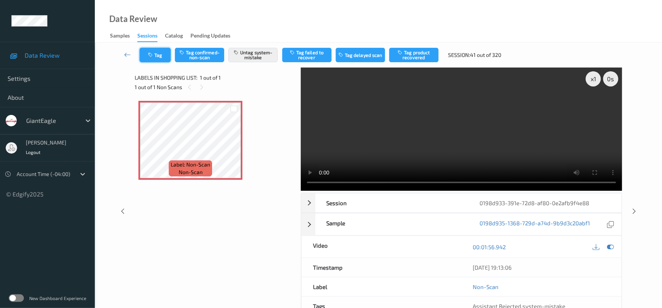
click at [153, 53] on icon "button" at bounding box center [151, 54] width 6 height 5
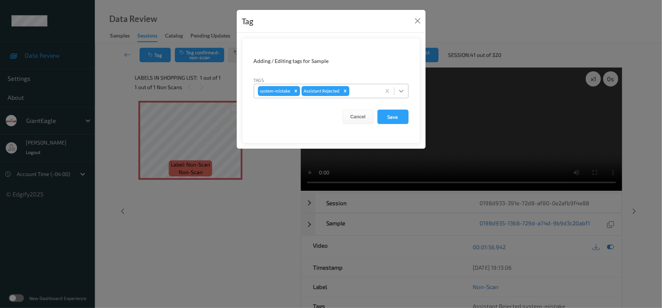
click at [395, 91] on div at bounding box center [402, 91] width 14 height 14
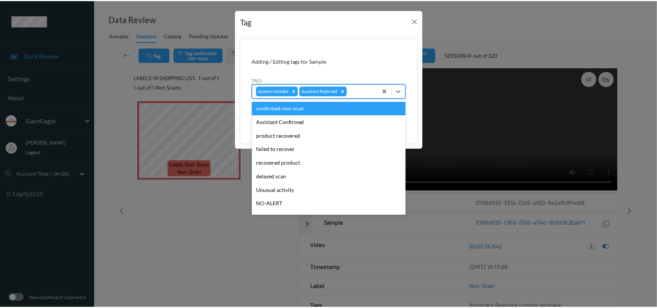
scroll to position [67, 0]
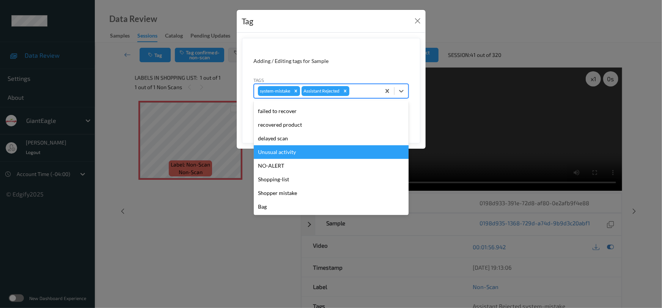
drag, startPoint x: 276, startPoint y: 152, endPoint x: 368, endPoint y: 134, distance: 94.3
click at [277, 152] on div "Unusual activity" at bounding box center [331, 152] width 155 height 14
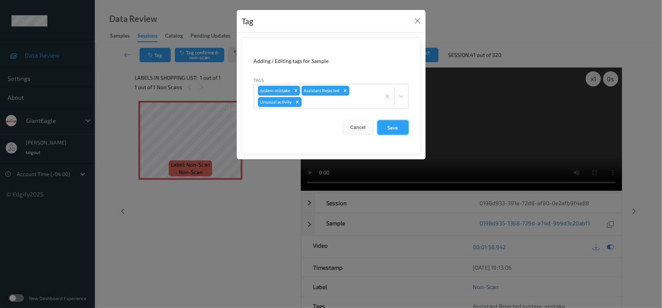
click at [392, 125] on button "Save" at bounding box center [392, 127] width 31 height 14
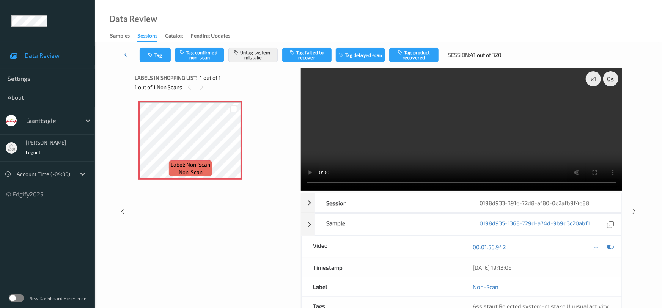
click at [127, 53] on icon at bounding box center [127, 55] width 7 height 8
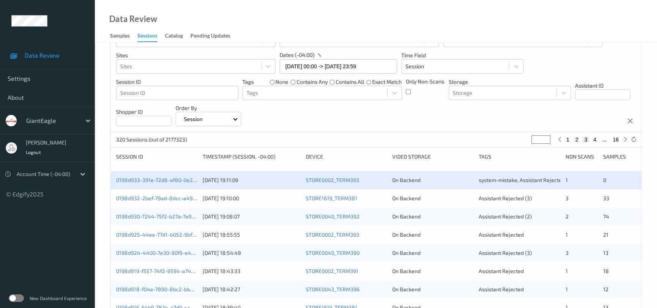
scroll to position [103, 0]
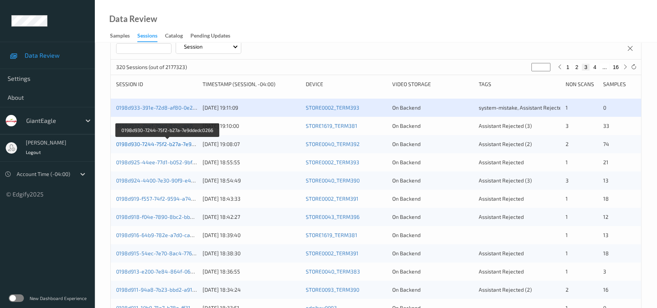
click at [152, 141] on link "0198d930-7244-75f2-b27a-7e9ddedc0266" at bounding box center [167, 144] width 102 height 6
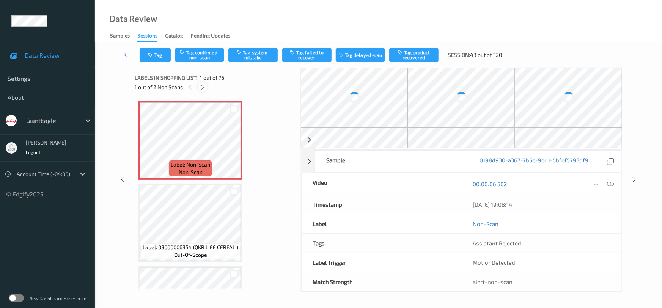
click at [203, 90] on icon at bounding box center [203, 87] width 6 height 7
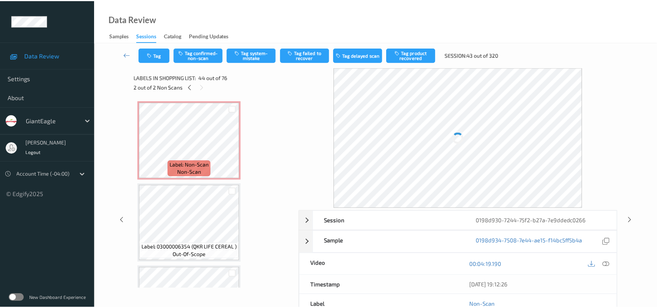
scroll to position [3466, 0]
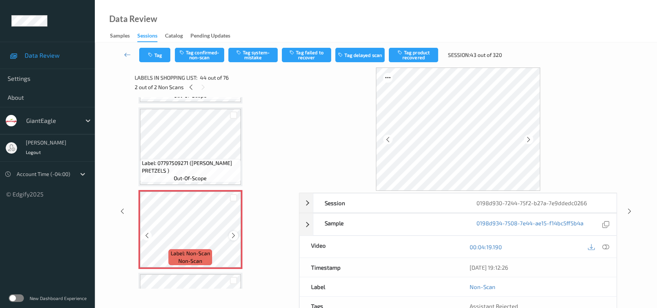
click at [233, 232] on icon at bounding box center [233, 235] width 6 height 7
click at [605, 248] on icon at bounding box center [605, 247] width 7 height 7
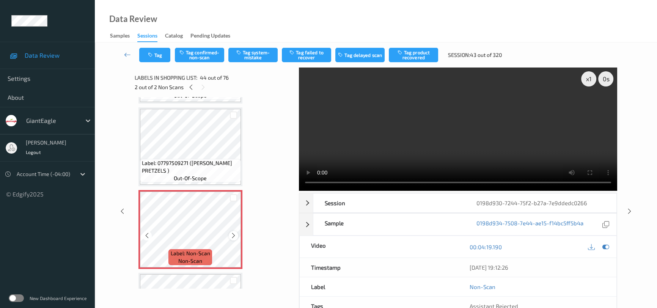
click at [235, 232] on icon at bounding box center [233, 235] width 6 height 7
click at [426, 150] on video at bounding box center [458, 129] width 318 height 123
click at [407, 140] on video at bounding box center [458, 129] width 318 height 123
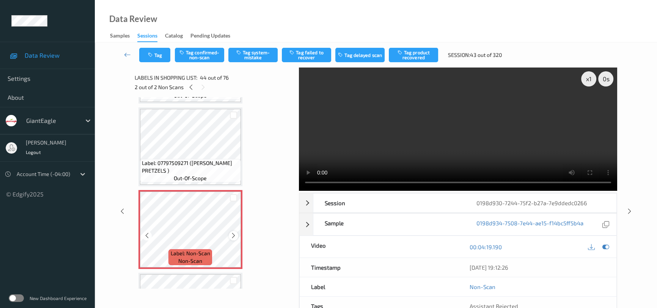
click at [233, 232] on icon at bounding box center [233, 235] width 6 height 7
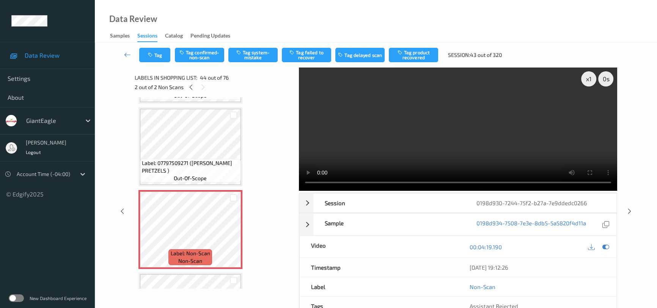
click at [434, 140] on video at bounding box center [458, 129] width 318 height 123
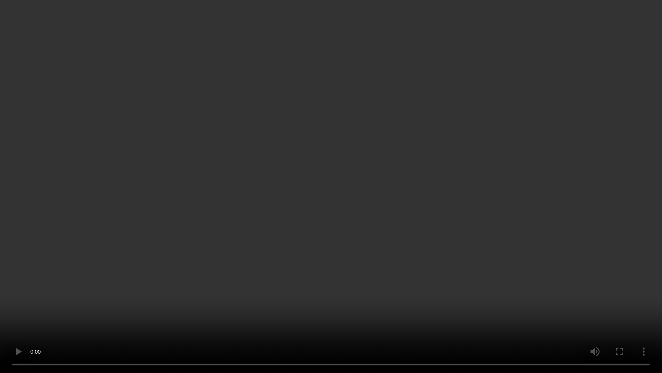
click at [467, 251] on video at bounding box center [331, 186] width 662 height 373
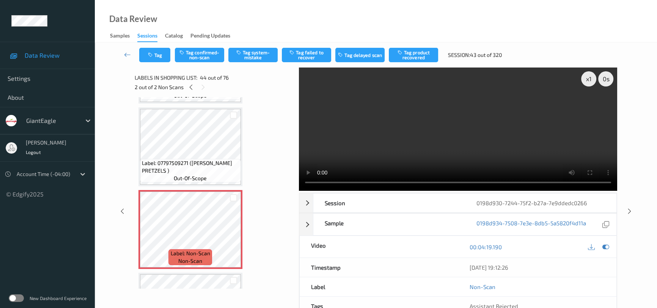
click at [505, 154] on video at bounding box center [458, 129] width 318 height 123
click at [233, 232] on icon at bounding box center [233, 235] width 6 height 7
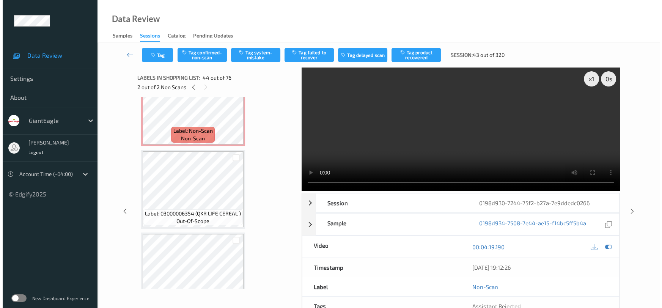
scroll to position [0, 0]
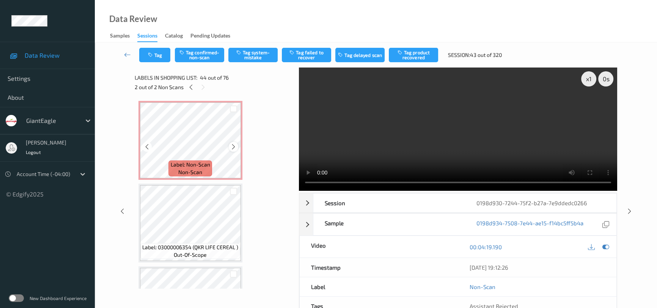
click at [236, 144] on div at bounding box center [233, 146] width 9 height 9
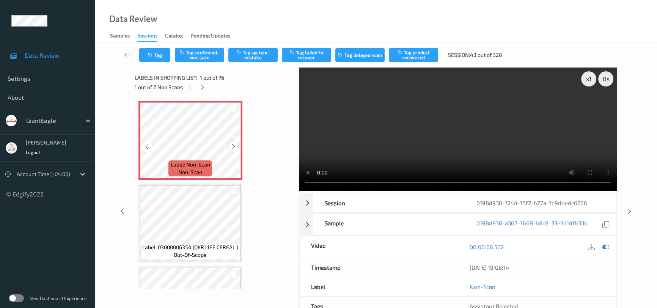
click at [235, 145] on icon at bounding box center [233, 146] width 6 height 7
click at [316, 148] on video at bounding box center [458, 129] width 318 height 123
click at [252, 53] on button "Tag system-mistake" at bounding box center [252, 55] width 49 height 14
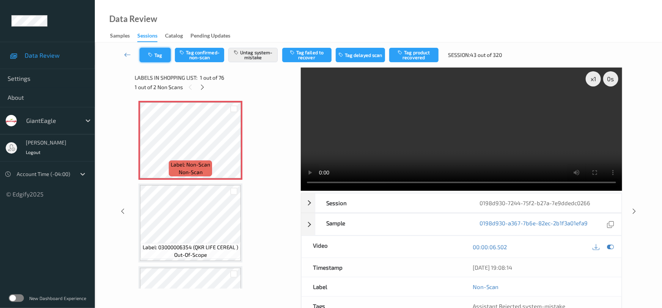
click at [152, 58] on button "Tag" at bounding box center [155, 55] width 31 height 14
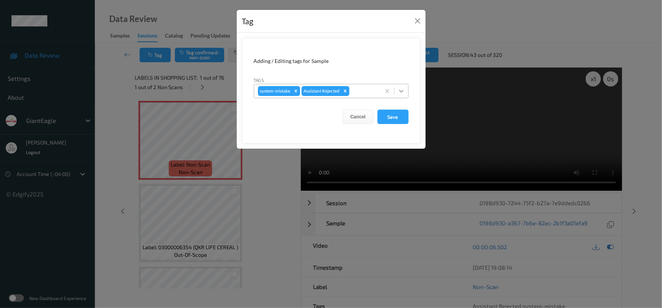
click at [404, 92] on icon at bounding box center [402, 91] width 8 height 8
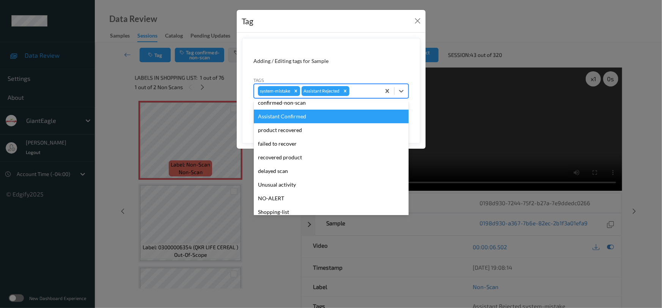
scroll to position [67, 0]
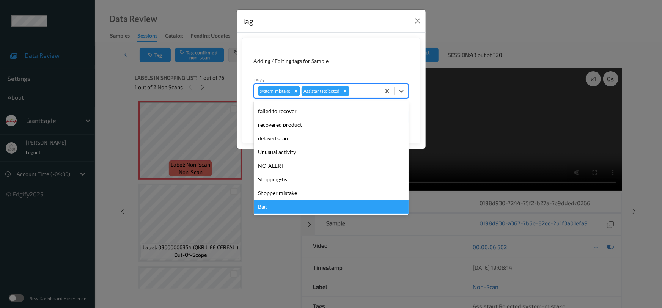
drag, startPoint x: 285, startPoint y: 207, endPoint x: 291, endPoint y: 197, distance: 12.6
click at [285, 206] on div "Bag" at bounding box center [331, 207] width 155 height 14
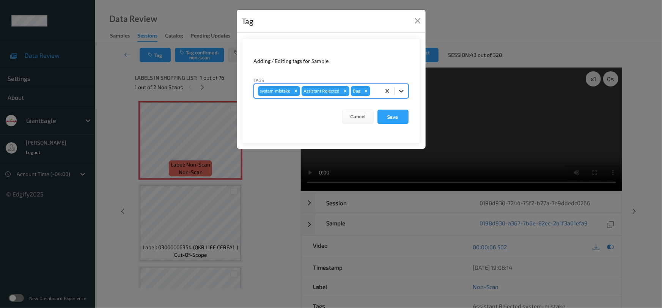
click at [401, 90] on icon at bounding box center [402, 91] width 8 height 8
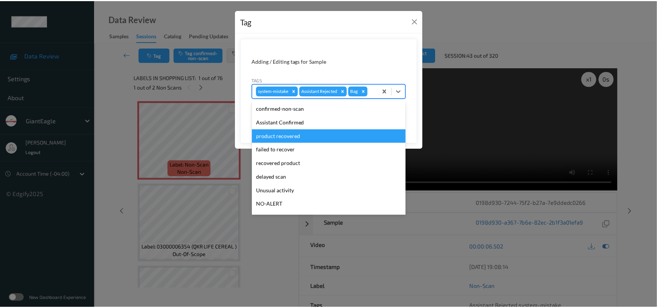
scroll to position [34, 0]
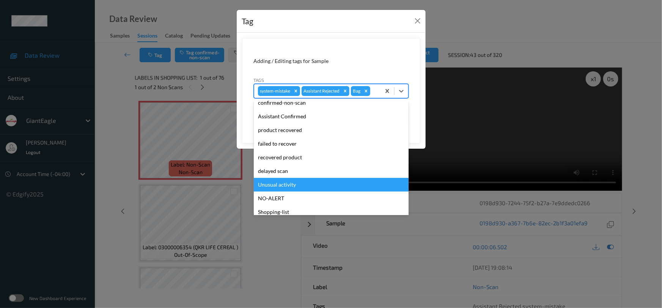
drag, startPoint x: 291, startPoint y: 186, endPoint x: 313, endPoint y: 175, distance: 24.9
click at [292, 186] on div "Unusual activity" at bounding box center [331, 185] width 155 height 14
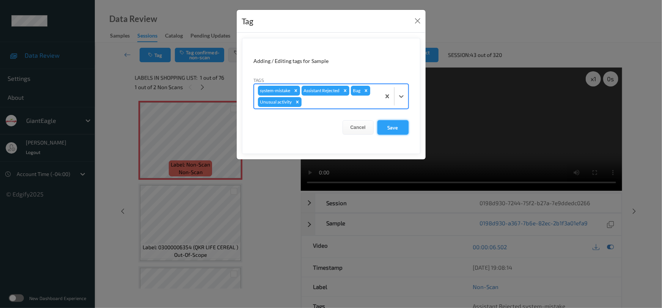
click at [396, 124] on button "Save" at bounding box center [392, 127] width 31 height 14
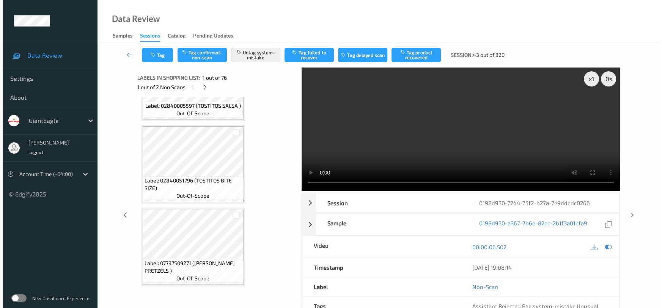
scroll to position [3467, 0]
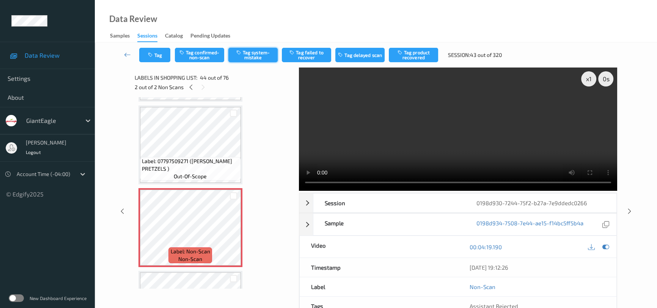
click at [255, 54] on button "Tag system-mistake" at bounding box center [252, 55] width 49 height 14
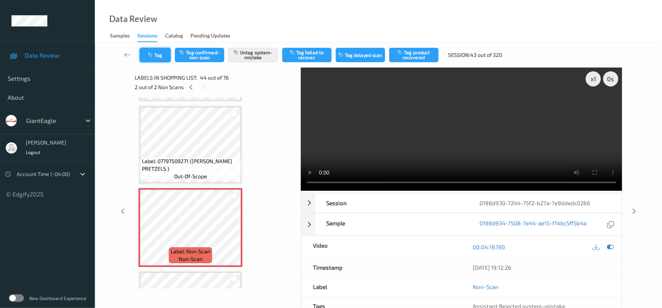
click at [159, 53] on button "Tag" at bounding box center [155, 55] width 31 height 14
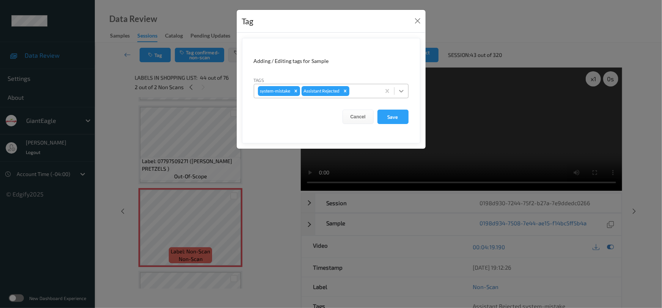
click at [403, 92] on icon at bounding box center [402, 91] width 8 height 8
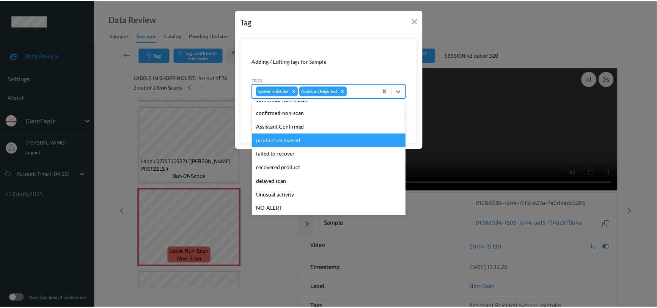
scroll to position [34, 0]
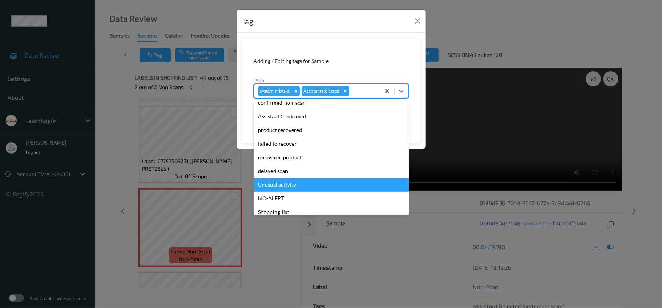
click at [281, 182] on div "Unusual activity" at bounding box center [331, 185] width 155 height 14
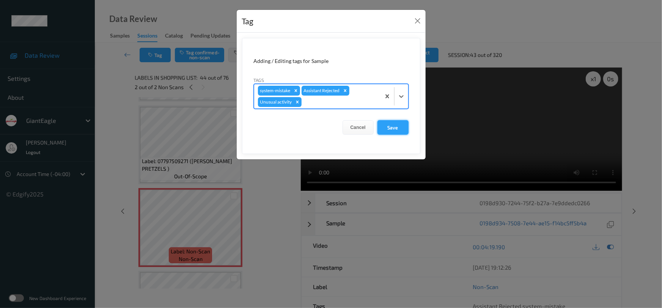
click at [391, 126] on button "Save" at bounding box center [392, 127] width 31 height 14
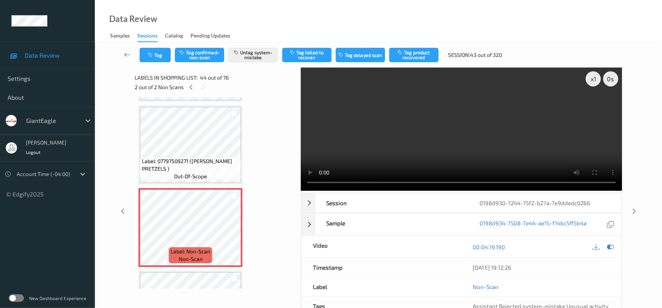
click at [129, 52] on icon at bounding box center [127, 55] width 7 height 8
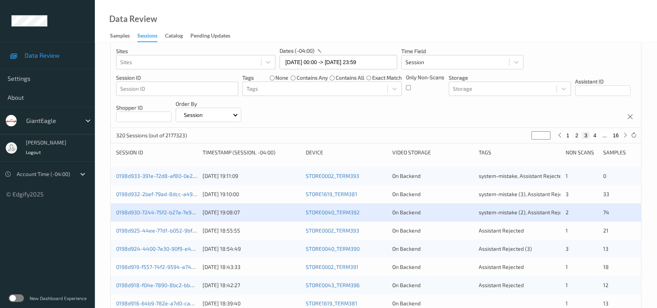
scroll to position [138, 0]
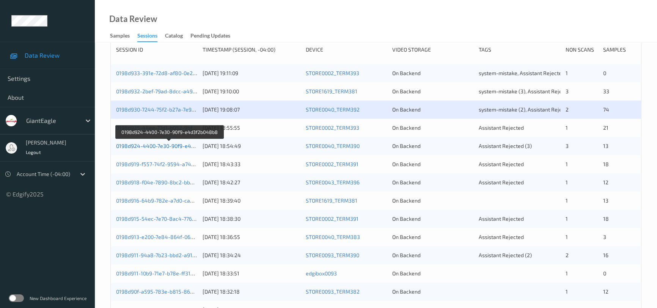
click at [148, 146] on link "0198d924-4400-7e30-90f9-e4d3f2b048b8" at bounding box center [168, 146] width 105 height 6
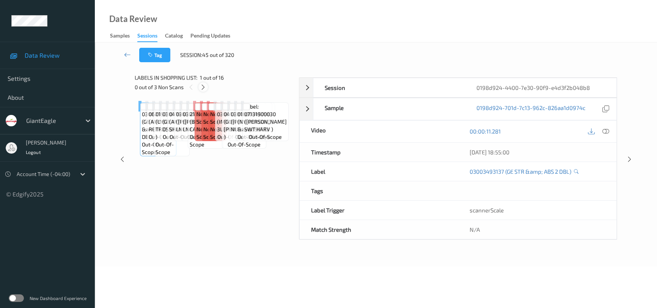
click at [202, 87] on icon at bounding box center [203, 87] width 6 height 7
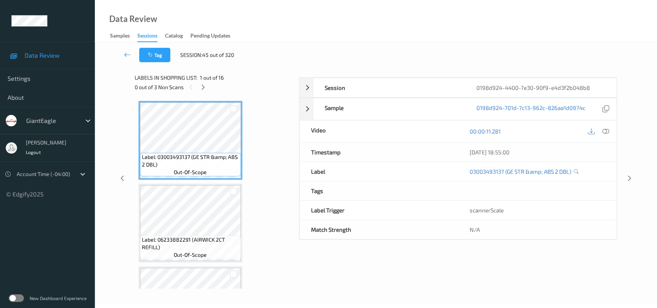
scroll to position [580, 0]
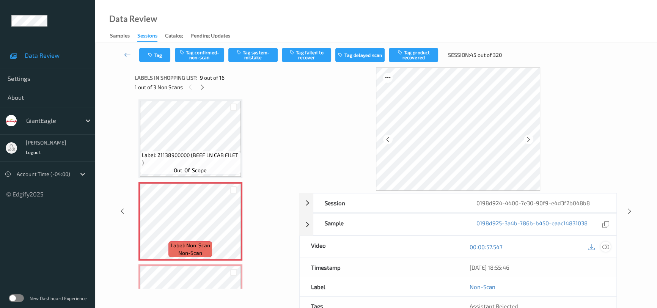
click at [610, 243] on div at bounding box center [598, 247] width 25 height 10
click at [607, 245] on icon at bounding box center [605, 247] width 7 height 7
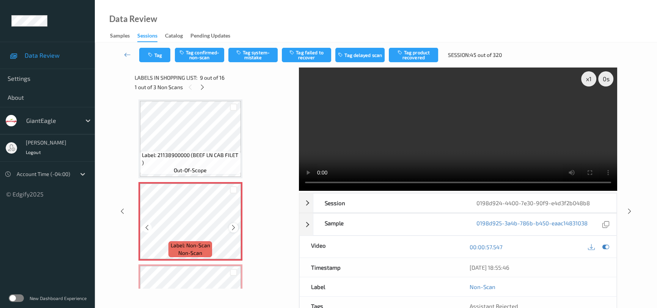
click at [234, 225] on icon at bounding box center [233, 227] width 6 height 7
click at [405, 149] on video at bounding box center [458, 129] width 318 height 123
click at [412, 151] on video at bounding box center [458, 129] width 318 height 123
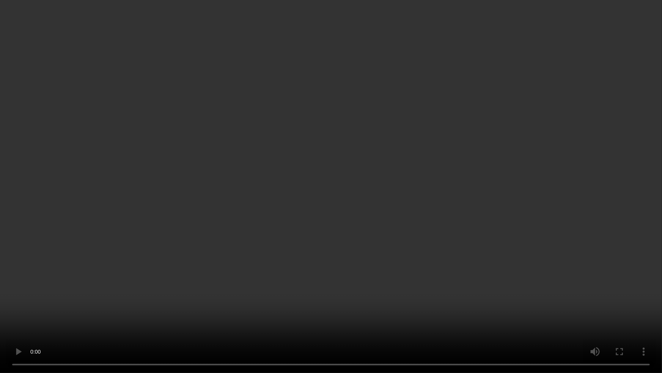
click at [432, 229] on video at bounding box center [331, 186] width 662 height 373
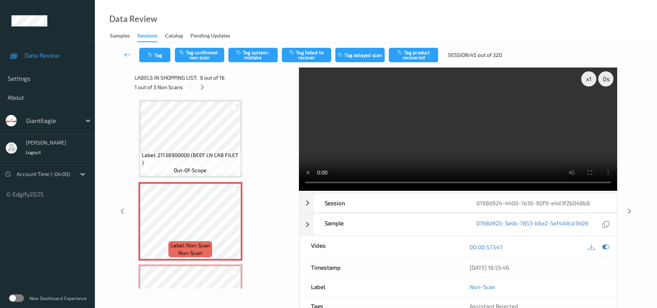
click at [420, 145] on video at bounding box center [458, 129] width 318 height 123
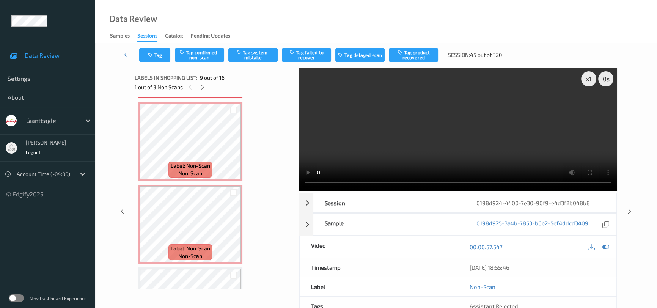
scroll to position [753, 0]
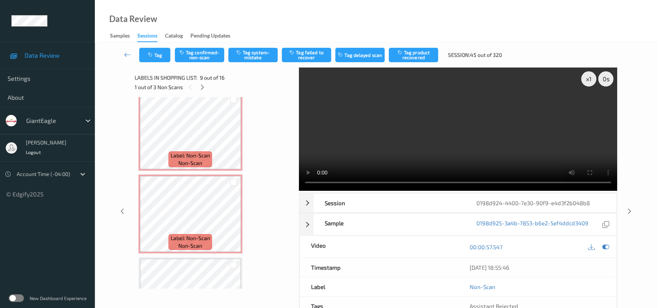
click at [414, 147] on video at bounding box center [458, 129] width 318 height 123
click at [415, 135] on video at bounding box center [458, 129] width 318 height 123
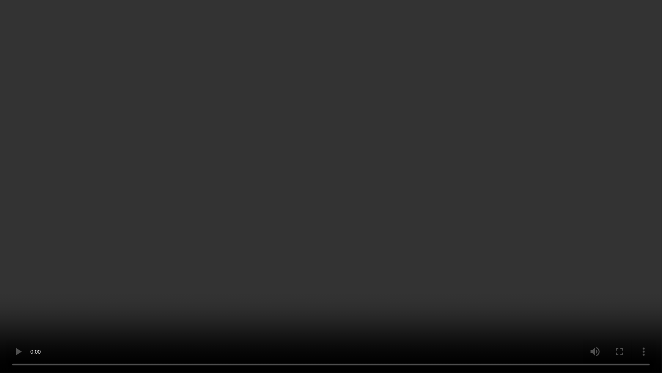
click at [419, 254] on video at bounding box center [331, 186] width 662 height 373
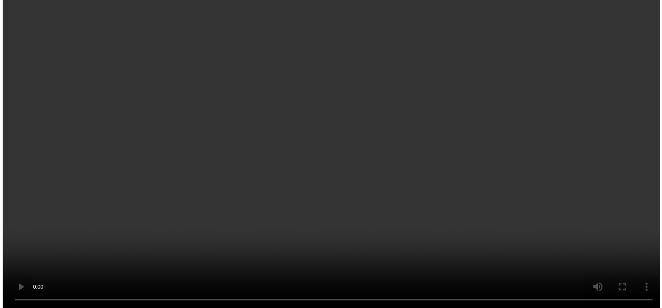
scroll to position [580, 0]
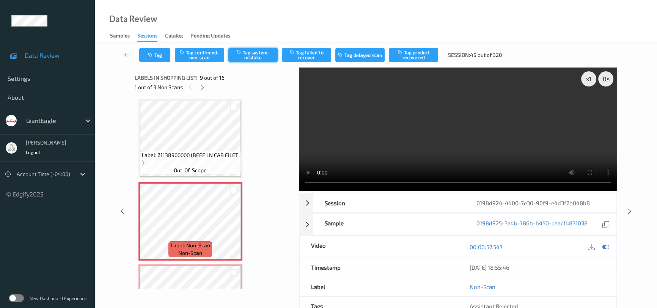
click at [258, 55] on button "Tag system-mistake" at bounding box center [252, 55] width 49 height 14
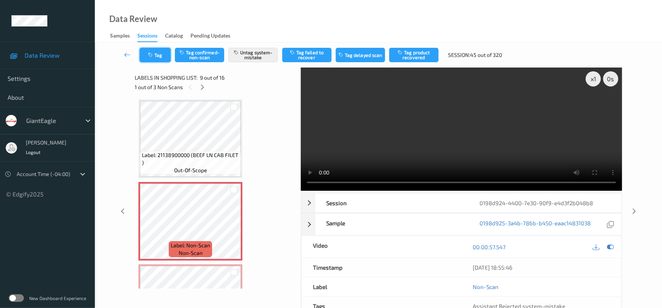
click at [166, 57] on button "Tag" at bounding box center [155, 55] width 31 height 14
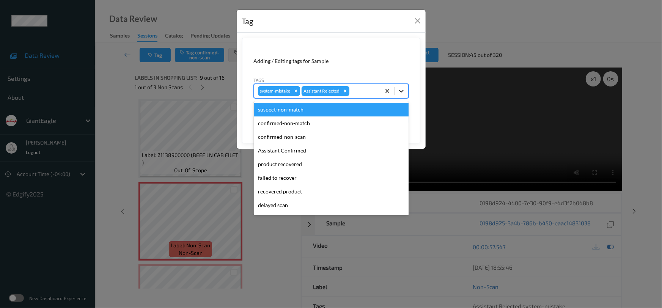
click at [398, 90] on icon at bounding box center [402, 91] width 8 height 8
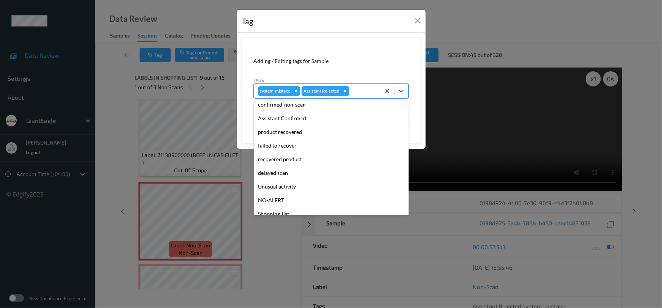
scroll to position [67, 0]
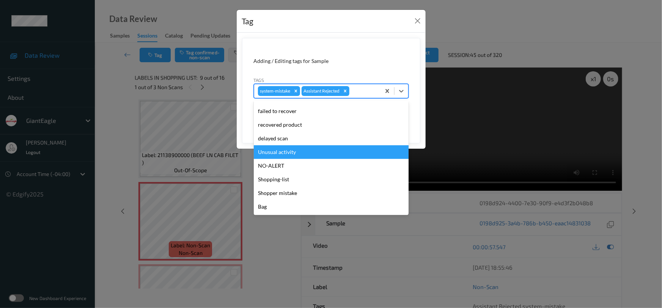
click at [267, 155] on div "Unusual activity" at bounding box center [331, 152] width 155 height 14
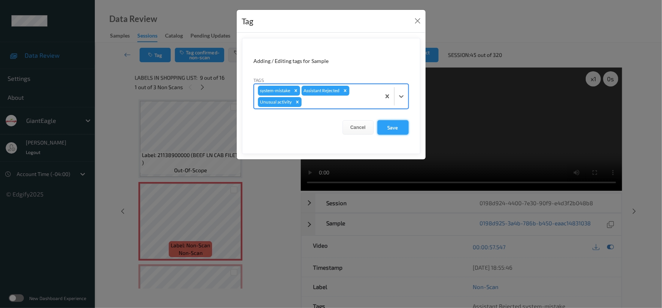
click at [399, 126] on button "Save" at bounding box center [392, 127] width 31 height 14
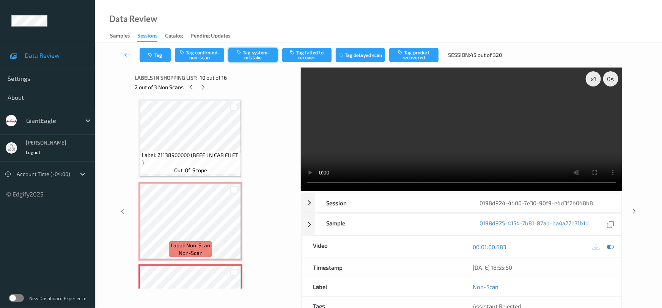
click at [270, 61] on button "Tag system-mistake" at bounding box center [252, 55] width 49 height 14
click at [166, 54] on button "Tag" at bounding box center [155, 55] width 31 height 14
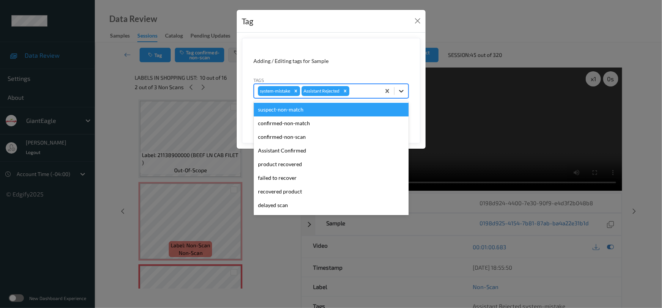
click at [398, 94] on icon at bounding box center [402, 91] width 8 height 8
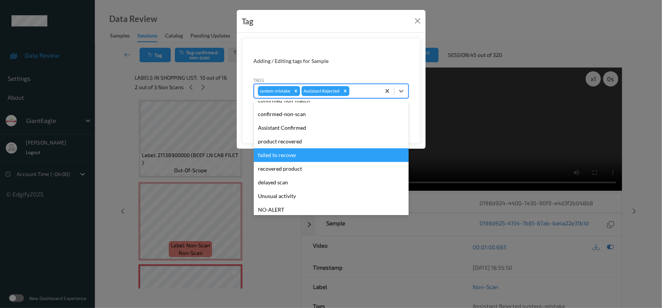
scroll to position [34, 0]
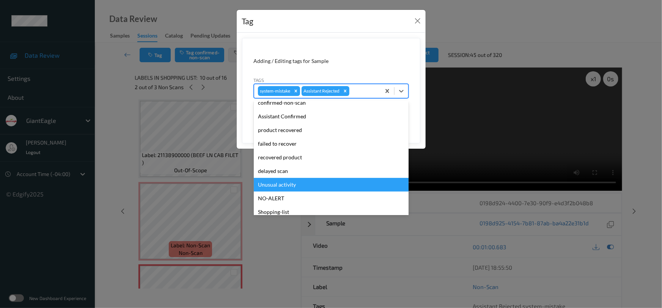
click at [278, 185] on div "Unusual activity" at bounding box center [331, 185] width 155 height 14
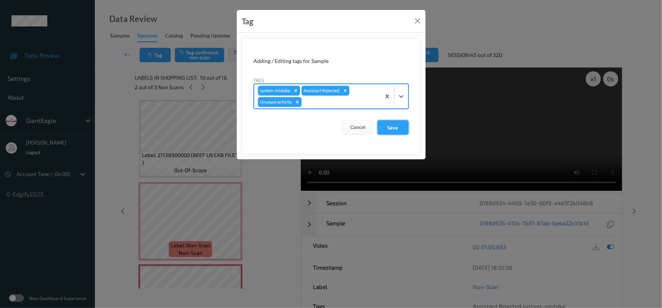
click at [395, 126] on button "Save" at bounding box center [392, 127] width 31 height 14
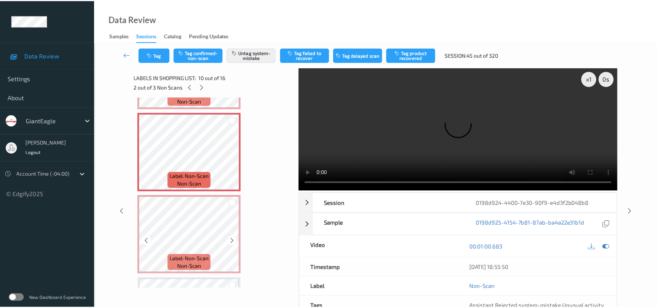
scroll to position [753, 0]
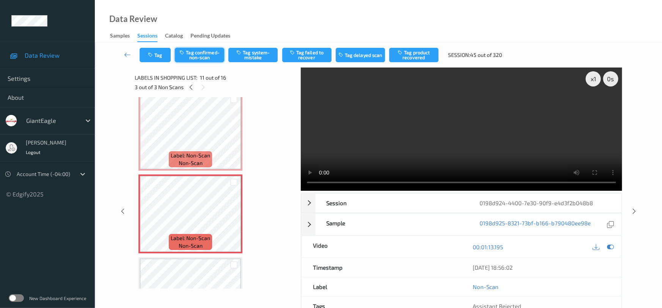
click at [200, 60] on button "Tag confirmed-non-scan" at bounding box center [199, 55] width 49 height 14
click at [424, 55] on button "Tag product recovered" at bounding box center [413, 55] width 49 height 14
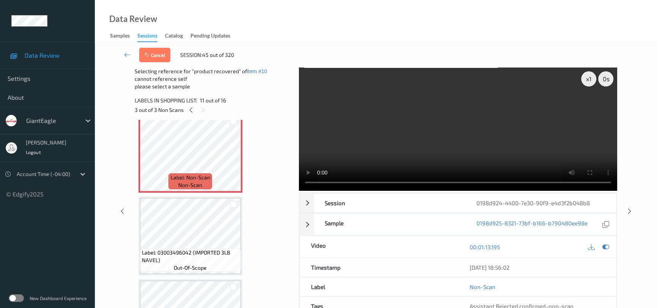
scroll to position [857, 0]
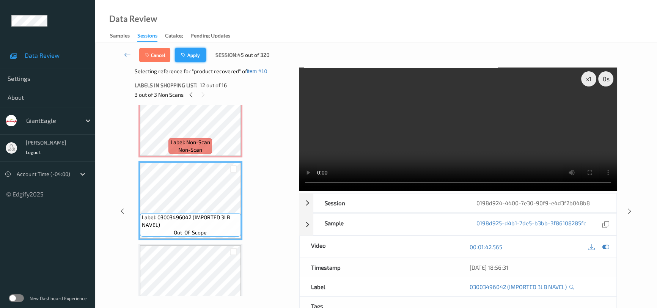
click at [200, 52] on button "Apply" at bounding box center [190, 55] width 31 height 14
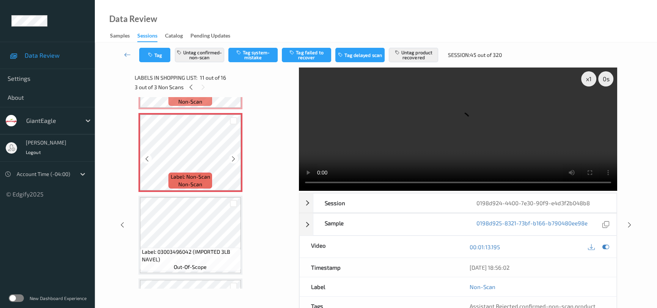
scroll to position [884, 0]
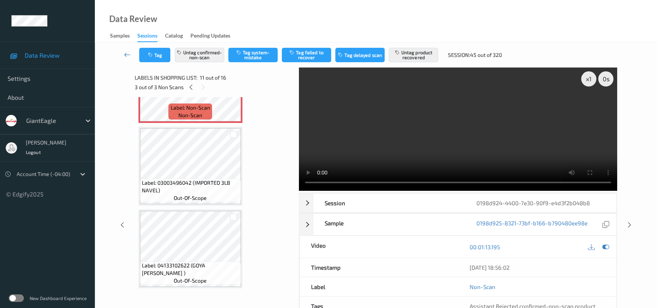
click at [127, 52] on icon at bounding box center [127, 55] width 7 height 8
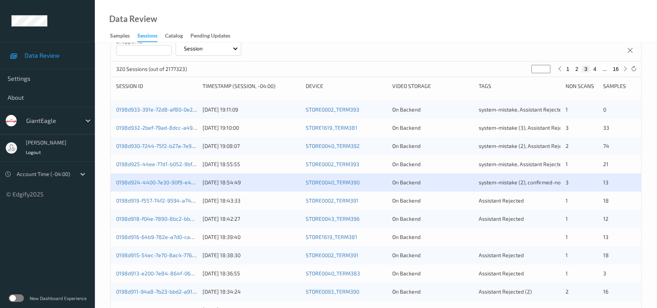
scroll to position [103, 0]
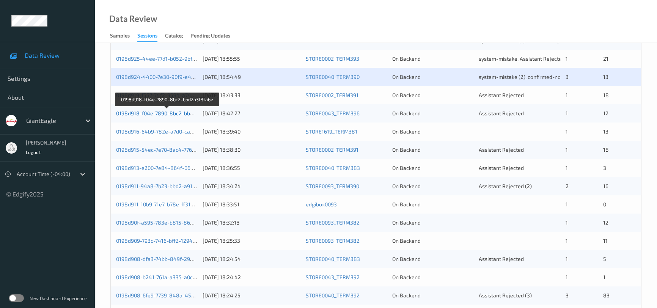
click at [149, 112] on link "0198d918-f04e-7890-8bc2-bbd2a3f3fa6e" at bounding box center [167, 113] width 102 height 6
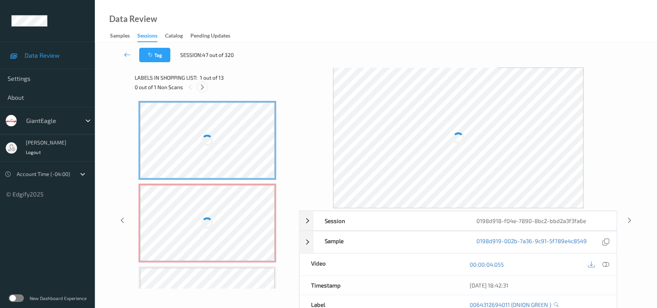
click at [202, 85] on icon at bounding box center [202, 87] width 6 height 7
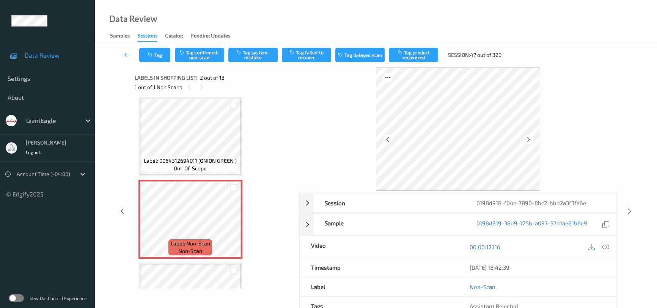
click at [605, 244] on icon at bounding box center [605, 247] width 7 height 7
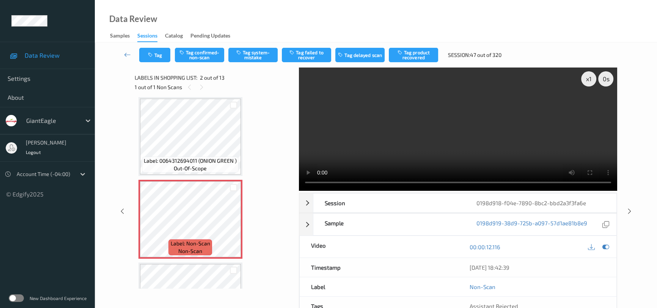
click at [415, 145] on video at bounding box center [458, 129] width 318 height 123
click at [213, 53] on button "Tag confirmed-non-scan" at bounding box center [199, 55] width 49 height 14
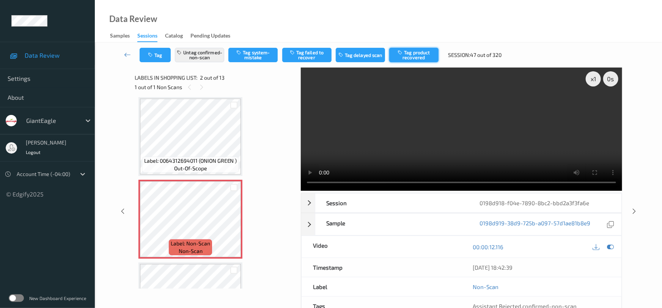
click at [423, 55] on button "Tag product recovered" at bounding box center [413, 55] width 49 height 14
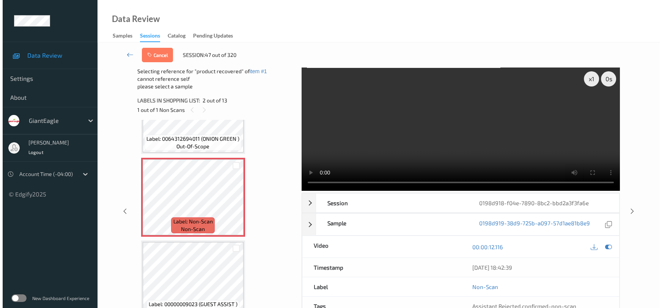
scroll to position [0, 0]
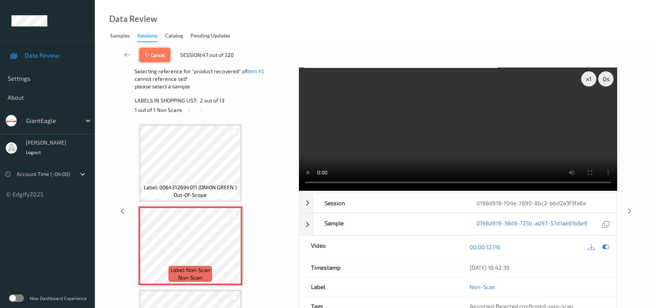
click at [169, 56] on button "Cancel" at bounding box center [154, 55] width 31 height 14
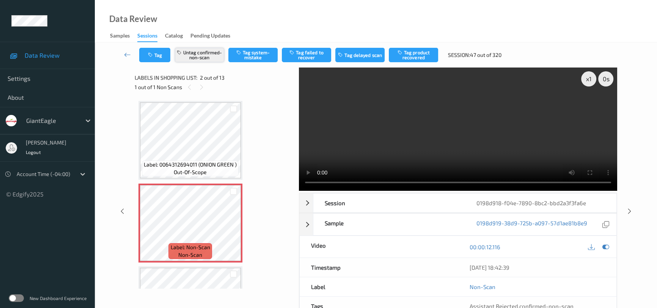
click at [216, 53] on button "Untag confirmed-non-scan" at bounding box center [199, 55] width 49 height 14
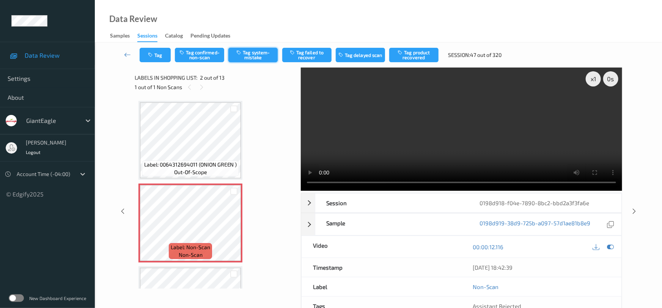
click at [258, 53] on button "Tag system-mistake" at bounding box center [252, 55] width 49 height 14
click at [155, 51] on button "Tag" at bounding box center [155, 55] width 31 height 14
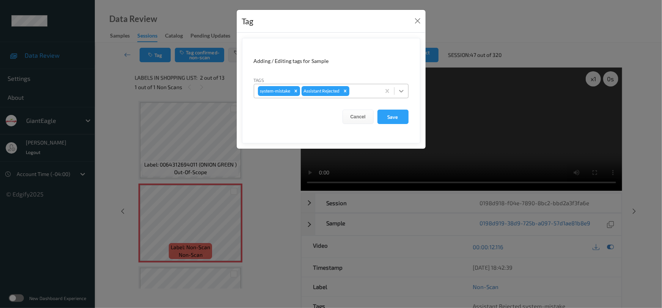
click at [402, 91] on icon at bounding box center [401, 91] width 5 height 3
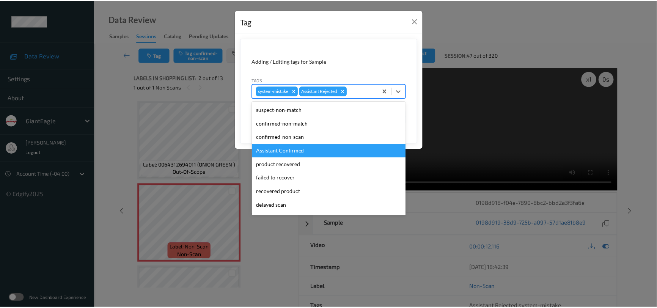
scroll to position [34, 0]
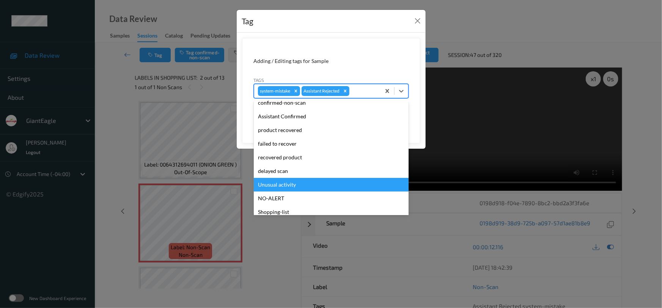
click at [264, 184] on div "Unusual activity" at bounding box center [331, 185] width 155 height 14
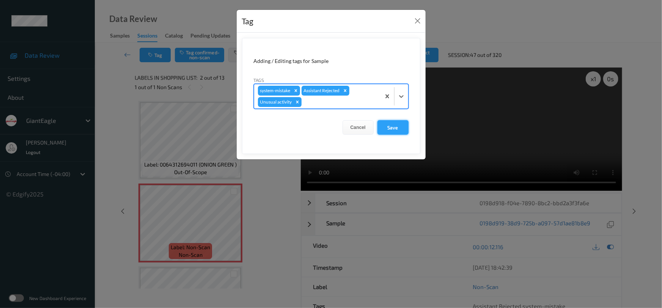
click at [396, 127] on button "Save" at bounding box center [392, 127] width 31 height 14
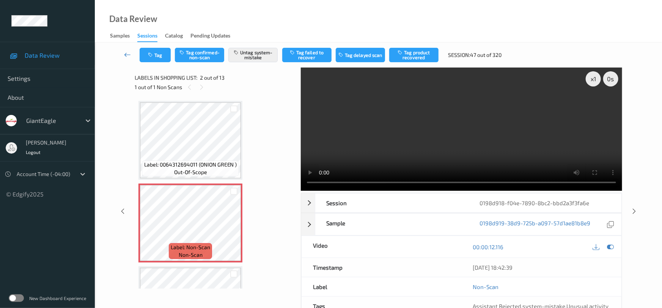
click at [125, 48] on link at bounding box center [128, 55] width 24 height 14
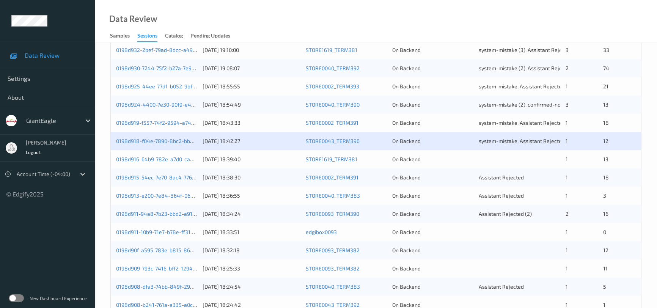
scroll to position [207, 0]
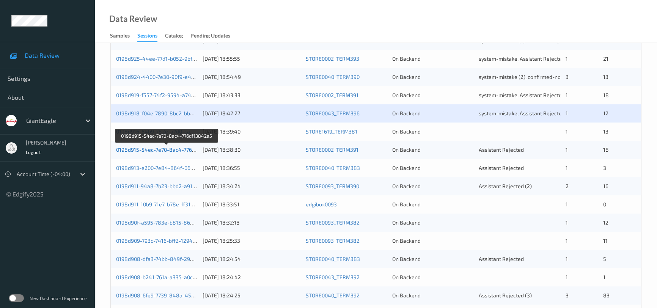
click at [146, 150] on link "0198d915-54ec-7e70-8ac4-776df13842a5" at bounding box center [167, 149] width 102 height 6
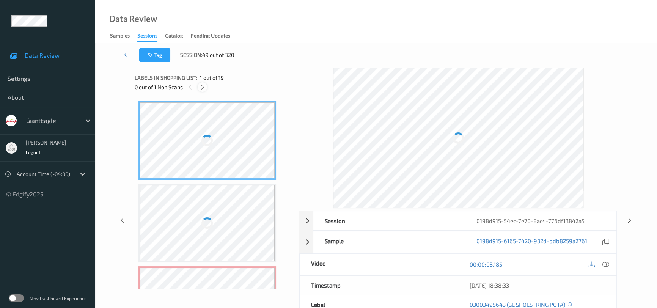
click at [202, 84] on icon at bounding box center [202, 87] width 6 height 7
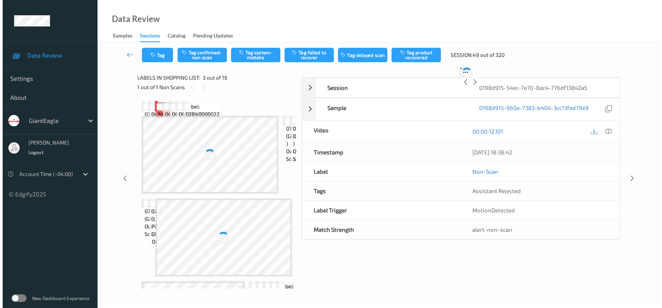
scroll to position [86, 0]
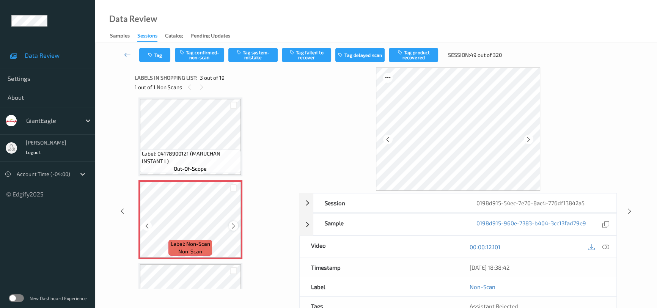
click at [232, 226] on icon at bounding box center [233, 226] width 6 height 7
click at [606, 247] on icon at bounding box center [605, 247] width 7 height 7
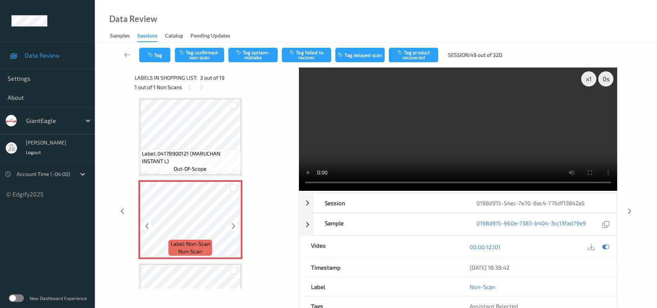
click at [235, 225] on icon at bounding box center [233, 226] width 6 height 7
click at [236, 224] on div at bounding box center [233, 225] width 9 height 9
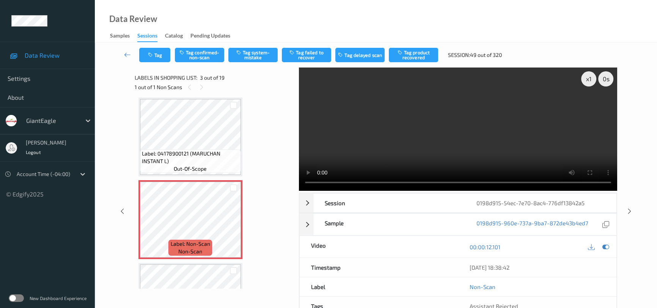
click at [379, 130] on video at bounding box center [458, 129] width 318 height 123
click at [255, 57] on button "Tag system-mistake" at bounding box center [252, 55] width 49 height 14
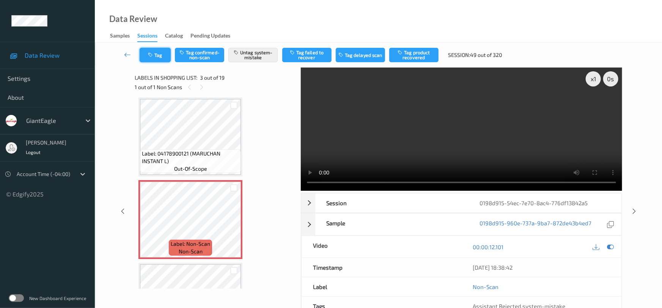
click at [153, 53] on icon "button" at bounding box center [151, 54] width 6 height 5
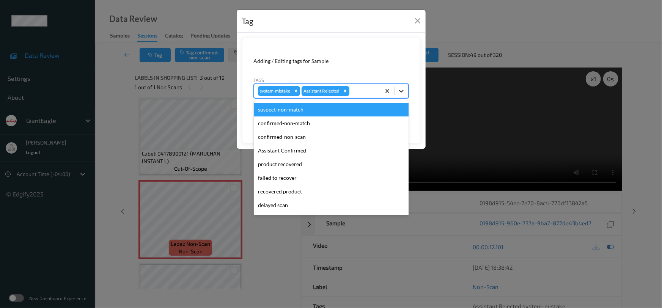
click at [404, 93] on icon at bounding box center [402, 91] width 8 height 8
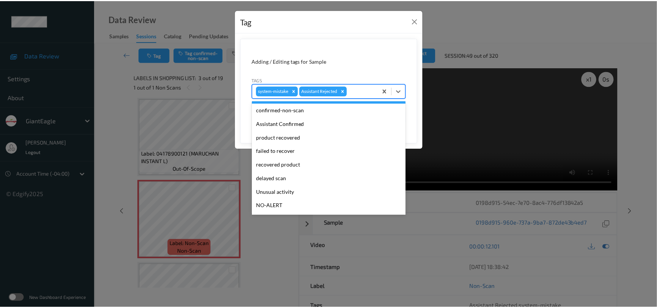
scroll to position [34, 0]
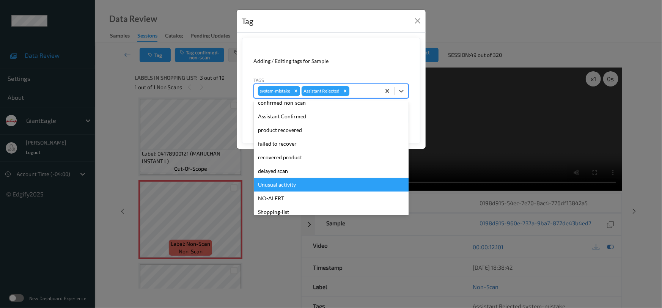
drag, startPoint x: 280, startPoint y: 186, endPoint x: 300, endPoint y: 171, distance: 24.1
click at [281, 184] on div "Unusual activity" at bounding box center [331, 185] width 155 height 14
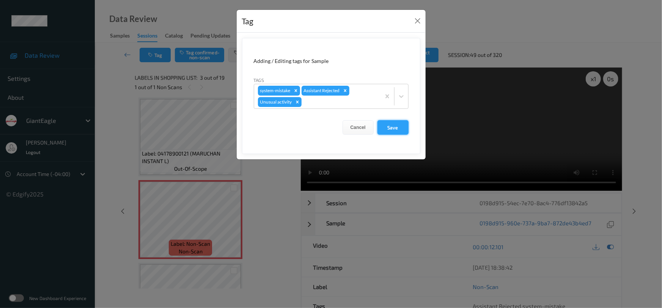
click at [396, 126] on button "Save" at bounding box center [392, 127] width 31 height 14
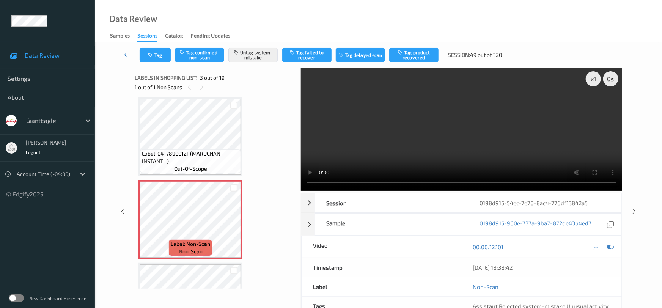
click at [125, 49] on link at bounding box center [128, 55] width 24 height 14
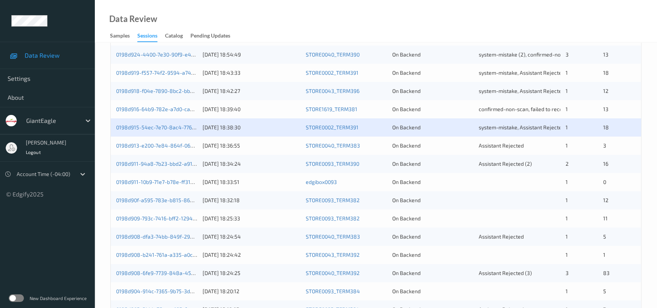
scroll to position [241, 0]
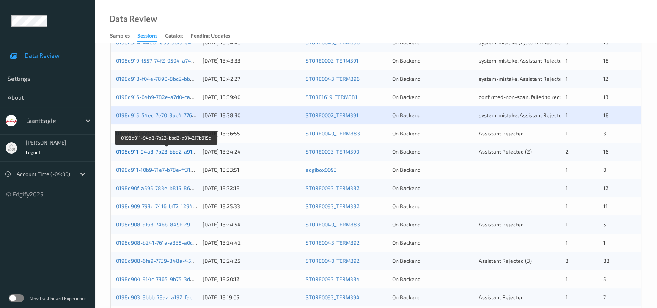
click at [151, 150] on link "0198d911-94a8-7b23-bbd2-a914217b615d" at bounding box center [167, 151] width 102 height 6
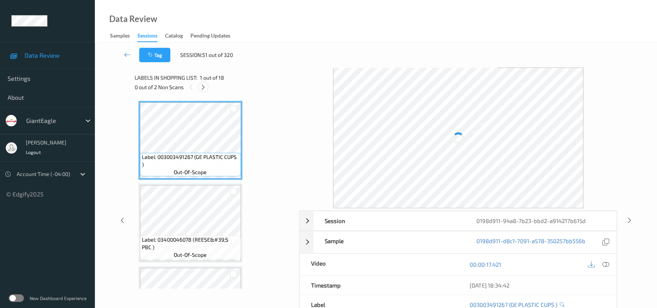
click at [202, 86] on icon at bounding box center [203, 87] width 6 height 7
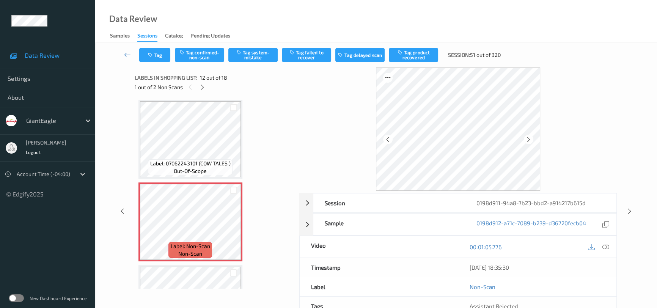
click at [599, 244] on div at bounding box center [598, 247] width 25 height 10
click at [607, 245] on icon at bounding box center [605, 247] width 7 height 7
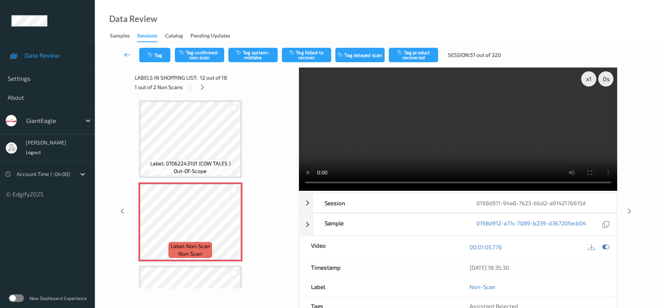
click at [127, 51] on icon at bounding box center [127, 55] width 7 height 8
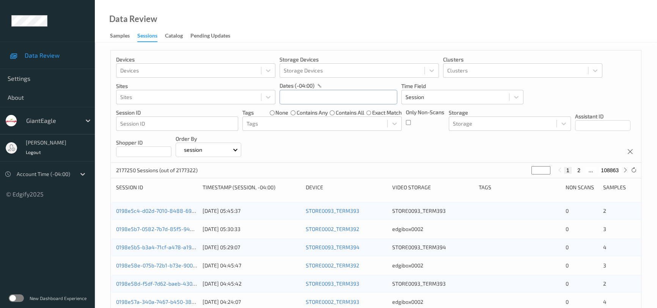
click at [343, 97] on input "text" at bounding box center [339, 97] width 118 height 14
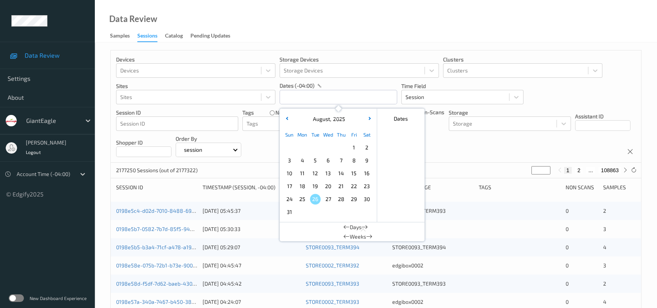
click at [364, 187] on span "23" at bounding box center [367, 186] width 11 height 11
type input "23/08/2025 00:00 -> 23/08/2025 23:59"
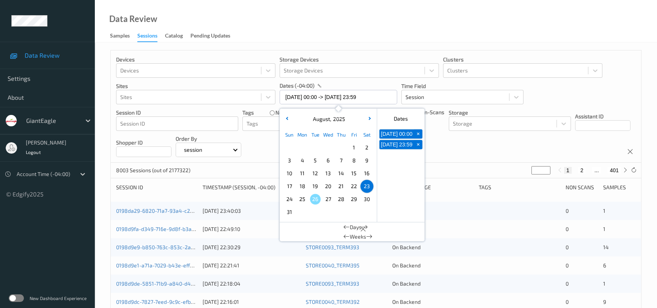
click at [343, 17] on div "Data Review Samples Sessions Catalog Pending Updates" at bounding box center [376, 21] width 562 height 42
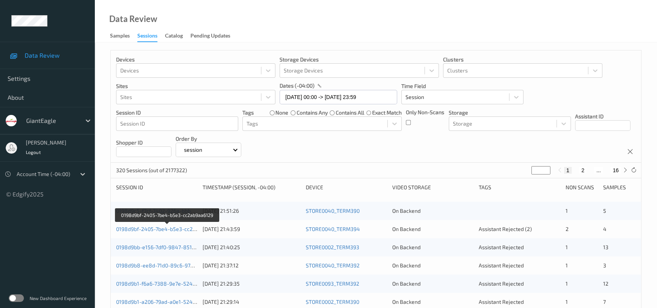
click at [143, 229] on link "0198d9bf-2405-7be4-b5e3-cc2ab9aa6129" at bounding box center [167, 229] width 103 height 6
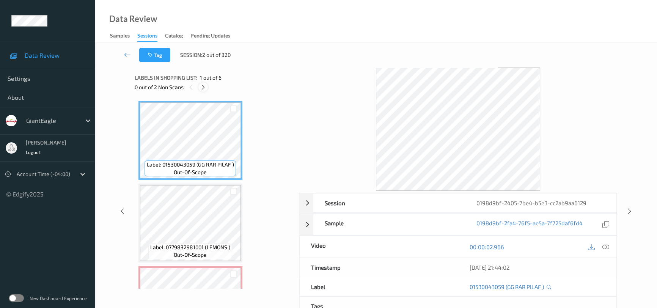
click at [201, 86] on icon at bounding box center [203, 87] width 6 height 7
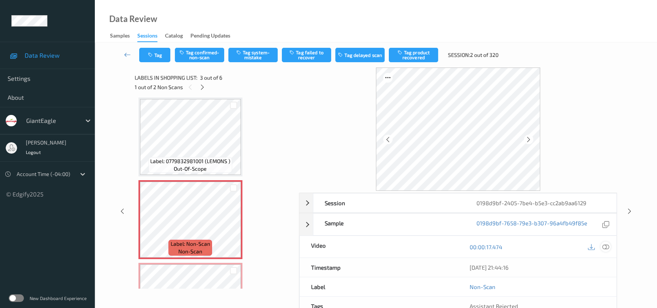
click at [602, 245] on div at bounding box center [598, 247] width 25 height 10
click at [603, 245] on icon at bounding box center [605, 247] width 7 height 7
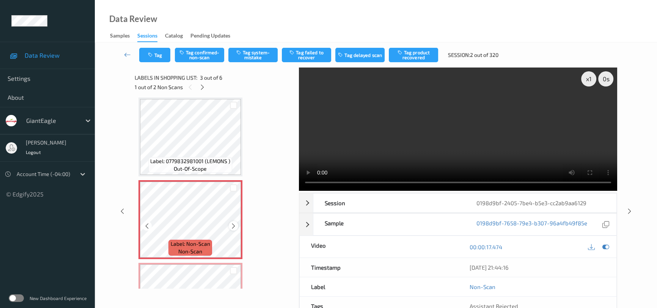
click at [235, 226] on icon at bounding box center [233, 226] width 6 height 7
click at [426, 152] on video at bounding box center [458, 129] width 318 height 123
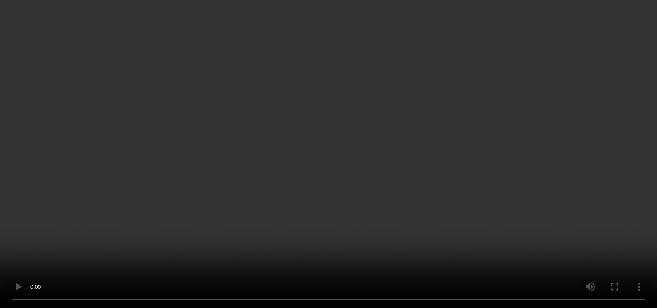
scroll to position [241, 0]
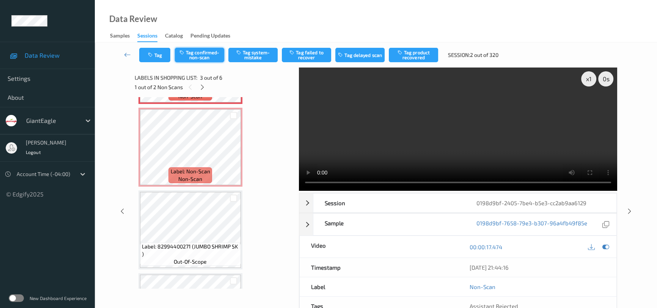
click at [200, 52] on button "Tag confirmed-non-scan" at bounding box center [199, 55] width 49 height 14
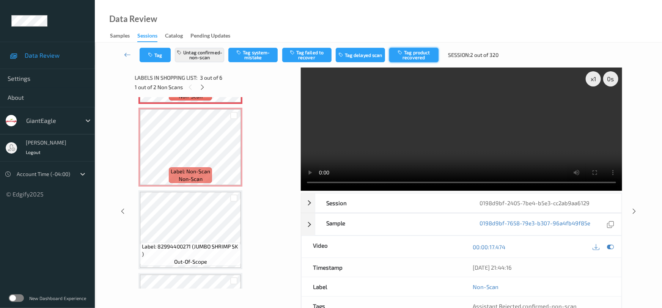
click at [420, 53] on button "Tag product recovered" at bounding box center [413, 55] width 49 height 14
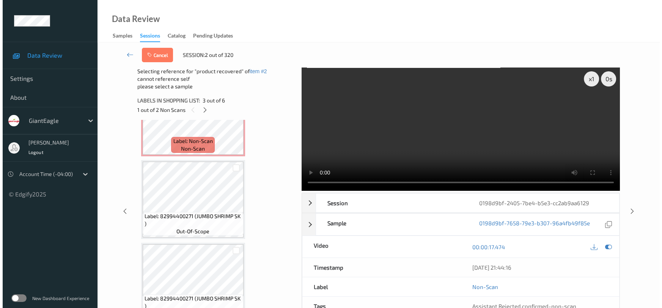
scroll to position [307, 0]
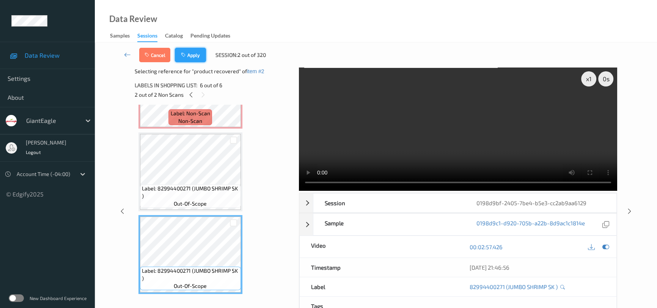
click at [193, 52] on button "Apply" at bounding box center [190, 55] width 31 height 14
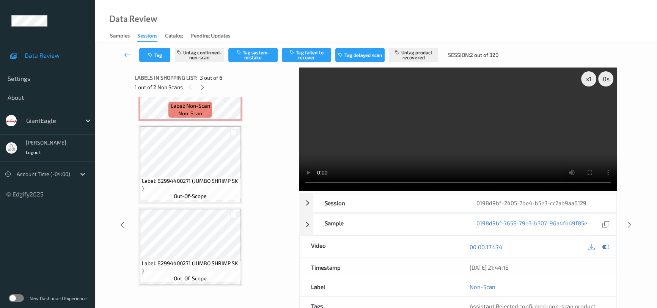
click at [126, 49] on link at bounding box center [128, 55] width 24 height 14
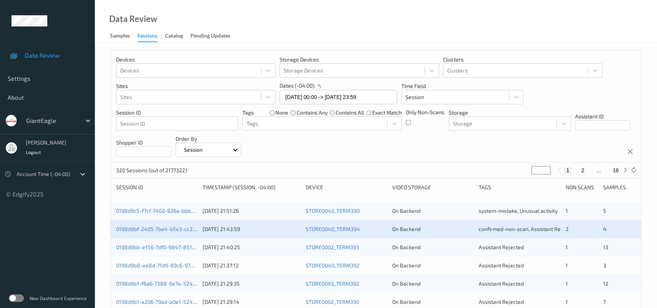
scroll to position [34, 0]
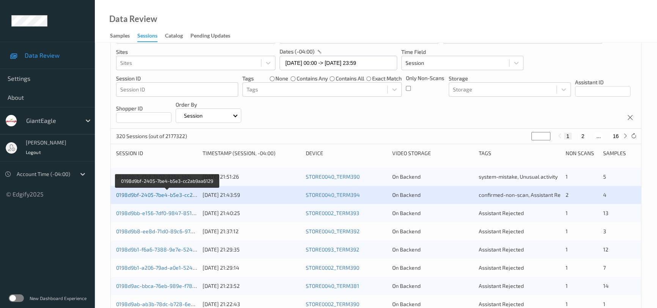
click at [157, 197] on link "0198d9bf-2405-7be4-b5e3-cc2ab9aa6129" at bounding box center [167, 195] width 103 height 6
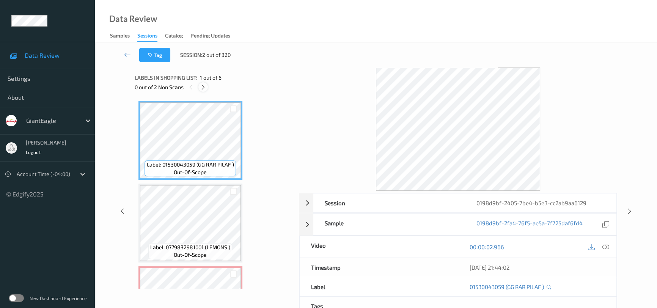
click at [205, 85] on icon at bounding box center [203, 87] width 6 height 7
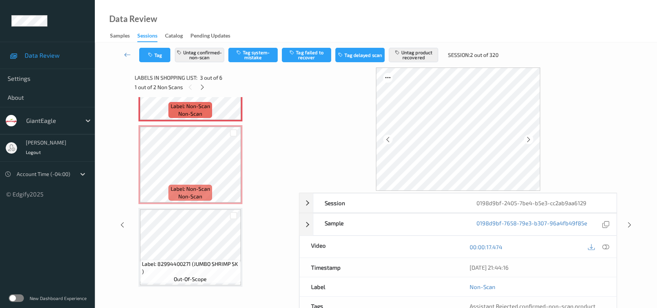
scroll to position [190, 0]
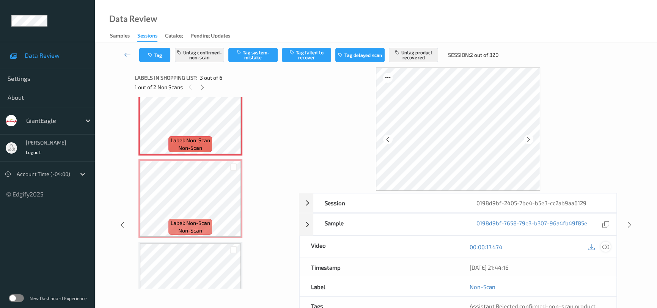
click at [604, 244] on icon at bounding box center [605, 247] width 7 height 7
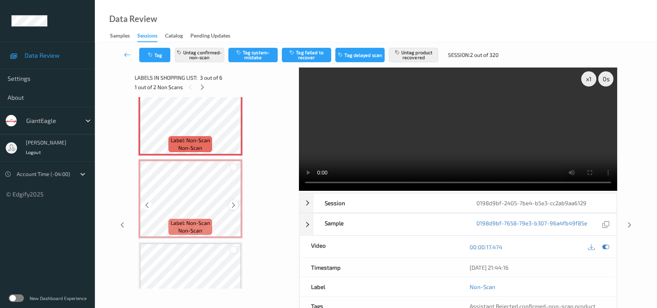
click at [236, 204] on icon at bounding box center [233, 205] width 6 height 7
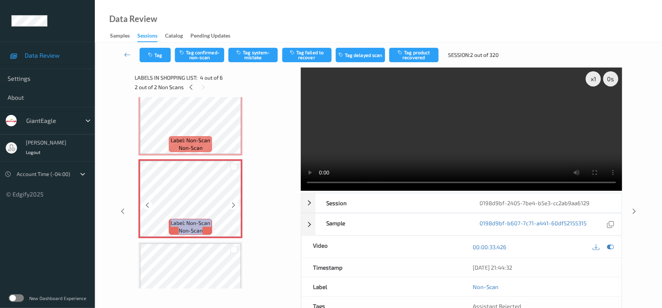
click at [236, 204] on icon at bounding box center [234, 205] width 6 height 7
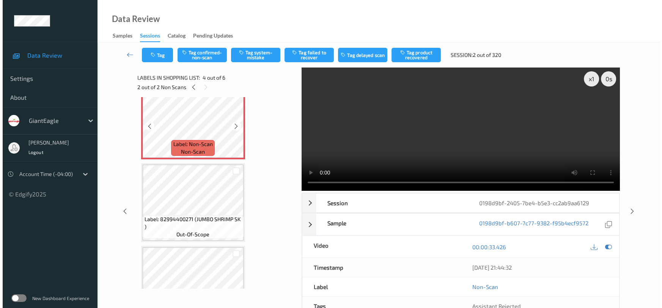
scroll to position [293, 0]
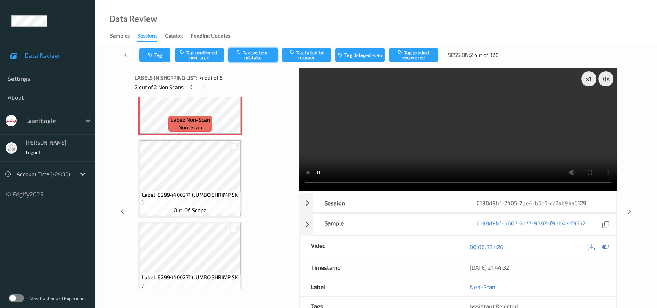
click at [259, 56] on button "Tag system-mistake" at bounding box center [252, 55] width 49 height 14
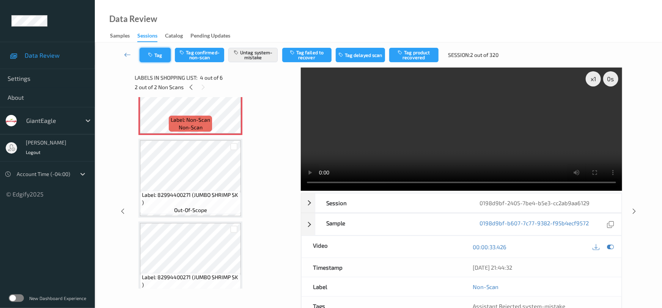
click at [158, 53] on button "Tag" at bounding box center [155, 55] width 31 height 14
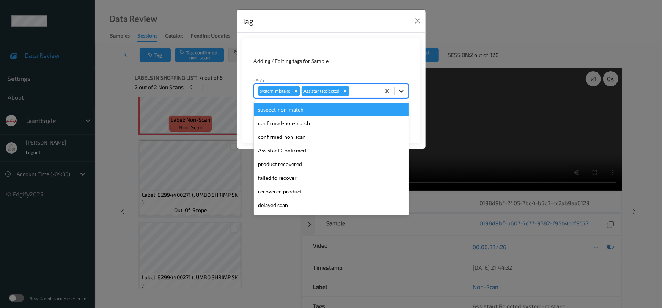
click at [402, 92] on icon at bounding box center [402, 91] width 8 height 8
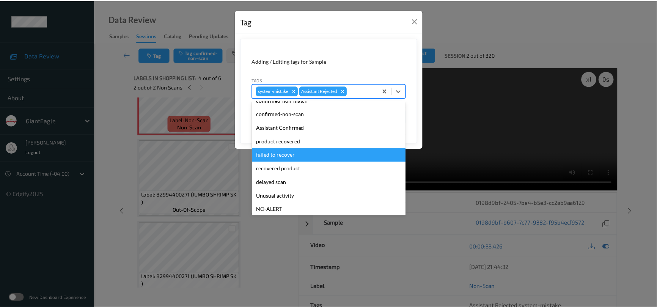
scroll to position [67, 0]
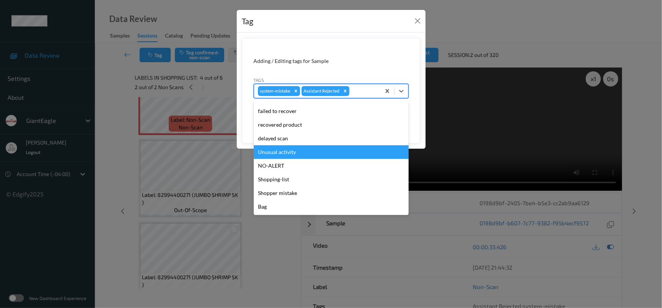
click at [291, 154] on div "Unusual activity" at bounding box center [331, 152] width 155 height 14
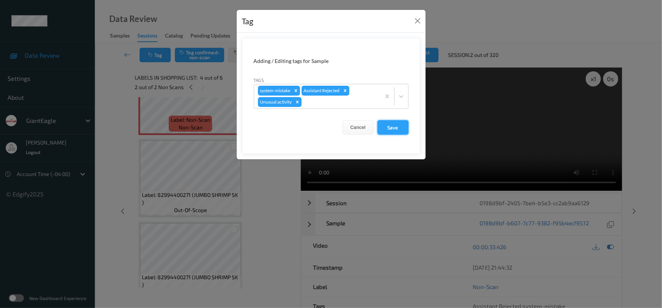
click at [395, 126] on button "Save" at bounding box center [392, 127] width 31 height 14
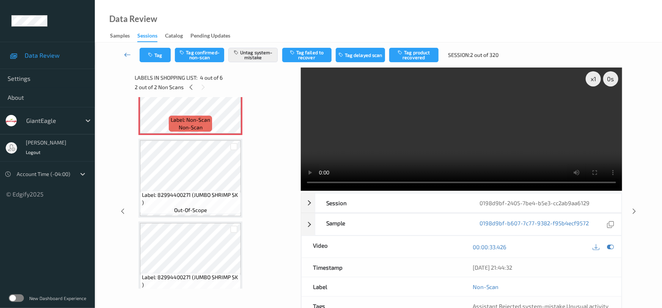
click at [127, 49] on link at bounding box center [128, 55] width 24 height 14
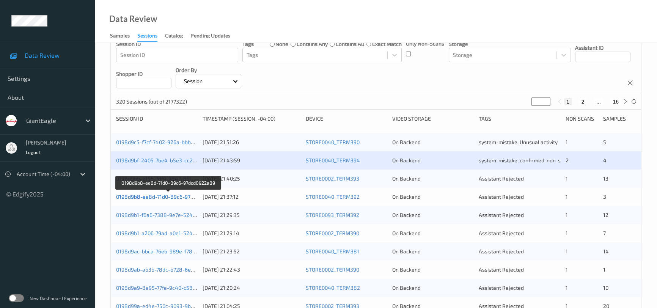
click at [147, 196] on link "0198d9b8-ee8d-71d0-89c6-97dcd0922a89" at bounding box center [168, 196] width 105 height 6
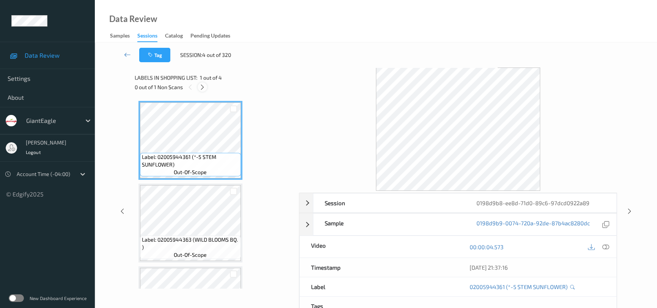
click at [204, 87] on icon at bounding box center [202, 87] width 6 height 7
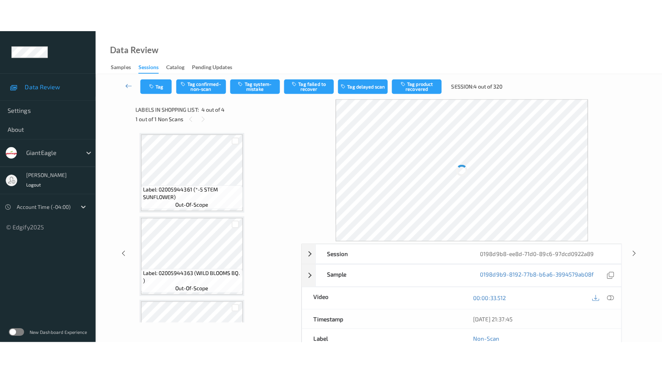
scroll to position [142, 0]
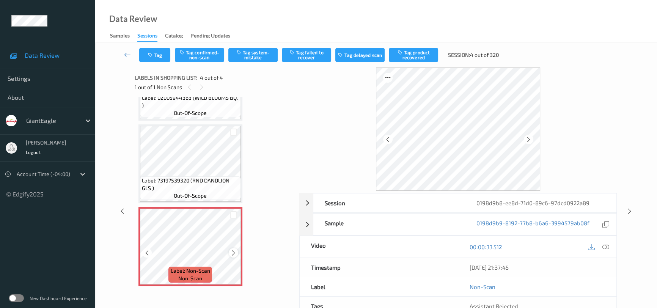
click at [234, 253] on icon at bounding box center [233, 253] width 6 height 7
click at [607, 247] on icon at bounding box center [605, 247] width 7 height 7
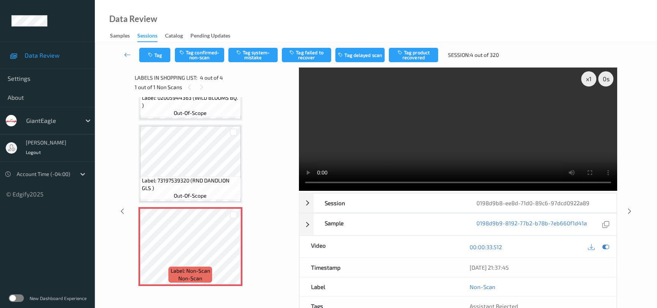
click at [343, 119] on video at bounding box center [458, 129] width 318 height 123
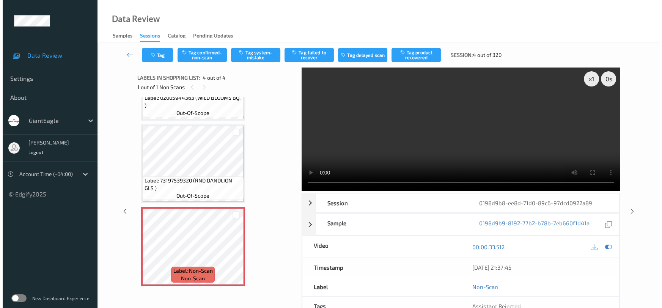
scroll to position [77, 0]
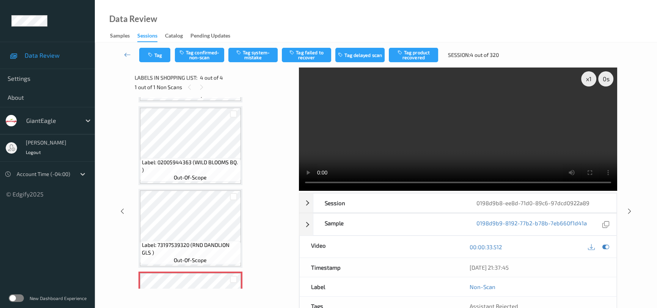
click at [252, 47] on div "Tag Tag confirmed-non-scan Tag system-mistake Tag failed to recover Tag delayed…" at bounding box center [375, 54] width 531 height 25
click at [251, 52] on button "Tag system-mistake" at bounding box center [252, 55] width 49 height 14
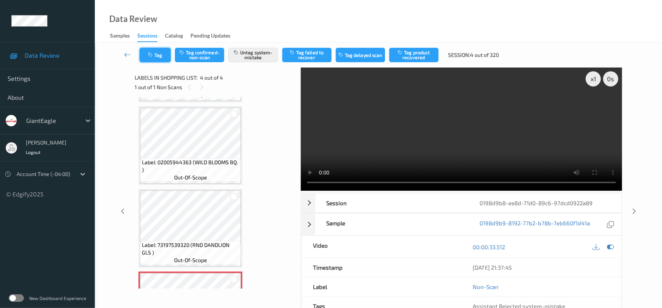
drag, startPoint x: 154, startPoint y: 57, endPoint x: 162, endPoint y: 57, distance: 8.0
click at [162, 57] on button "Tag" at bounding box center [155, 55] width 31 height 14
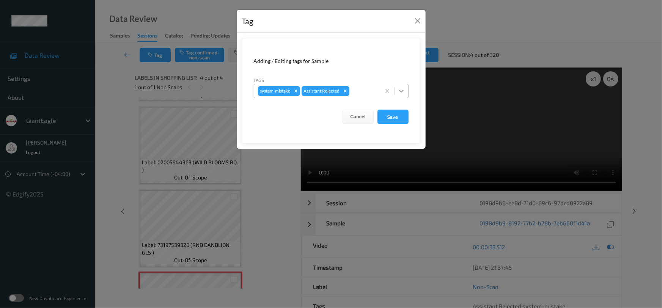
click at [406, 94] on div at bounding box center [402, 91] width 14 height 14
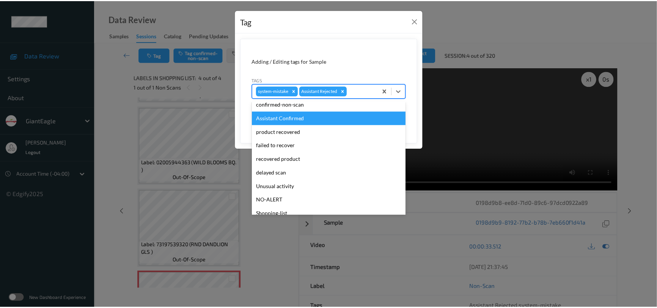
scroll to position [67, 0]
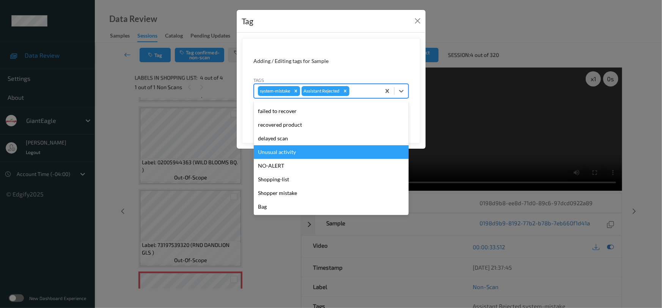
click at [291, 153] on div "Unusual activity" at bounding box center [331, 152] width 155 height 14
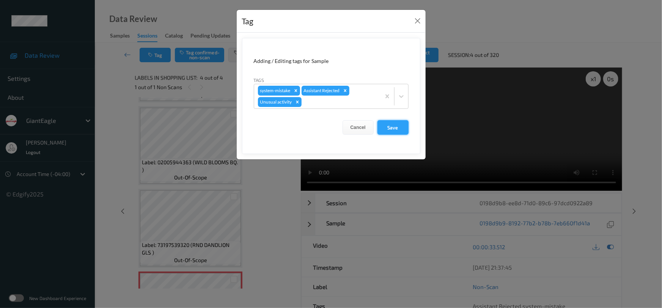
click at [397, 131] on button "Save" at bounding box center [392, 127] width 31 height 14
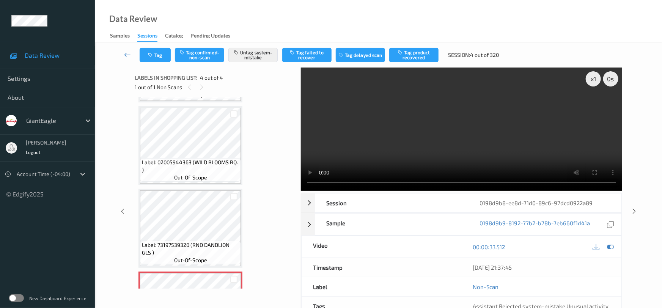
click at [125, 50] on link at bounding box center [128, 55] width 24 height 14
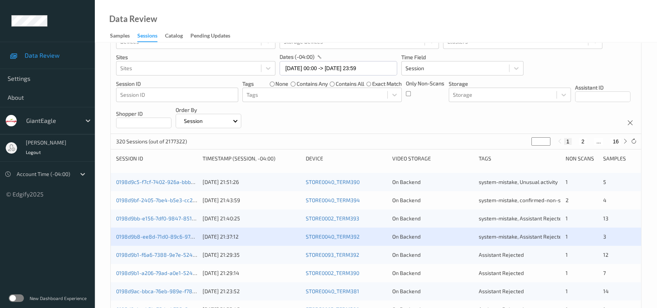
scroll to position [69, 0]
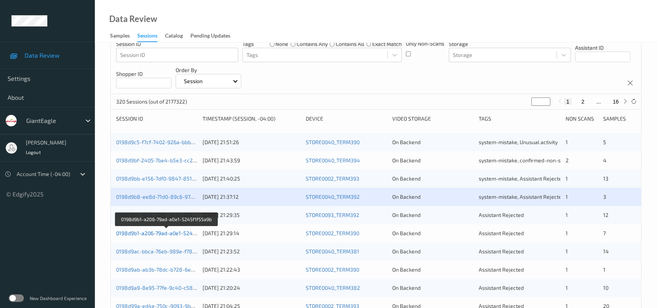
click at [144, 232] on link "0198d9b1-a206-79ad-a0e1-5245f1f55a9b" at bounding box center [166, 233] width 101 height 6
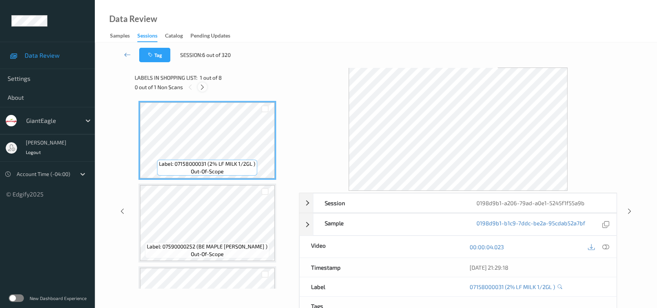
click at [203, 87] on icon at bounding box center [202, 87] width 6 height 7
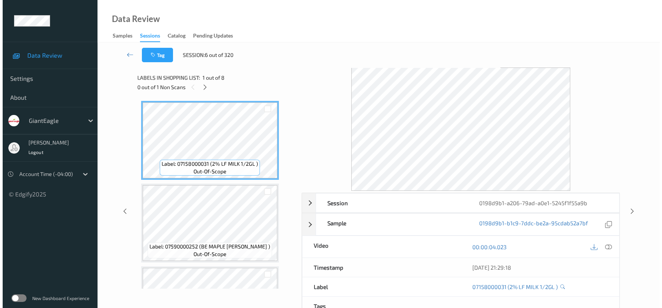
scroll to position [333, 0]
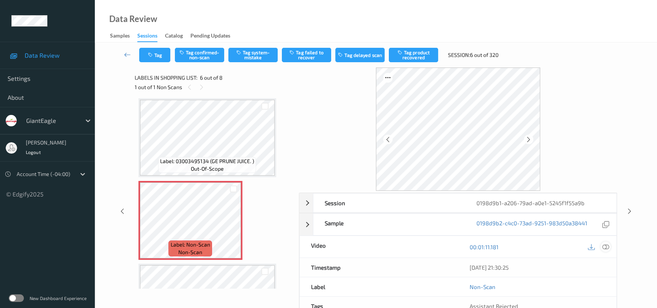
click at [607, 245] on icon at bounding box center [605, 247] width 7 height 7
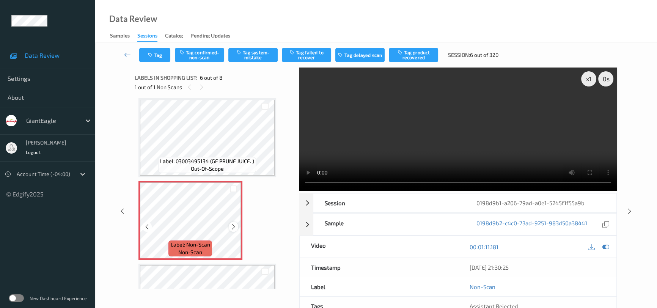
click at [233, 224] on icon at bounding box center [233, 226] width 6 height 7
click at [234, 224] on icon at bounding box center [233, 226] width 6 height 7
click at [476, 137] on video at bounding box center [458, 129] width 318 height 123
click at [244, 56] on button "Tag system-mistake" at bounding box center [252, 55] width 49 height 14
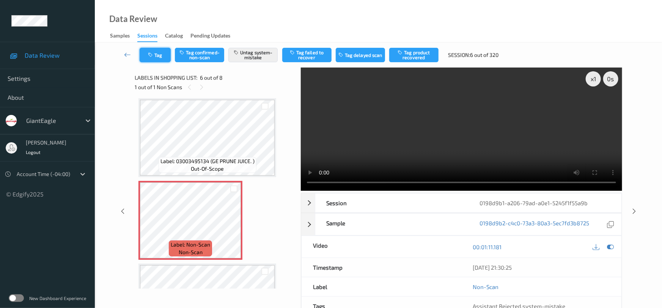
click at [160, 50] on button "Tag" at bounding box center [155, 55] width 31 height 14
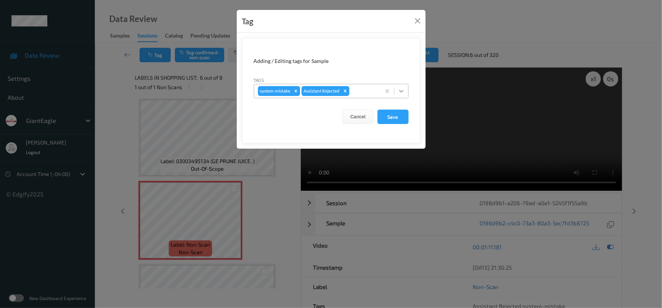
click at [404, 94] on icon at bounding box center [402, 91] width 8 height 8
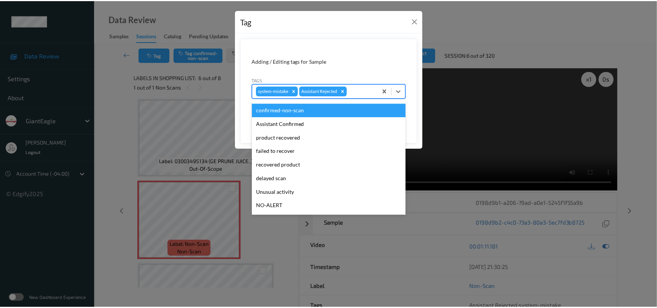
scroll to position [34, 0]
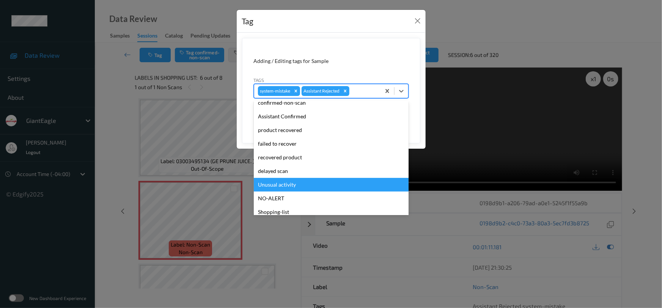
click at [282, 186] on div "Unusual activity" at bounding box center [331, 185] width 155 height 14
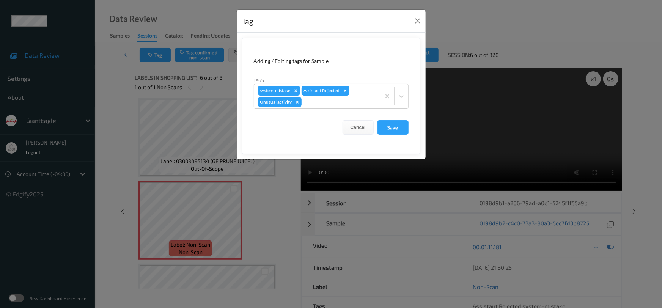
click at [391, 135] on form "Adding / Editing tags for Sample Tags system-mistake Assistant Rejected Unusual…" at bounding box center [331, 96] width 178 height 116
click at [393, 130] on button "Save" at bounding box center [392, 127] width 31 height 14
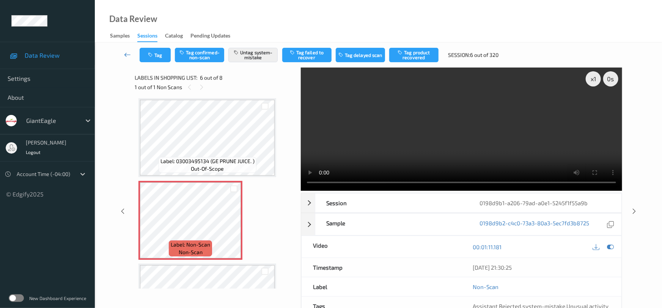
click at [126, 49] on link at bounding box center [128, 55] width 24 height 14
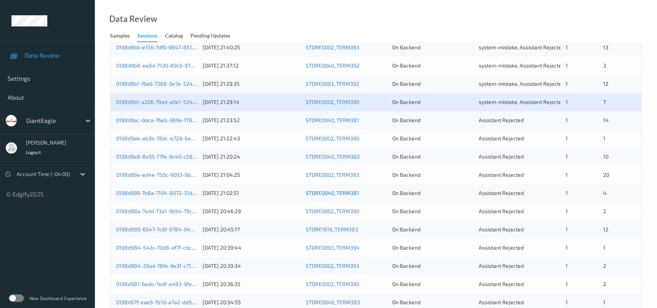
scroll to position [207, 0]
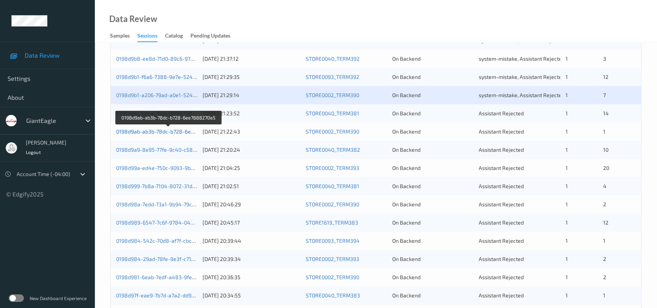
click at [147, 130] on link "0198d9ab-ab3b-78dc-b728-6ee7888270e5" at bounding box center [168, 131] width 105 height 6
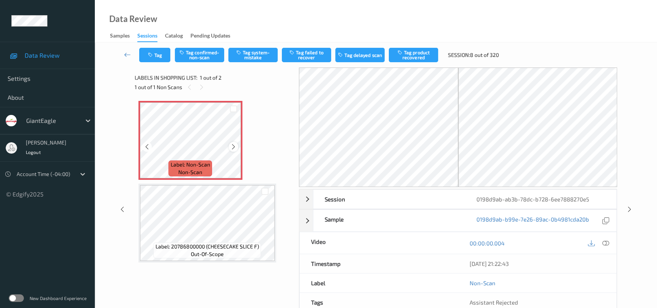
click at [234, 147] on icon at bounding box center [233, 146] width 6 height 7
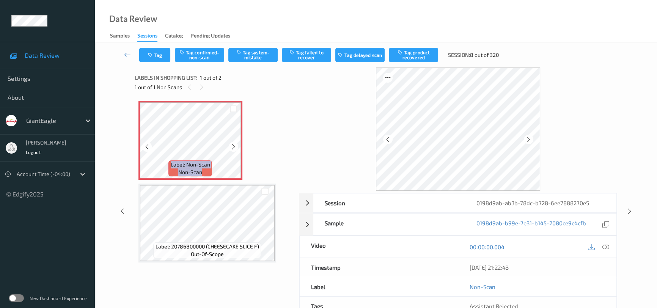
click at [234, 147] on icon at bounding box center [233, 146] width 6 height 7
drag, startPoint x: 605, startPoint y: 244, endPoint x: 542, endPoint y: 206, distance: 73.7
click at [605, 244] on icon at bounding box center [605, 247] width 7 height 7
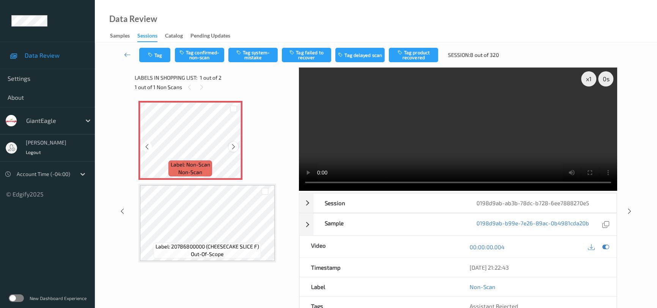
click at [234, 147] on icon at bounding box center [233, 146] width 6 height 7
click at [368, 137] on video at bounding box center [458, 129] width 318 height 123
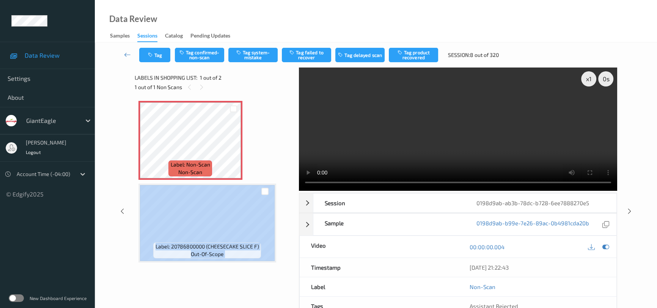
click at [286, 186] on div "x 1 0 s Session 0198d9ab-ab3b-78dc-b728-6ee7888270e5 Session ID 0198d9ab-ab3b-7…" at bounding box center [376, 212] width 483 height 288
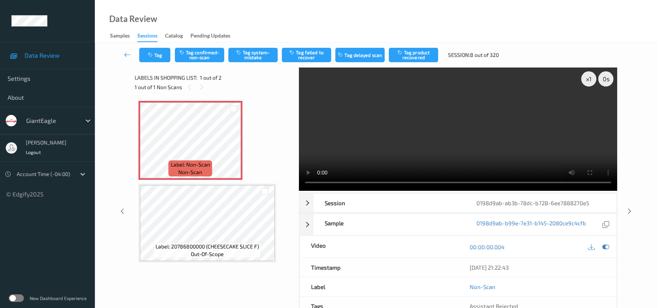
click at [265, 144] on div "Label: Non-Scan non-scan Label: Non-Scan non-scan Label: 20786800000 (CHEESECAK…" at bounding box center [214, 182] width 152 height 162
click at [202, 57] on button "Tag confirmed-non-scan" at bounding box center [199, 55] width 49 height 14
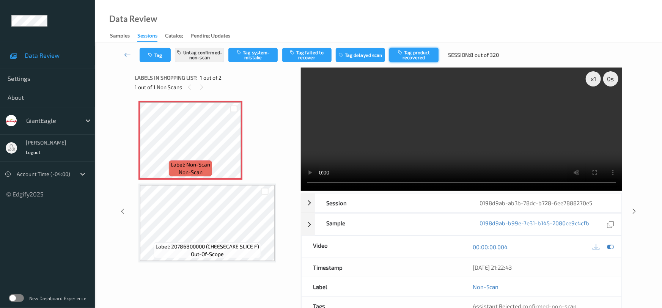
click at [426, 60] on button "Tag product recovered" at bounding box center [413, 55] width 49 height 14
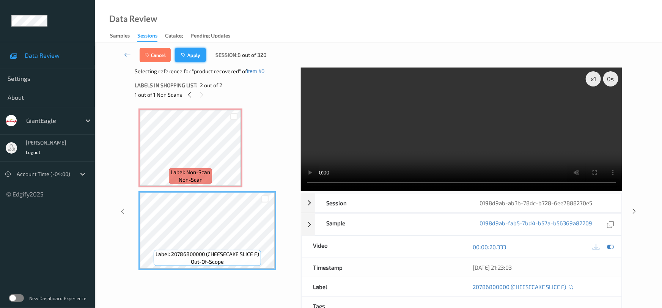
click at [194, 53] on button "Apply" at bounding box center [190, 55] width 31 height 14
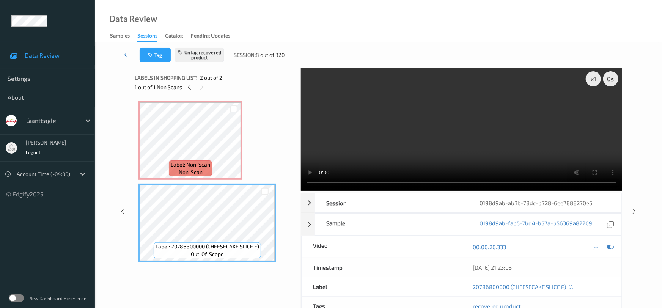
click at [124, 50] on link at bounding box center [128, 55] width 24 height 14
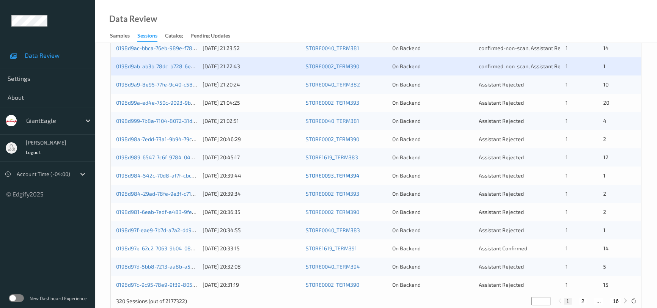
scroll to position [276, 0]
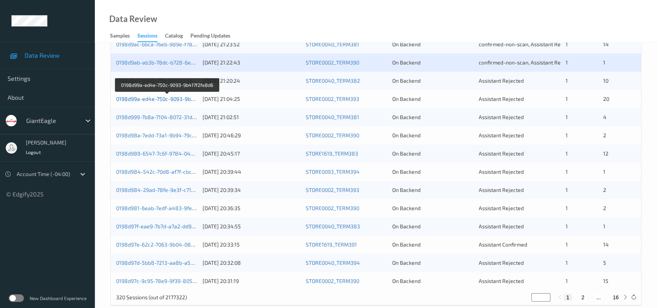
click at [150, 97] on link "0198d99a-ed4e-750c-9093-9b417f2fe8d6" at bounding box center [167, 99] width 102 height 6
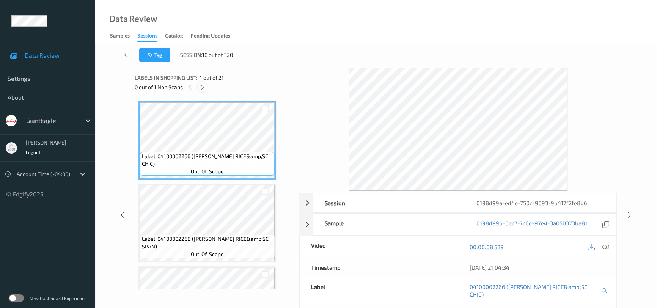
click at [201, 84] on icon at bounding box center [202, 87] width 6 height 7
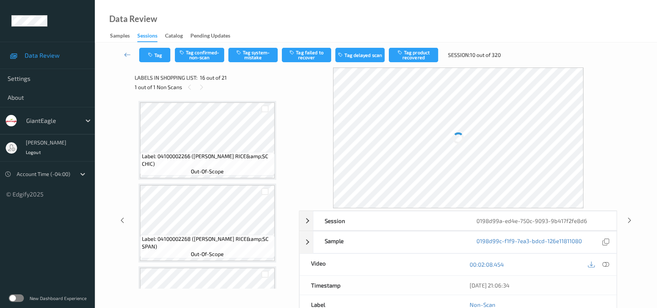
scroll to position [1157, 0]
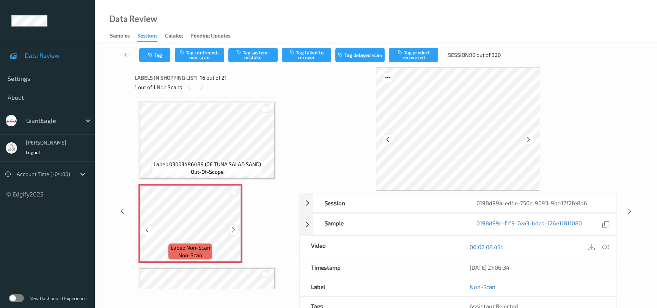
click at [231, 226] on icon at bounding box center [233, 229] width 6 height 7
click at [605, 245] on icon at bounding box center [605, 247] width 7 height 7
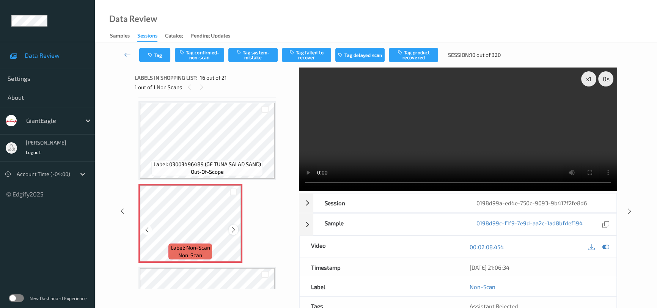
click at [232, 226] on icon at bounding box center [233, 229] width 6 height 7
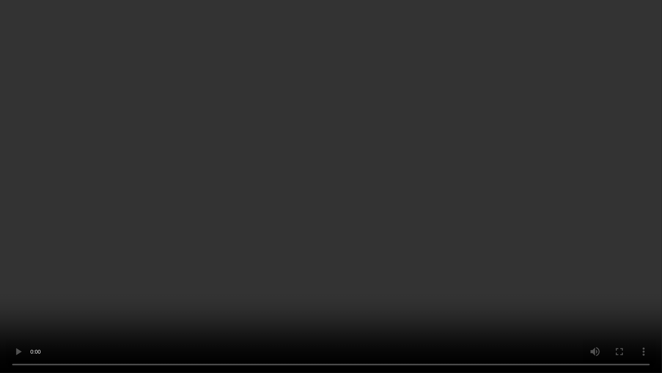
drag, startPoint x: 529, startPoint y: 214, endPoint x: 558, endPoint y: 224, distance: 31.0
click at [530, 214] on video at bounding box center [331, 186] width 662 height 373
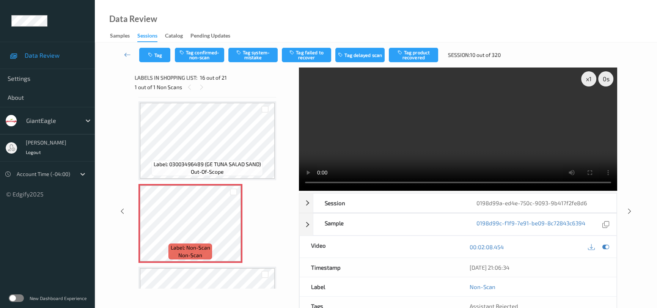
click at [409, 129] on video at bounding box center [458, 129] width 318 height 123
click at [464, 148] on video at bounding box center [458, 129] width 318 height 123
click at [470, 146] on video at bounding box center [458, 129] width 318 height 123
click at [470, 147] on video at bounding box center [458, 129] width 318 height 123
click at [473, 146] on video at bounding box center [458, 129] width 318 height 123
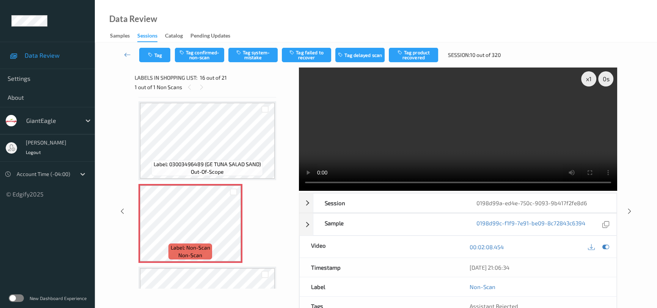
click at [484, 157] on video at bounding box center [458, 129] width 318 height 123
click at [485, 151] on video at bounding box center [458, 129] width 318 height 123
click at [487, 153] on video at bounding box center [458, 129] width 318 height 123
click at [200, 51] on button "Tag confirmed-non-scan" at bounding box center [199, 55] width 49 height 14
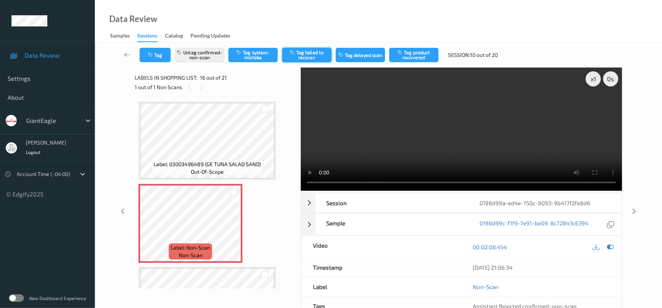
click at [317, 53] on button "Tag failed to recover" at bounding box center [306, 55] width 49 height 14
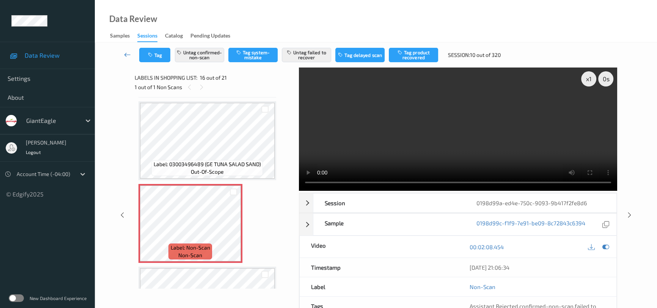
click at [125, 50] on link at bounding box center [128, 55] width 24 height 14
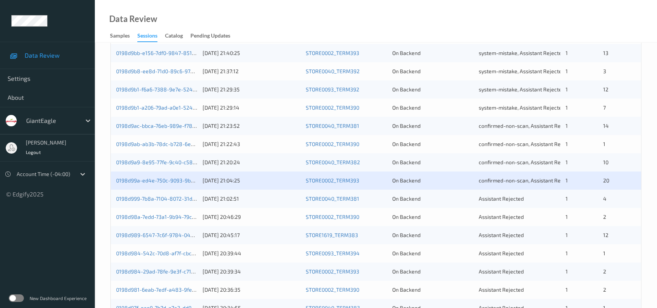
scroll to position [241, 0]
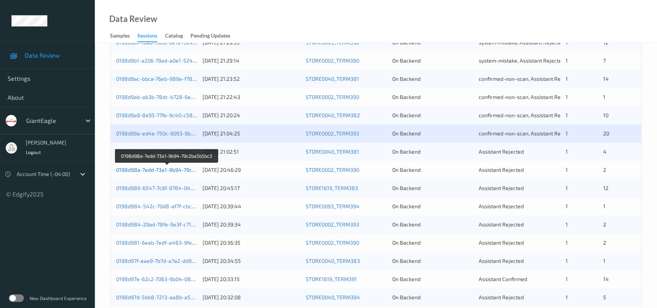
click at [152, 168] on link "0198d98a-7edd-73a1-9b94-79c2ba5b5bc3" at bounding box center [167, 170] width 103 height 6
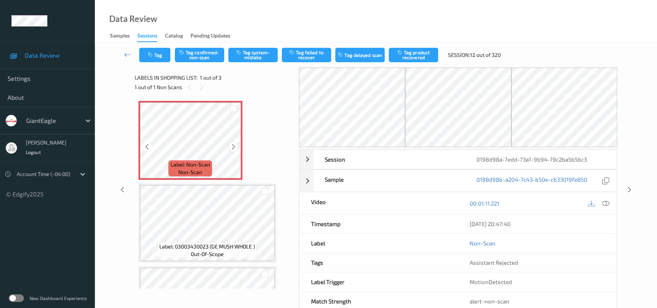
click at [234, 144] on icon at bounding box center [233, 146] width 6 height 7
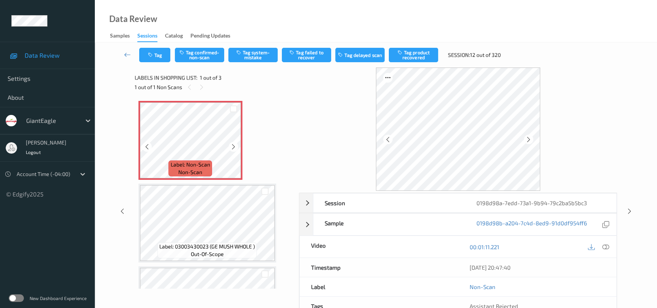
click at [234, 144] on icon at bounding box center [233, 146] width 6 height 7
click at [606, 245] on icon at bounding box center [605, 247] width 7 height 7
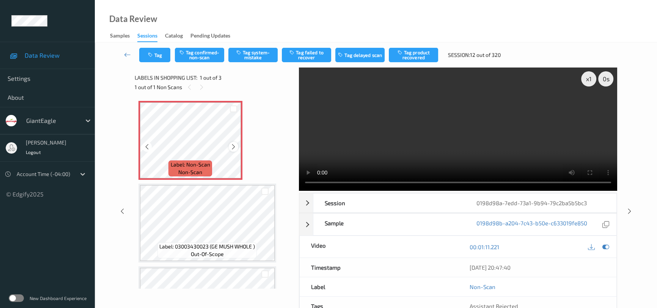
click at [233, 144] on icon at bounding box center [233, 146] width 6 height 7
click at [445, 119] on video at bounding box center [458, 129] width 318 height 123
click at [478, 144] on video at bounding box center [458, 129] width 318 height 123
click at [488, 127] on video at bounding box center [458, 129] width 318 height 123
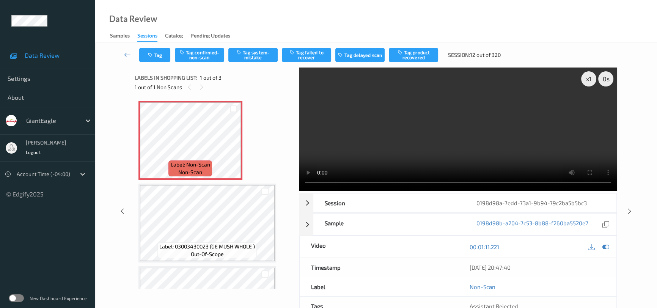
click at [484, 129] on video at bounding box center [458, 129] width 318 height 123
click at [506, 158] on video at bounding box center [458, 129] width 318 height 123
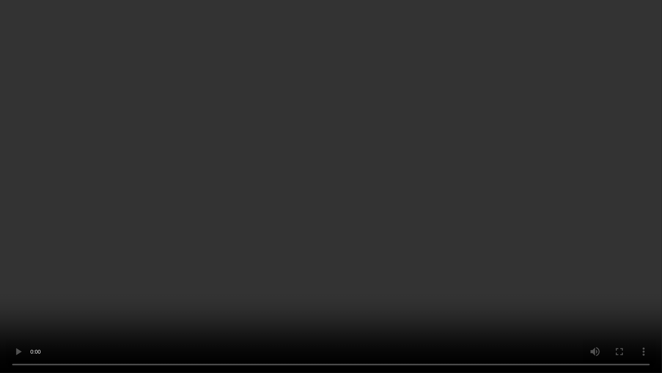
click at [407, 229] on video at bounding box center [331, 186] width 662 height 373
click at [387, 253] on video at bounding box center [331, 186] width 662 height 373
click at [443, 220] on video at bounding box center [331, 186] width 662 height 373
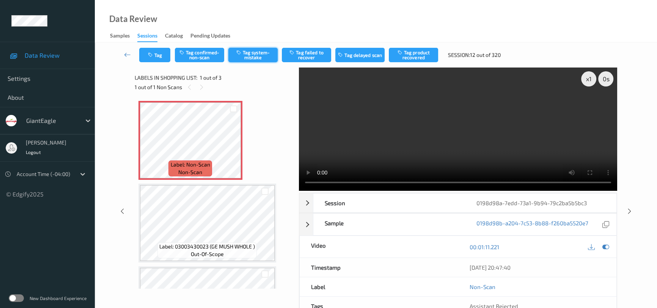
click at [253, 51] on button "Tag system-mistake" at bounding box center [252, 55] width 49 height 14
click at [159, 53] on button "Tag" at bounding box center [154, 55] width 31 height 14
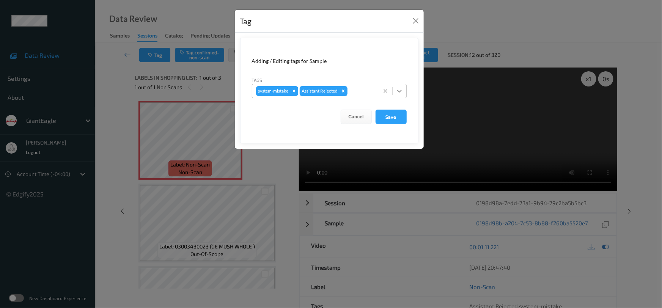
click at [398, 91] on icon at bounding box center [399, 91] width 5 height 3
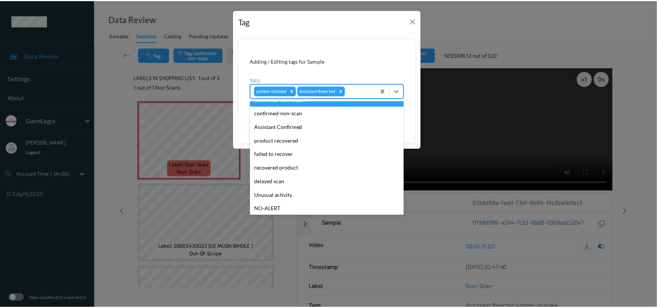
scroll to position [34, 0]
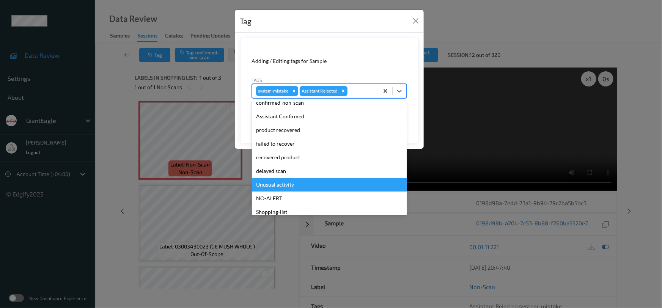
click at [292, 183] on div "Unusual activity" at bounding box center [329, 185] width 155 height 14
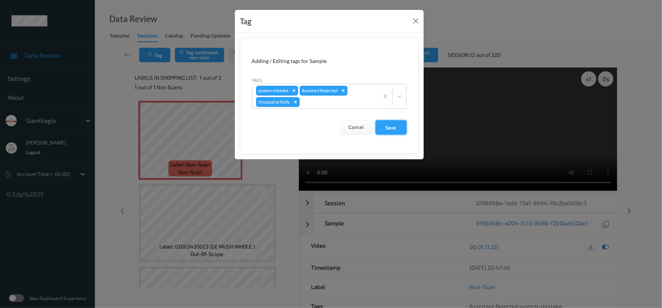
click at [391, 128] on button "Save" at bounding box center [391, 127] width 31 height 14
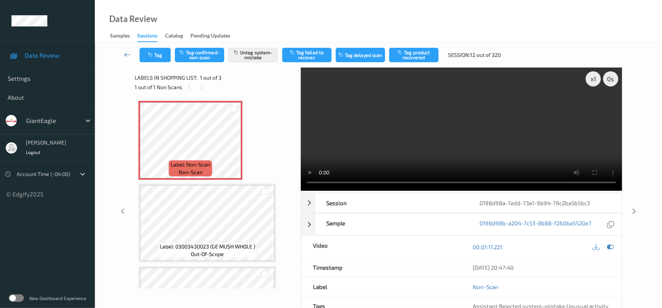
click at [127, 50] on link at bounding box center [128, 55] width 24 height 14
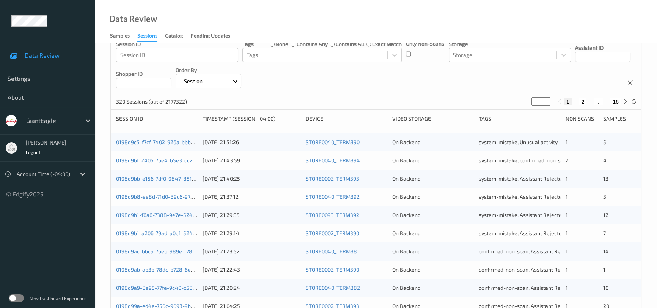
scroll to position [276, 0]
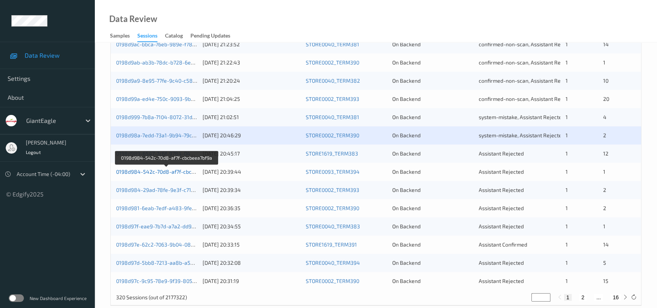
click at [151, 172] on link "0198d984-542c-70d8-af7f-cbcbeea7bf9a" at bounding box center [166, 171] width 101 height 6
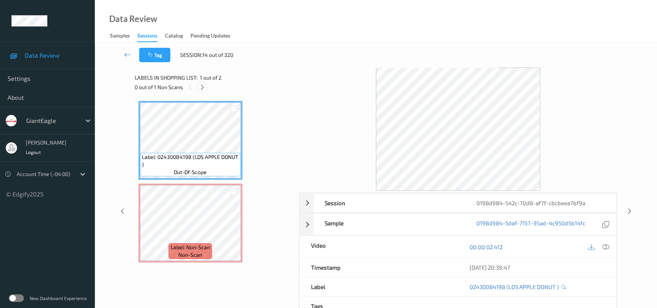
click at [203, 87] on icon at bounding box center [202, 87] width 6 height 7
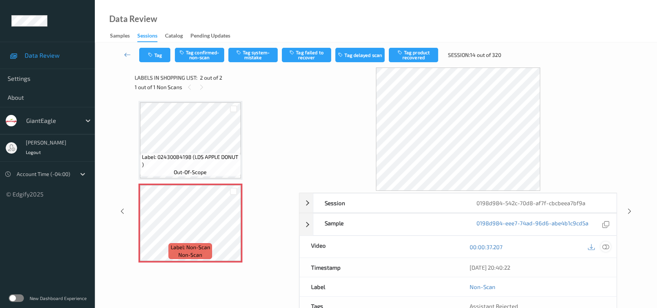
click at [604, 246] on icon at bounding box center [605, 247] width 7 height 7
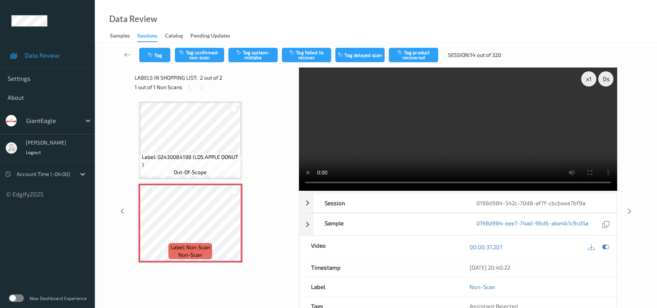
drag, startPoint x: 502, startPoint y: 142, endPoint x: 507, endPoint y: 145, distance: 5.8
click at [502, 142] on video at bounding box center [458, 129] width 318 height 123
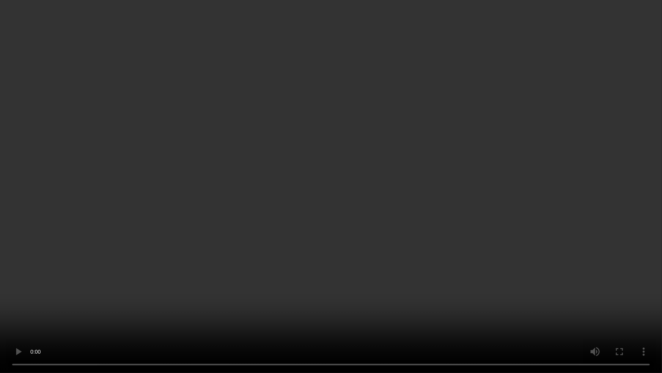
click at [418, 257] on video at bounding box center [331, 186] width 662 height 373
click at [350, 303] on video at bounding box center [331, 186] width 662 height 373
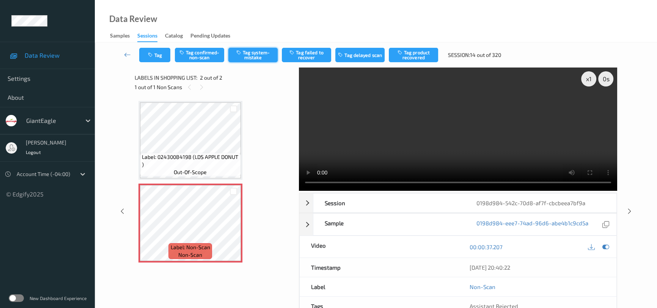
click at [243, 57] on button "Tag system-mistake" at bounding box center [252, 55] width 49 height 14
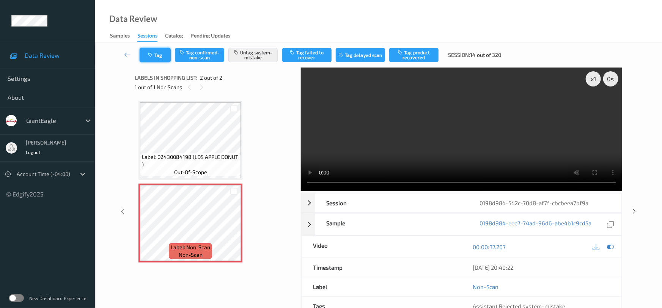
click at [160, 60] on button "Tag" at bounding box center [155, 55] width 31 height 14
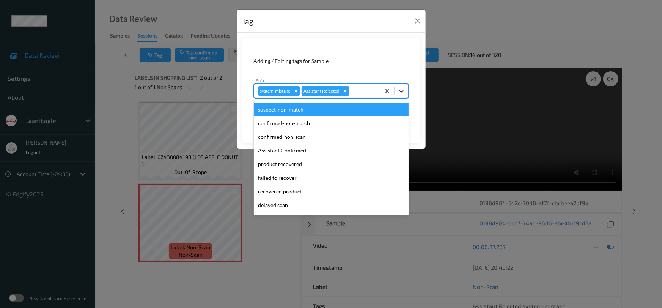
click at [400, 92] on icon at bounding box center [402, 91] width 8 height 8
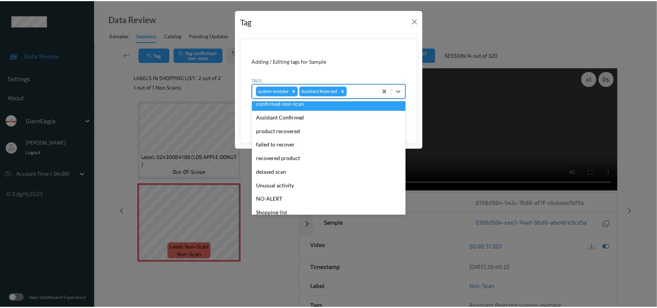
scroll to position [67, 0]
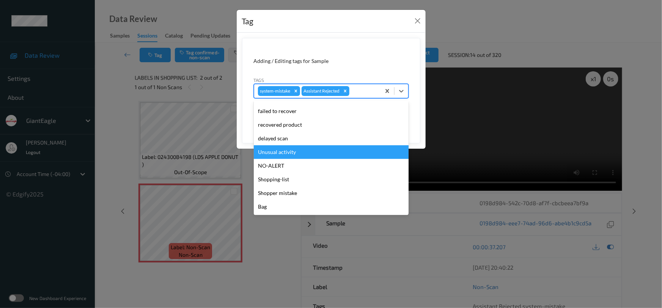
click at [296, 153] on div "Unusual activity" at bounding box center [331, 152] width 155 height 14
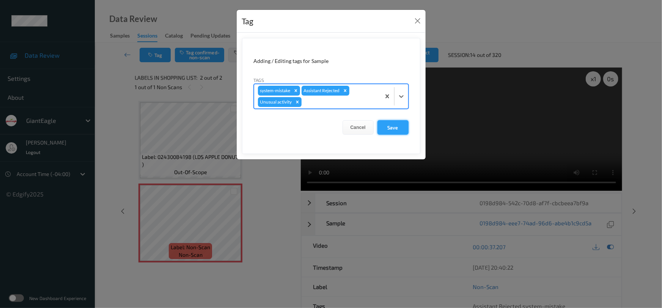
click at [394, 126] on button "Save" at bounding box center [392, 127] width 31 height 14
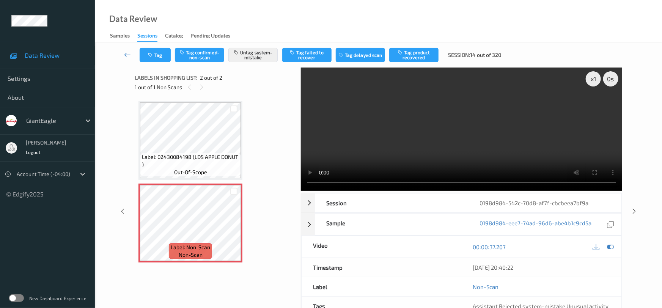
click at [126, 53] on icon at bounding box center [127, 55] width 7 height 8
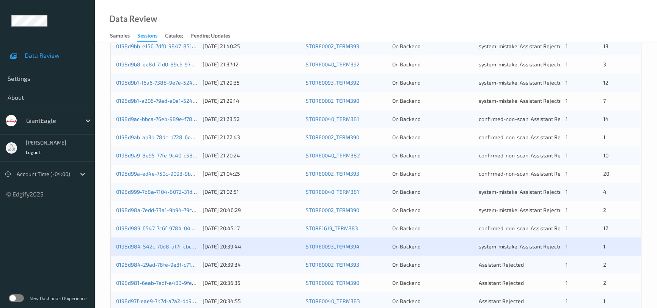
scroll to position [276, 0]
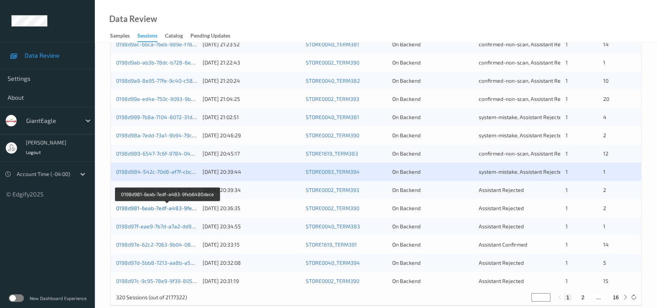
click at [156, 208] on link "0198d981-6eab-7edf-a483-9feb6480dece" at bounding box center [168, 208] width 104 height 6
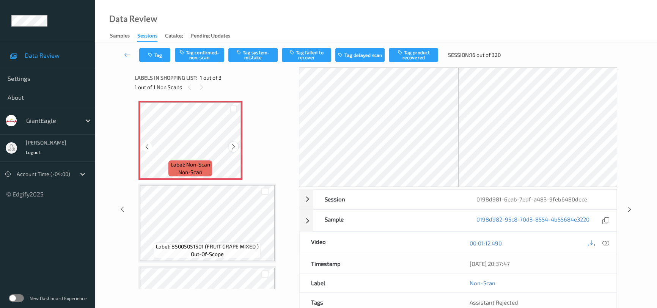
click at [235, 146] on icon at bounding box center [233, 146] width 6 height 7
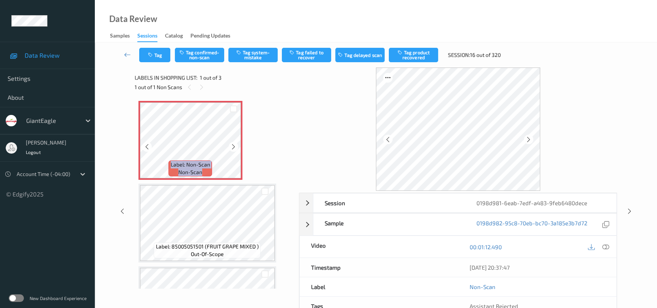
click at [235, 146] on icon at bounding box center [233, 146] width 6 height 7
click at [604, 244] on icon at bounding box center [605, 247] width 7 height 7
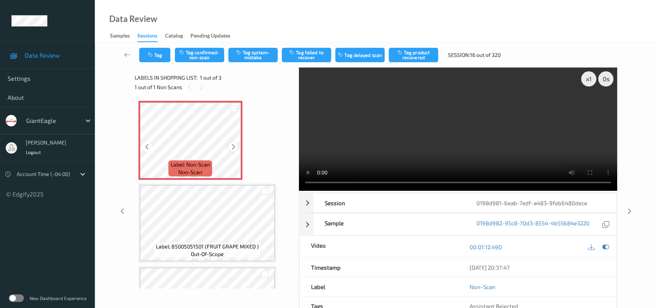
click at [234, 144] on icon at bounding box center [233, 146] width 6 height 7
click at [455, 137] on video at bounding box center [458, 129] width 318 height 123
click at [467, 131] on video at bounding box center [458, 129] width 318 height 123
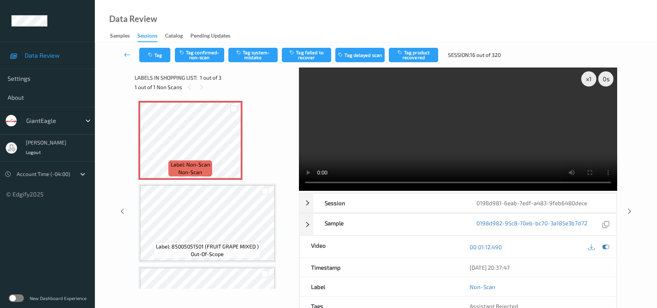
click at [414, 148] on video at bounding box center [458, 129] width 318 height 123
click at [208, 55] on button "Tag confirmed-non-scan" at bounding box center [199, 55] width 49 height 14
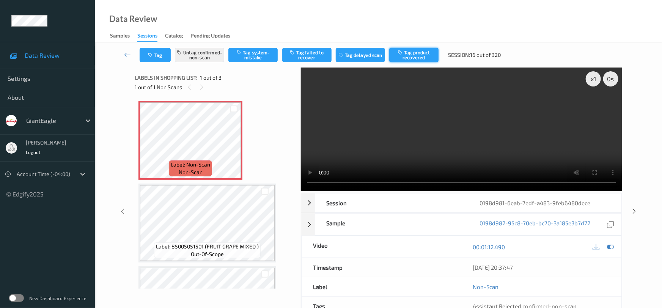
click at [415, 53] on button "Tag product recovered" at bounding box center [413, 55] width 49 height 14
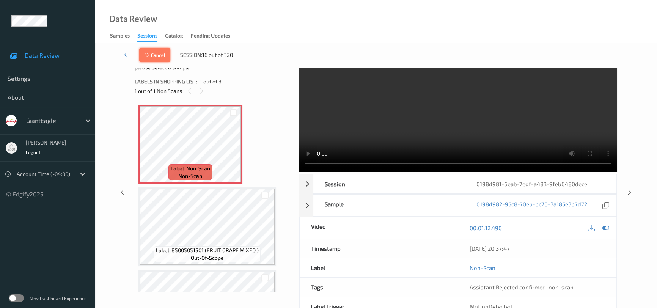
click at [164, 53] on button "Cancel" at bounding box center [154, 55] width 31 height 14
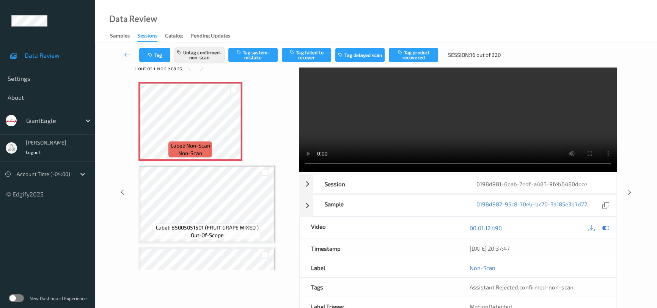
click at [216, 52] on button "Untag confirmed-non-scan" at bounding box center [199, 55] width 49 height 14
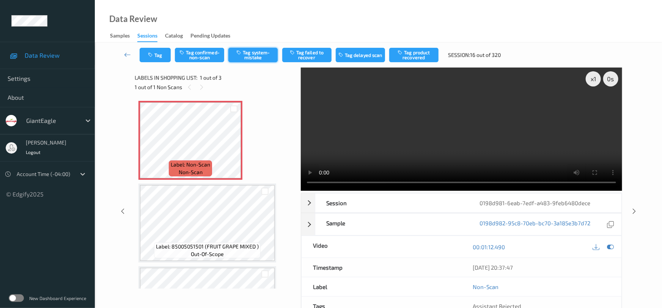
click at [258, 54] on button "Tag system-mistake" at bounding box center [252, 55] width 49 height 14
click at [161, 51] on button "Tag" at bounding box center [155, 55] width 31 height 14
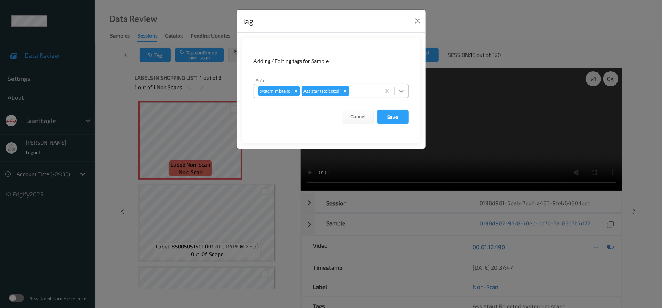
click at [398, 89] on icon at bounding box center [402, 91] width 8 height 8
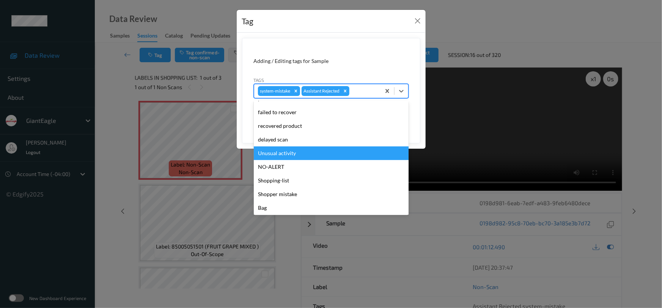
scroll to position [67, 0]
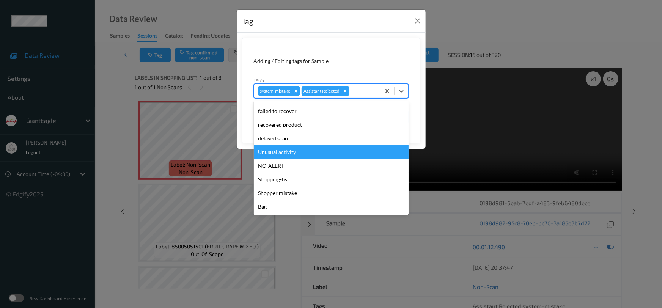
click at [281, 154] on div "Unusual activity" at bounding box center [331, 152] width 155 height 14
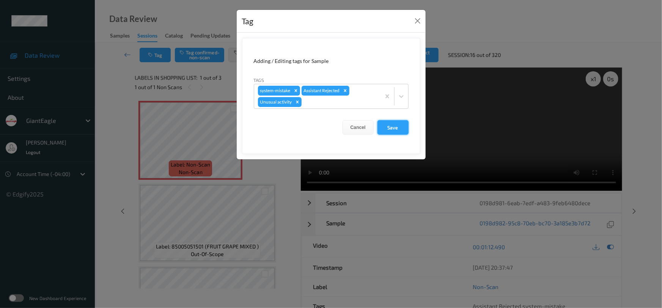
click at [383, 126] on button "Save" at bounding box center [392, 127] width 31 height 14
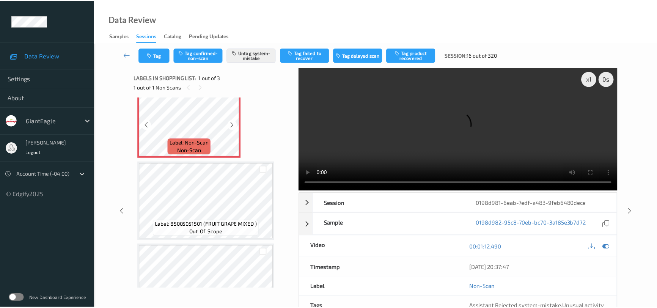
scroll to position [60, 0]
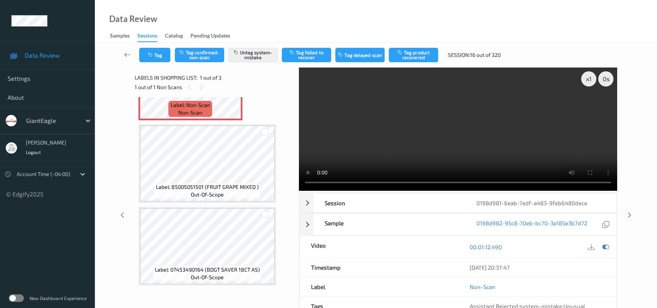
click at [126, 51] on icon at bounding box center [127, 55] width 7 height 8
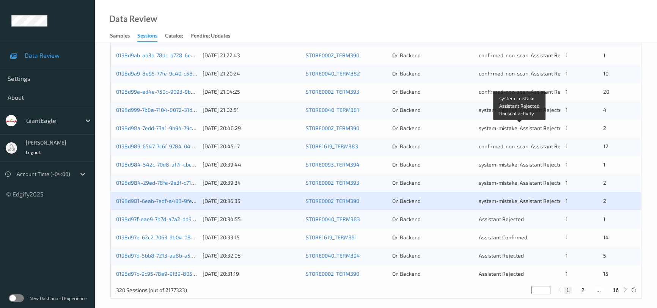
scroll to position [288, 0]
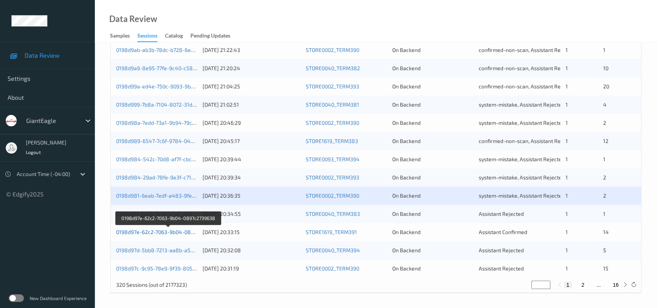
click at [144, 231] on link "0198d97e-62c2-7063-9b04-0897c2739638" at bounding box center [168, 232] width 104 height 6
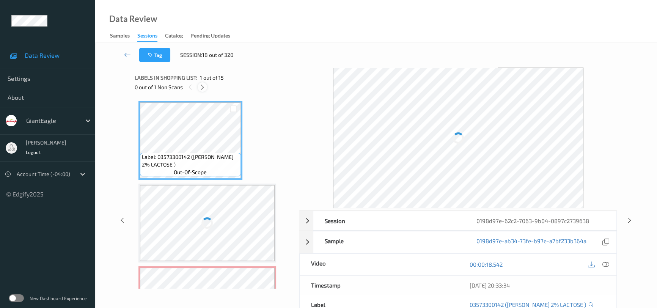
click at [203, 88] on icon at bounding box center [202, 87] width 6 height 7
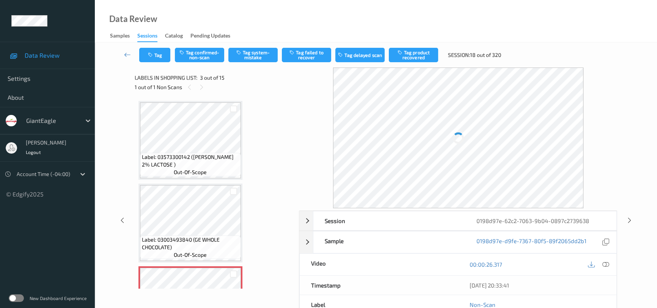
scroll to position [86, 0]
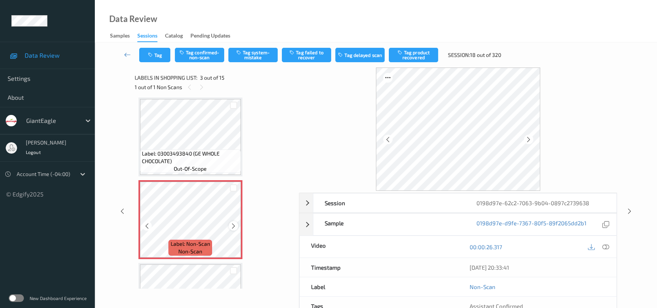
click at [233, 224] on icon at bounding box center [233, 226] width 6 height 7
click at [604, 244] on icon at bounding box center [605, 247] width 7 height 7
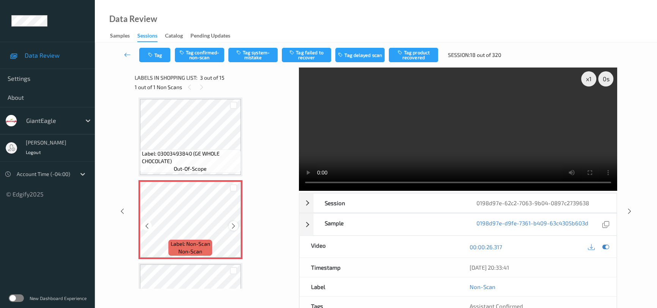
click at [232, 224] on icon at bounding box center [233, 226] width 6 height 7
click at [234, 225] on icon at bounding box center [233, 226] width 6 height 7
click at [235, 225] on icon at bounding box center [233, 226] width 6 height 7
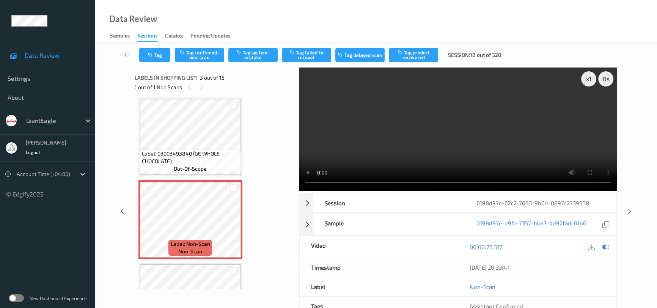
click at [432, 139] on video at bounding box center [458, 129] width 318 height 123
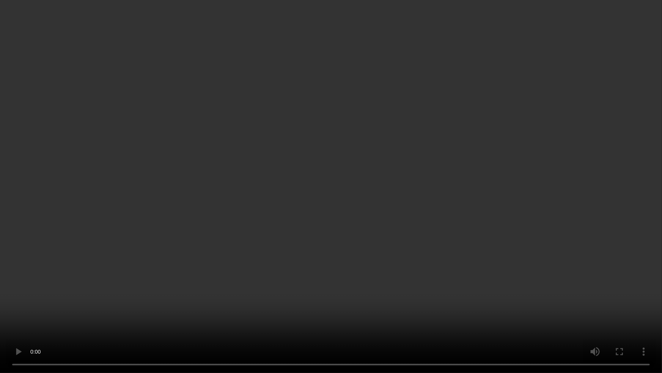
click at [263, 308] on video at bounding box center [331, 186] width 662 height 373
click at [300, 250] on video at bounding box center [331, 186] width 662 height 373
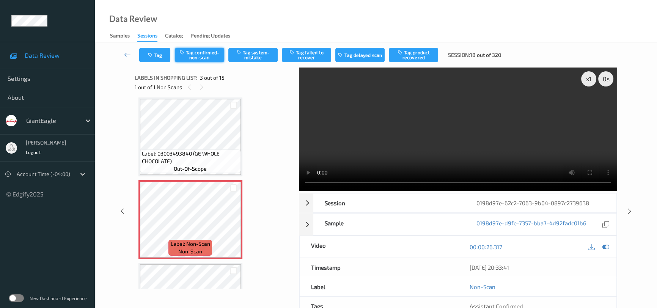
click at [204, 57] on button "Tag confirmed-non-scan" at bounding box center [199, 55] width 49 height 14
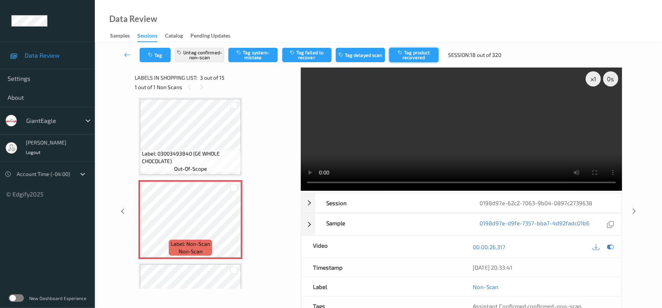
click at [423, 57] on button "Tag product recovered" at bounding box center [413, 55] width 49 height 14
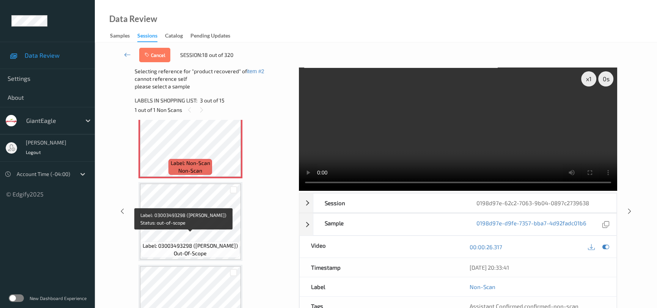
scroll to position [224, 0]
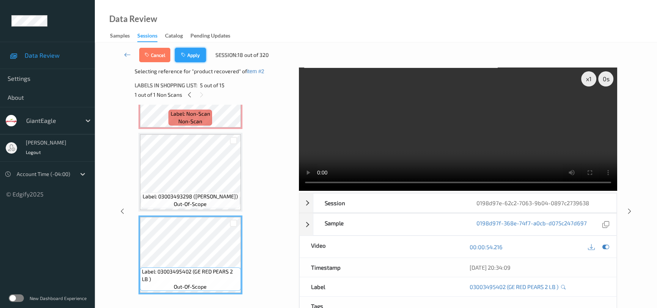
click at [202, 56] on button "Apply" at bounding box center [190, 55] width 31 height 14
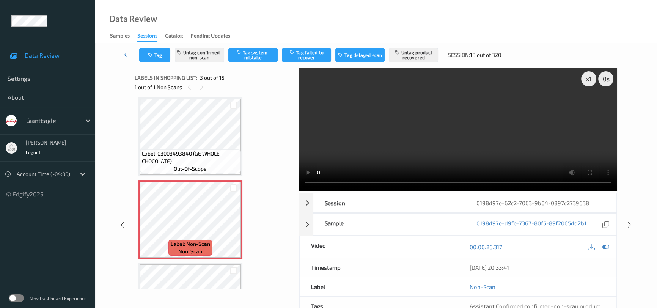
click at [127, 51] on icon at bounding box center [127, 55] width 7 height 8
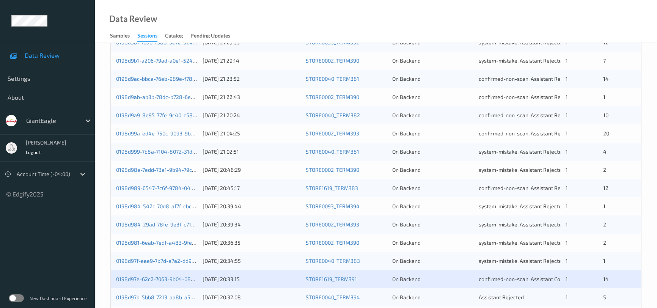
scroll to position [288, 0]
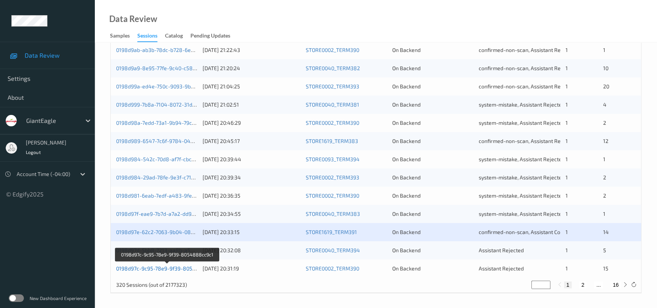
click at [154, 265] on link "0198d97c-9c95-78e9-9f39-8054888cc9c1" at bounding box center [167, 268] width 103 height 6
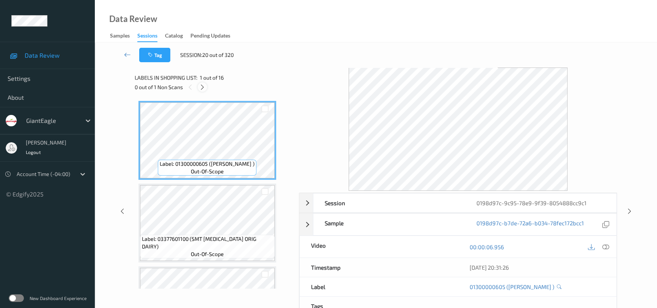
click at [203, 86] on icon at bounding box center [202, 87] width 6 height 7
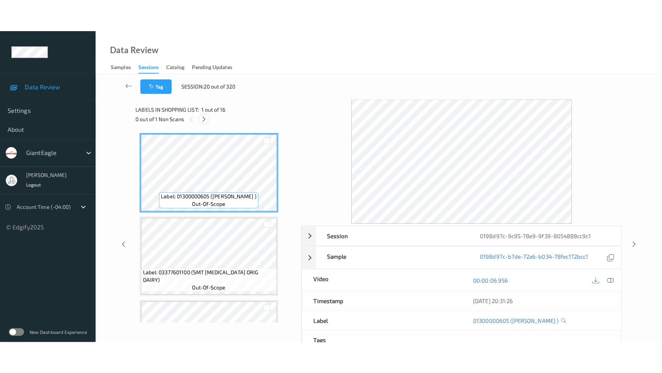
scroll to position [1076, 0]
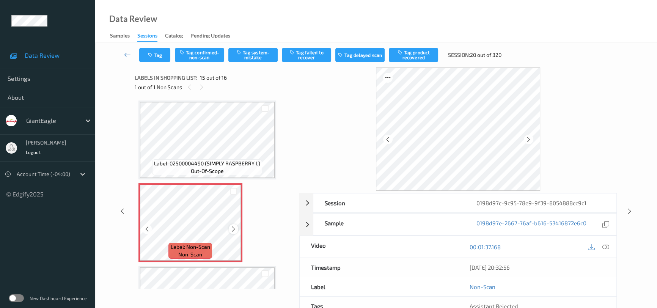
click at [235, 226] on icon at bounding box center [233, 229] width 6 height 7
click at [606, 245] on icon at bounding box center [605, 247] width 7 height 7
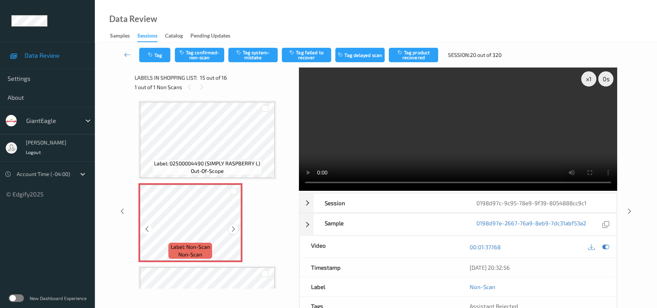
click at [236, 226] on icon at bounding box center [233, 229] width 6 height 7
click at [490, 135] on video at bounding box center [458, 129] width 318 height 123
click at [409, 133] on video at bounding box center [458, 129] width 318 height 123
click at [233, 227] on icon at bounding box center [233, 229] width 6 height 7
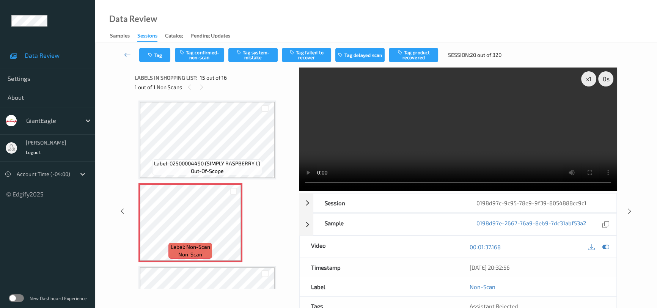
click at [445, 135] on video at bounding box center [458, 129] width 318 height 123
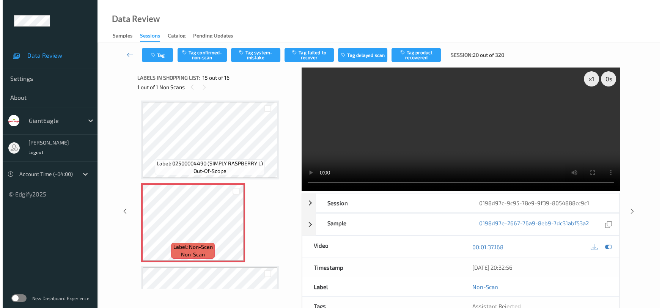
scroll to position [1066, 0]
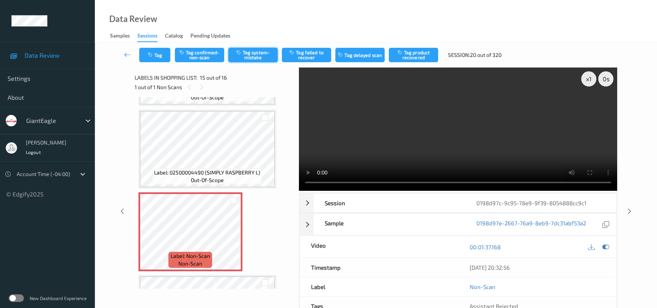
click at [255, 57] on button "Tag system-mistake" at bounding box center [252, 55] width 49 height 14
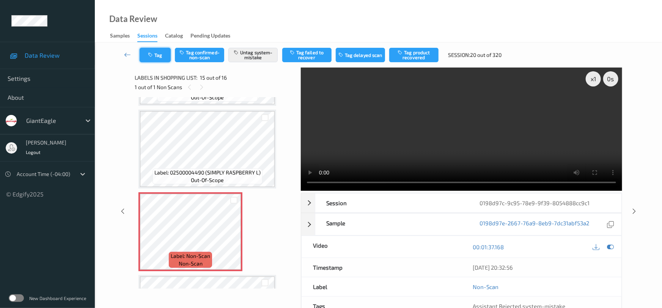
click at [160, 52] on button "Tag" at bounding box center [155, 55] width 31 height 14
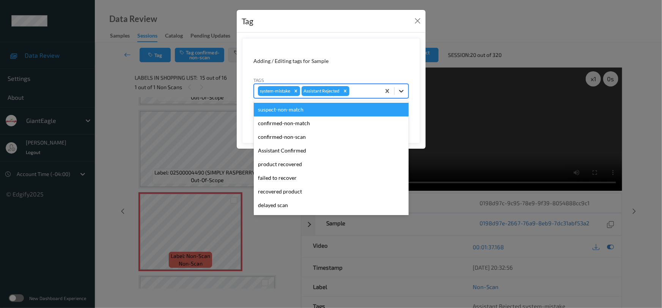
click at [402, 90] on icon at bounding box center [402, 91] width 8 height 8
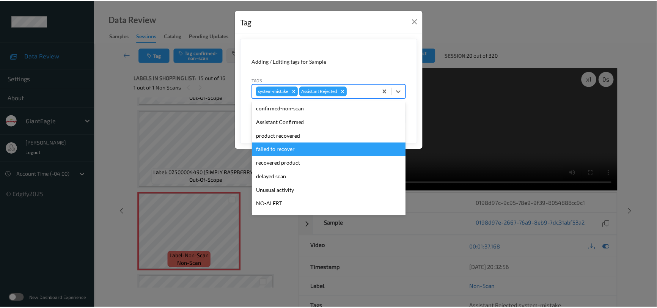
scroll to position [34, 0]
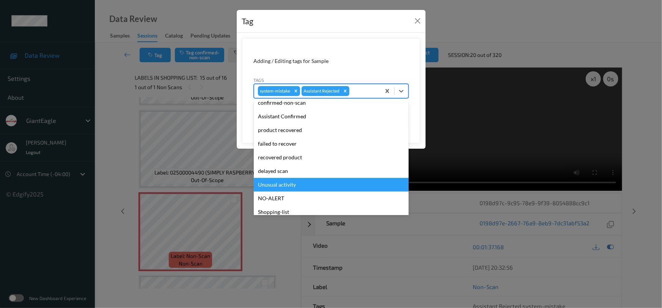
drag, startPoint x: 295, startPoint y: 184, endPoint x: 347, endPoint y: 173, distance: 53.5
click at [298, 183] on div "Unusual activity" at bounding box center [331, 185] width 155 height 14
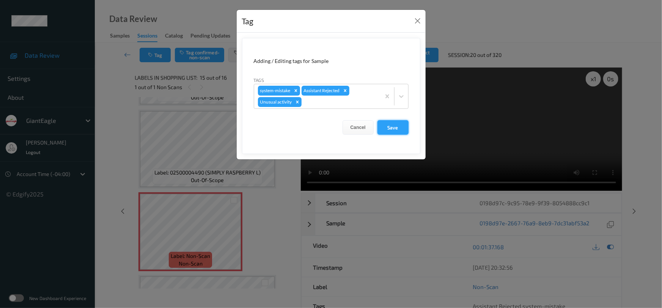
click at [395, 129] on button "Save" at bounding box center [392, 127] width 31 height 14
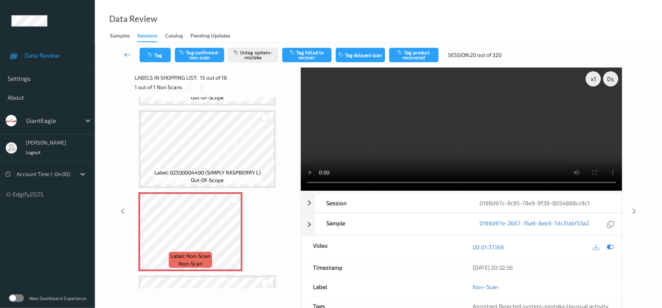
click at [125, 51] on icon at bounding box center [127, 55] width 7 height 8
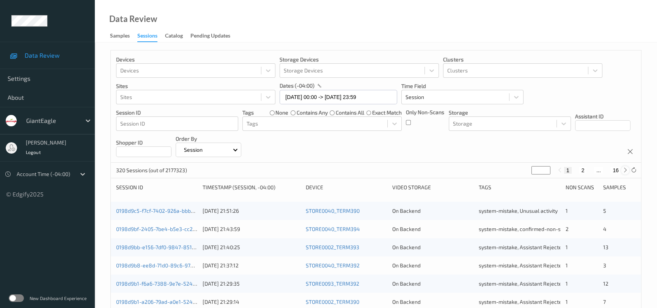
click at [624, 170] on icon at bounding box center [626, 170] width 6 height 6
type input "*"
click at [624, 170] on icon at bounding box center [626, 170] width 6 height 6
type input "*"
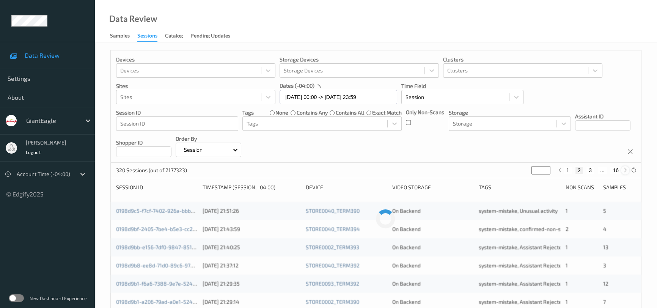
type input "*"
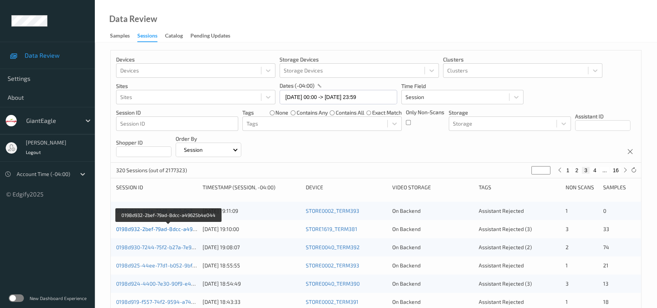
click at [146, 228] on link "0198d932-2bef-79ad-8dcc-a49625b4e044" at bounding box center [168, 229] width 105 height 6
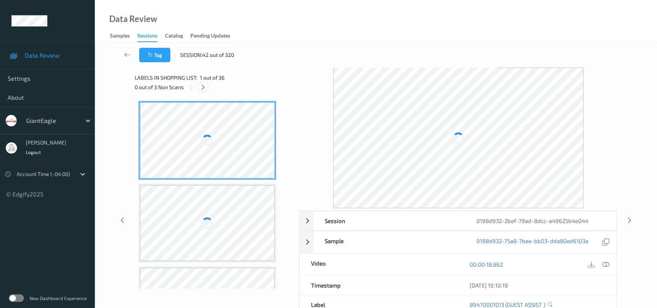
click at [203, 86] on icon at bounding box center [203, 87] width 6 height 7
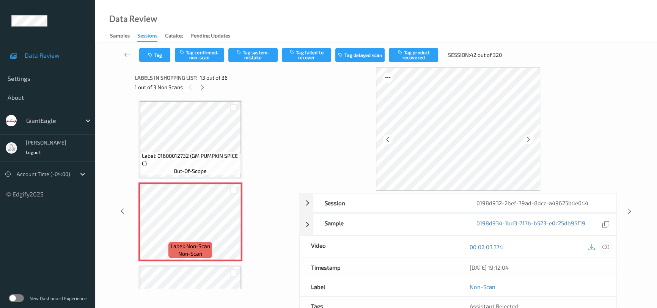
click at [604, 244] on icon at bounding box center [605, 247] width 7 height 7
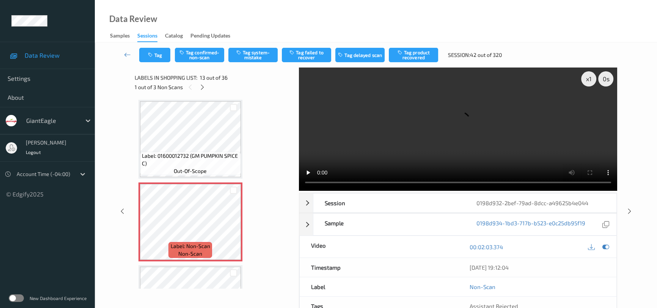
scroll to position [945, 0]
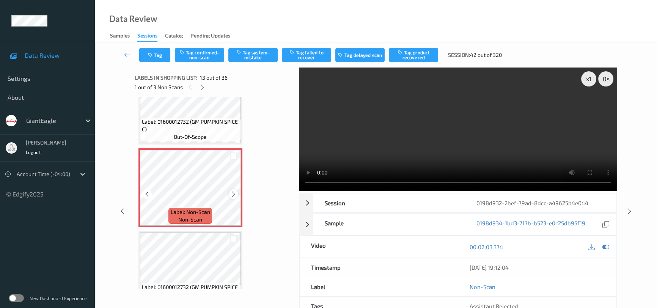
click at [234, 191] on icon at bounding box center [233, 194] width 6 height 7
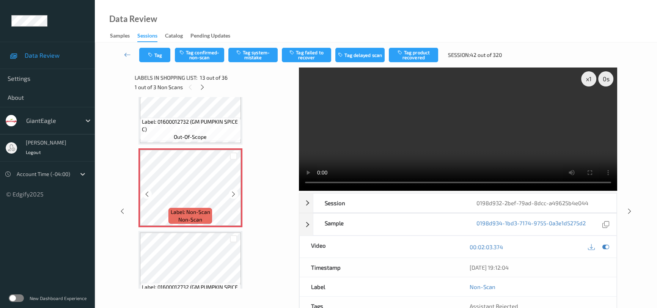
click at [234, 191] on icon at bounding box center [233, 194] width 6 height 7
click at [476, 156] on video at bounding box center [458, 129] width 318 height 123
click at [411, 125] on video at bounding box center [458, 129] width 318 height 123
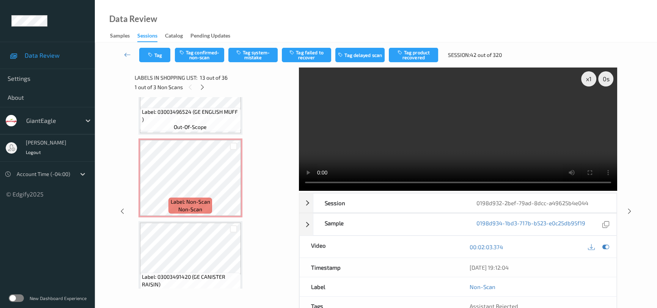
scroll to position [2613, 0]
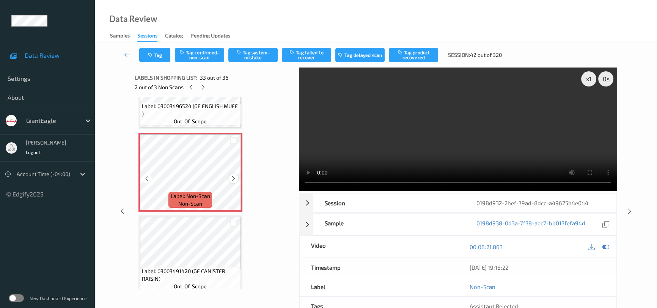
click at [236, 175] on icon at bounding box center [233, 178] width 6 height 7
click at [381, 142] on video at bounding box center [458, 129] width 318 height 123
click at [519, 148] on video at bounding box center [458, 129] width 318 height 123
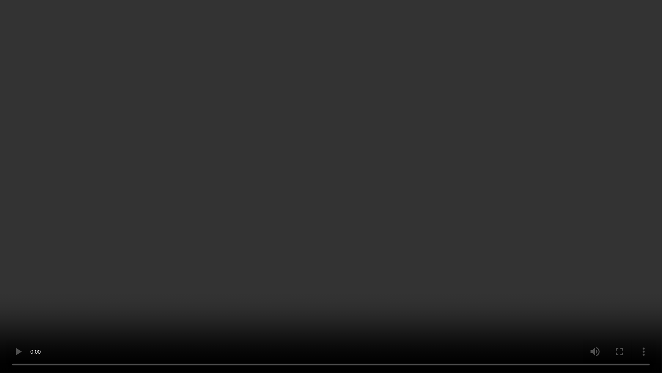
click at [484, 228] on video at bounding box center [331, 186] width 662 height 373
click at [524, 251] on video at bounding box center [331, 186] width 662 height 373
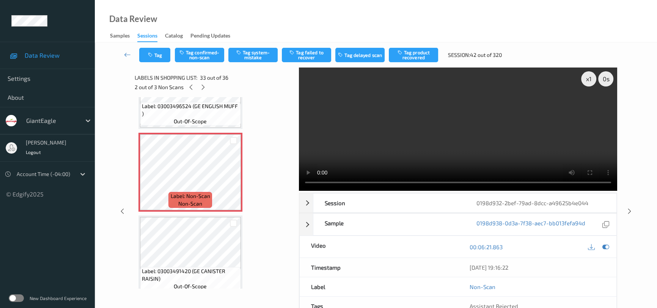
click at [449, 131] on video at bounding box center [458, 129] width 318 height 123
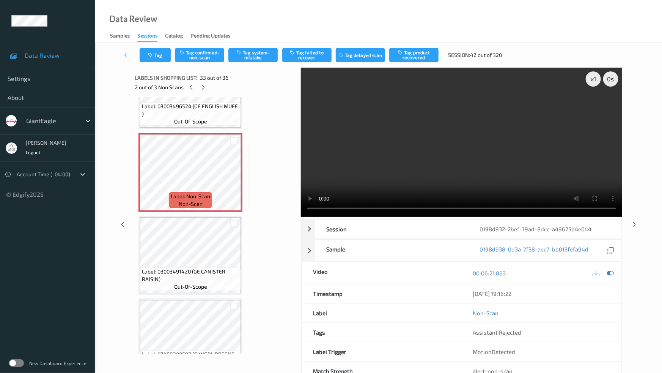
click at [432, 204] on video at bounding box center [461, 142] width 321 height 149
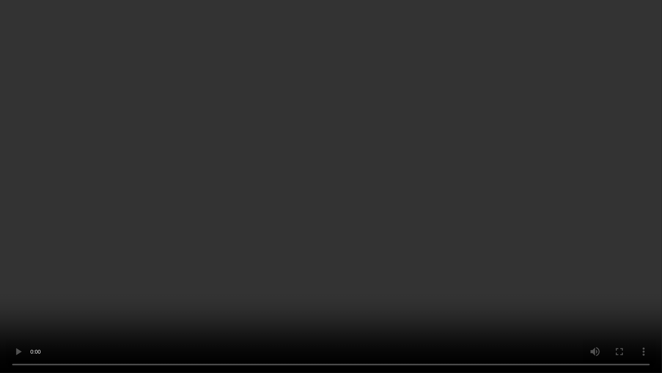
click at [506, 242] on video at bounding box center [331, 186] width 662 height 373
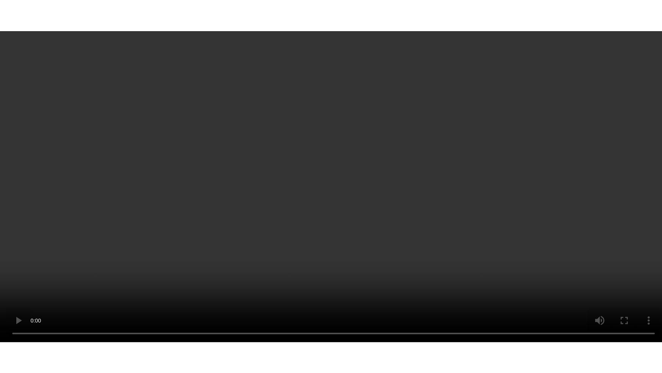
scroll to position [2779, 0]
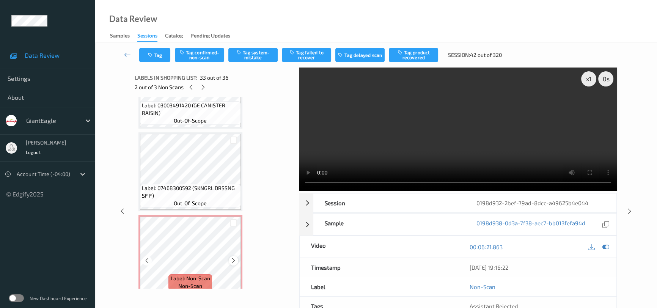
click at [234, 257] on icon at bounding box center [233, 260] width 6 height 7
click at [433, 139] on video at bounding box center [458, 129] width 318 height 123
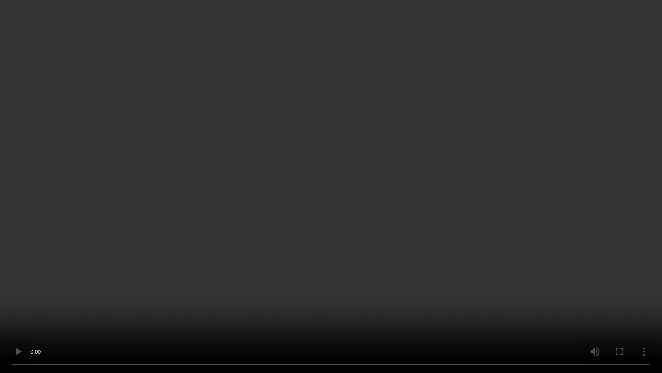
click at [488, 221] on video at bounding box center [331, 186] width 662 height 373
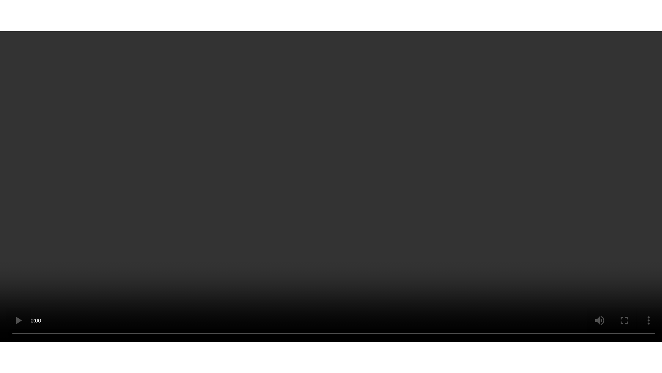
scroll to position [2779, 0]
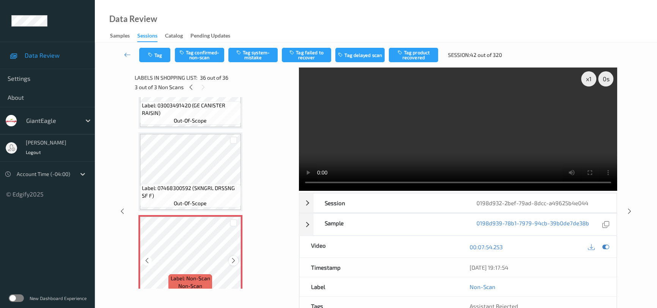
click at [232, 257] on icon at bounding box center [233, 260] width 6 height 7
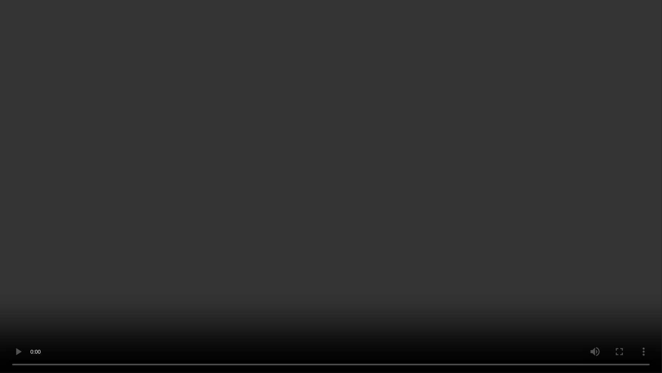
click at [273, 198] on video at bounding box center [331, 186] width 662 height 373
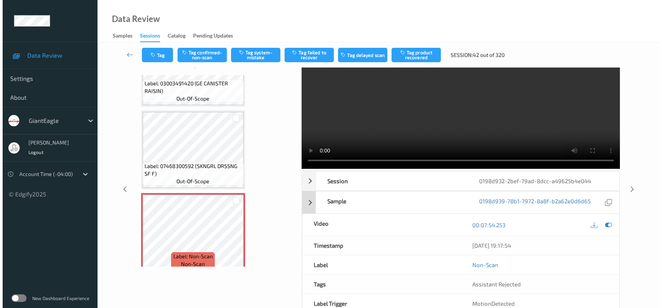
scroll to position [0, 0]
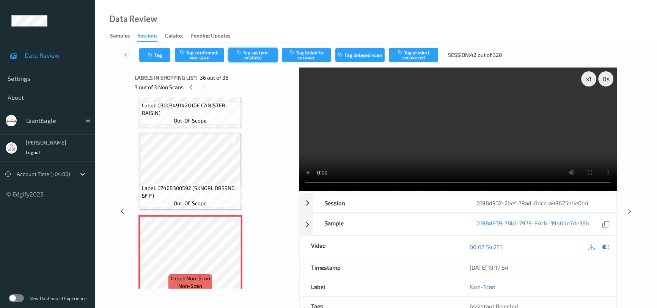
click at [258, 51] on button "Tag system-mistake" at bounding box center [252, 55] width 49 height 14
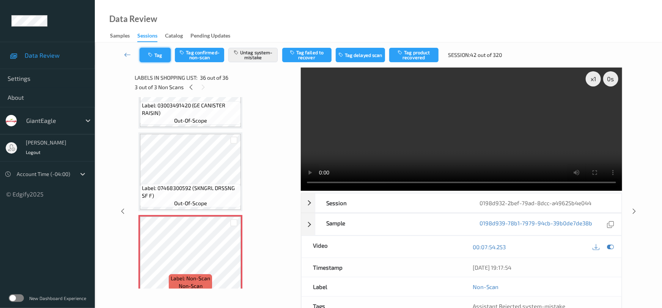
click at [157, 54] on button "Tag" at bounding box center [155, 55] width 31 height 14
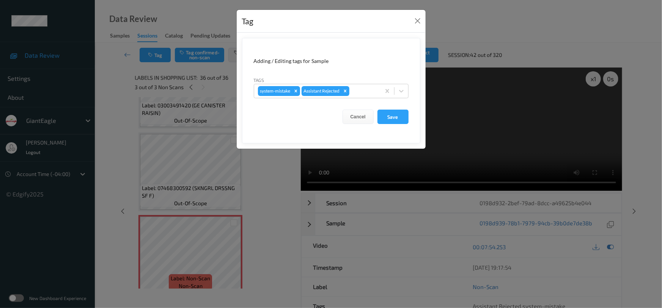
drag, startPoint x: 405, startPoint y: 94, endPoint x: 384, endPoint y: 100, distance: 22.4
click at [405, 94] on div at bounding box center [402, 91] width 14 height 14
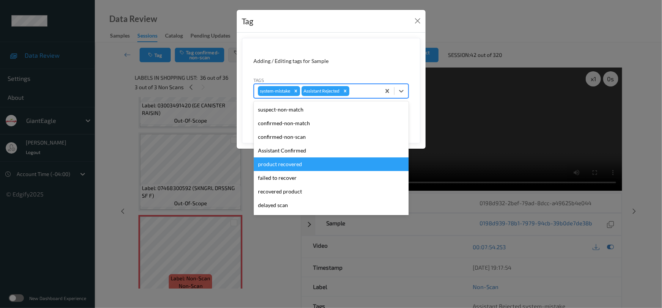
scroll to position [67, 0]
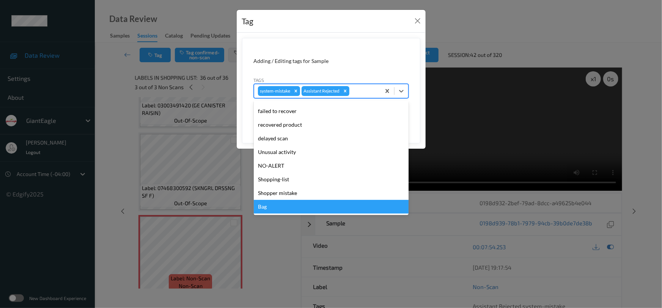
click at [278, 203] on div "Bag" at bounding box center [331, 207] width 155 height 14
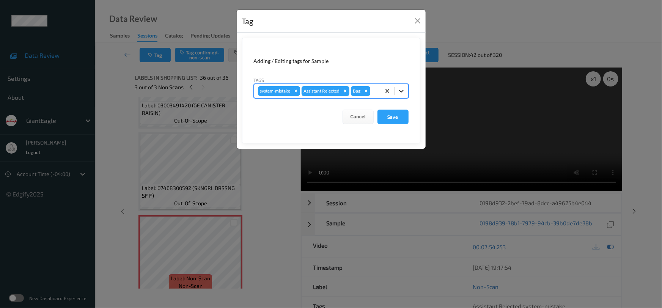
click at [402, 93] on icon at bounding box center [402, 91] width 8 height 8
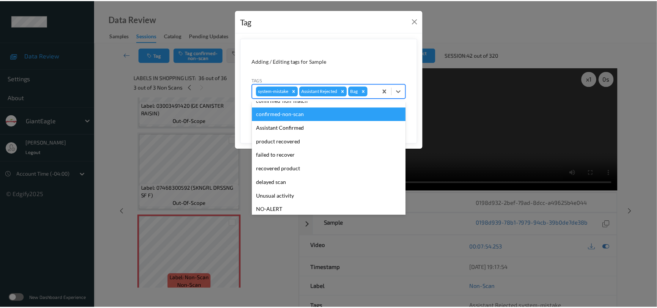
scroll to position [34, 0]
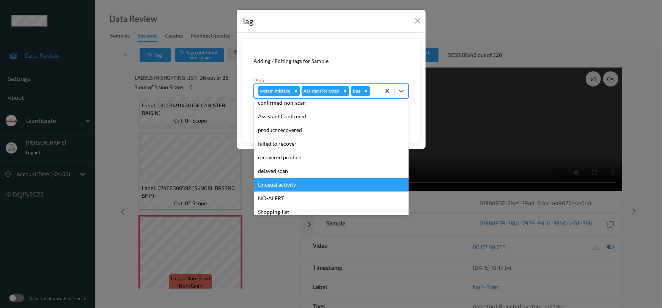
drag, startPoint x: 274, startPoint y: 186, endPoint x: 319, endPoint y: 166, distance: 48.4
click at [277, 185] on div "Unusual activity" at bounding box center [331, 185] width 155 height 14
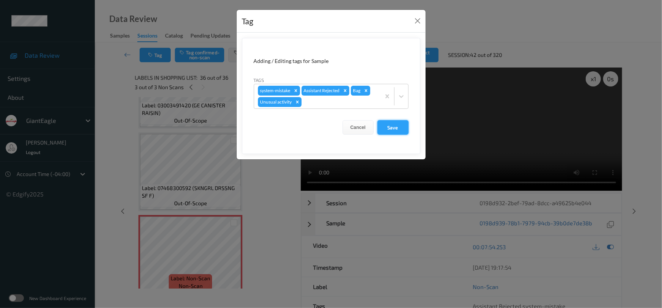
click at [394, 127] on button "Save" at bounding box center [392, 127] width 31 height 14
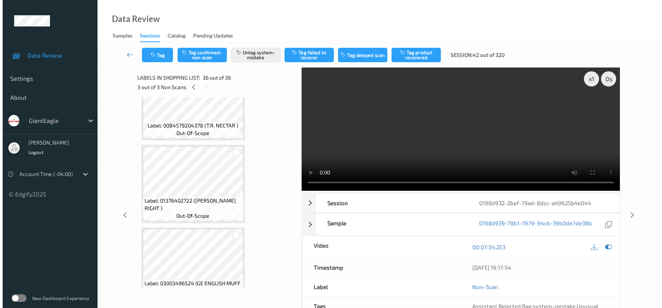
scroll to position [2581, 0]
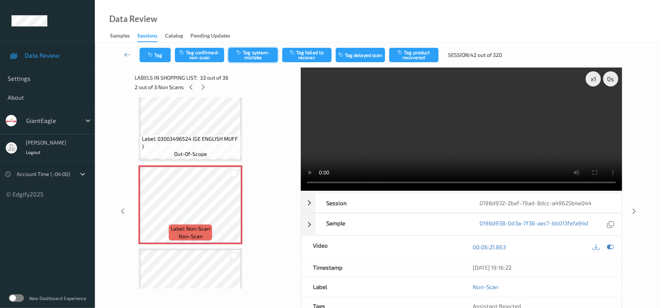
click at [256, 54] on button "Tag system-mistake" at bounding box center [252, 55] width 49 height 14
click at [163, 56] on button "Tag" at bounding box center [155, 55] width 31 height 14
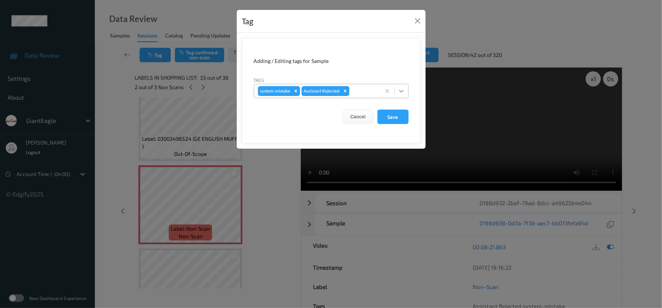
click at [403, 92] on icon at bounding box center [402, 91] width 8 height 8
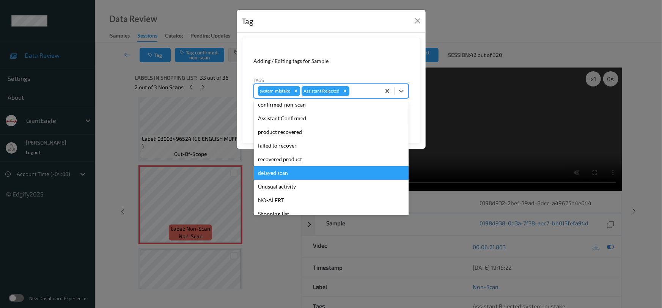
scroll to position [67, 0]
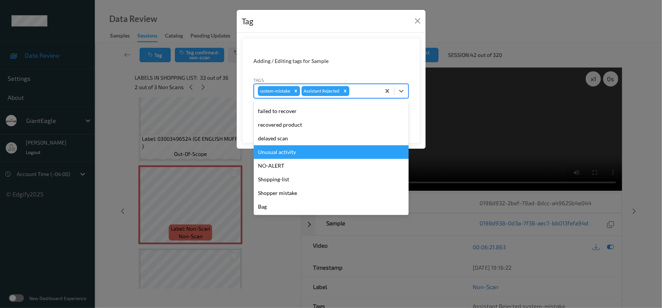
click at [308, 155] on div "Unusual activity" at bounding box center [331, 152] width 155 height 14
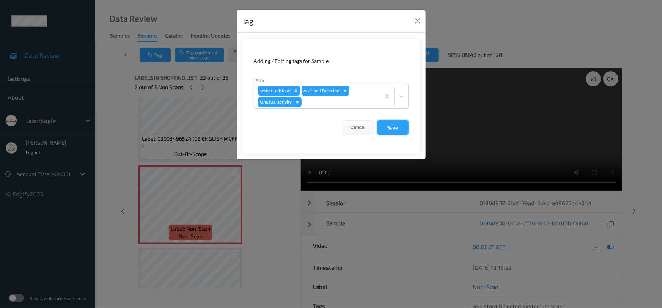
click at [398, 130] on button "Save" at bounding box center [392, 127] width 31 height 14
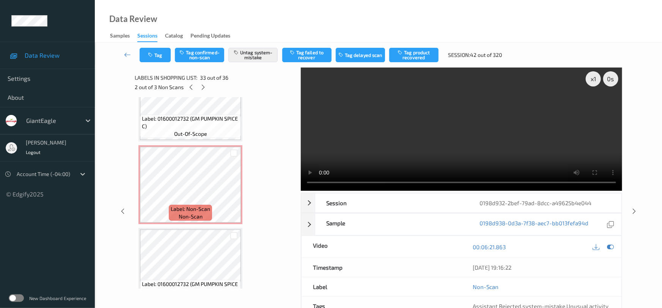
scroll to position [959, 0]
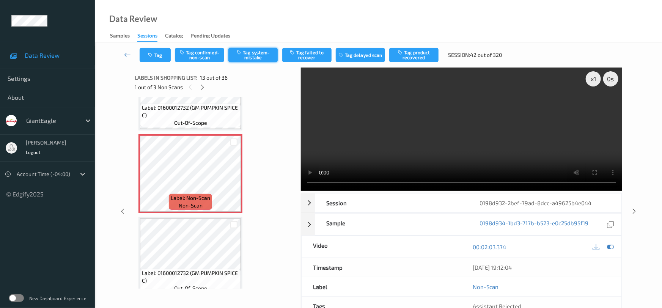
click at [265, 55] on button "Tag system-mistake" at bounding box center [252, 55] width 49 height 14
click at [163, 55] on button "Tag" at bounding box center [155, 55] width 31 height 14
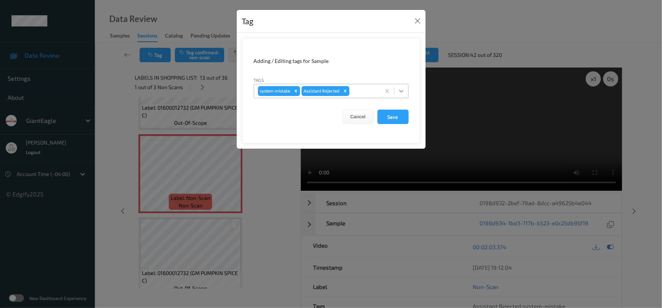
click at [404, 94] on icon at bounding box center [402, 91] width 8 height 8
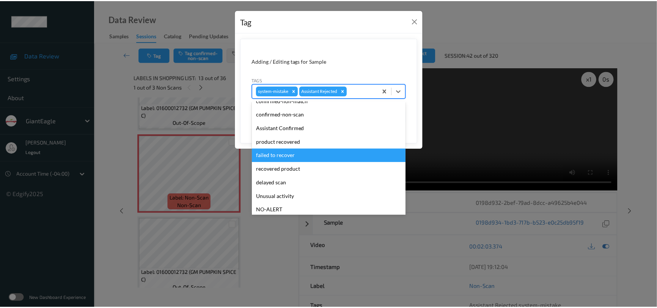
scroll to position [34, 0]
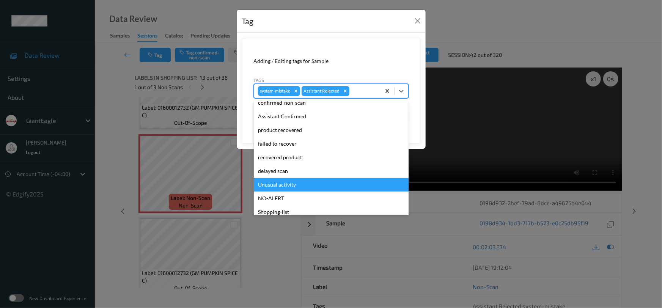
click at [271, 187] on div "Unusual activity" at bounding box center [331, 185] width 155 height 14
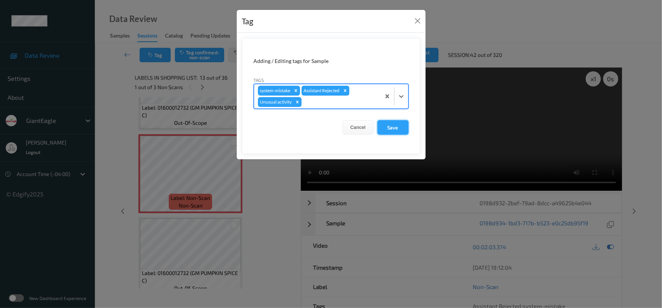
click at [395, 130] on button "Save" at bounding box center [392, 127] width 31 height 14
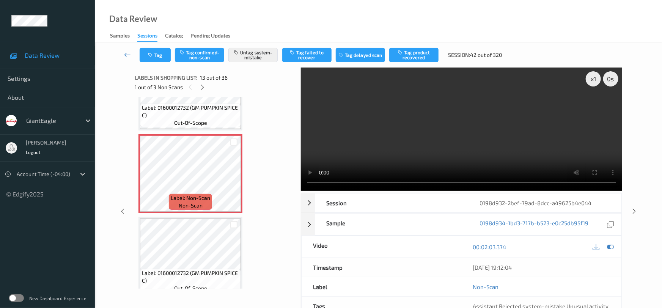
click at [127, 51] on icon at bounding box center [127, 55] width 7 height 8
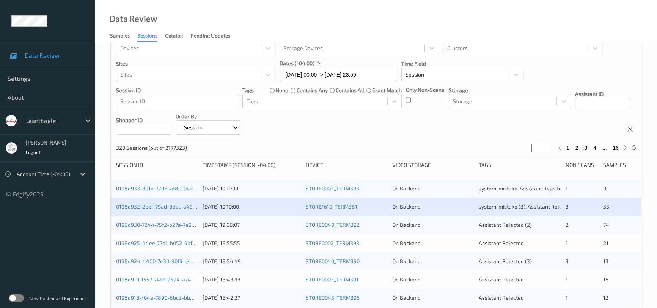
scroll to position [34, 0]
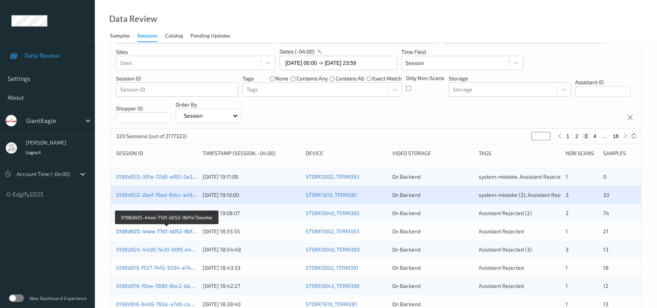
click at [146, 229] on link "0198d925-44ee-77d1-b052-9bf1e72eeebe" at bounding box center [167, 231] width 102 height 6
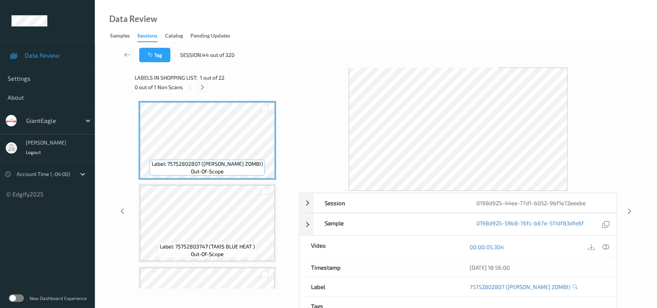
click at [204, 85] on icon at bounding box center [202, 87] width 6 height 7
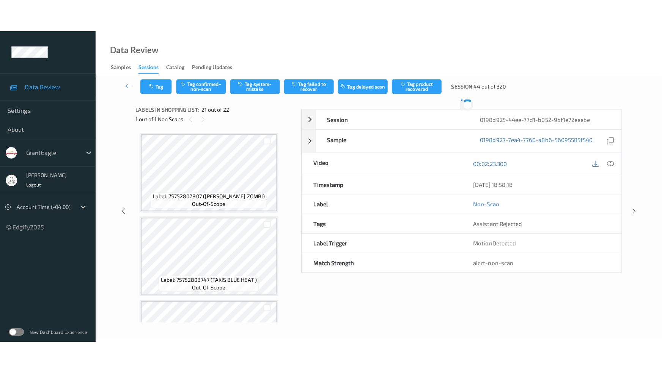
scroll to position [1570, 0]
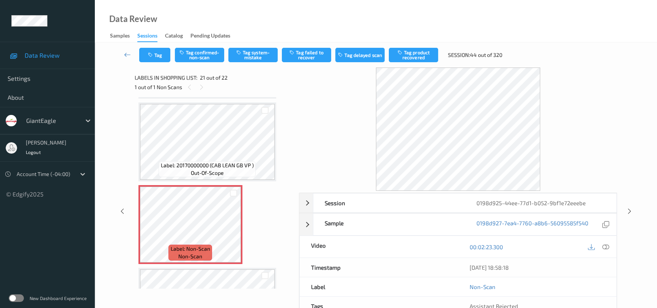
click at [605, 244] on icon at bounding box center [605, 247] width 7 height 7
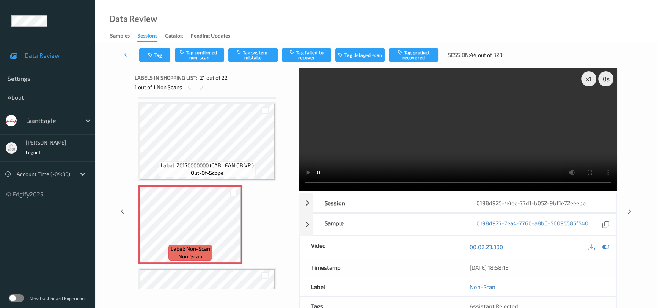
click at [446, 120] on video at bounding box center [458, 129] width 318 height 123
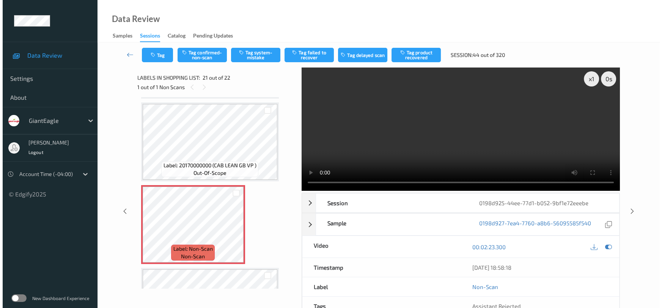
scroll to position [1561, 0]
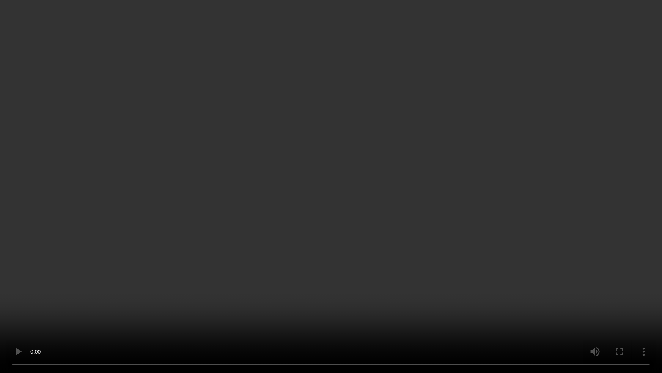
click at [478, 308] on video at bounding box center [331, 186] width 662 height 373
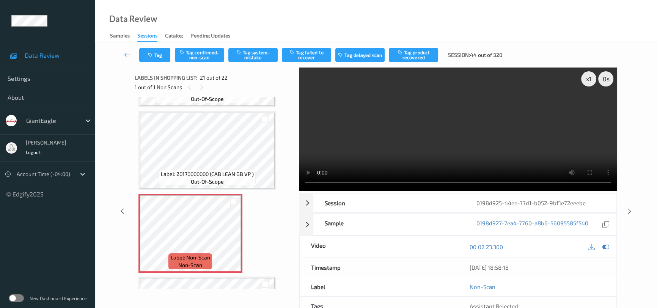
click at [487, 118] on video at bounding box center [458, 129] width 318 height 123
click at [480, 140] on video at bounding box center [458, 129] width 318 height 123
click at [258, 57] on button "Tag system-mistake" at bounding box center [252, 55] width 49 height 14
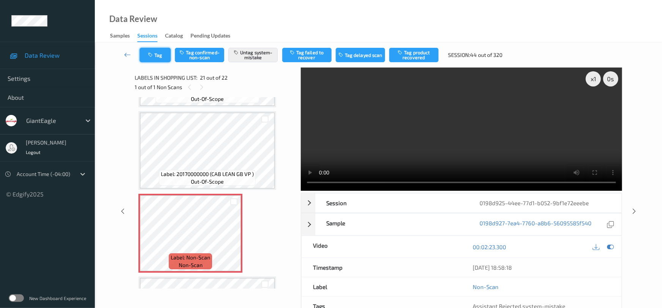
click at [153, 50] on button "Tag" at bounding box center [155, 55] width 31 height 14
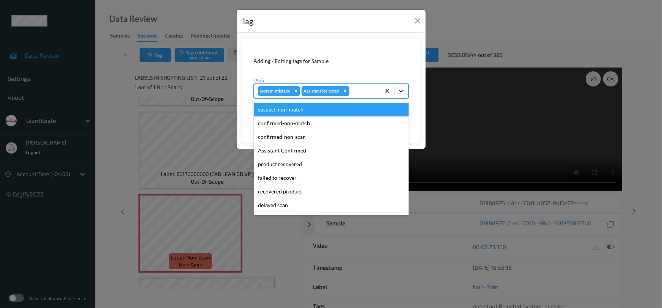
click at [400, 91] on icon at bounding box center [401, 91] width 5 height 3
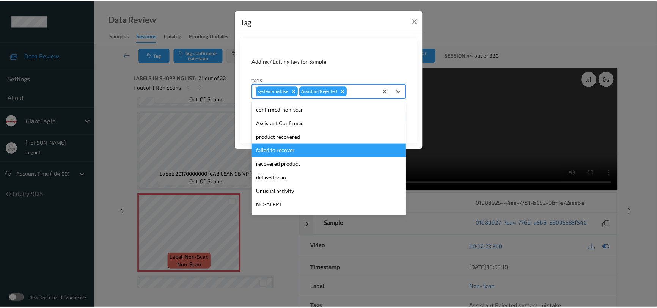
scroll to position [34, 0]
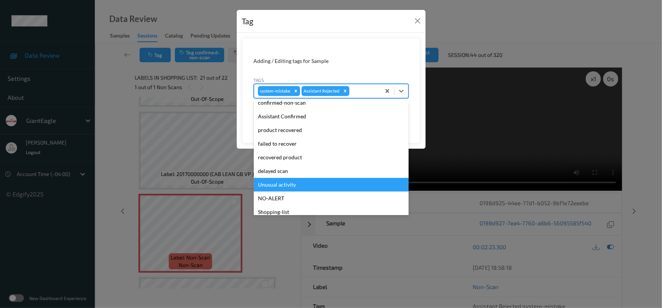
click at [285, 185] on div "Unusual activity" at bounding box center [331, 185] width 155 height 14
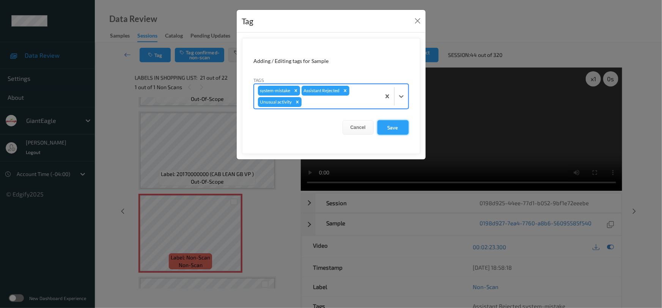
click at [396, 128] on button "Save" at bounding box center [392, 127] width 31 height 14
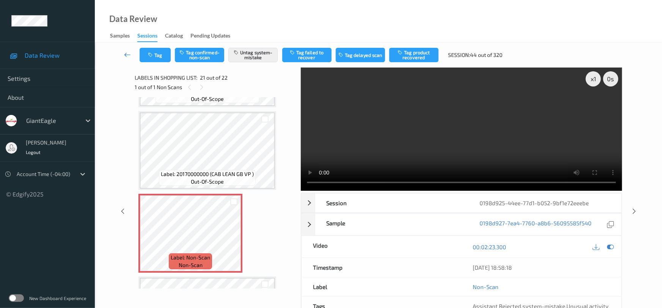
click at [124, 48] on link at bounding box center [128, 55] width 24 height 14
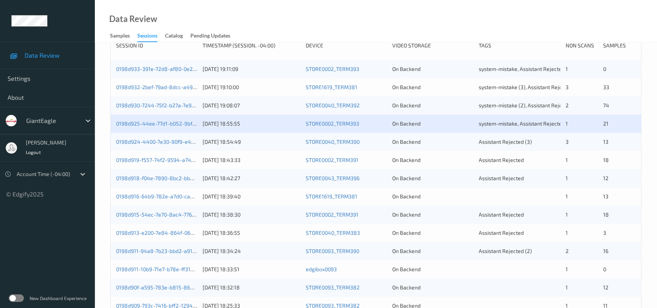
scroll to position [172, 0]
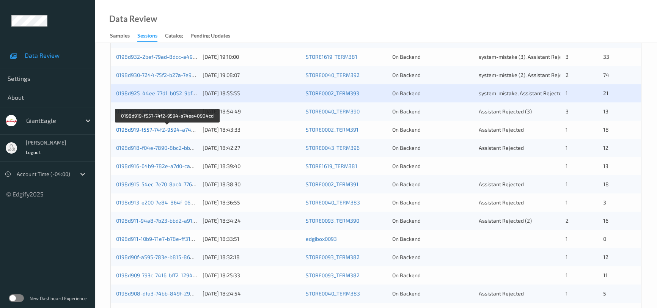
click at [147, 129] on link "0198d919-f557-74f2-9594-a74ea40904cd" at bounding box center [167, 129] width 103 height 6
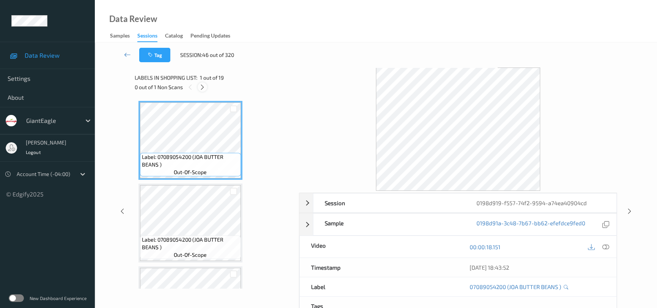
click at [205, 88] on icon at bounding box center [202, 87] width 6 height 7
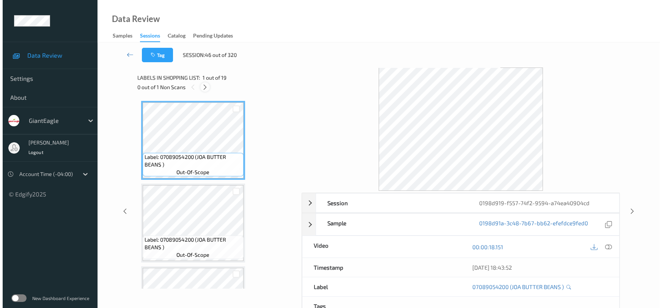
scroll to position [251, 0]
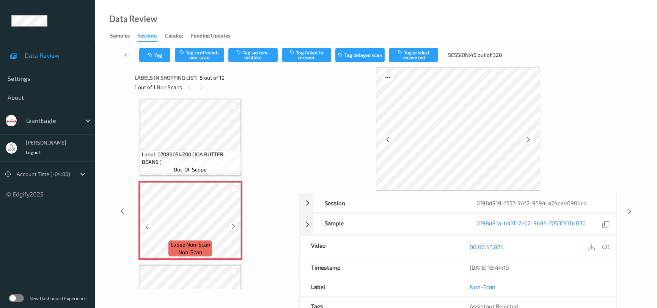
click at [231, 224] on icon at bounding box center [233, 226] width 6 height 7
click at [605, 245] on icon at bounding box center [605, 247] width 7 height 7
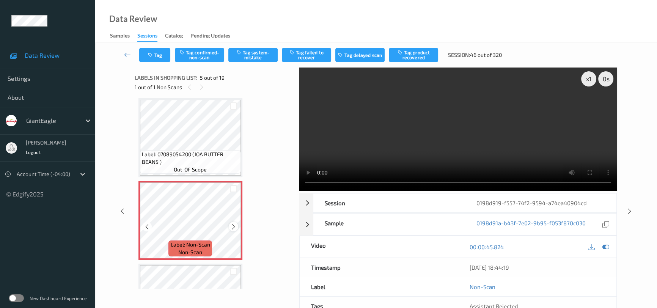
click at [233, 224] on icon at bounding box center [233, 226] width 6 height 7
click at [418, 131] on video at bounding box center [458, 129] width 318 height 123
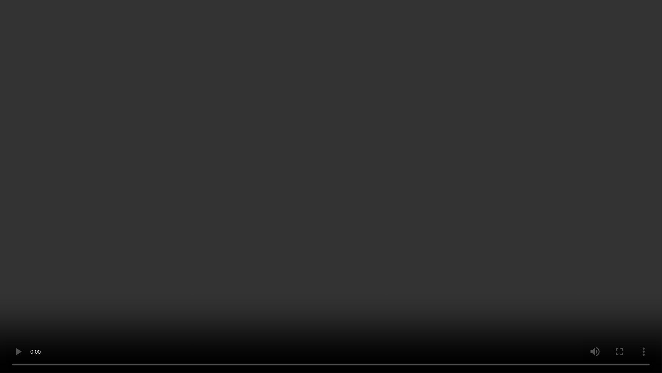
click at [569, 287] on video at bounding box center [331, 186] width 662 height 373
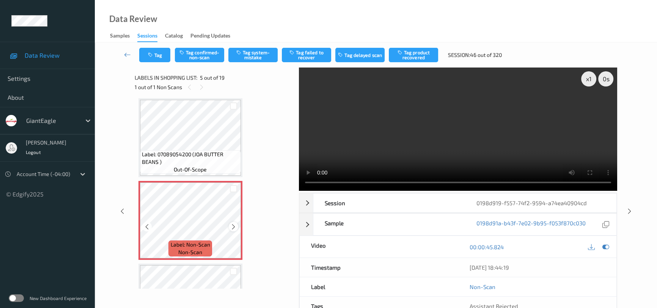
click at [233, 224] on icon at bounding box center [233, 226] width 6 height 7
click at [427, 145] on video at bounding box center [458, 129] width 318 height 123
click at [249, 55] on button "Tag system-mistake" at bounding box center [252, 55] width 49 height 14
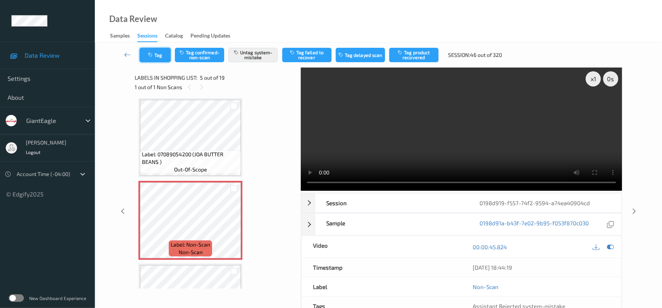
click at [162, 52] on button "Tag" at bounding box center [155, 55] width 31 height 14
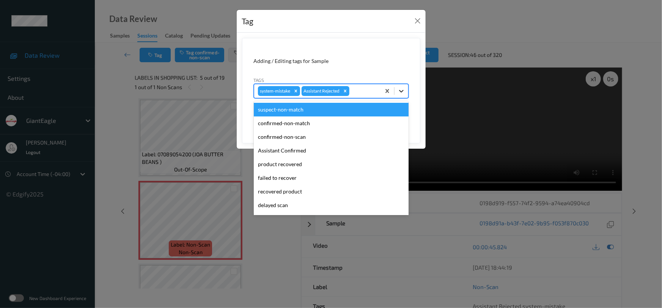
click at [404, 91] on icon at bounding box center [402, 91] width 8 height 8
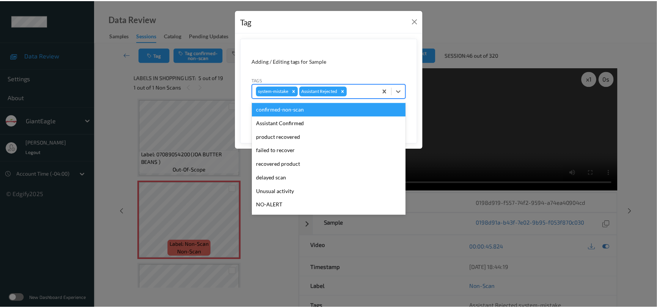
scroll to position [34, 0]
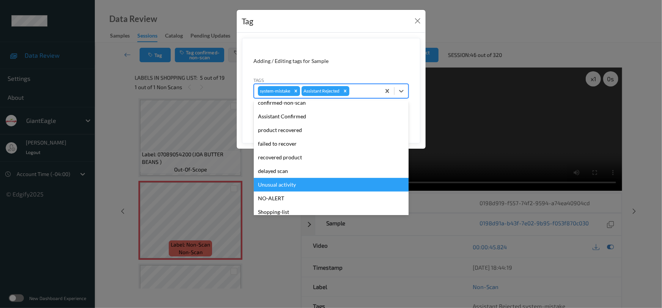
click at [278, 184] on div "Unusual activity" at bounding box center [331, 185] width 155 height 14
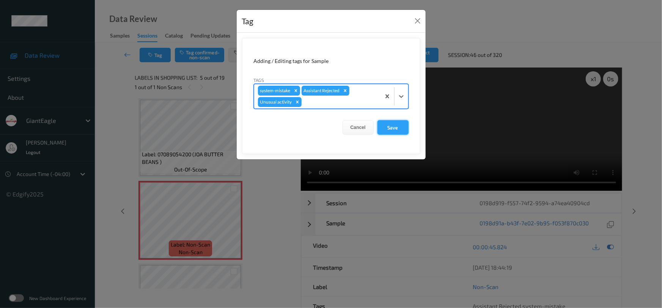
click at [397, 125] on button "Save" at bounding box center [392, 127] width 31 height 14
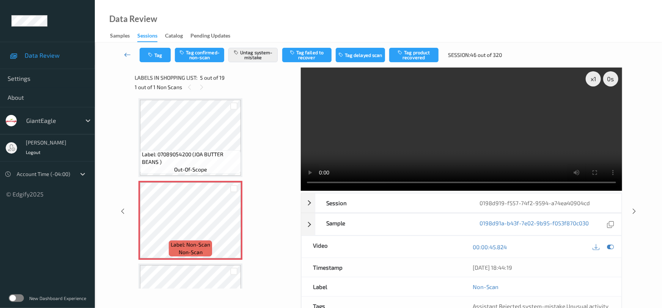
click at [126, 51] on icon at bounding box center [127, 55] width 7 height 8
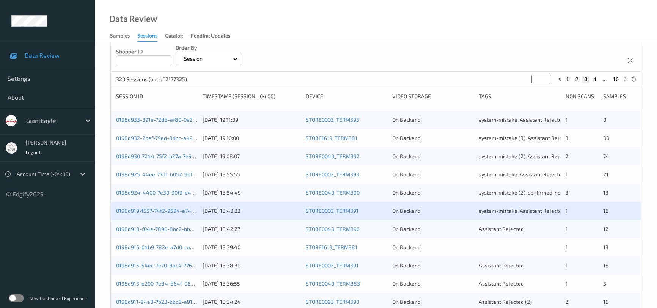
scroll to position [103, 0]
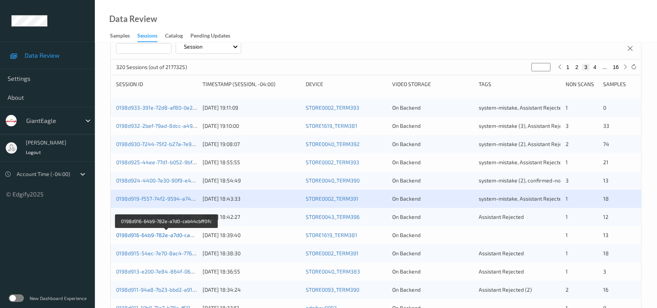
click at [150, 234] on link "0198d916-64b9-782e-a7d0-cab44cbff0fc" at bounding box center [166, 235] width 101 height 6
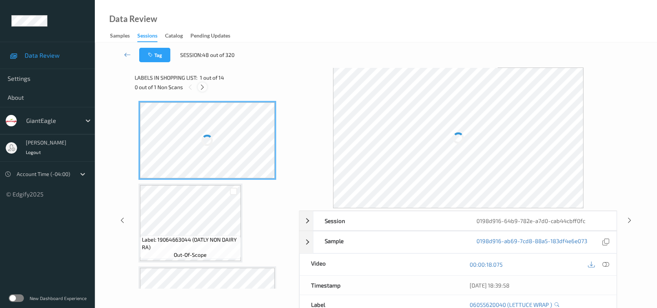
click at [205, 88] on icon at bounding box center [202, 87] width 6 height 7
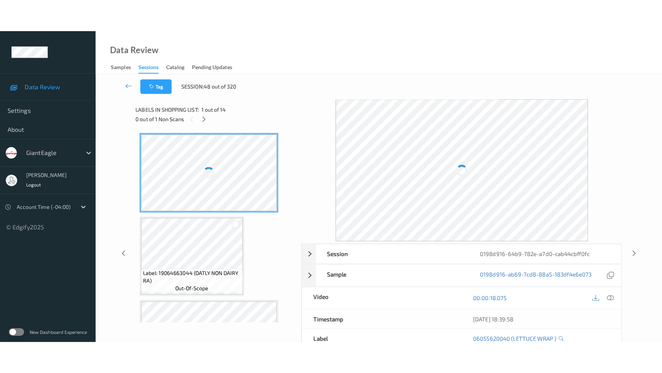
scroll to position [959, 0]
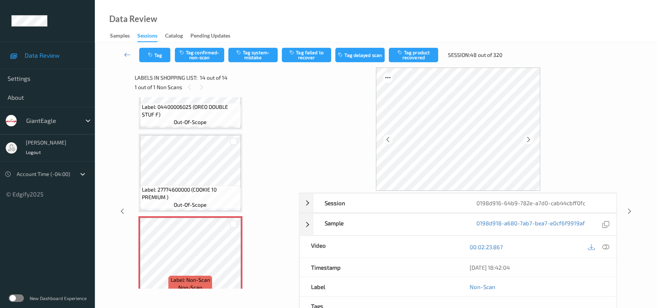
drag, startPoint x: 605, startPoint y: 247, endPoint x: 604, endPoint y: 236, distance: 11.2
click at [606, 247] on icon at bounding box center [605, 247] width 7 height 7
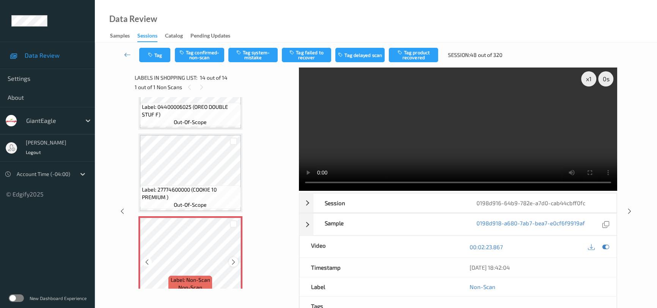
click at [232, 259] on icon at bounding box center [233, 262] width 6 height 7
click at [506, 122] on video at bounding box center [458, 129] width 318 height 123
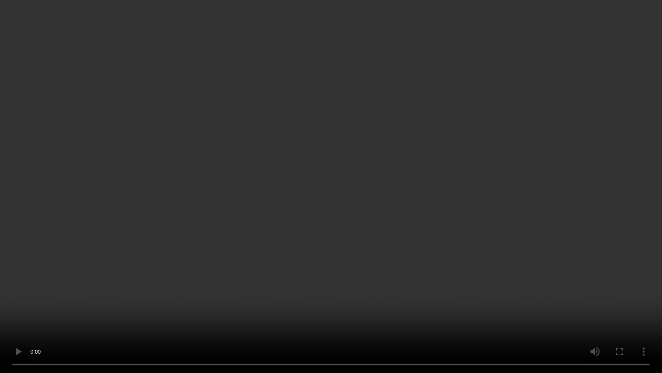
click at [337, 269] on video at bounding box center [331, 186] width 662 height 373
click at [385, 165] on video at bounding box center [331, 186] width 662 height 373
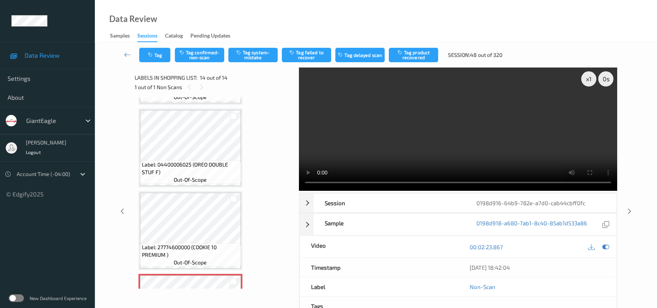
click at [483, 125] on video at bounding box center [458, 129] width 318 height 123
click at [204, 53] on button "Tag confirmed-non-scan" at bounding box center [199, 55] width 49 height 14
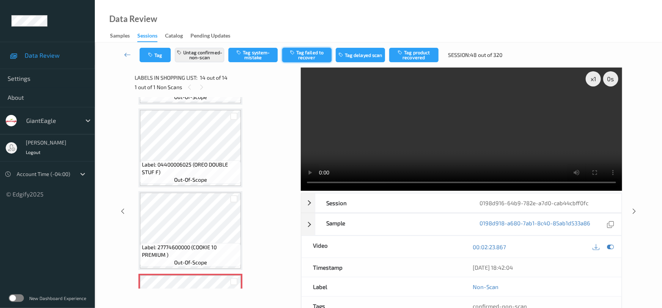
click at [308, 53] on button "Tag failed to recover" at bounding box center [306, 55] width 49 height 14
click at [125, 50] on link at bounding box center [128, 55] width 24 height 14
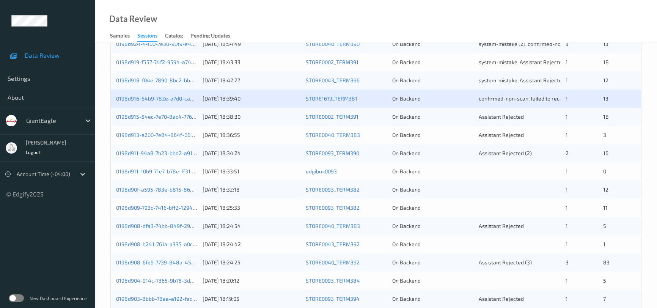
scroll to position [172, 0]
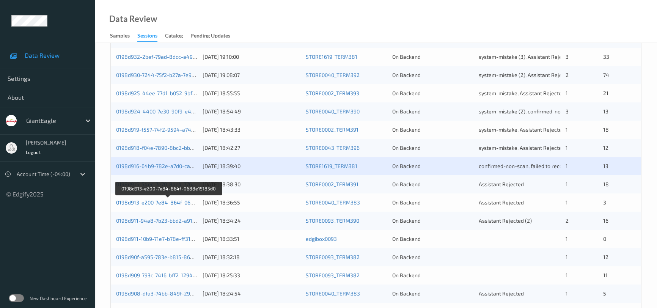
click at [142, 201] on link "0198d913-e200-7e84-864f-0688e15185d0" at bounding box center [168, 202] width 104 height 6
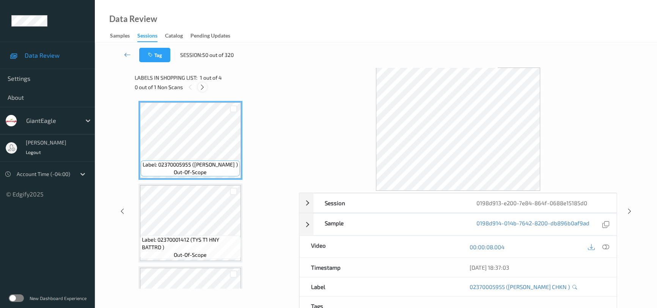
click at [203, 85] on icon at bounding box center [202, 87] width 6 height 7
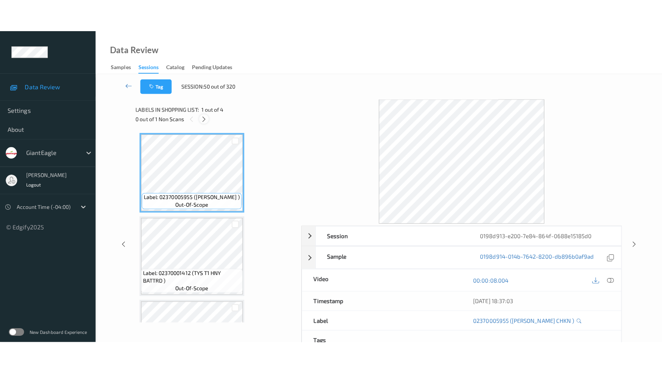
scroll to position [142, 0]
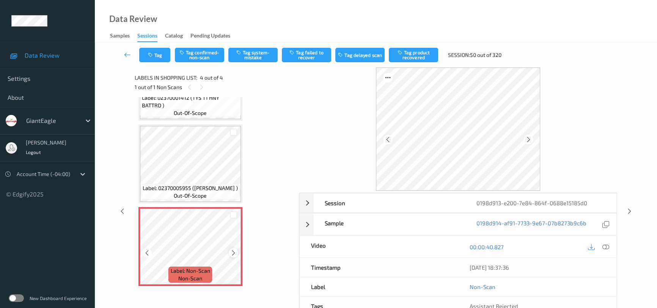
click at [234, 253] on icon at bounding box center [233, 253] width 6 height 7
click at [233, 251] on icon at bounding box center [233, 253] width 6 height 7
click at [607, 247] on icon at bounding box center [605, 247] width 7 height 7
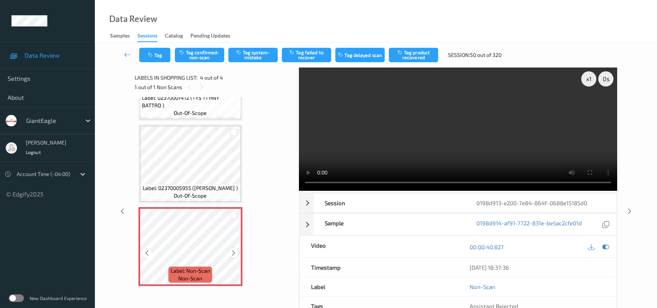
click at [233, 251] on icon at bounding box center [233, 253] width 6 height 7
click at [394, 121] on video at bounding box center [458, 129] width 318 height 123
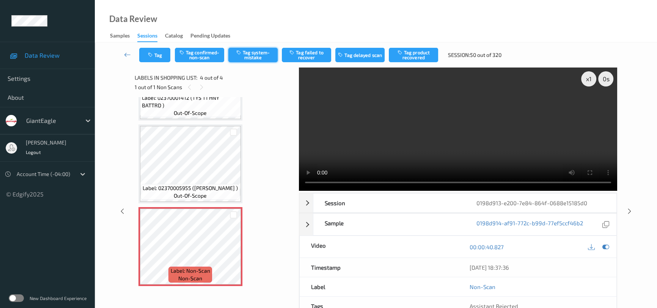
click at [264, 53] on button "Tag system-mistake" at bounding box center [252, 55] width 49 height 14
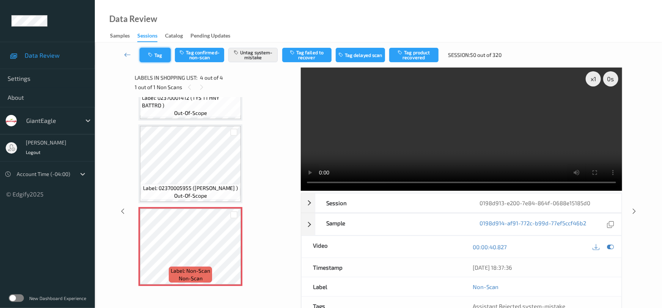
click at [158, 56] on button "Tag" at bounding box center [155, 55] width 31 height 14
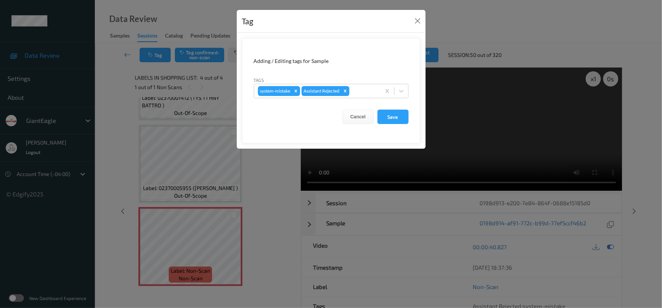
click at [401, 93] on icon at bounding box center [402, 91] width 8 height 8
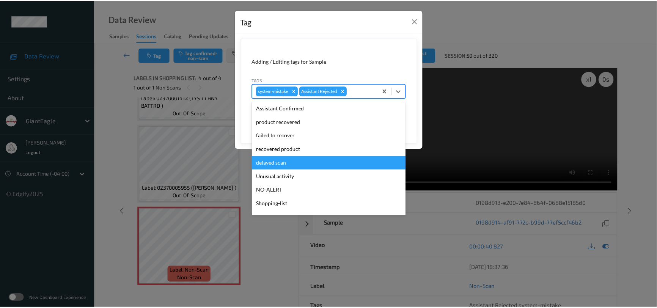
scroll to position [67, 0]
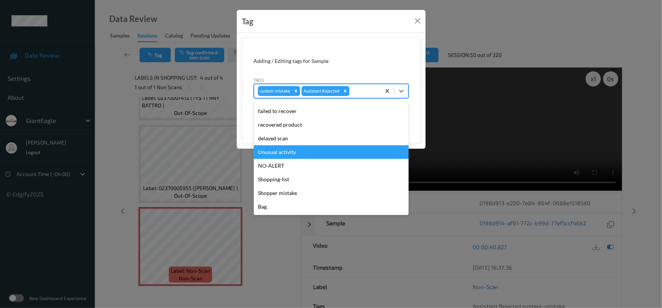
click at [306, 154] on div "Unusual activity" at bounding box center [331, 152] width 155 height 14
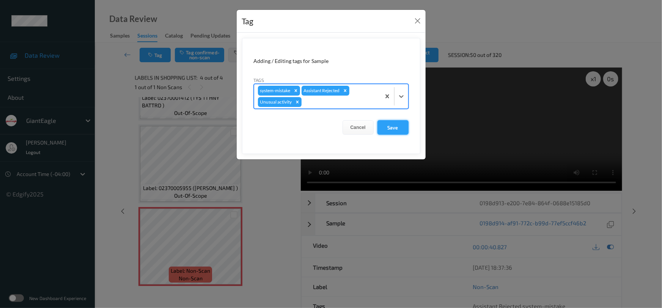
click at [392, 127] on button "Save" at bounding box center [392, 127] width 31 height 14
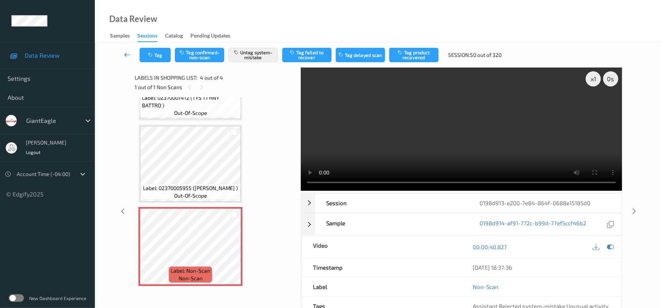
click at [125, 51] on icon at bounding box center [127, 55] width 7 height 8
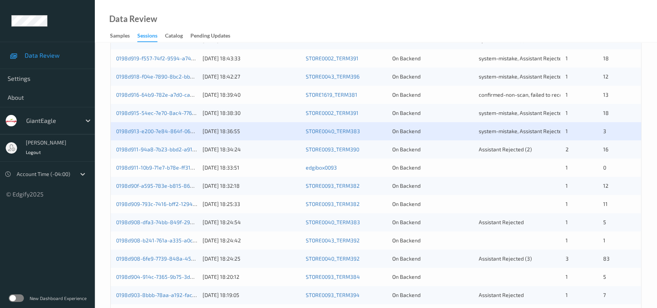
scroll to position [185, 0]
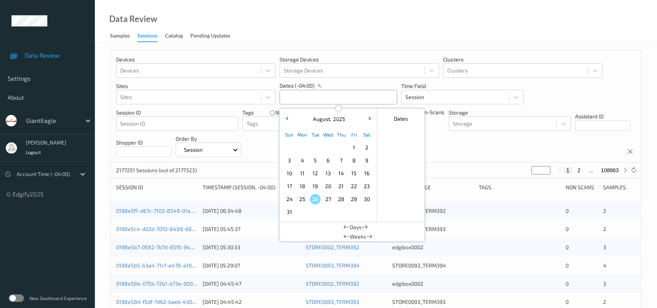
click at [319, 99] on input "text" at bounding box center [339, 97] width 118 height 14
click at [368, 184] on span "23" at bounding box center [367, 186] width 11 height 11
type input "[DATE] 00:00 -> [DATE] 23:59"
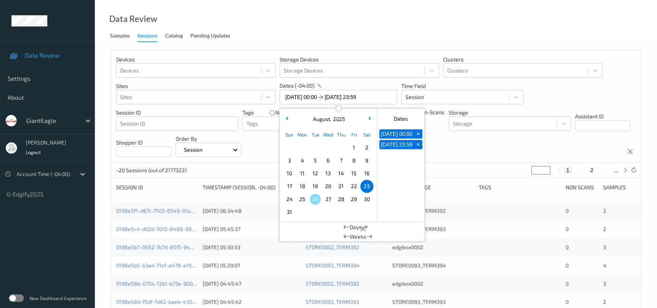
click at [376, 20] on div "Data Review Samples Sessions Catalog Pending Updates" at bounding box center [376, 21] width 562 height 42
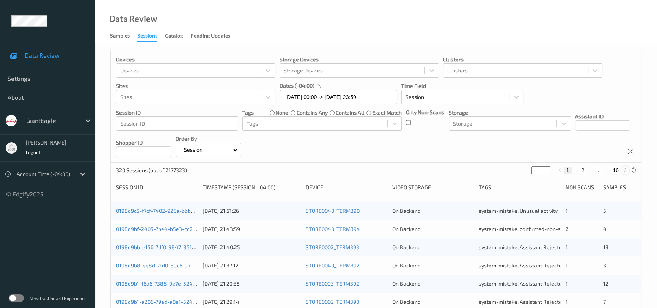
click at [625, 171] on icon at bounding box center [626, 170] width 6 height 6
type input "*"
click at [625, 171] on icon at bounding box center [626, 170] width 6 height 6
type input "*"
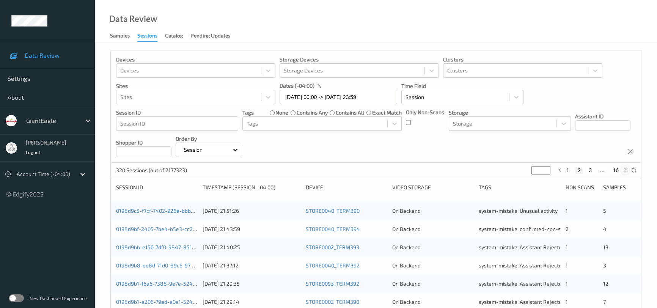
type input "*"
click at [625, 171] on icon at bounding box center [626, 170] width 6 height 6
type input "*"
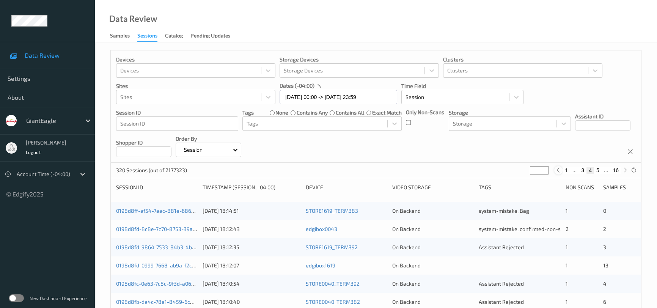
click at [559, 172] on icon at bounding box center [558, 170] width 6 height 6
type input "*"
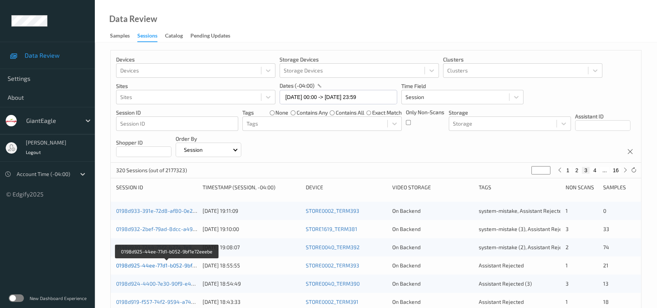
click at [159, 264] on link "0198d925-44ee-77d1-b052-9bf1e72eeebe" at bounding box center [167, 265] width 102 height 6
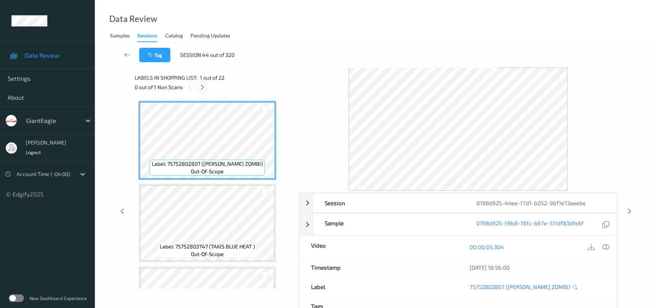
click at [200, 89] on icon at bounding box center [202, 87] width 6 height 7
